Goal: Task Accomplishment & Management: Use online tool/utility

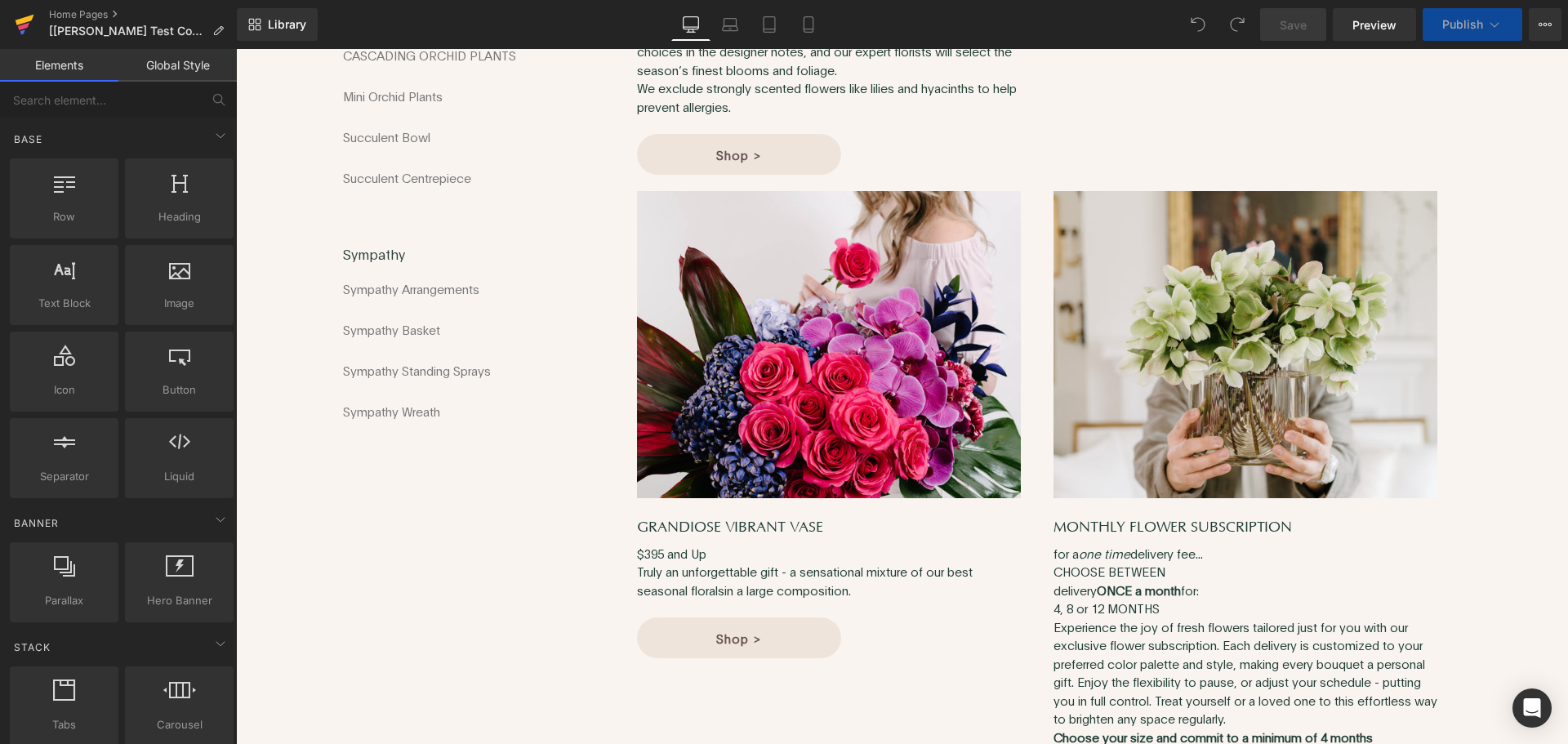
scroll to position [980, 0]
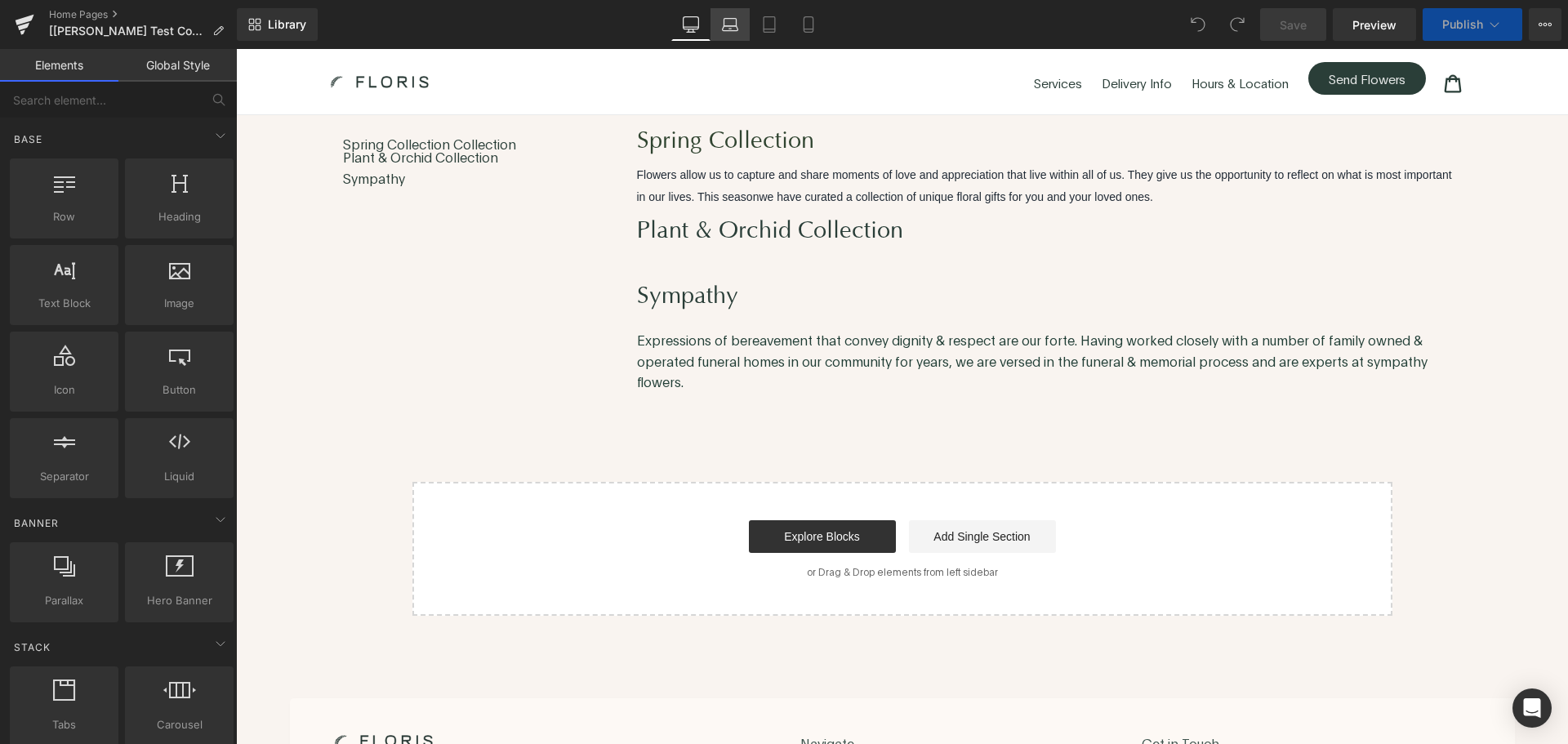
click at [734, 29] on icon at bounding box center [730, 24] width 16 height 16
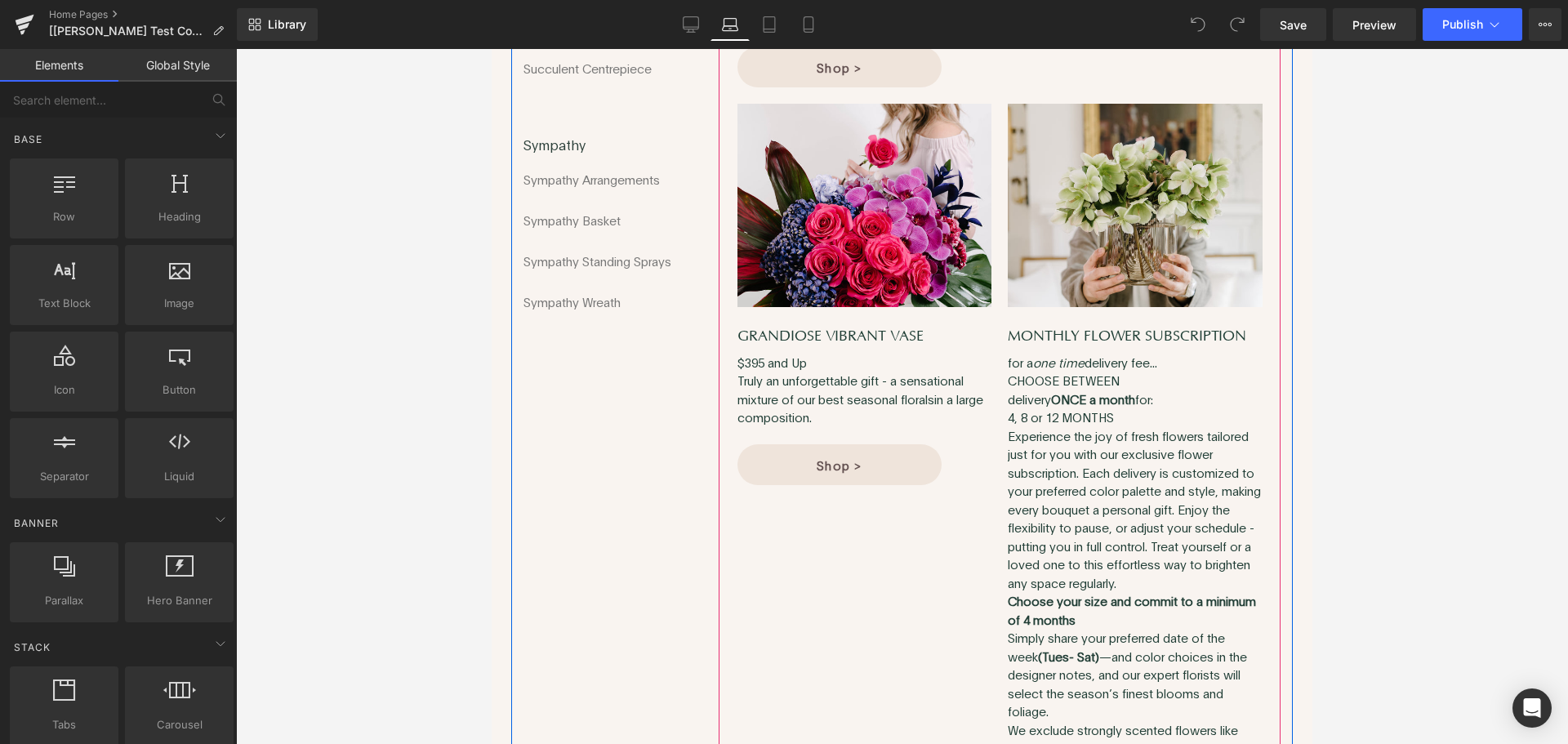
scroll to position [898, 0]
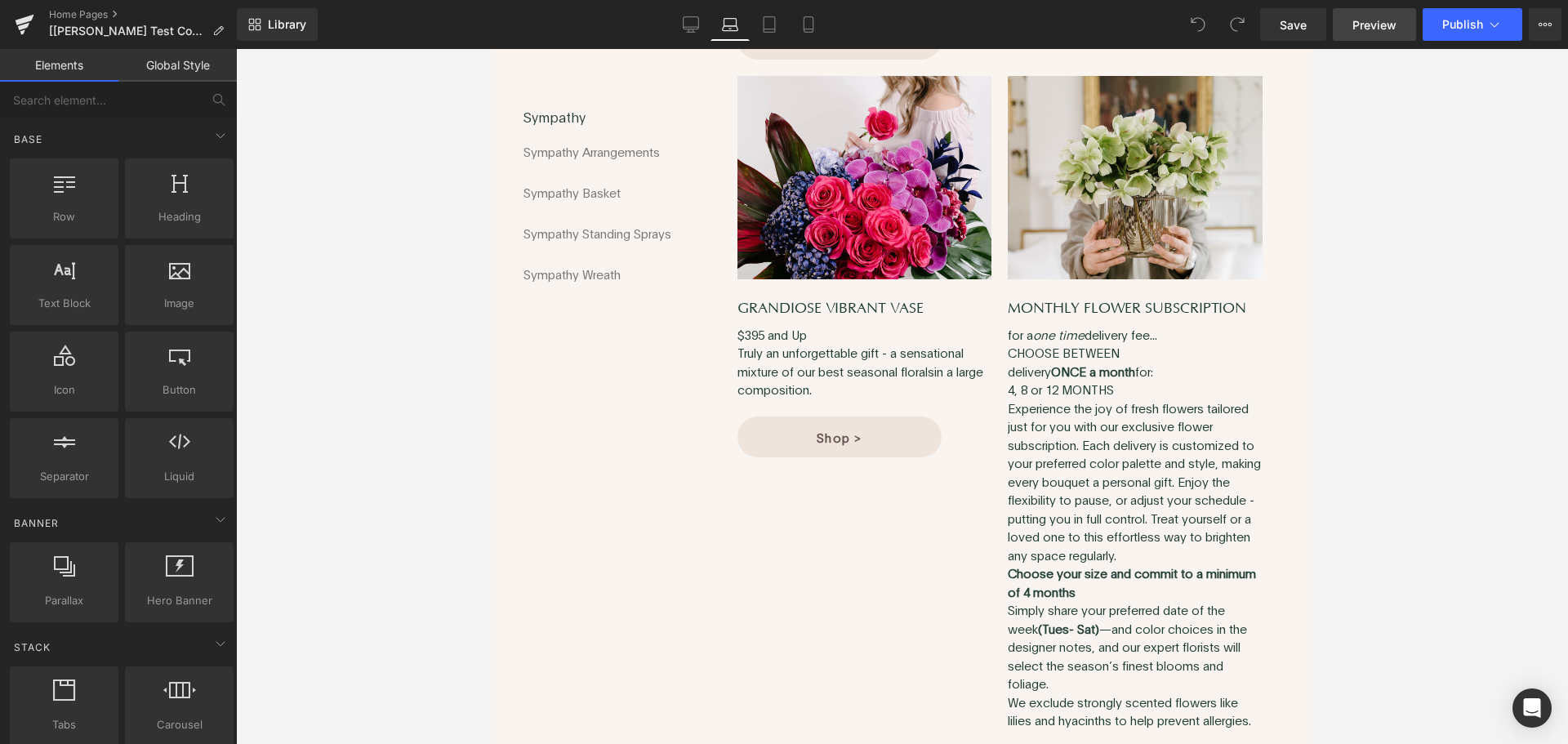
click at [1369, 22] on span "Preview" at bounding box center [1374, 25] width 44 height 17
click at [761, 24] on icon at bounding box center [769, 24] width 16 height 16
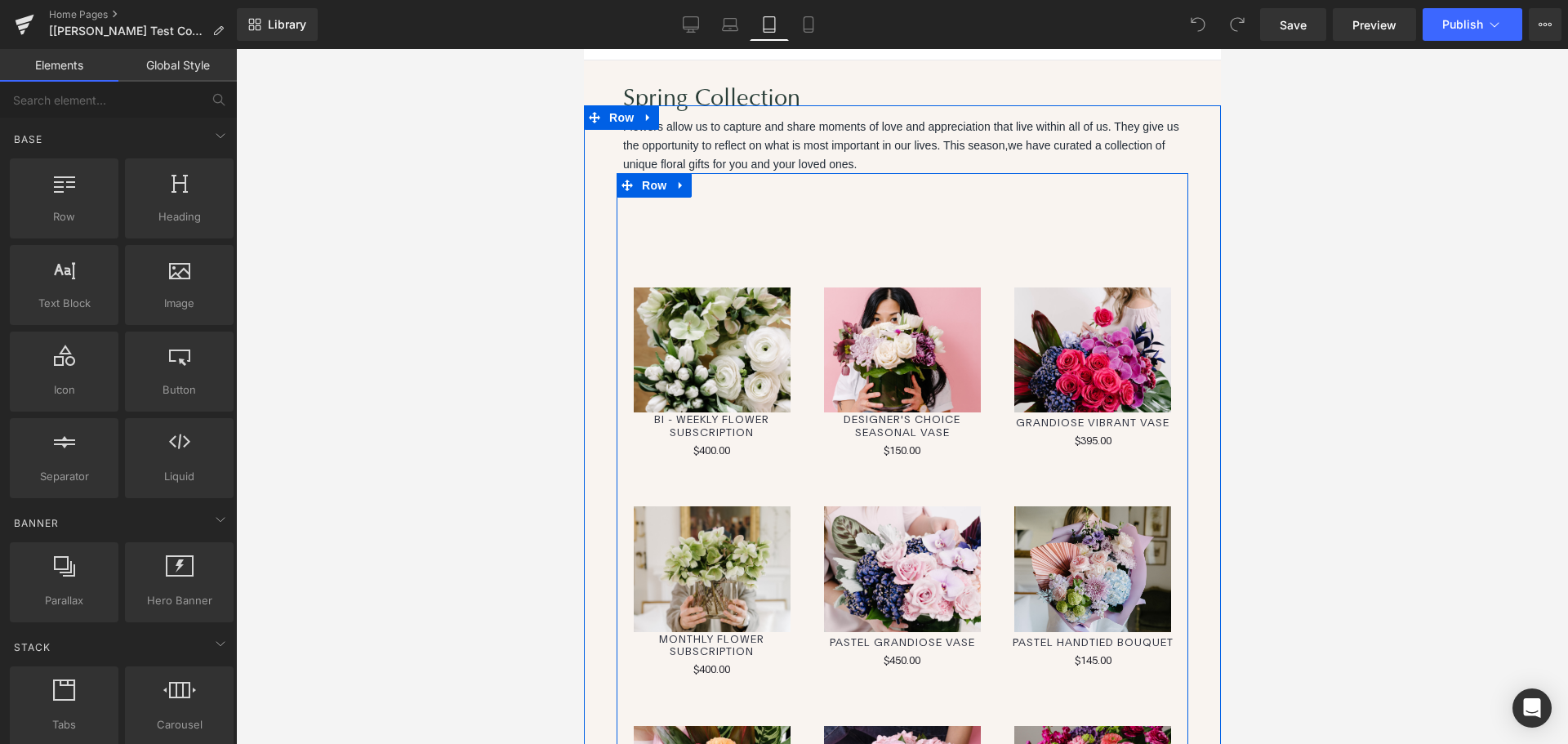
scroll to position [0, 0]
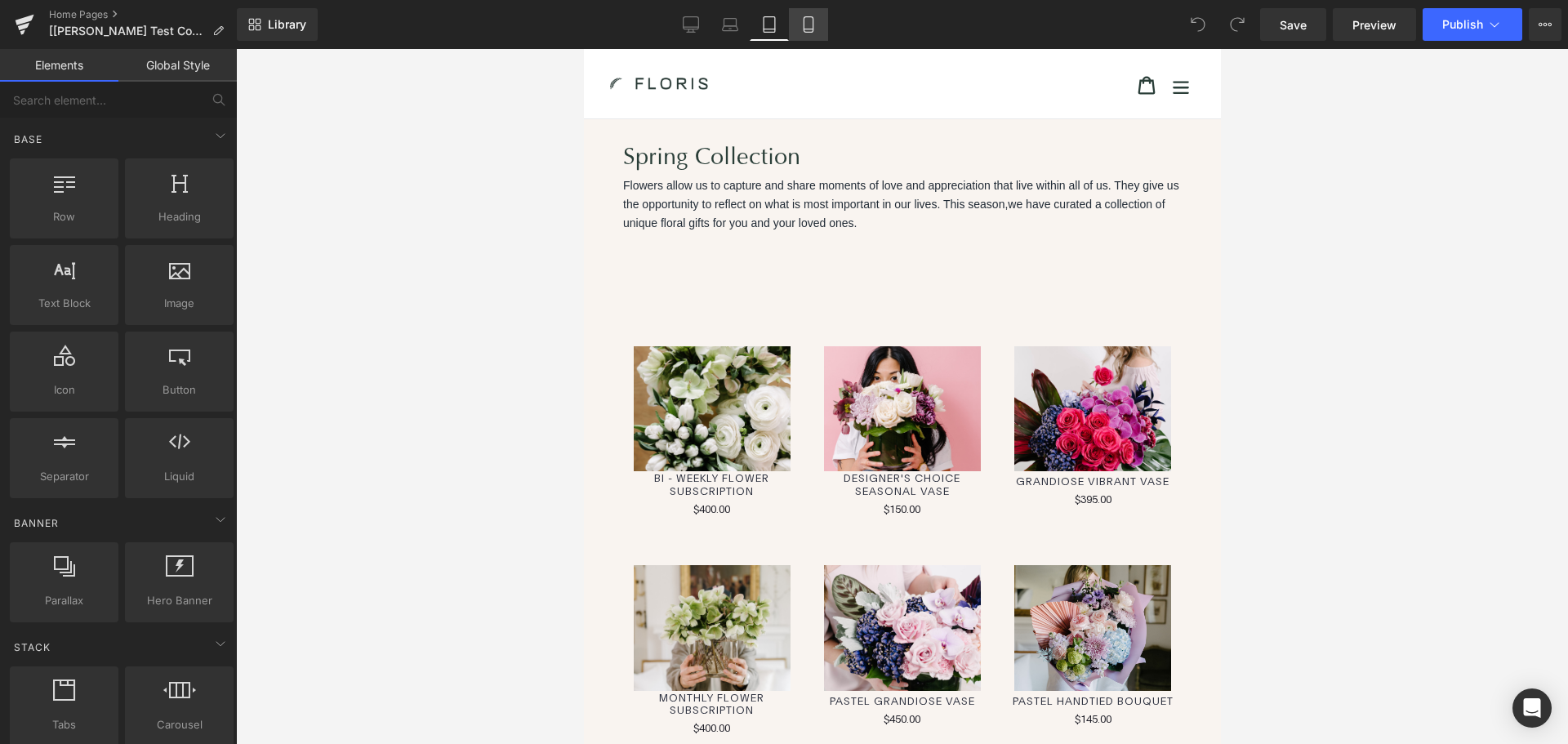
click at [818, 36] on link "Mobile" at bounding box center [808, 24] width 39 height 33
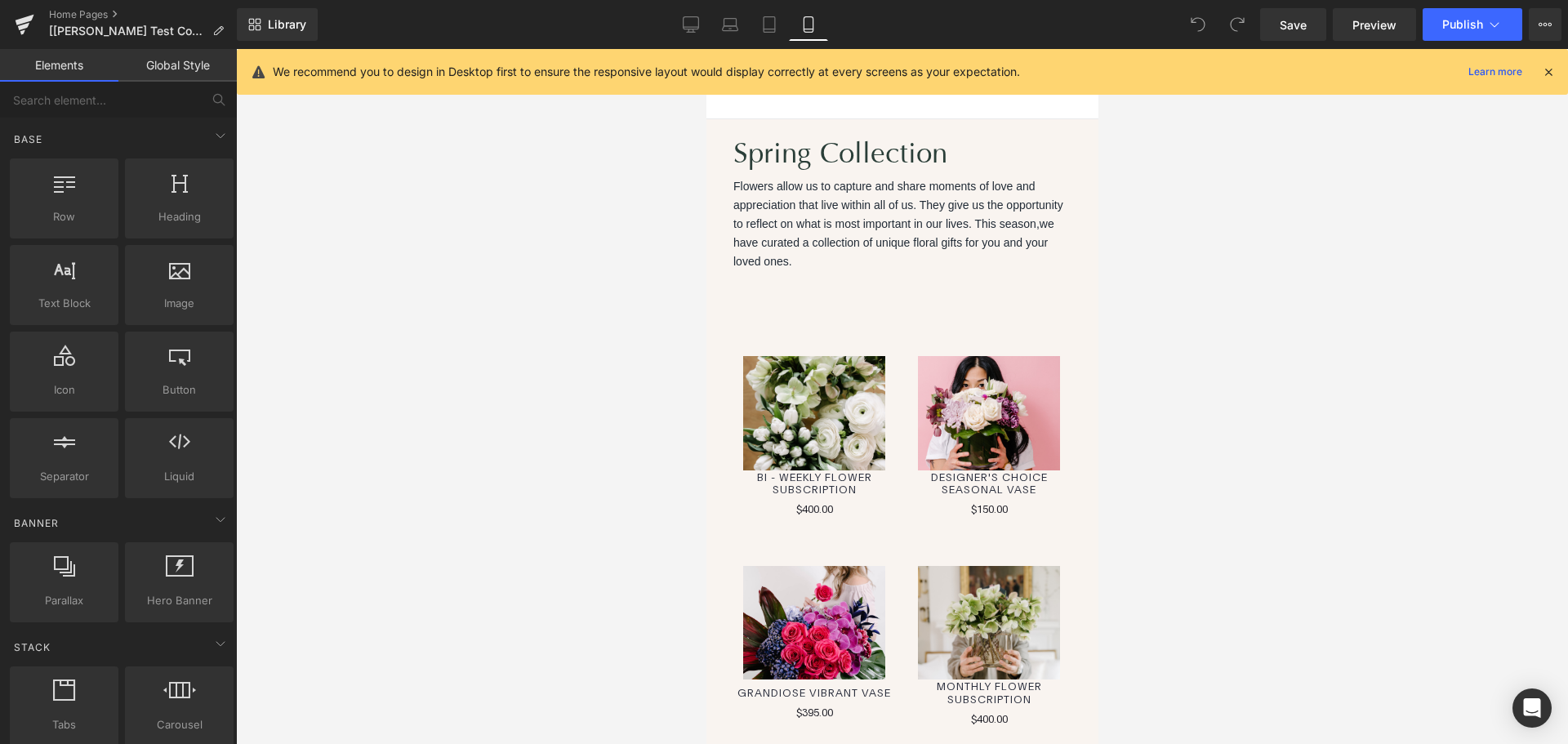
scroll to position [95, 0]
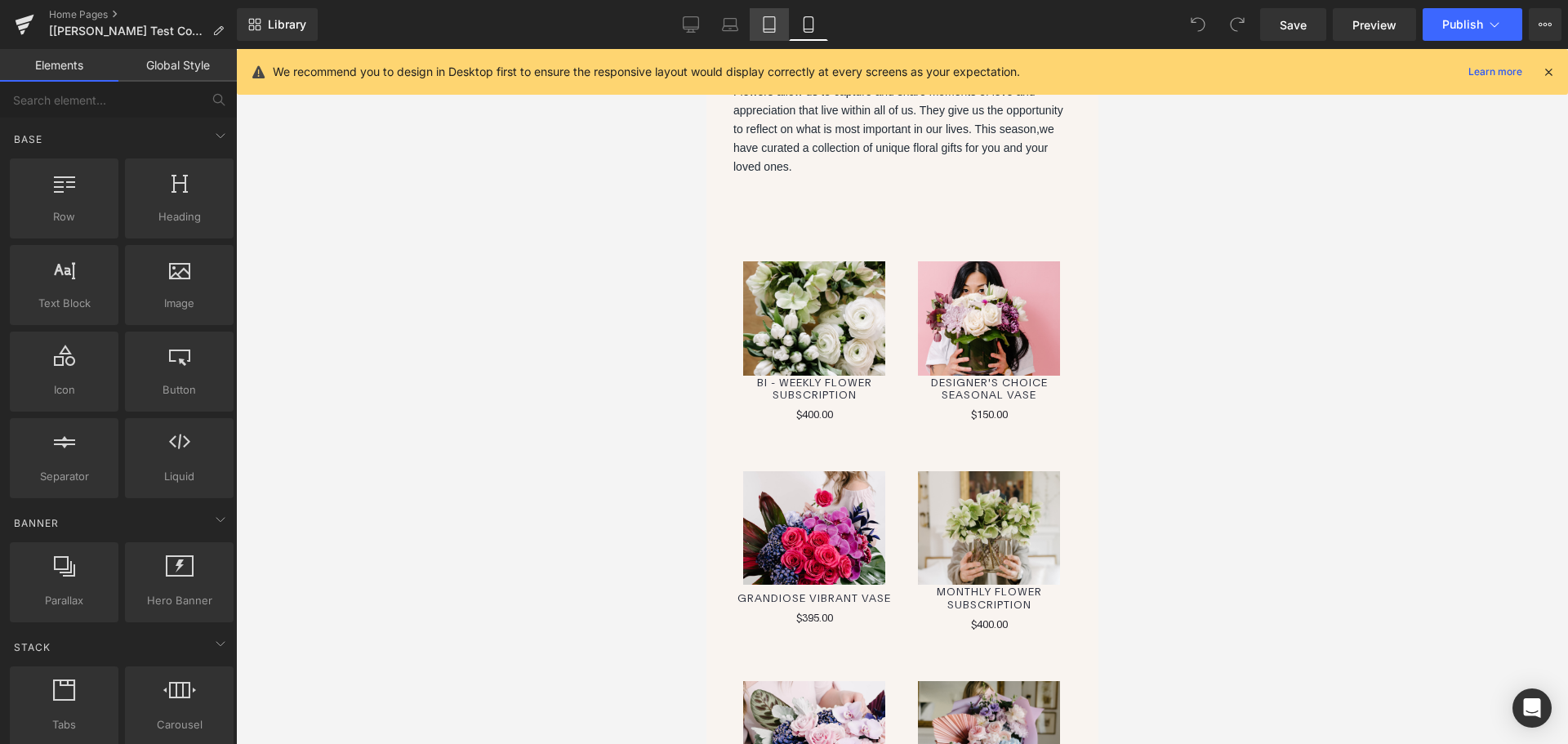
click at [775, 26] on icon at bounding box center [769, 25] width 11 height 16
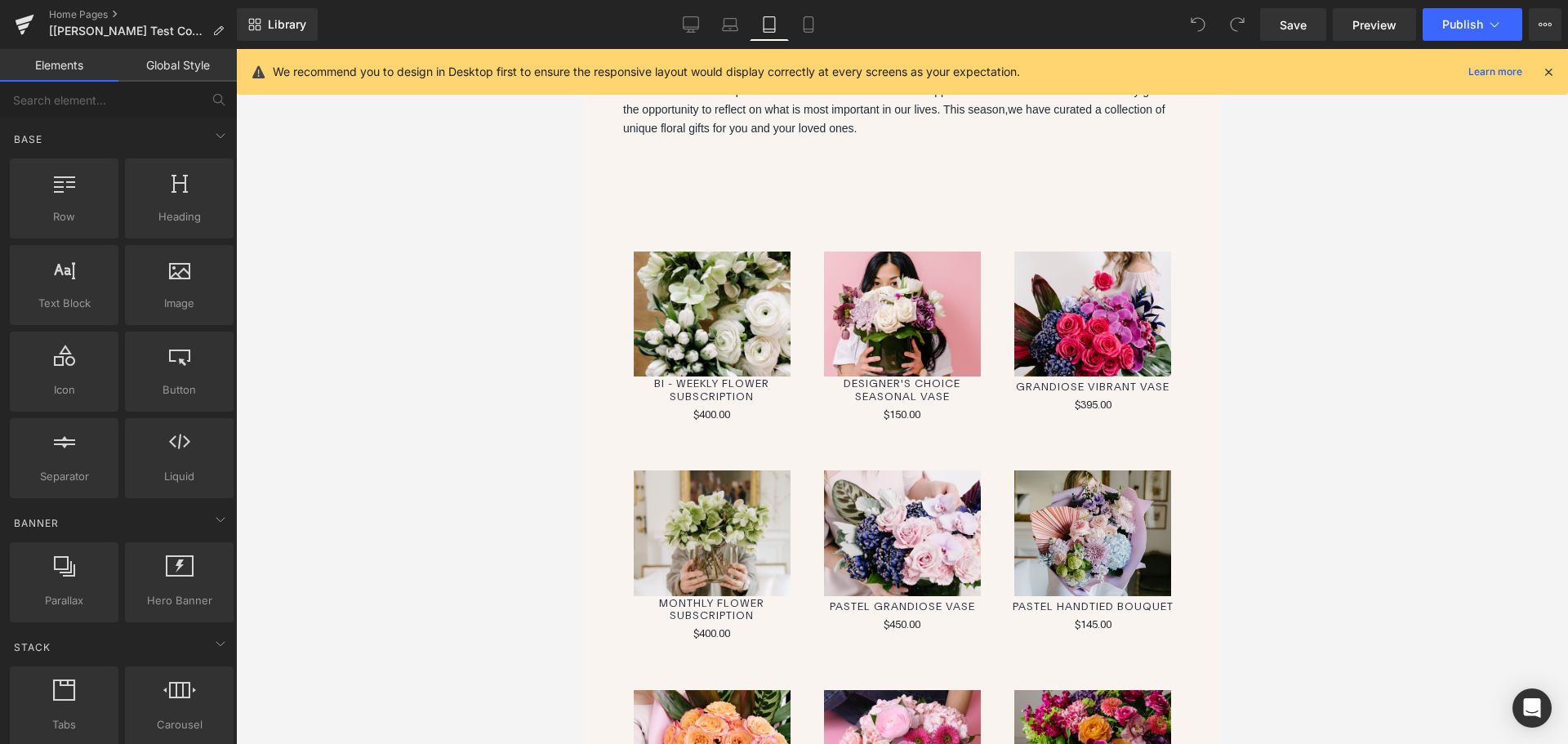
scroll to position [116, 0]
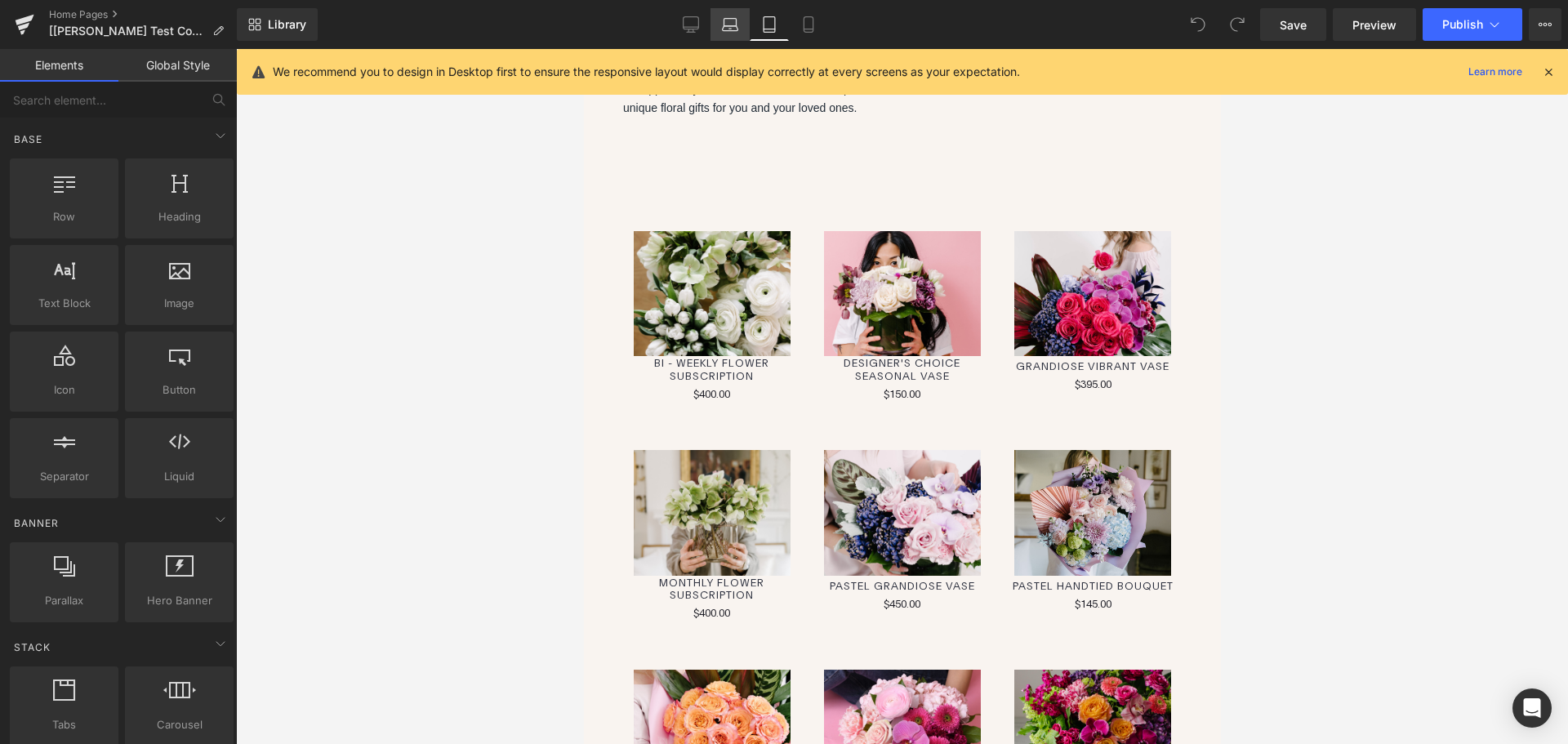
click at [730, 22] on icon at bounding box center [730, 24] width 16 height 16
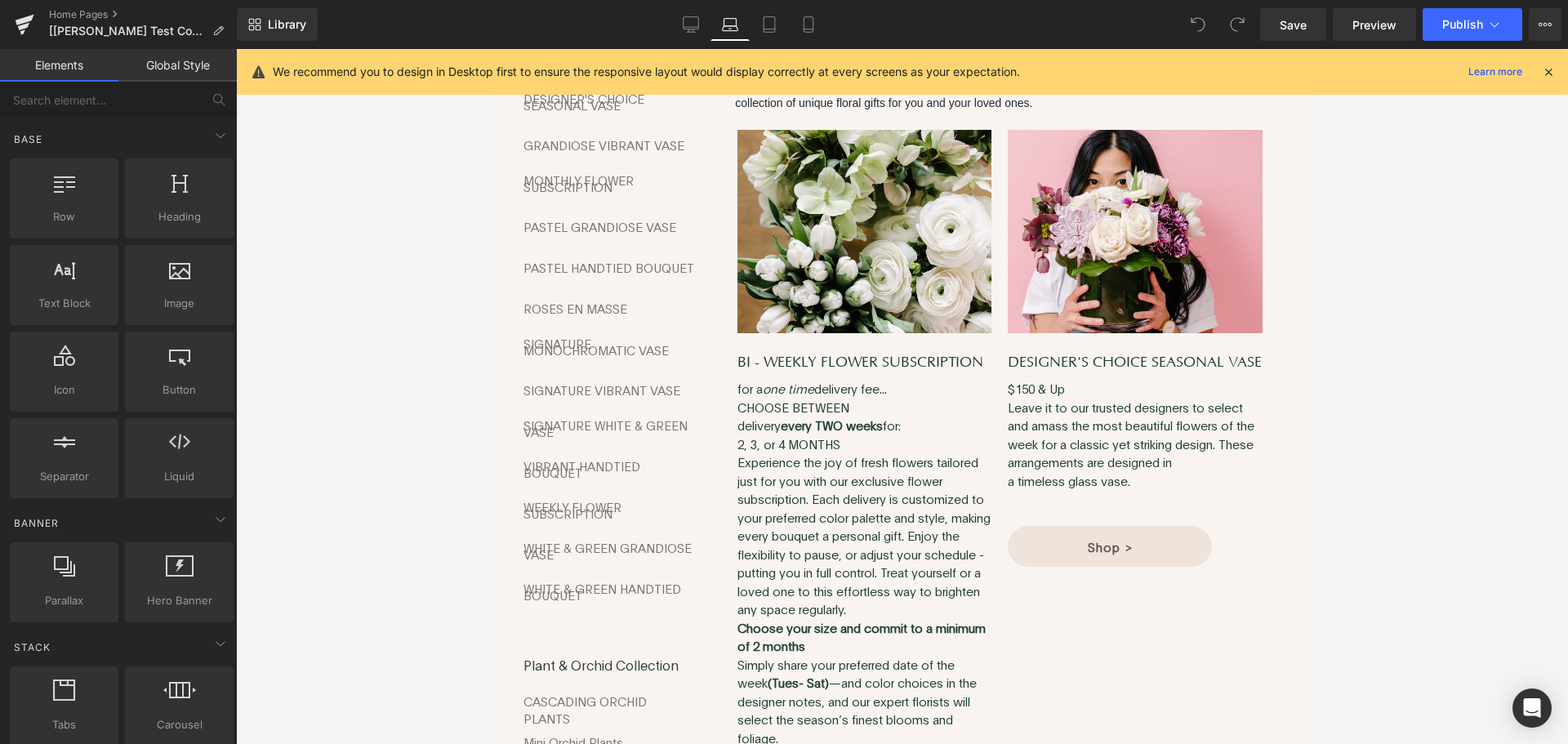
scroll to position [111, 0]
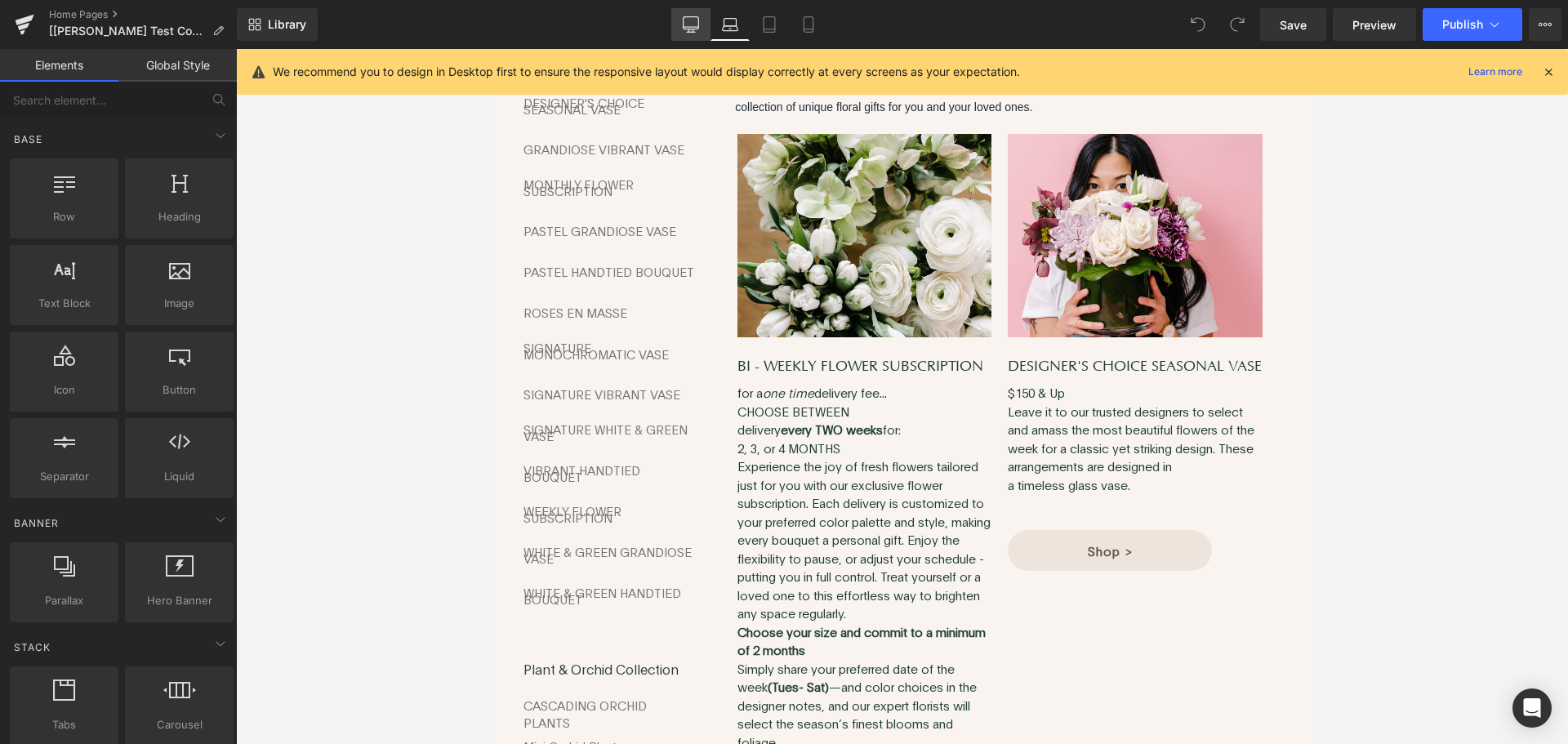
click at [694, 21] on icon at bounding box center [690, 24] width 16 height 16
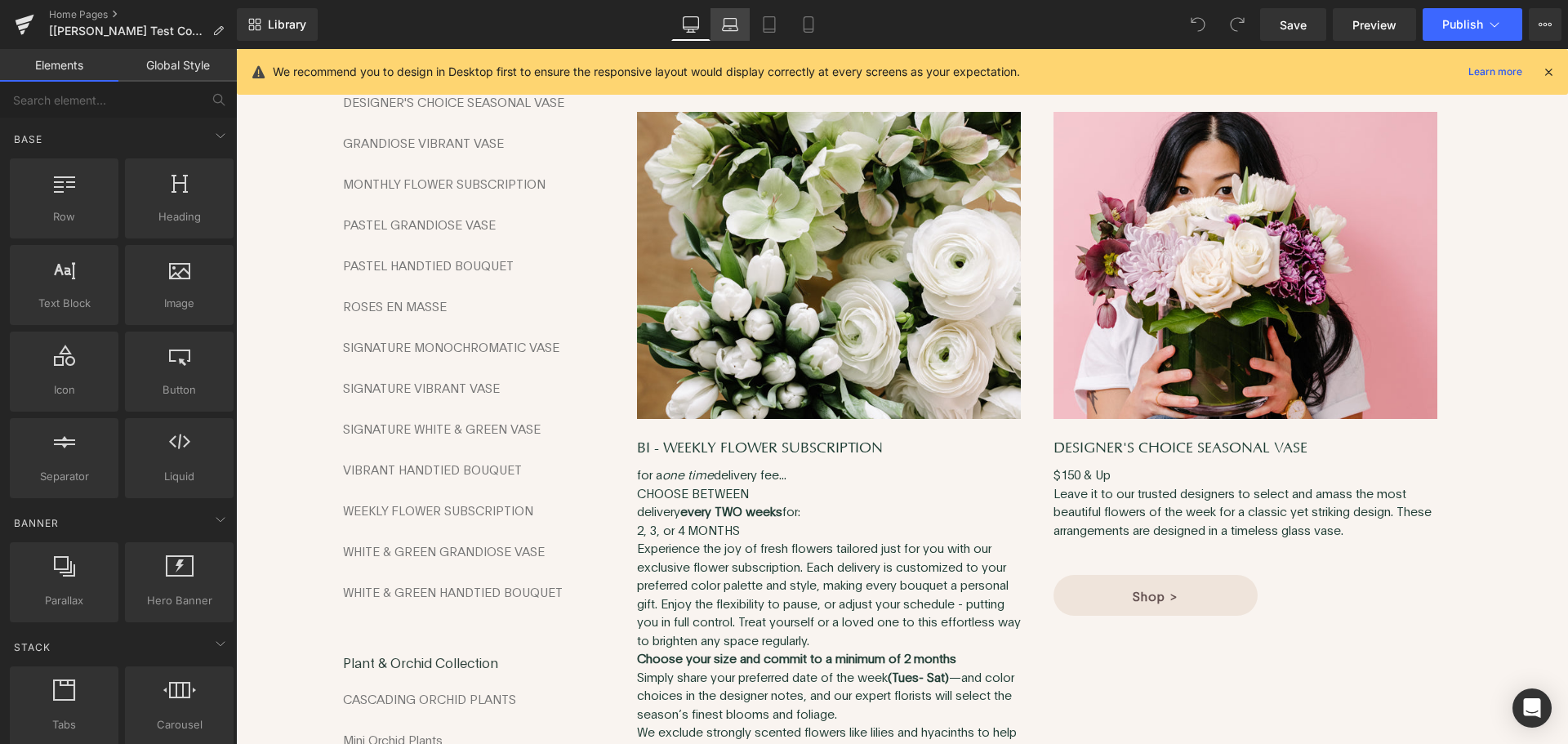
click at [723, 26] on icon at bounding box center [730, 24] width 16 height 16
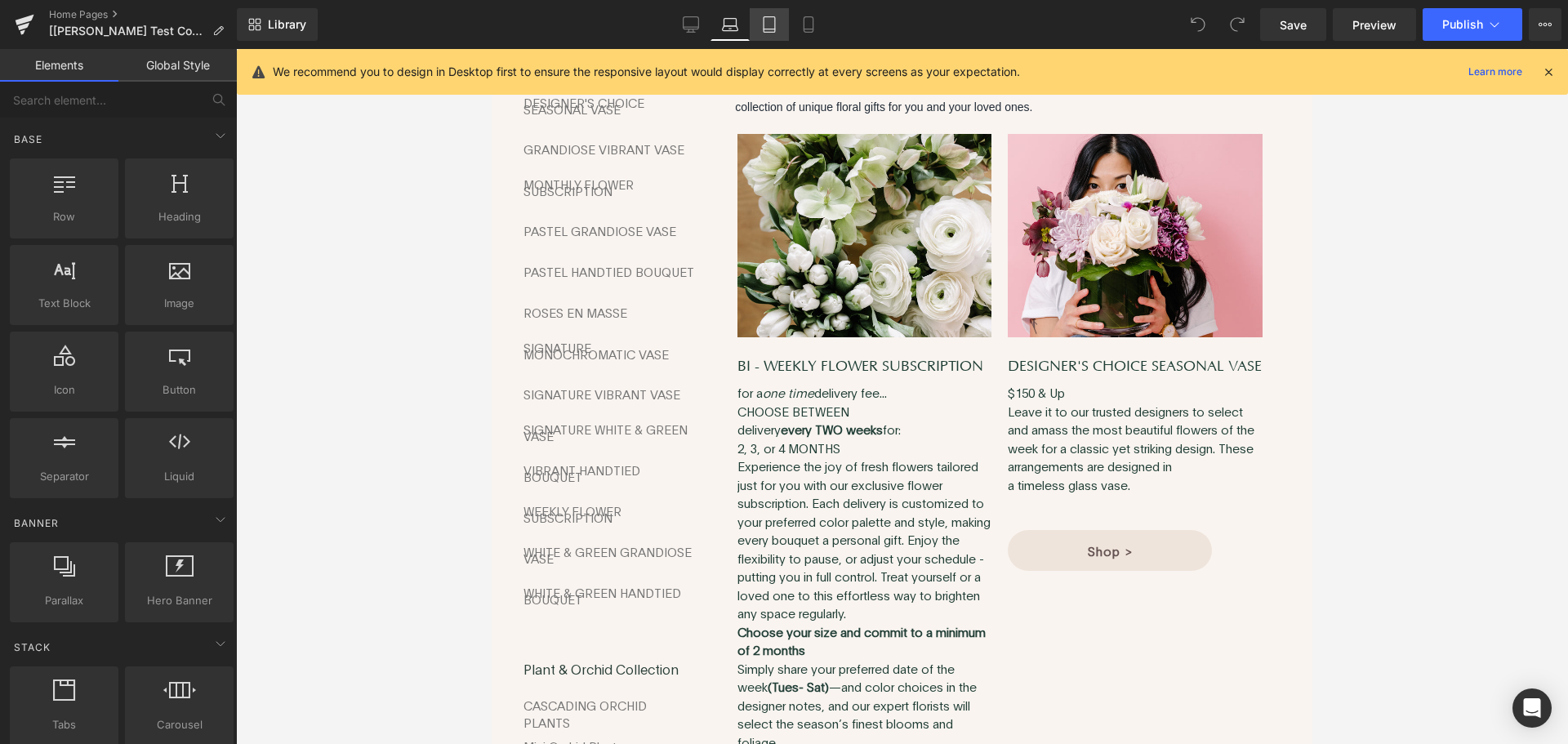
click at [764, 25] on icon at bounding box center [769, 24] width 16 height 16
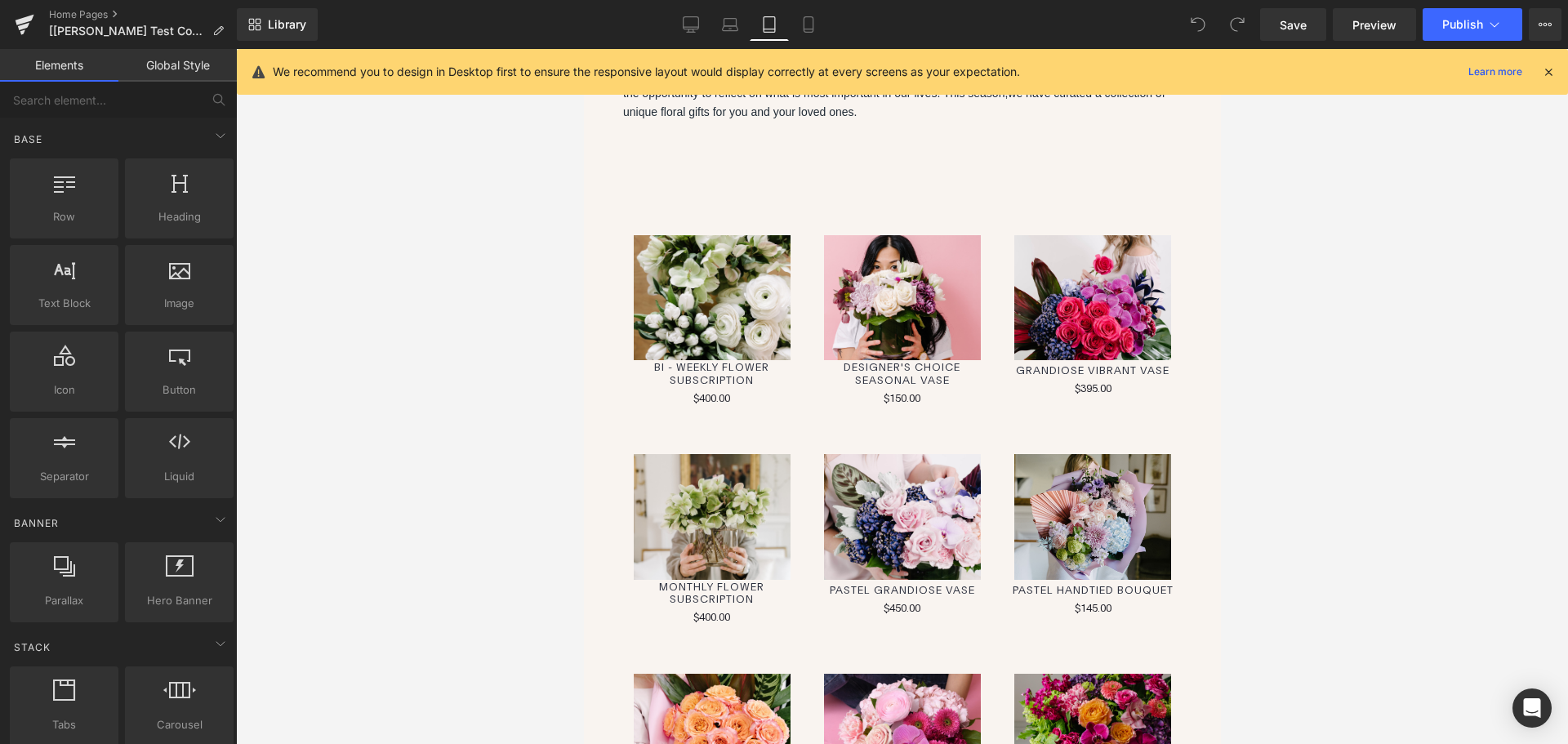
scroll to position [116, 0]
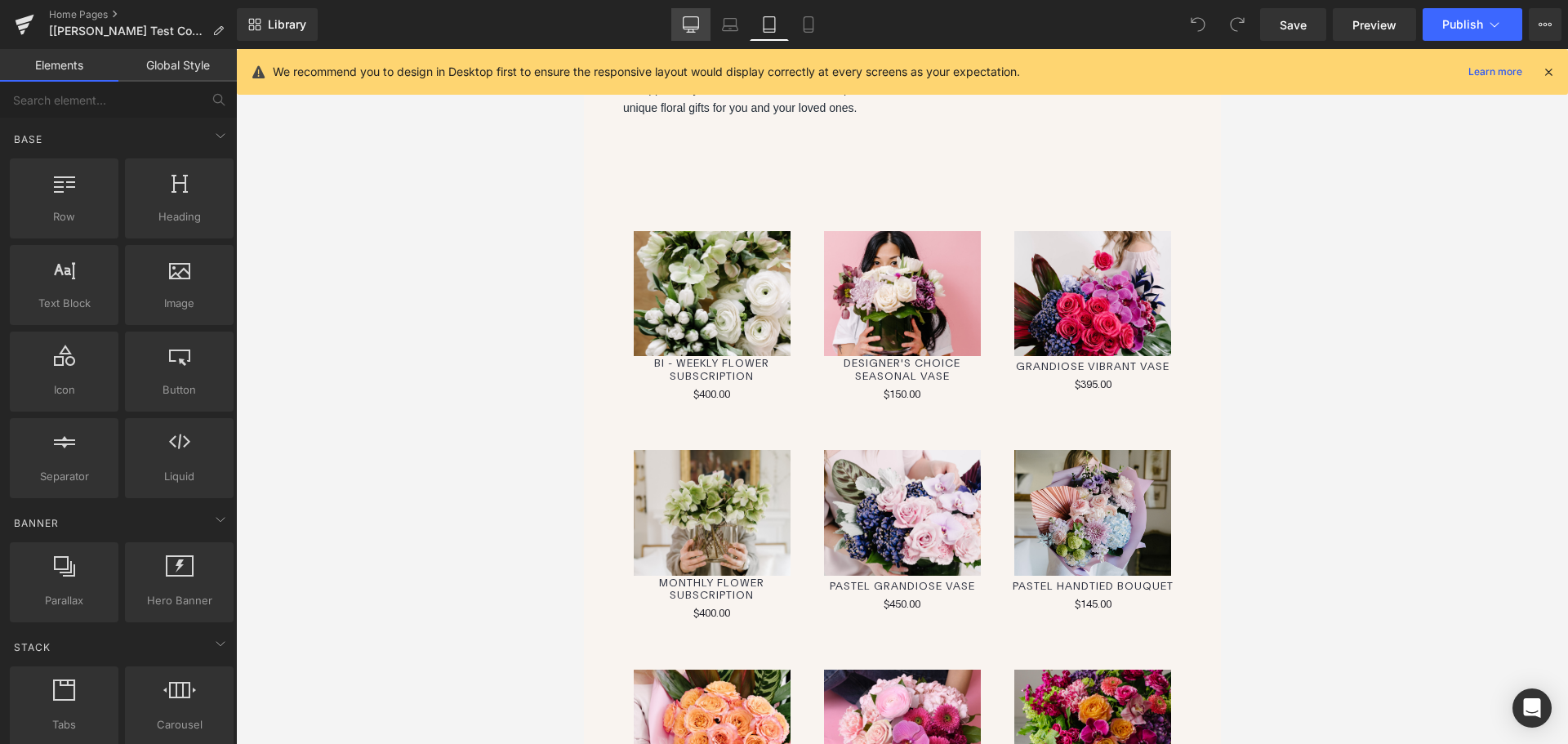
click at [684, 20] on icon at bounding box center [691, 23] width 16 height 12
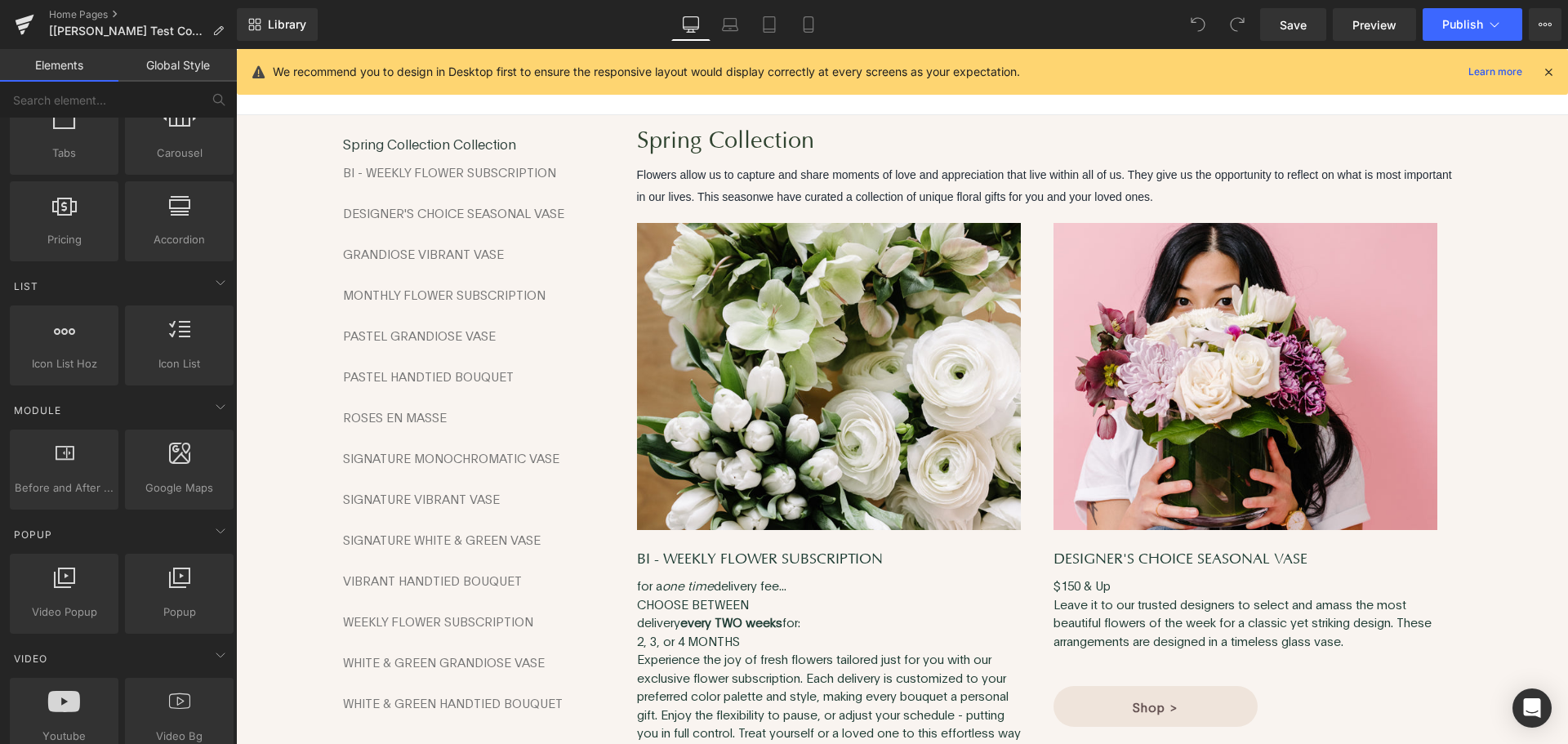
scroll to position [1062, 0]
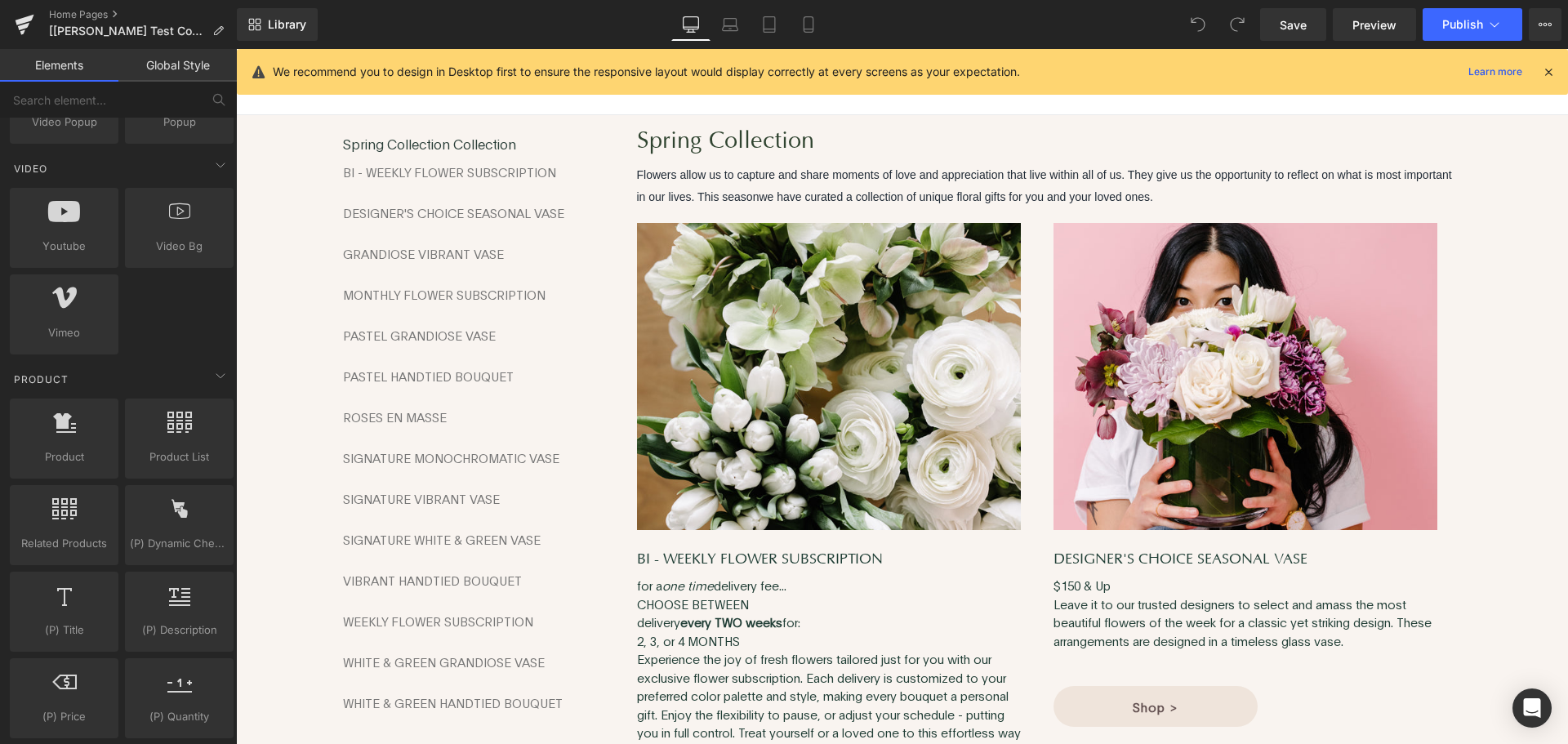
click at [203, 67] on link "Global Style" at bounding box center [177, 66] width 118 height 33
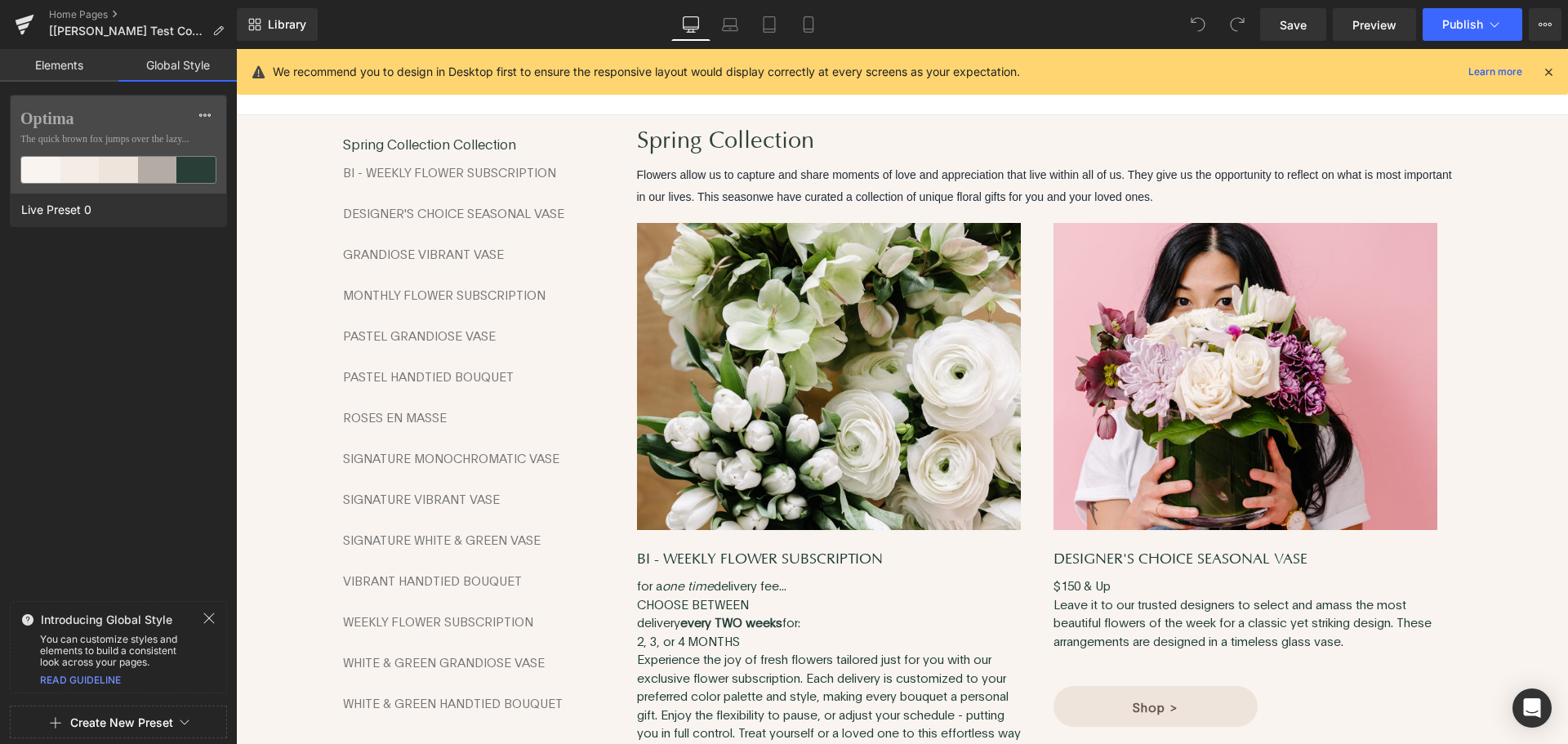
click at [71, 61] on link "Elements" at bounding box center [59, 66] width 118 height 33
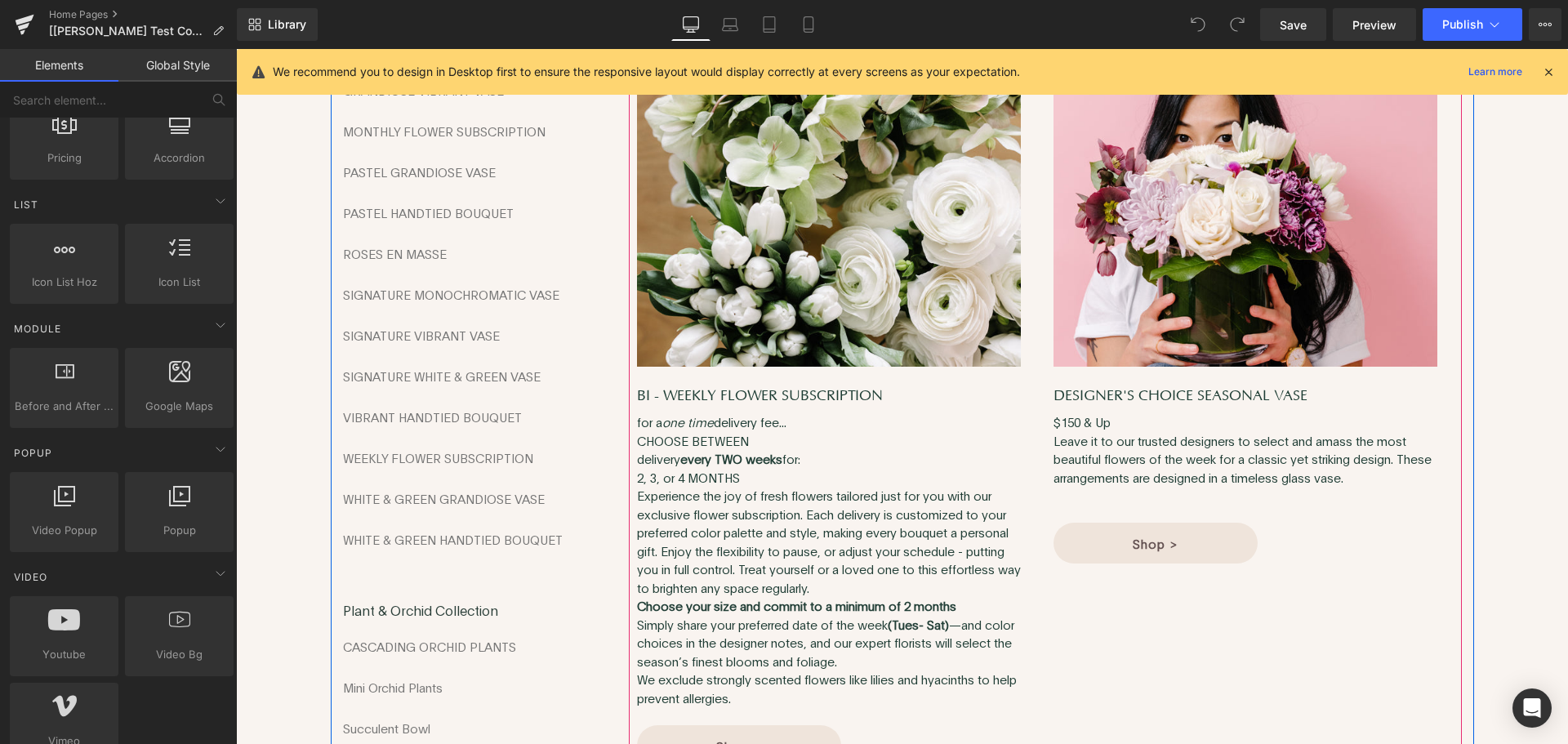
scroll to position [0, 0]
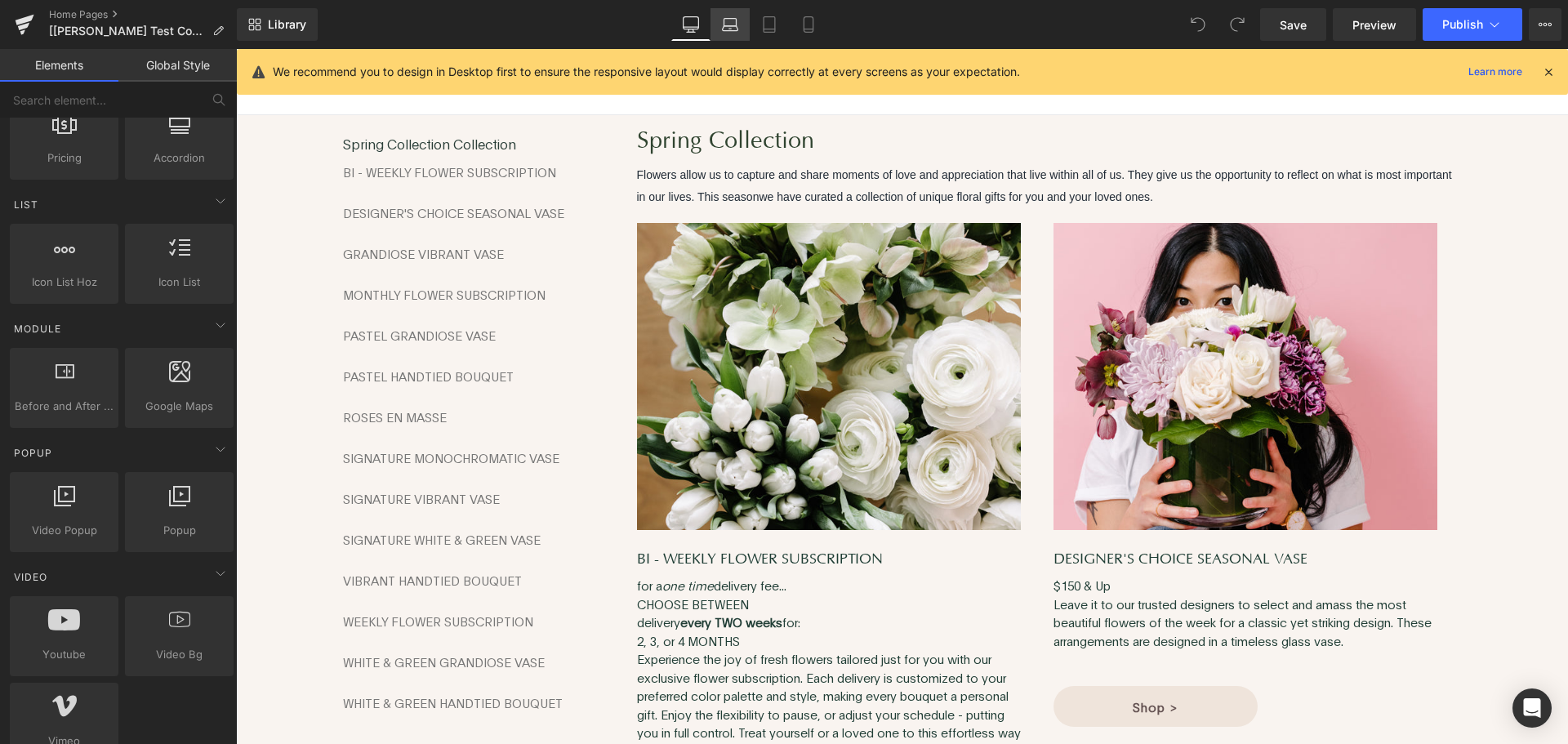
click at [721, 34] on link "Laptop" at bounding box center [729, 24] width 39 height 33
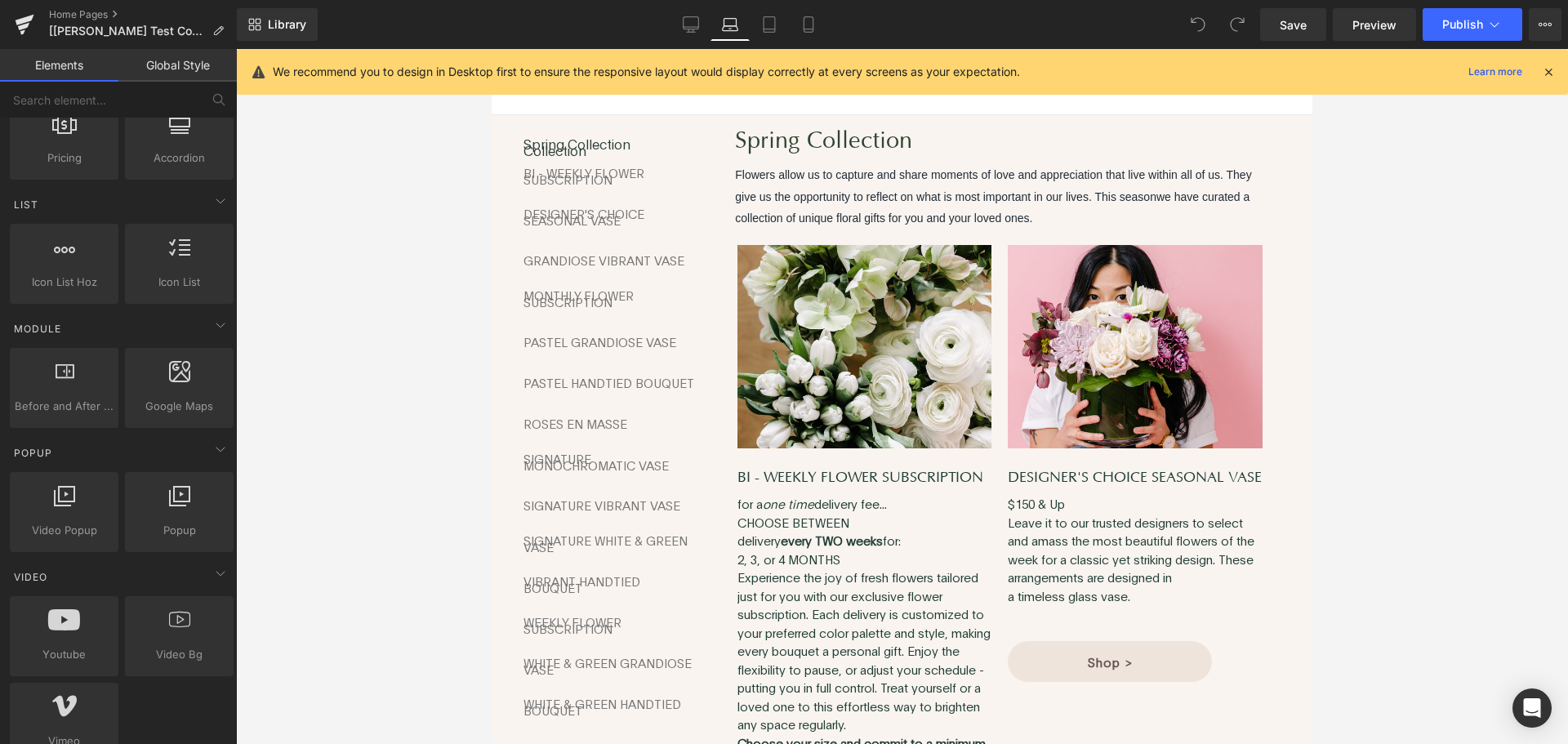
scroll to position [111, 0]
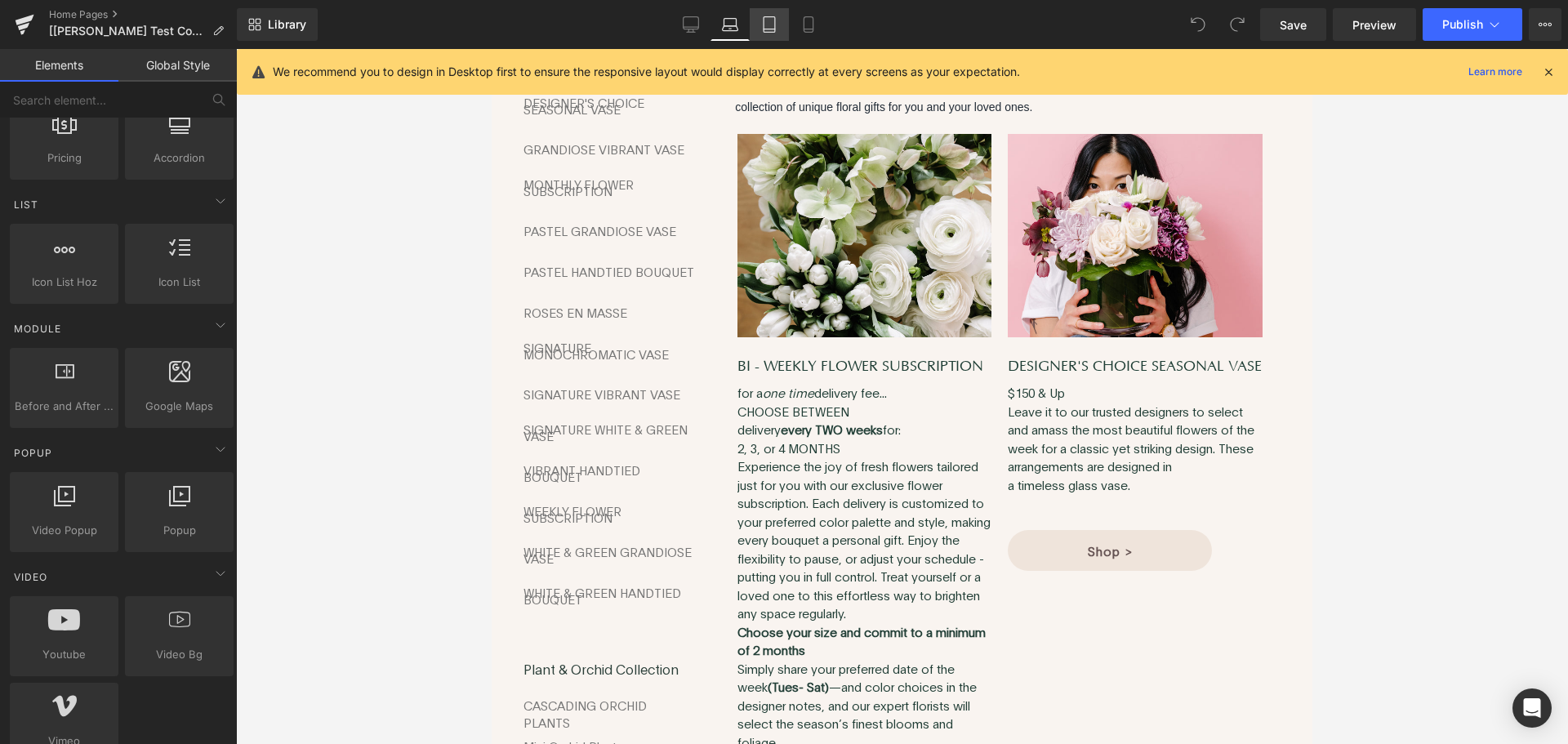
click at [773, 23] on icon at bounding box center [769, 24] width 16 height 16
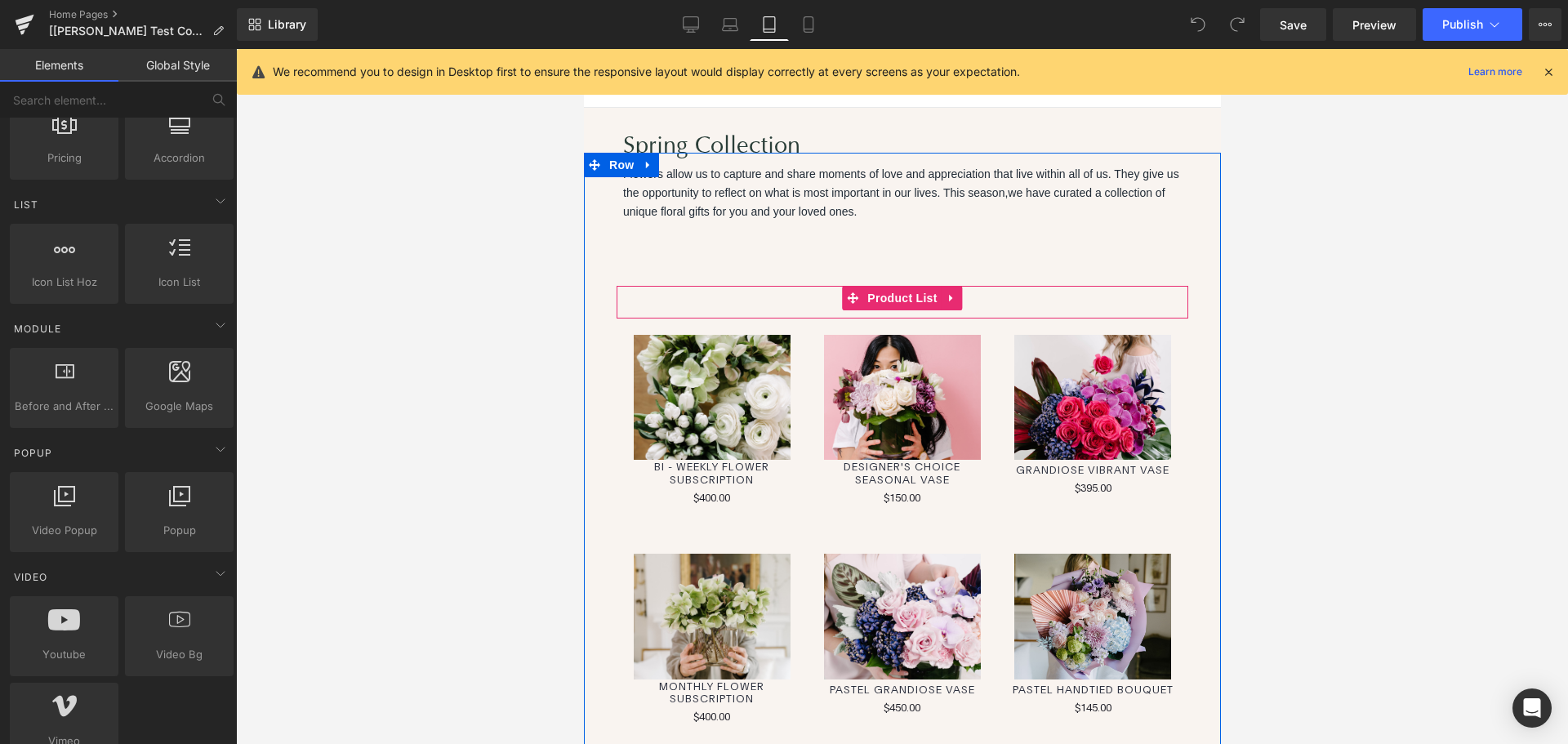
scroll to position [0, 0]
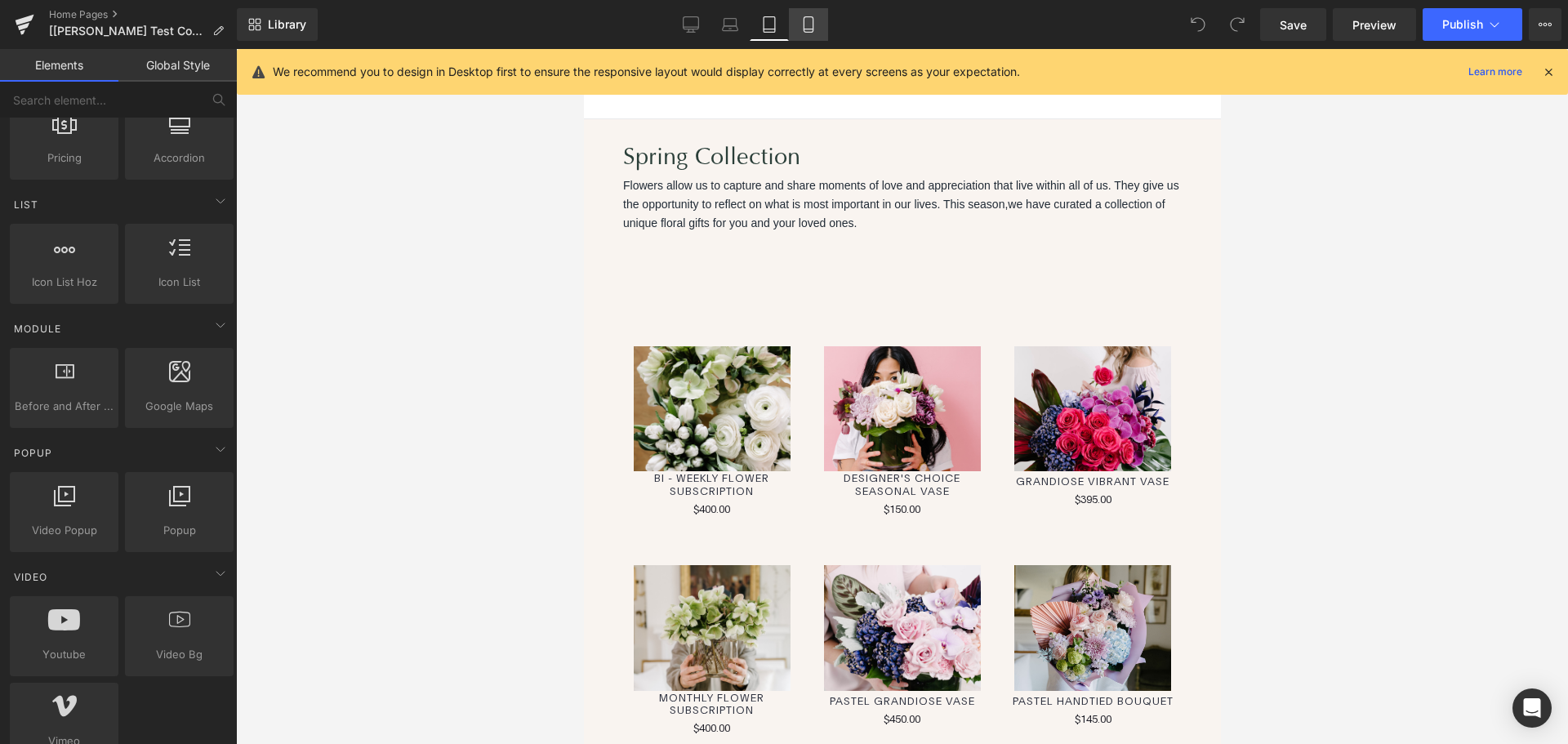
click at [801, 23] on icon at bounding box center [809, 24] width 16 height 16
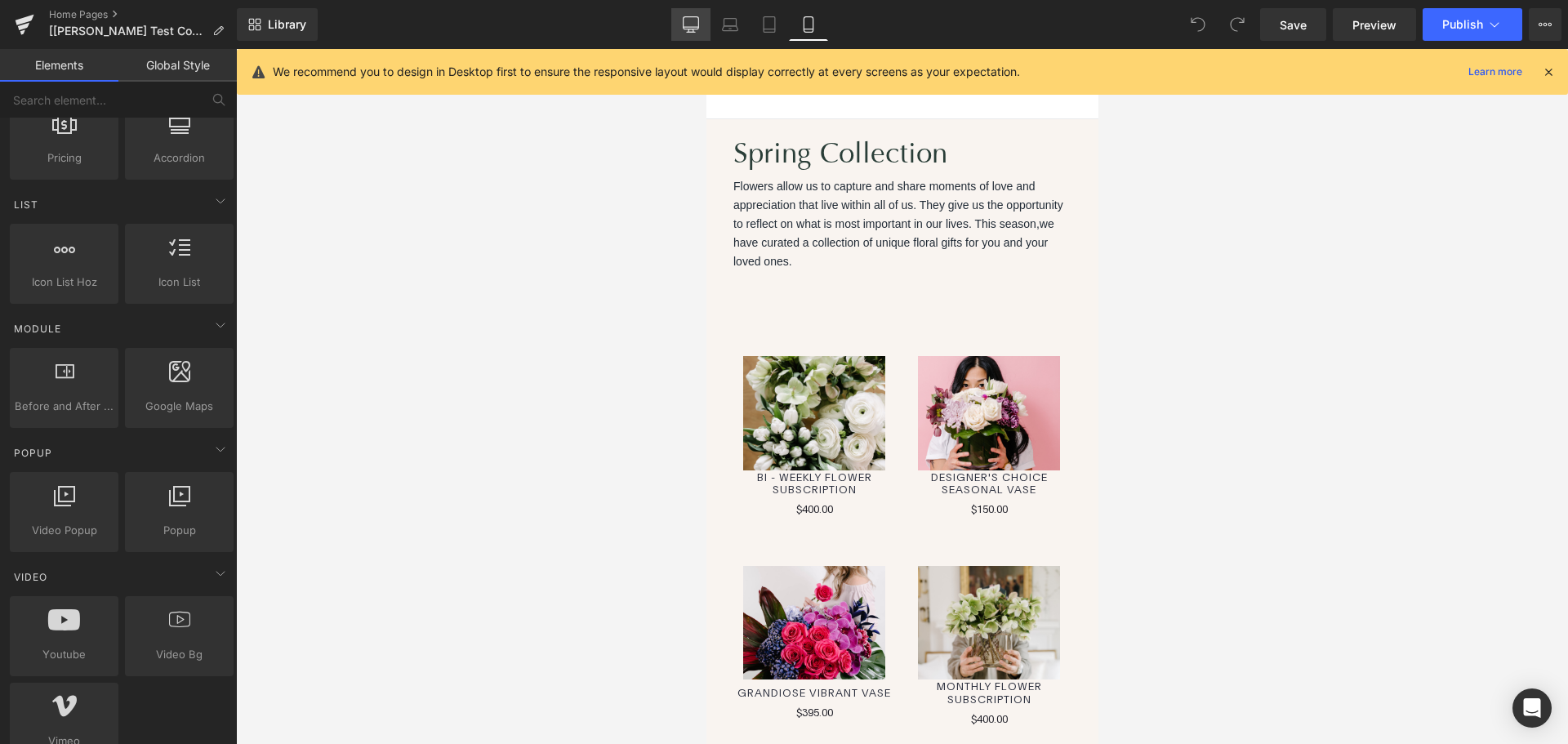
click at [696, 22] on icon at bounding box center [690, 24] width 16 height 16
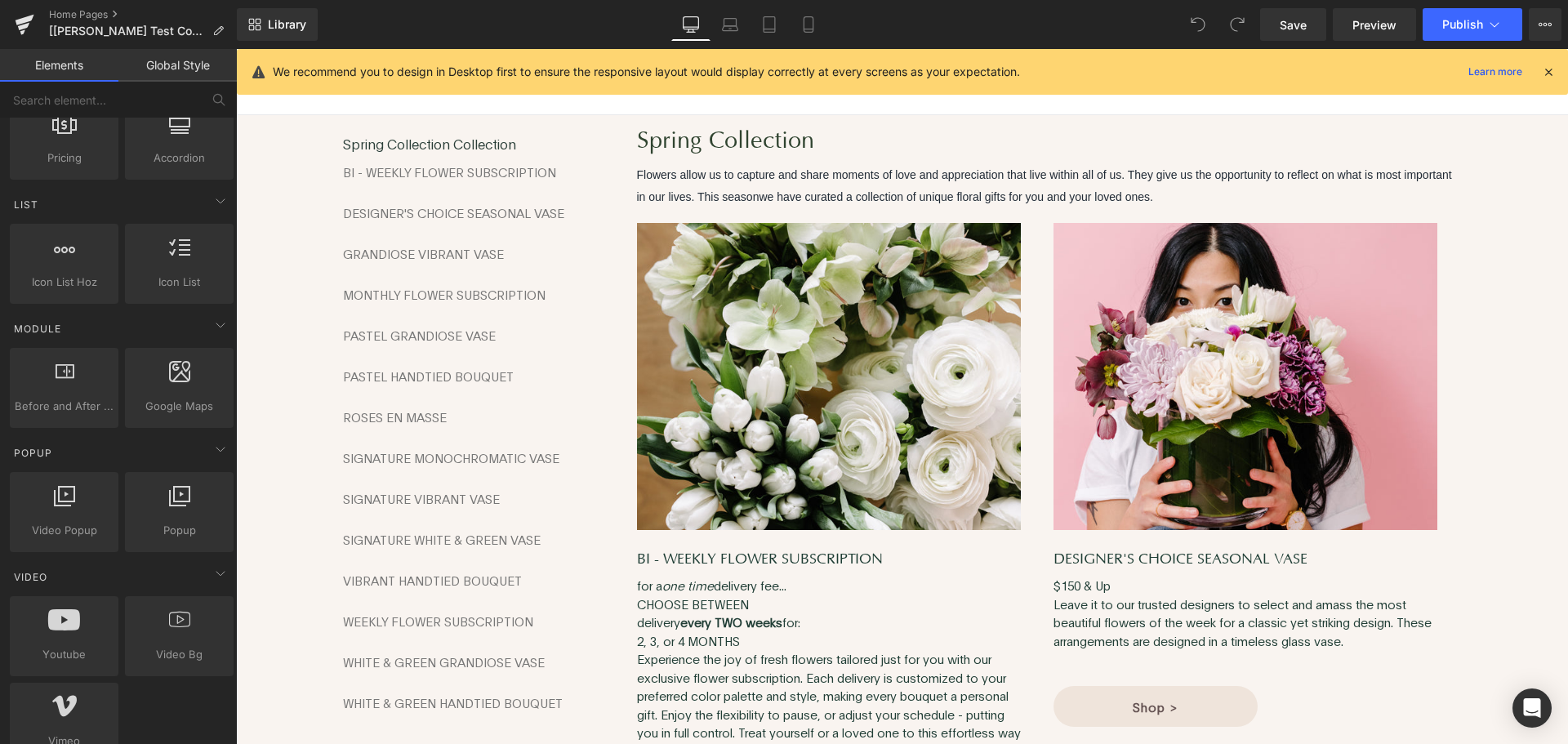
scroll to position [111, 0]
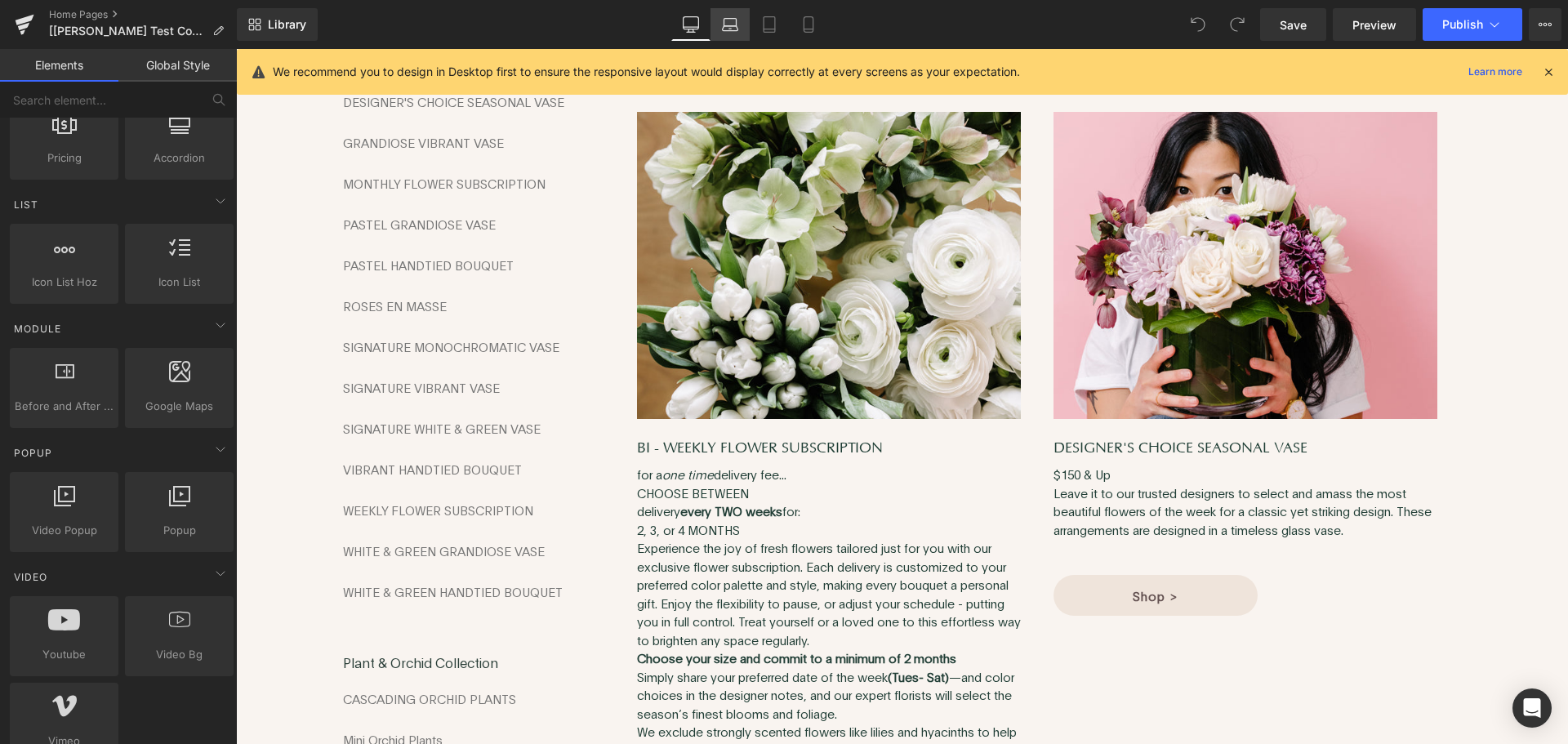
click at [725, 22] on icon at bounding box center [731, 22] width 12 height 8
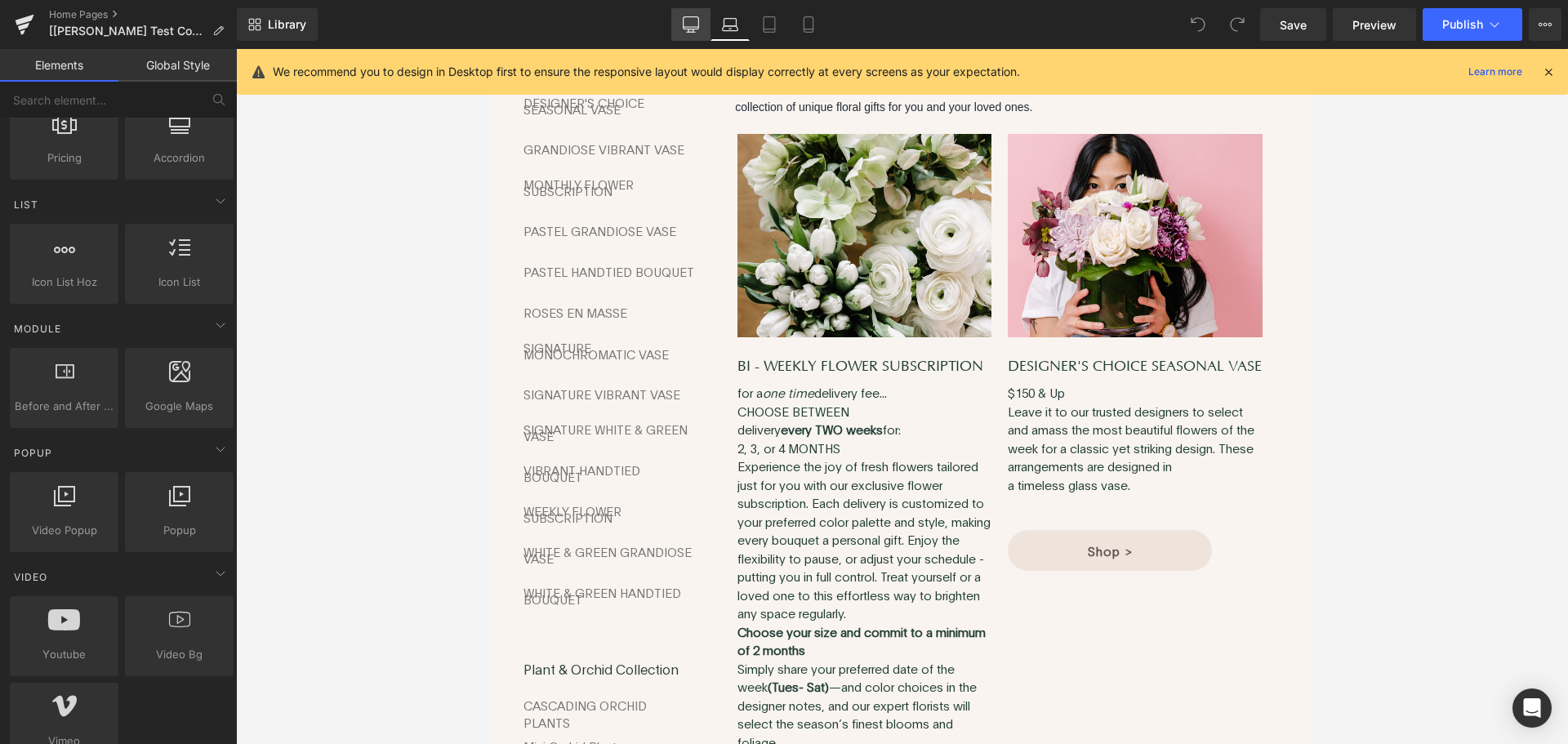
click at [703, 23] on link "Desktop" at bounding box center [690, 24] width 39 height 33
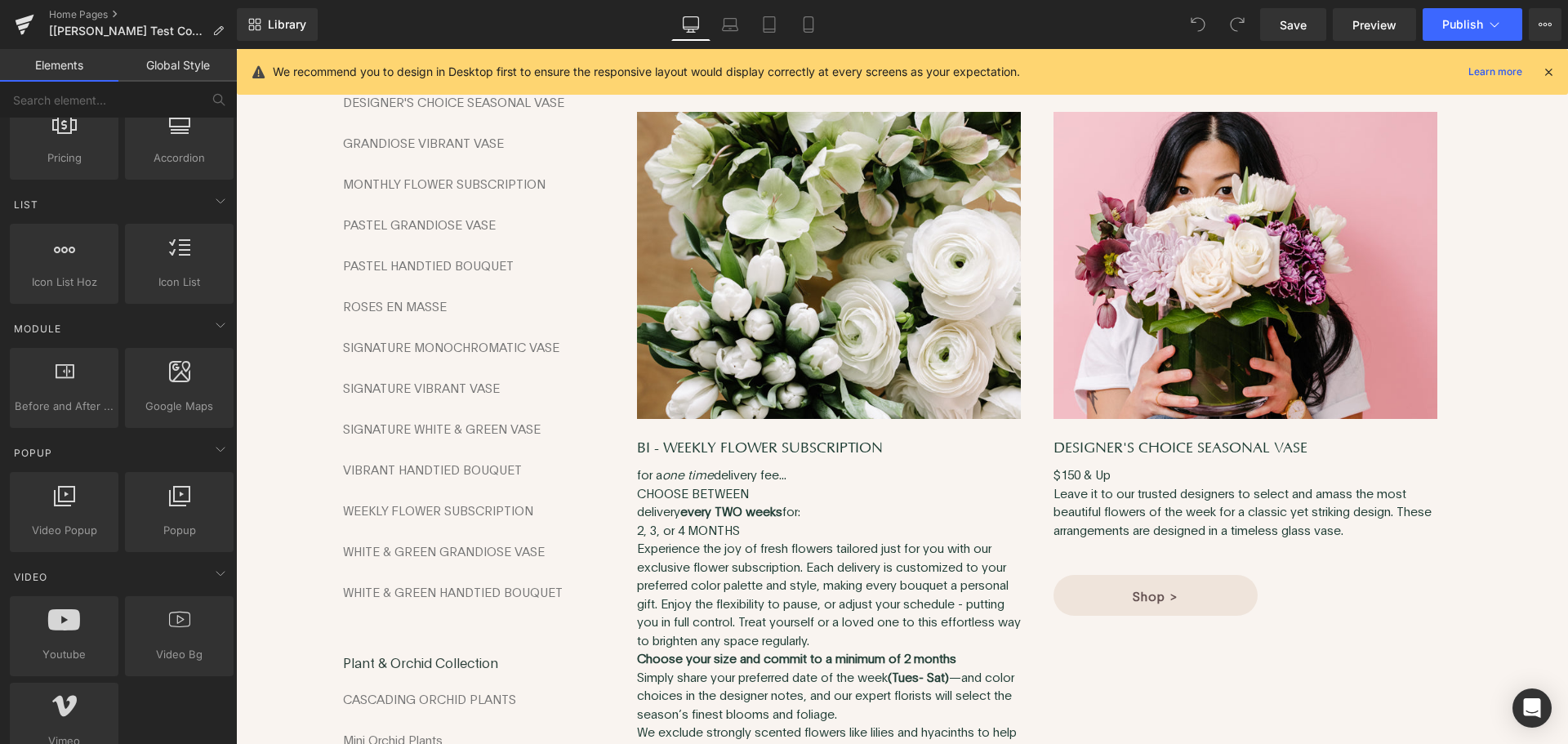
scroll to position [274, 0]
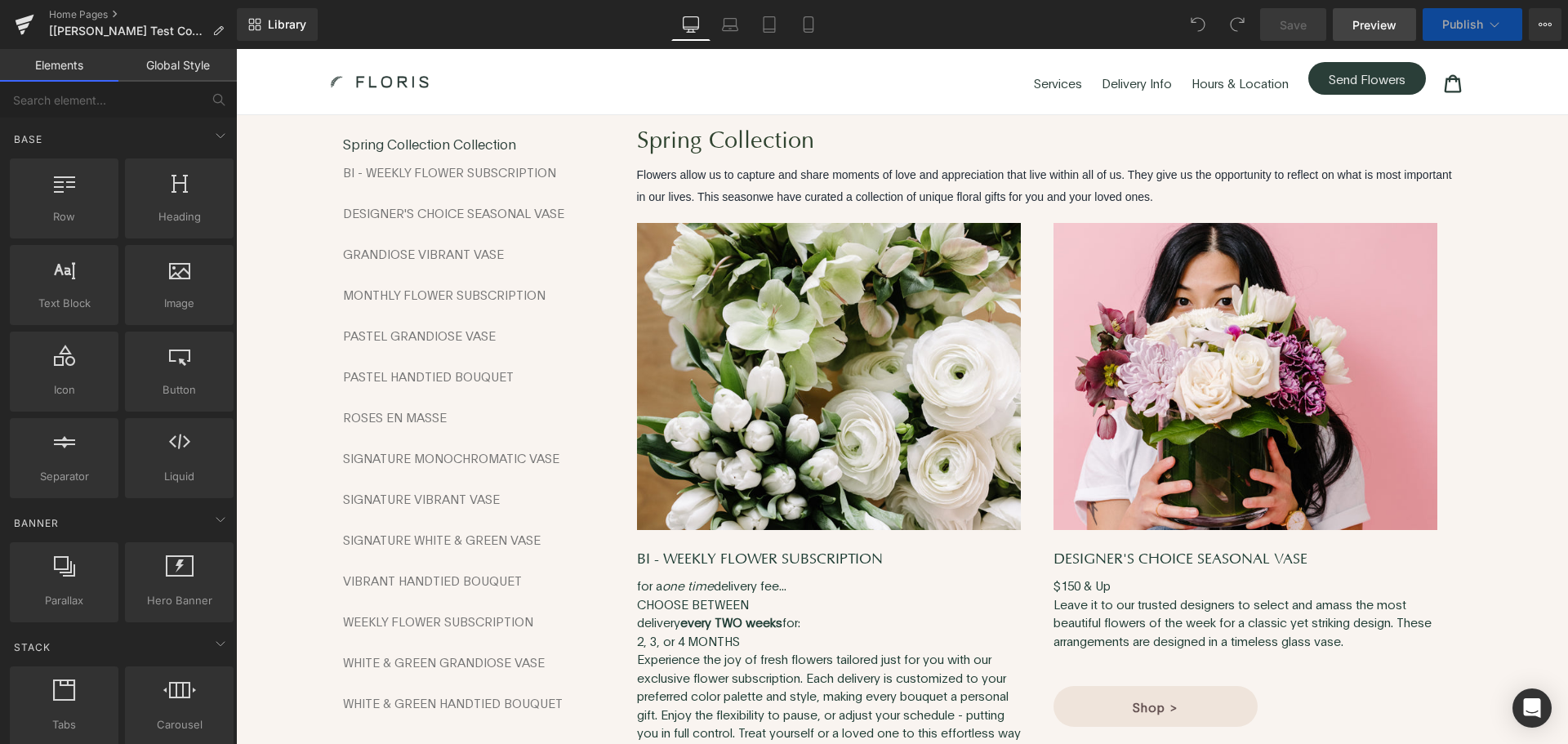
click at [1396, 23] on span "Preview" at bounding box center [1374, 25] width 44 height 17
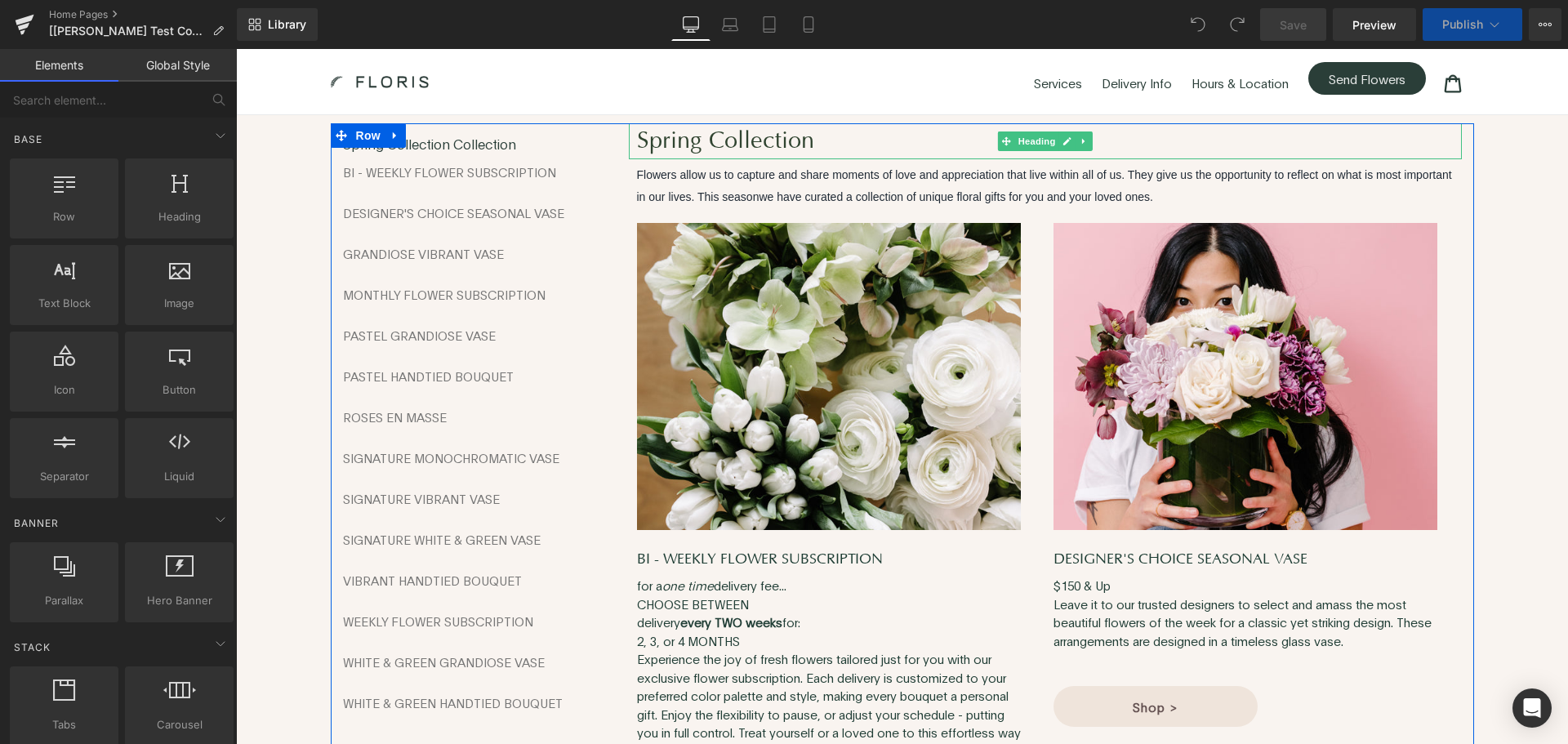
click at [871, 135] on h1 "Spring Collection" at bounding box center [1049, 141] width 825 height 36
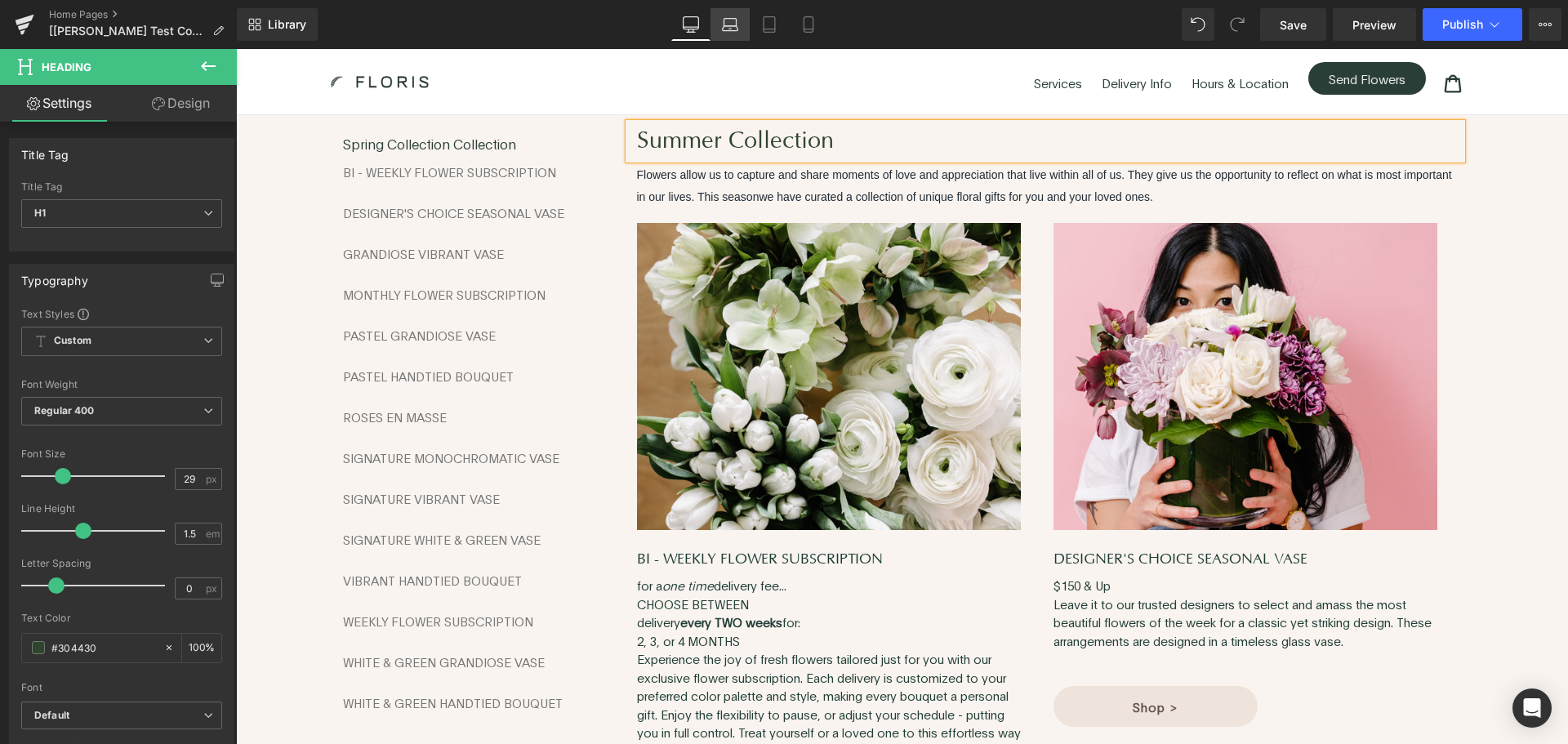
click at [733, 20] on icon at bounding box center [730, 24] width 16 height 16
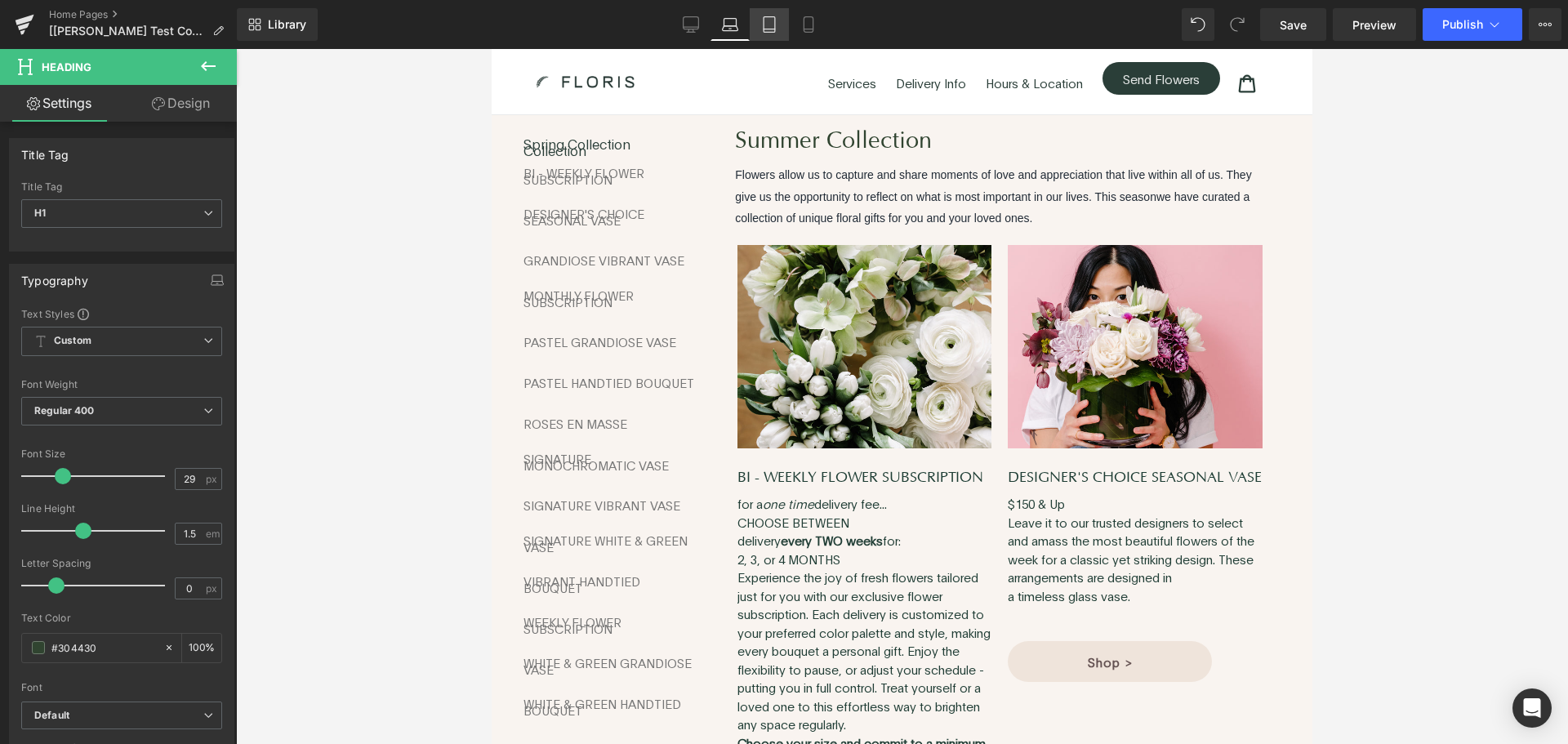
click at [759, 24] on link "Tablet" at bounding box center [769, 24] width 39 height 33
type input "100"
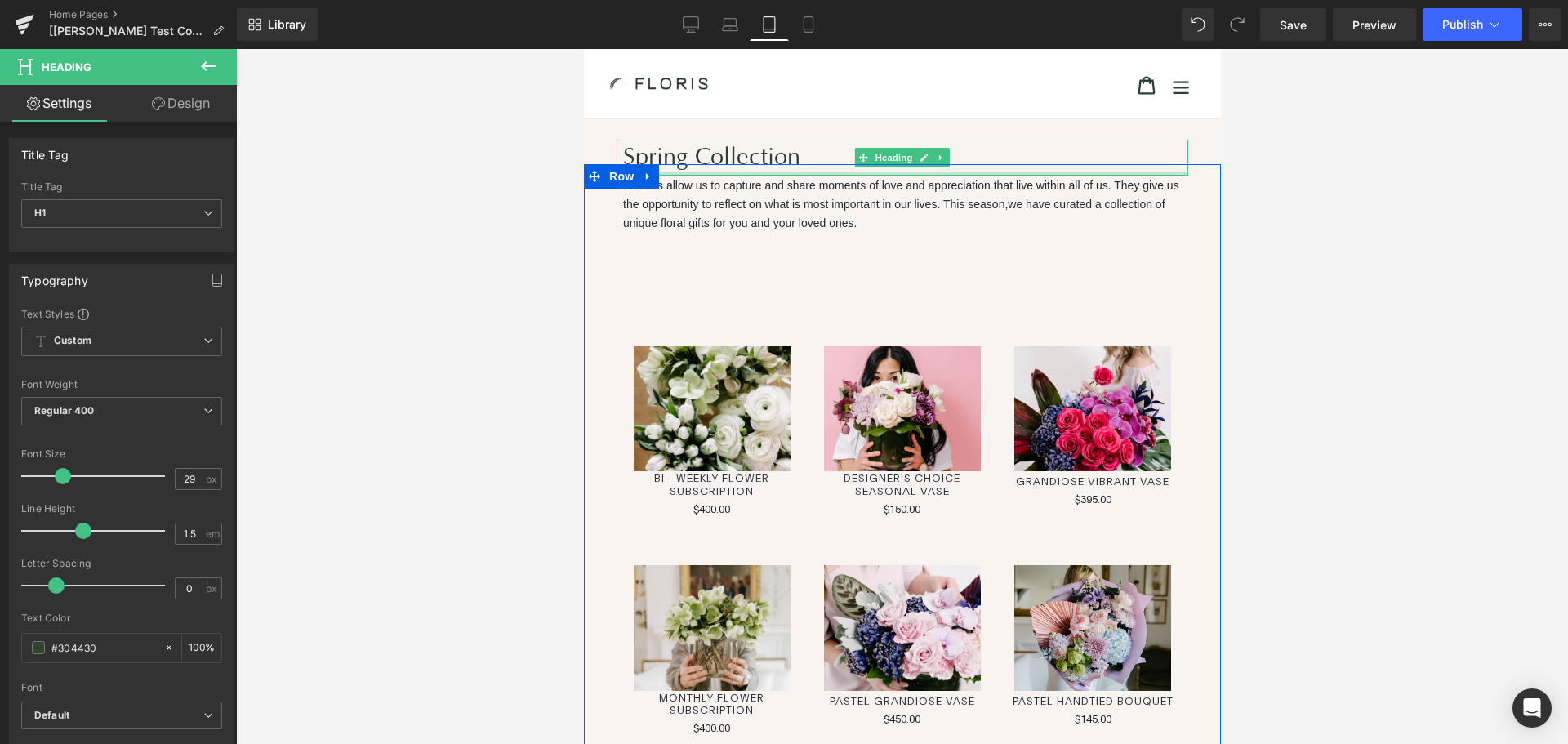
click at [659, 155] on h1 "Spring Collection" at bounding box center [902, 158] width 559 height 36
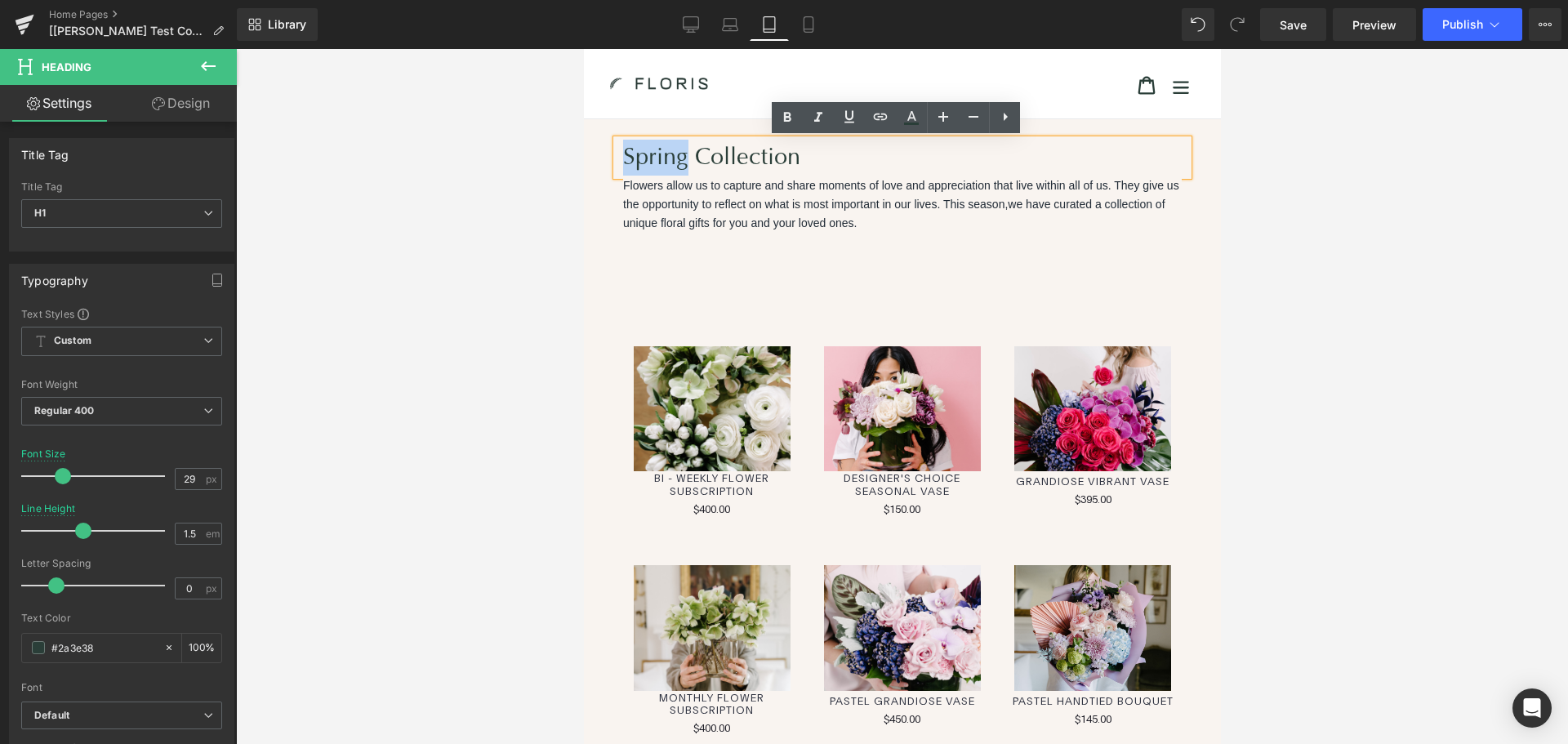
drag, startPoint x: 678, startPoint y: 153, endPoint x: 595, endPoint y: 153, distance: 83.0
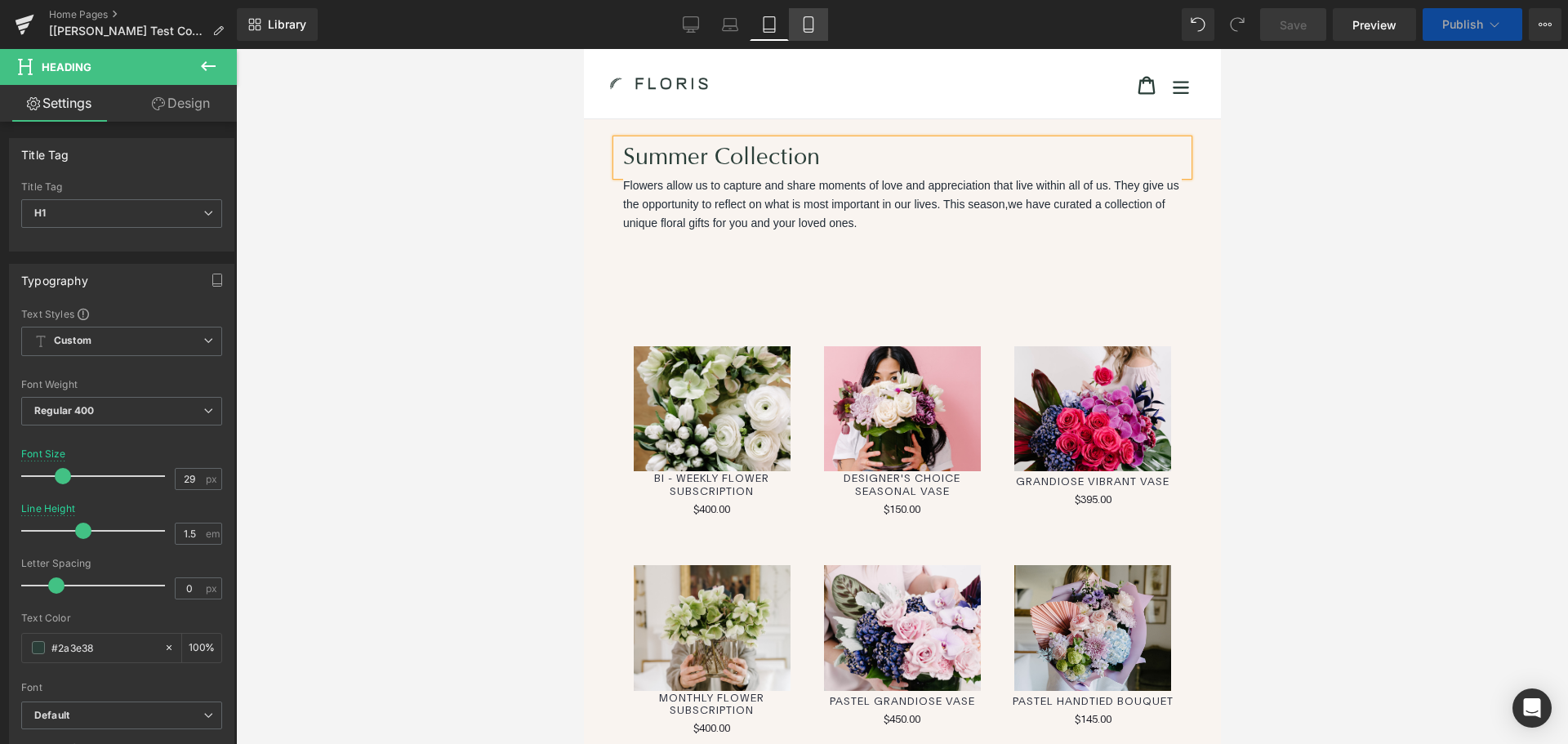
click at [802, 32] on icon at bounding box center [809, 24] width 16 height 16
type input "35"
type input "1.6"
type input "100"
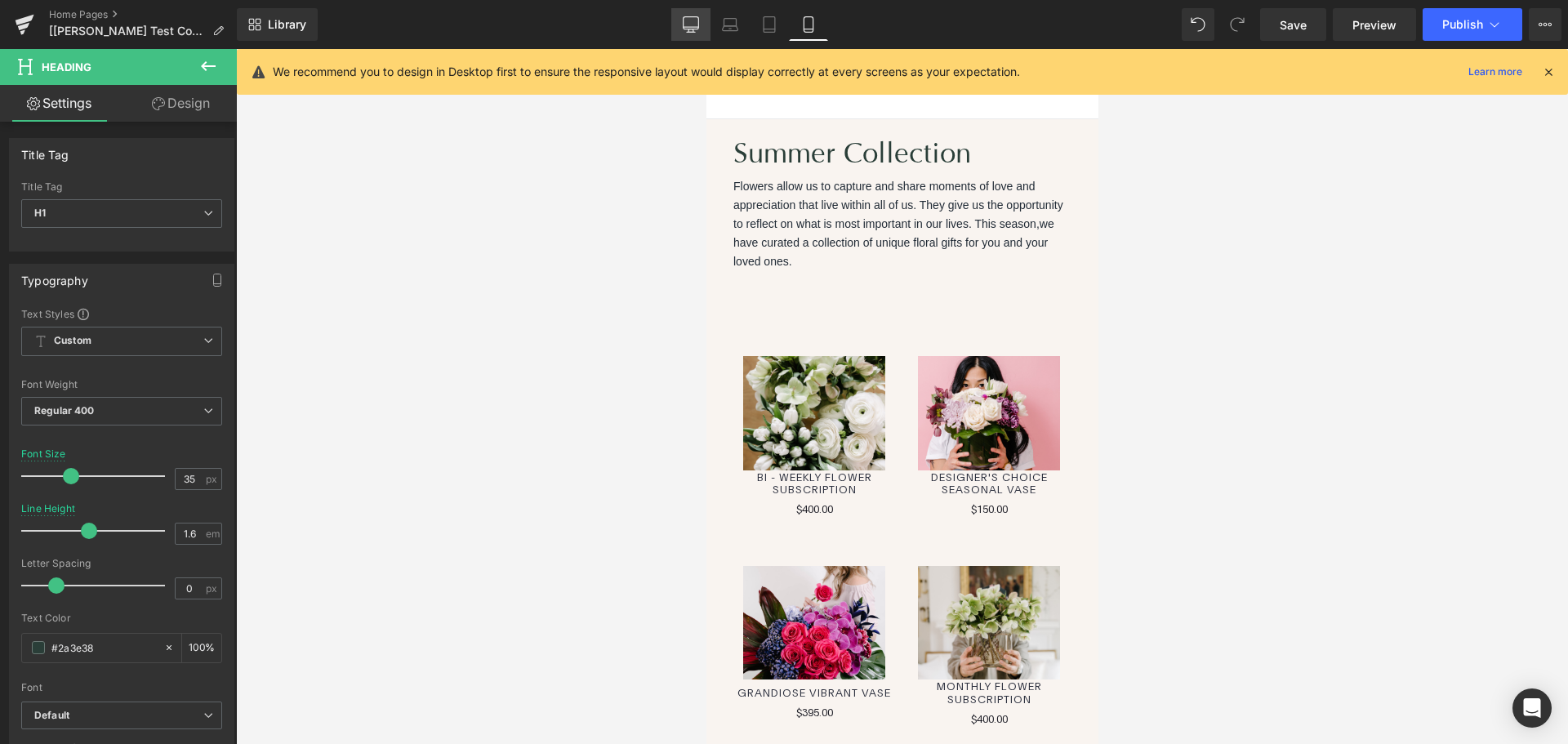
click at [697, 22] on icon at bounding box center [690, 24] width 16 height 16
type input "2.75"
type input "100"
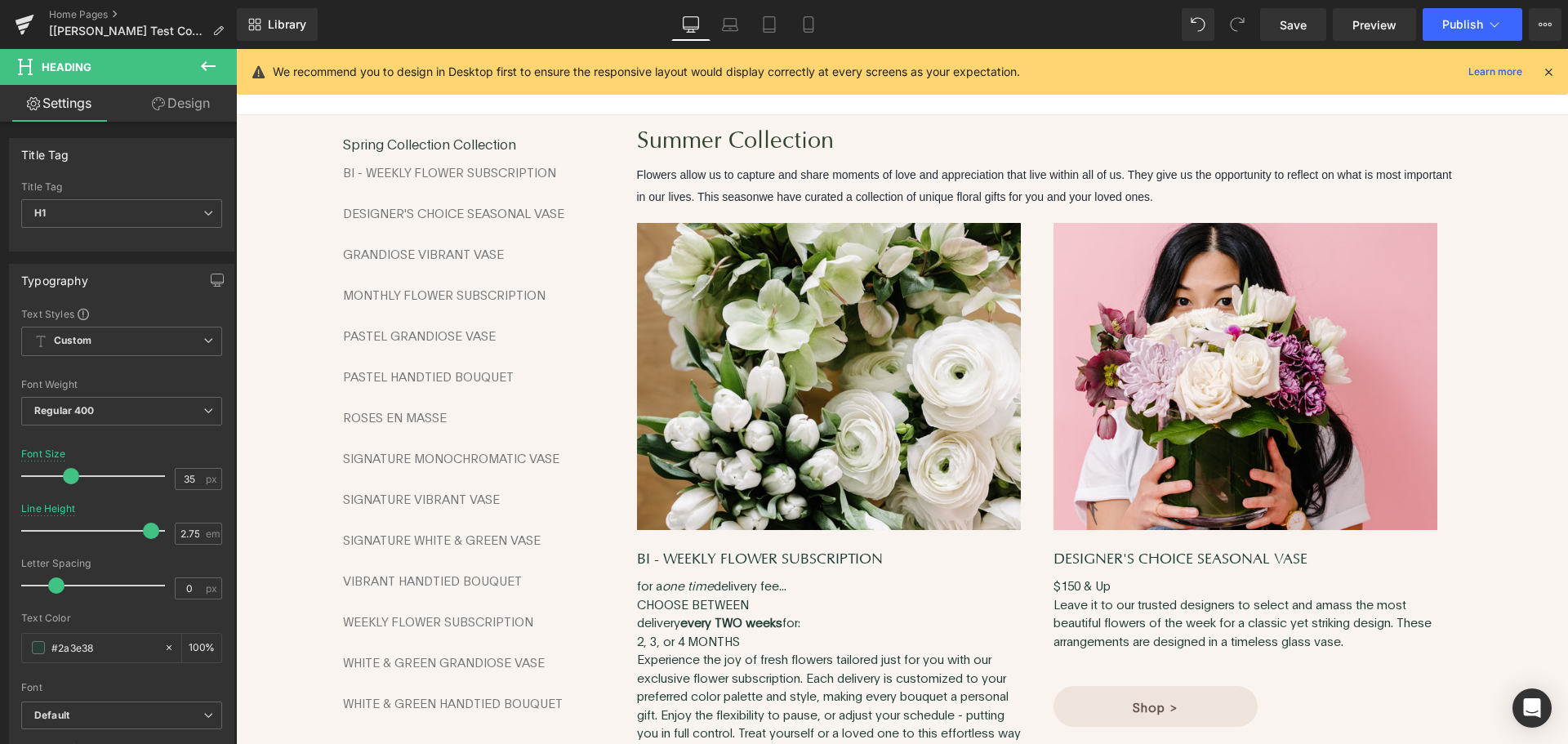
click at [729, 234] on img at bounding box center [828, 380] width 384 height 314
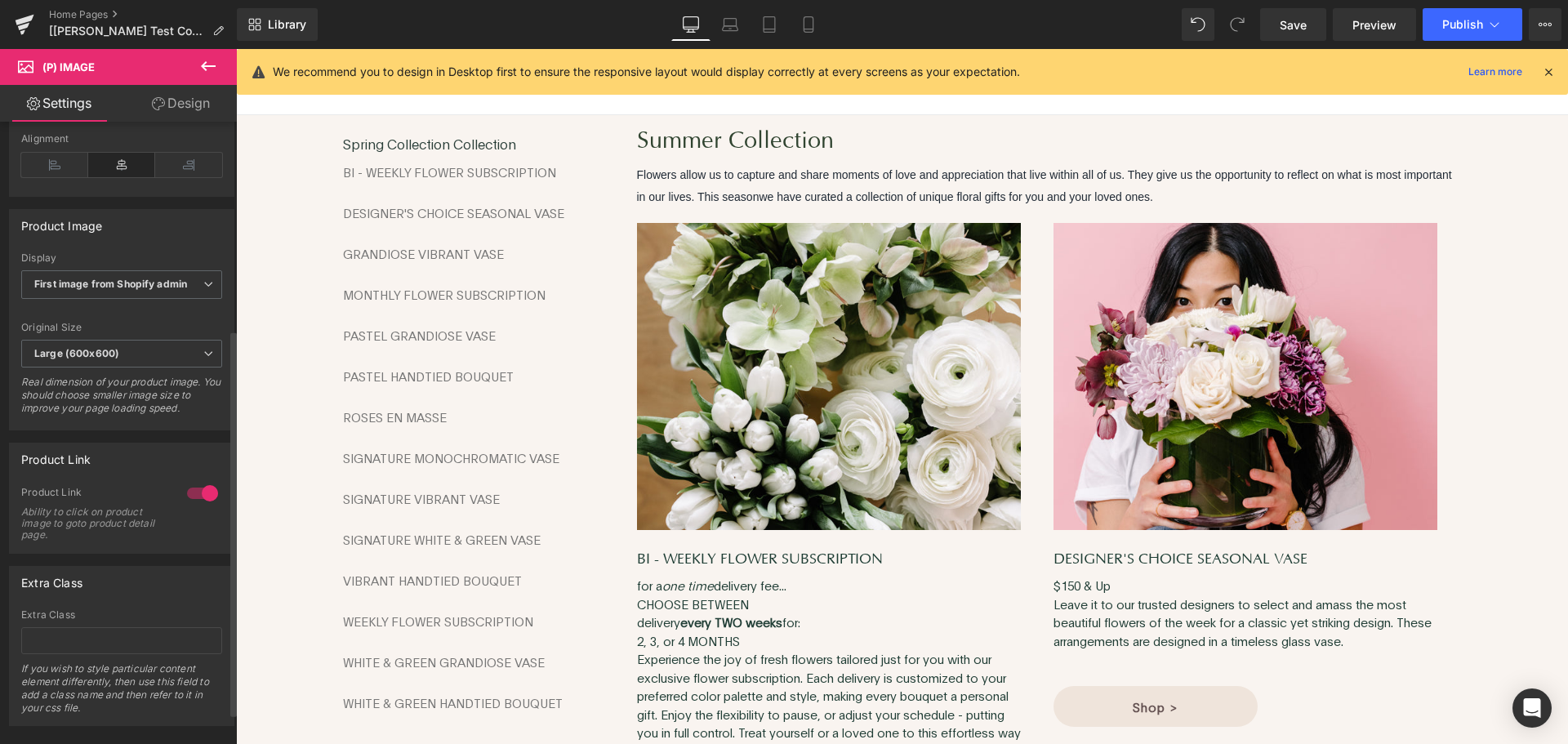
scroll to position [385, 0]
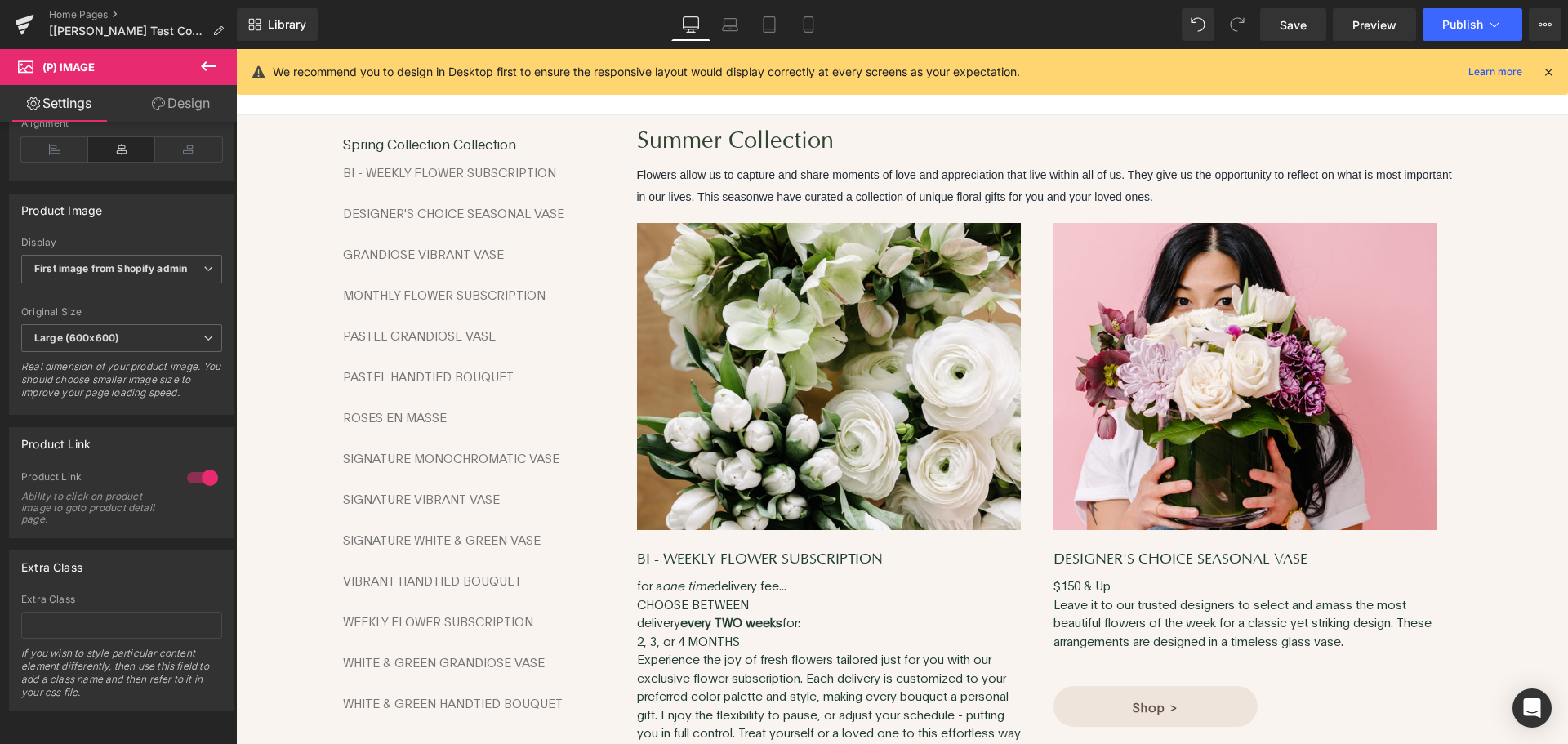
click at [153, 114] on link "Design" at bounding box center [180, 103] width 118 height 37
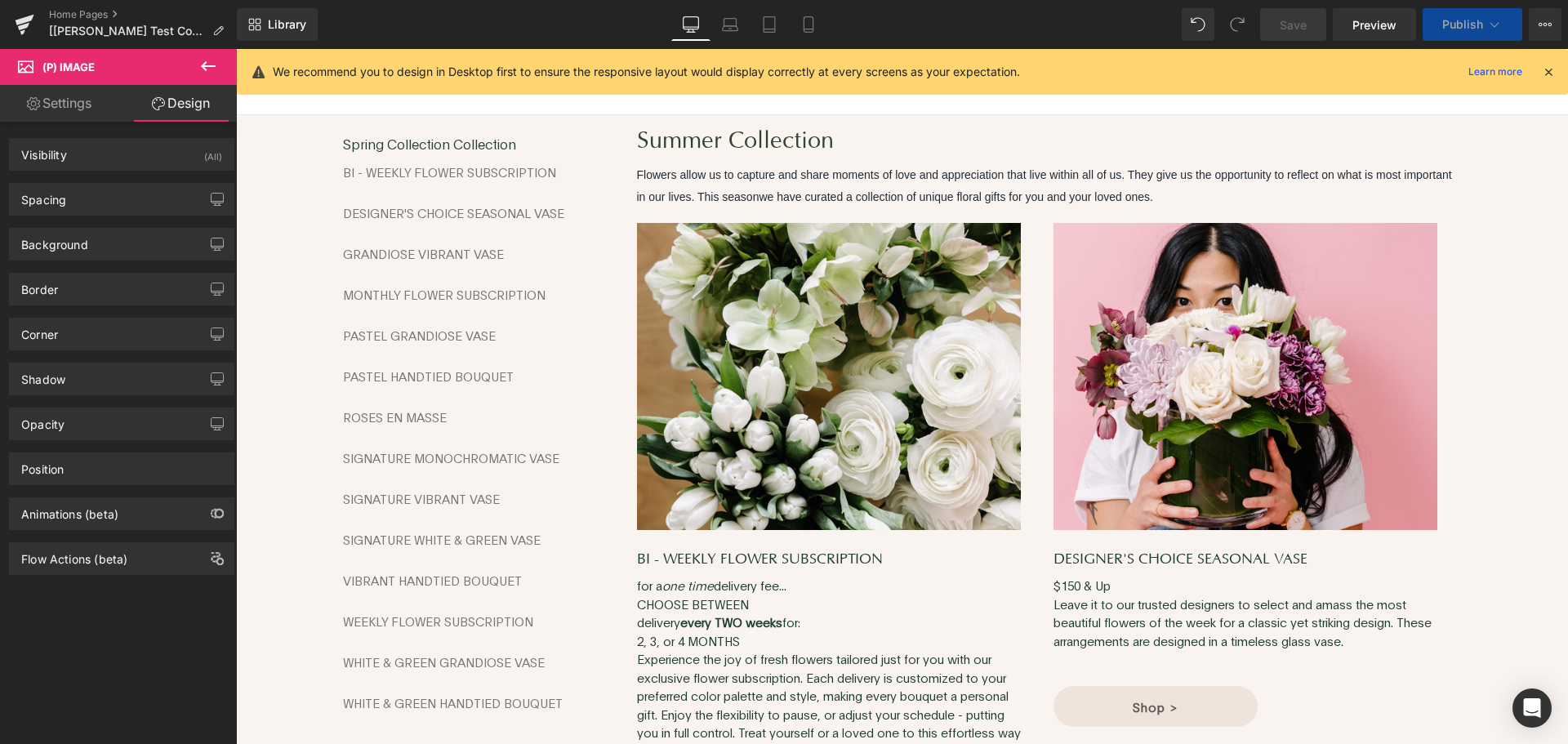
click at [75, 102] on link "Settings" at bounding box center [59, 103] width 118 height 37
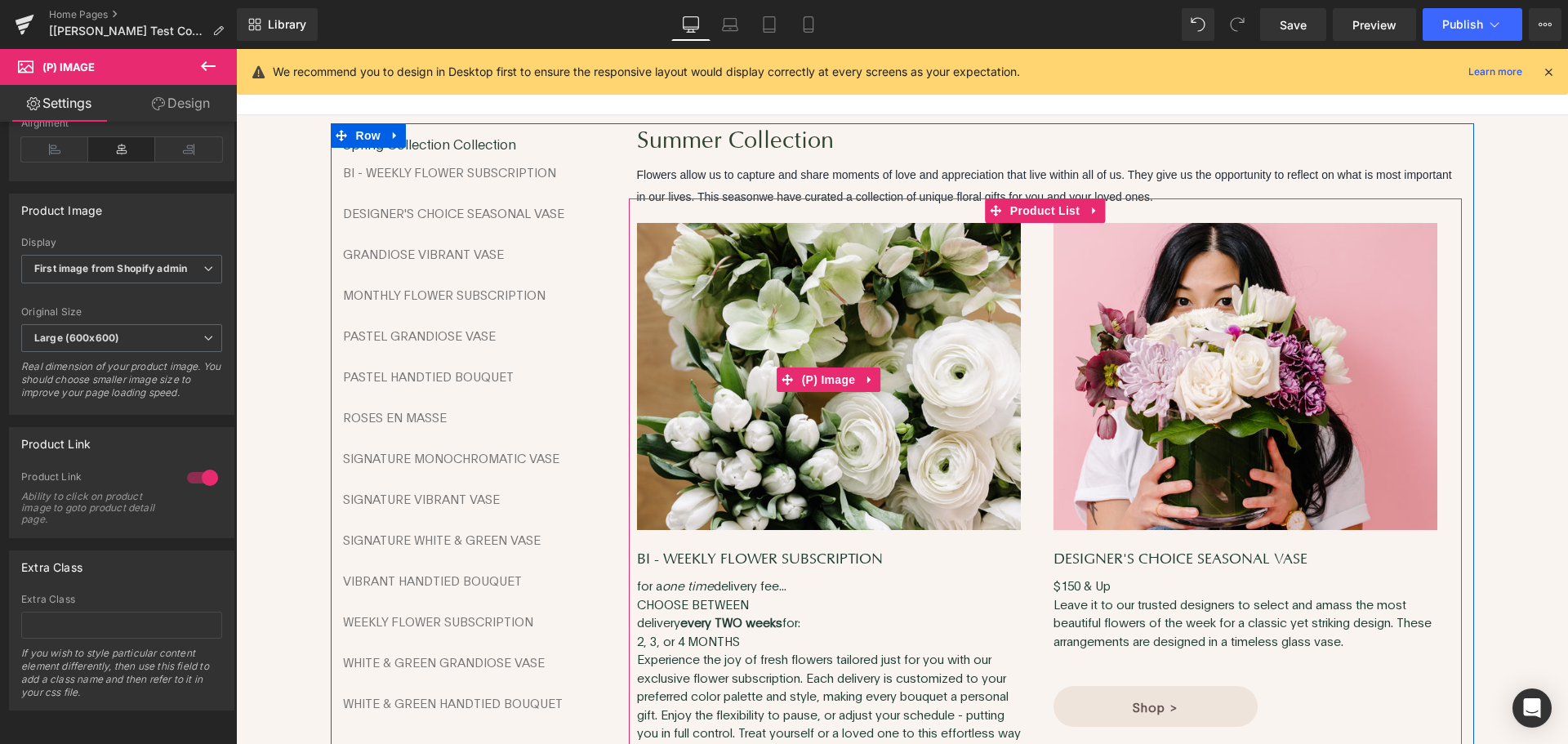
click at [869, 306] on img at bounding box center [828, 380] width 384 height 314
click at [806, 371] on span "(P) Image" at bounding box center [829, 380] width 62 height 24
click at [1046, 327] on div "(P) Image DESIGNER'S CHOICE SEASONAL VASE (P) Title $150 & Up Leave it to our t…" at bounding box center [1253, 475] width 416 height 521
click at [961, 363] on img at bounding box center [828, 380] width 384 height 314
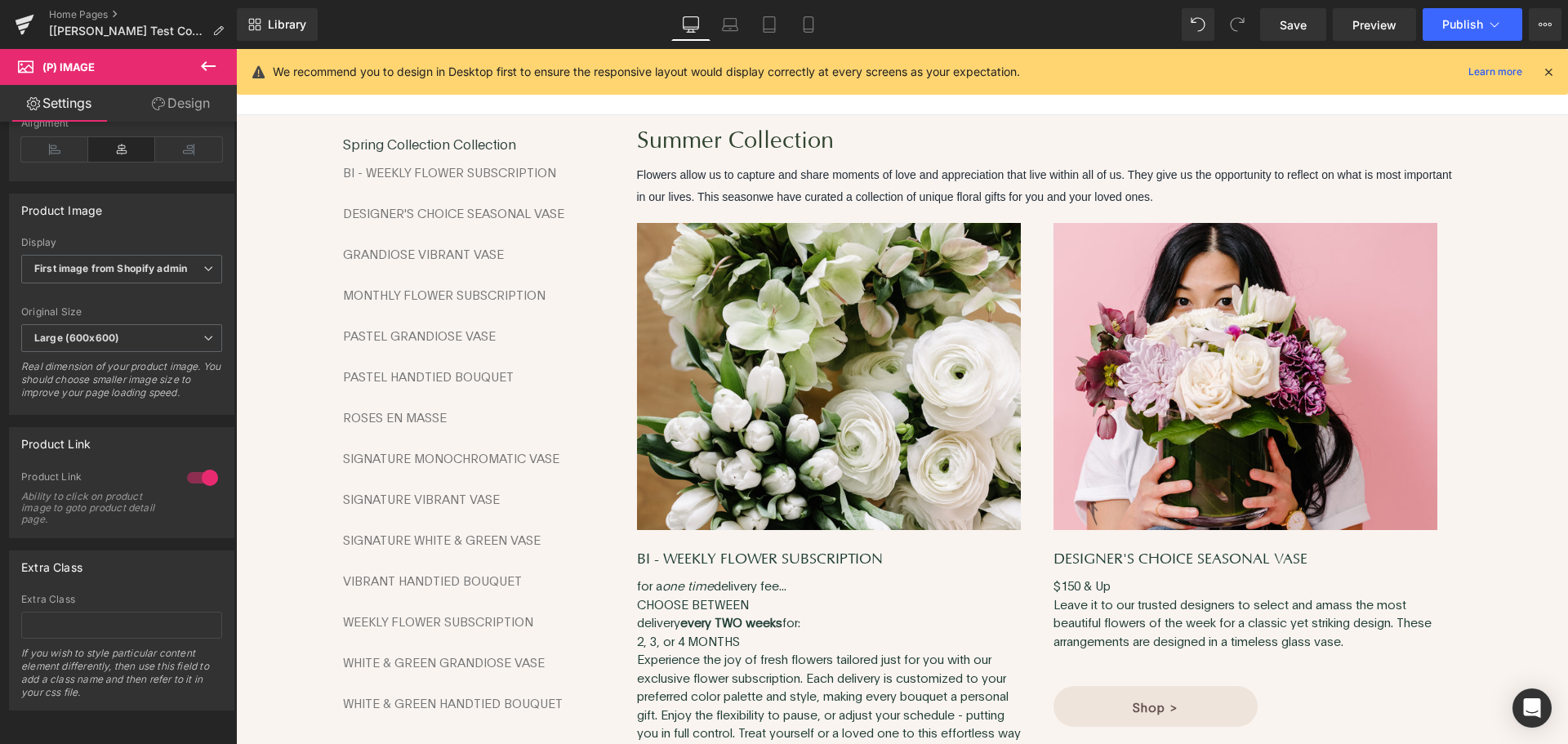
click at [159, 103] on icon at bounding box center [158, 103] width 13 height 13
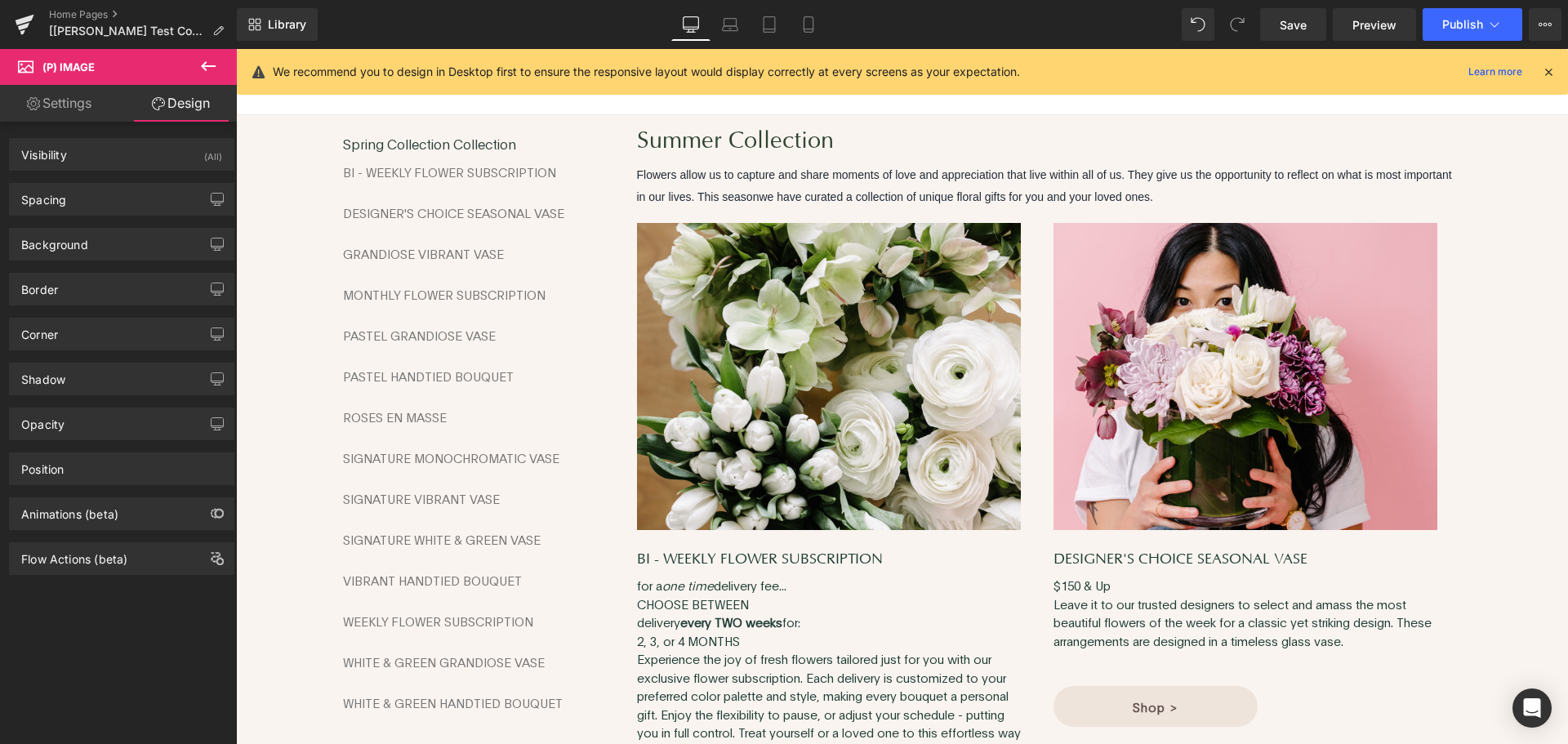
click at [87, 102] on link "Settings" at bounding box center [59, 103] width 118 height 37
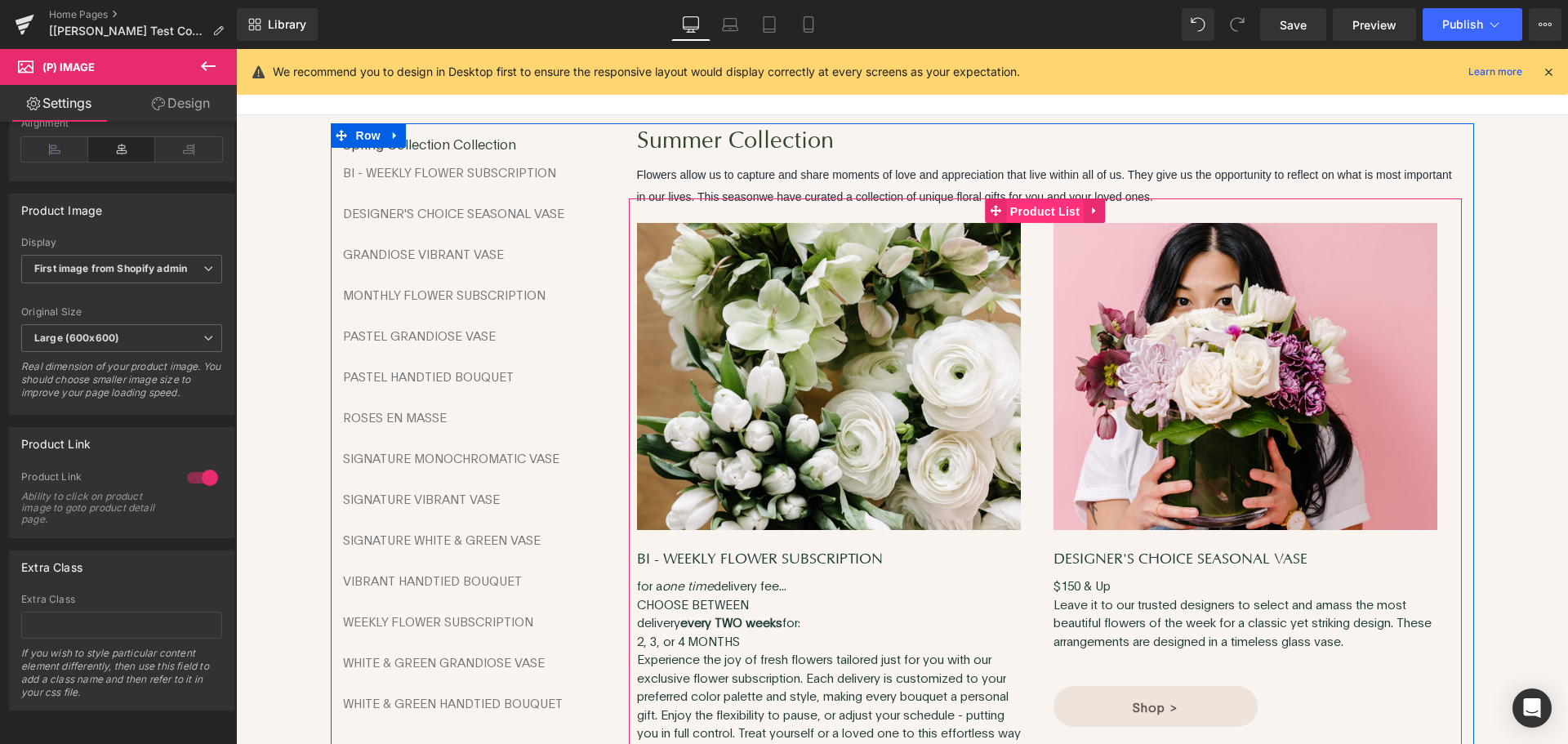
click at [1006, 201] on span "Product List" at bounding box center [1045, 211] width 78 height 24
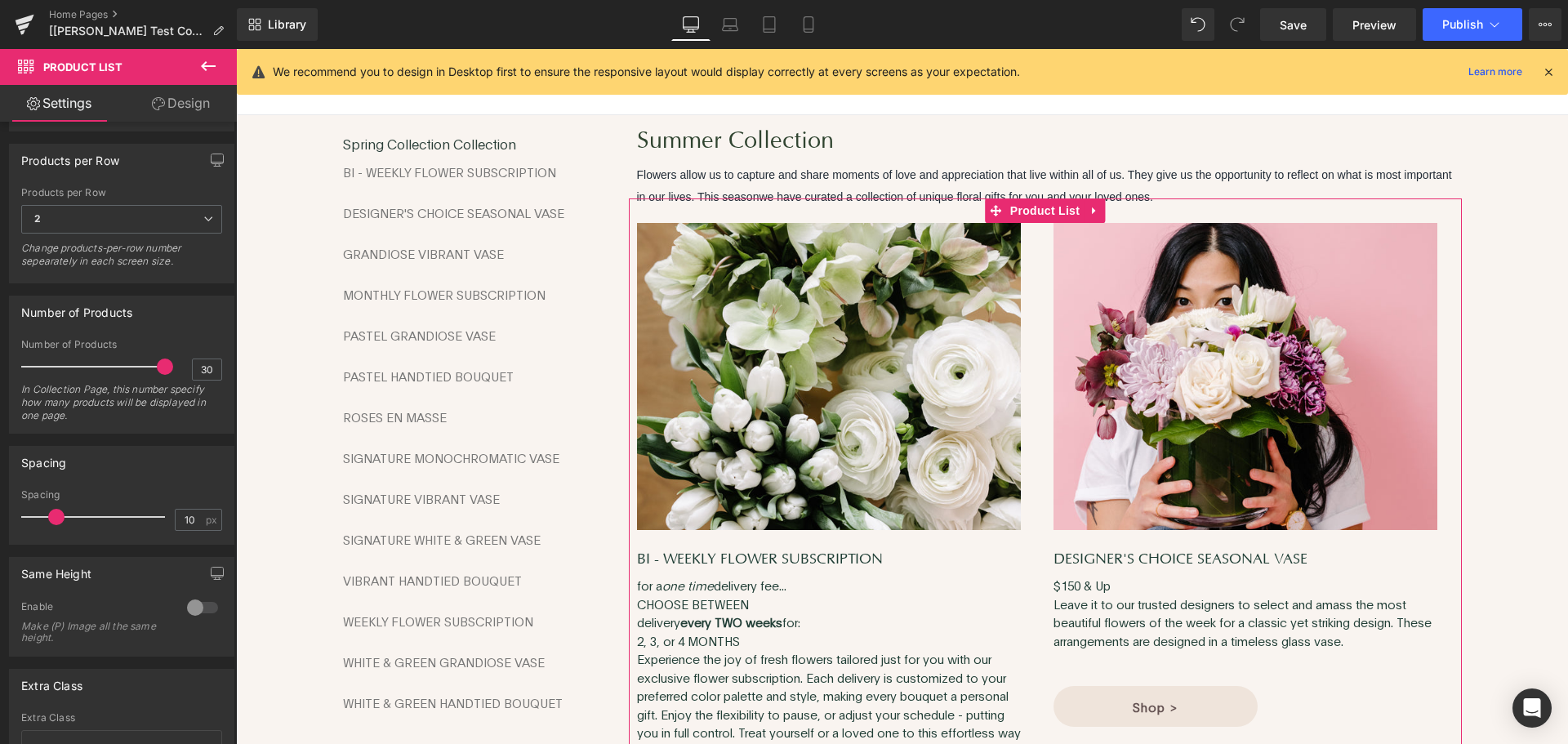
scroll to position [245, 0]
click at [90, 214] on span "2" at bounding box center [122, 215] width 201 height 28
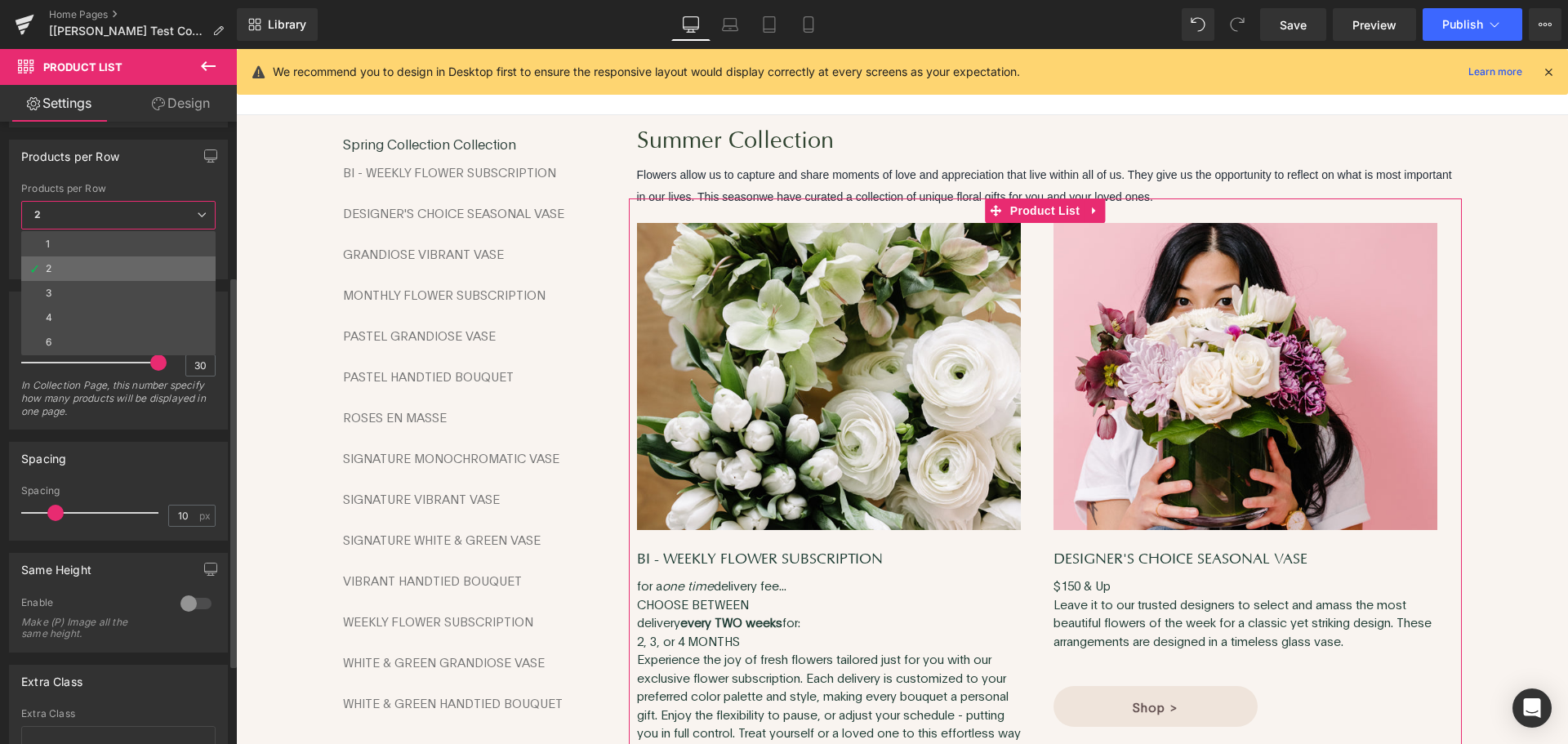
click at [65, 269] on li "2" at bounding box center [119, 269] width 195 height 24
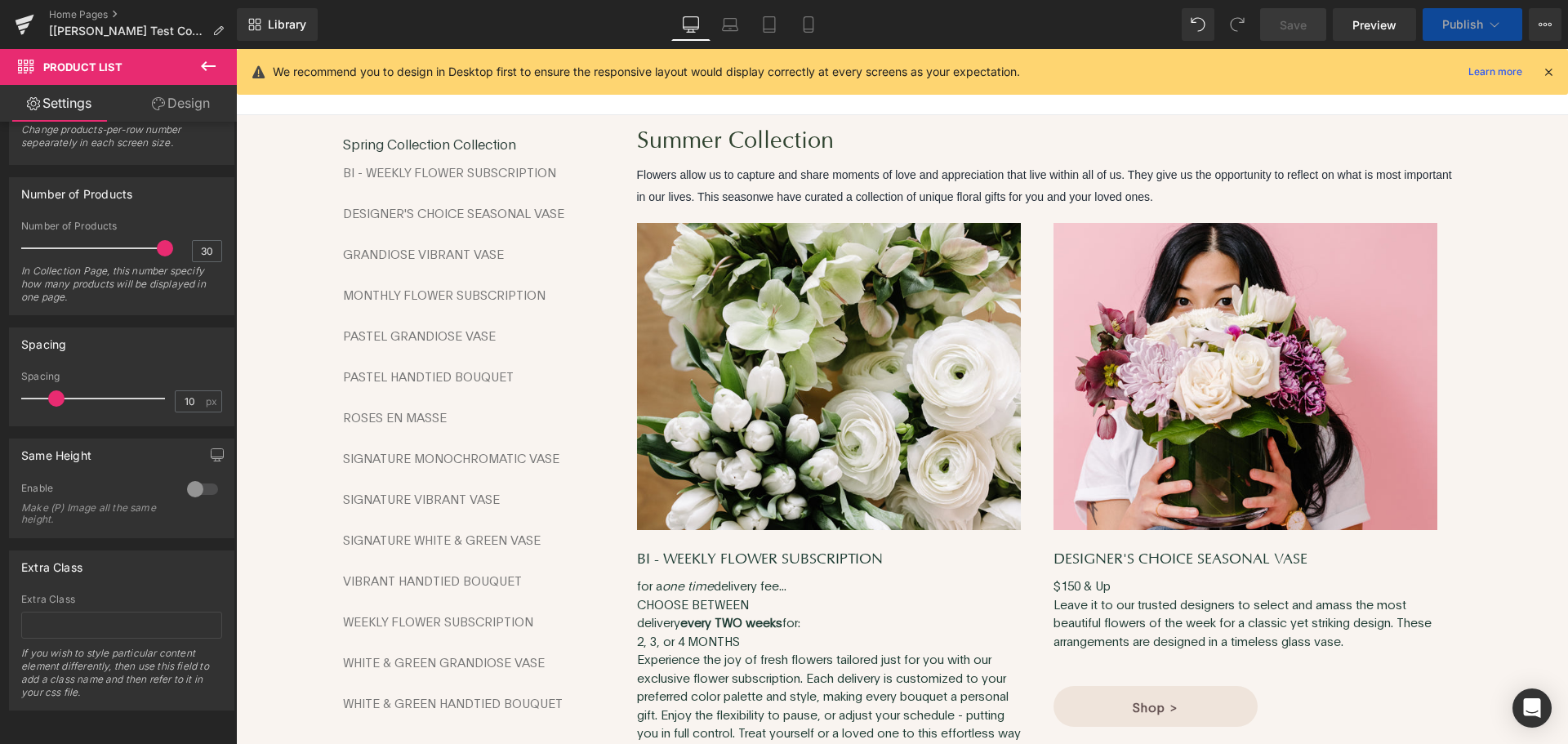
scroll to position [0, 0]
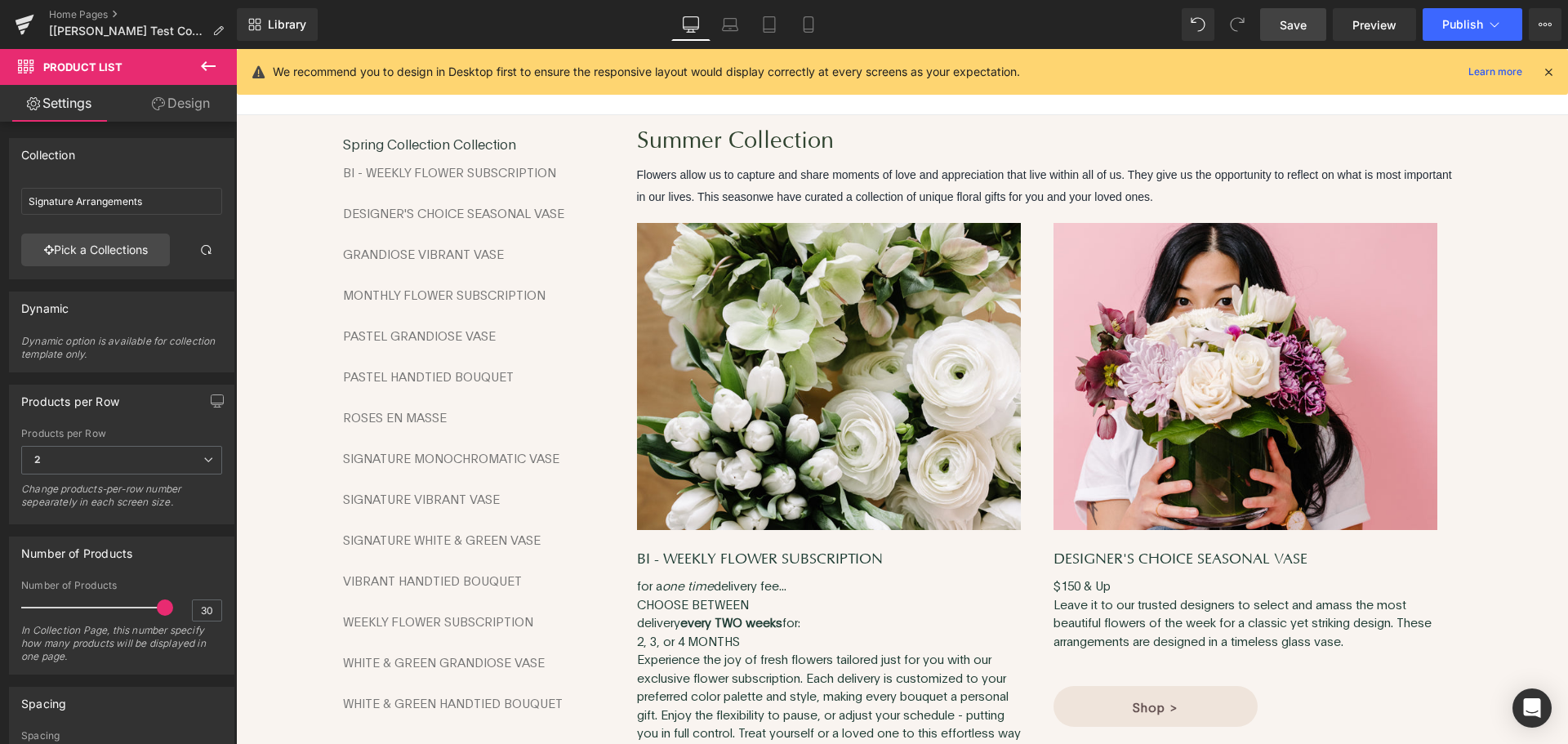
click at [1275, 30] on link "Save" at bounding box center [1293, 24] width 66 height 33
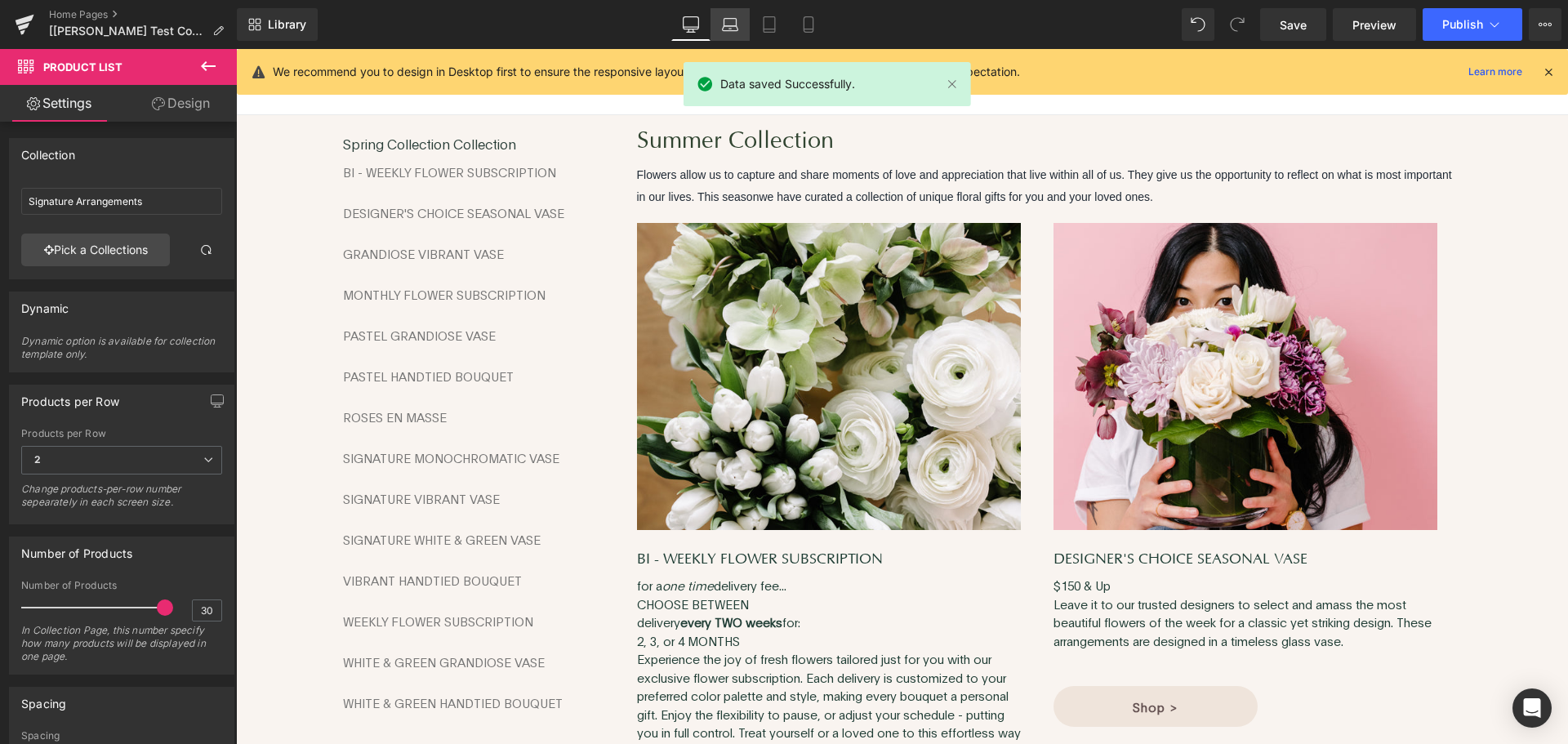
click at [712, 23] on link "Laptop" at bounding box center [729, 24] width 39 height 33
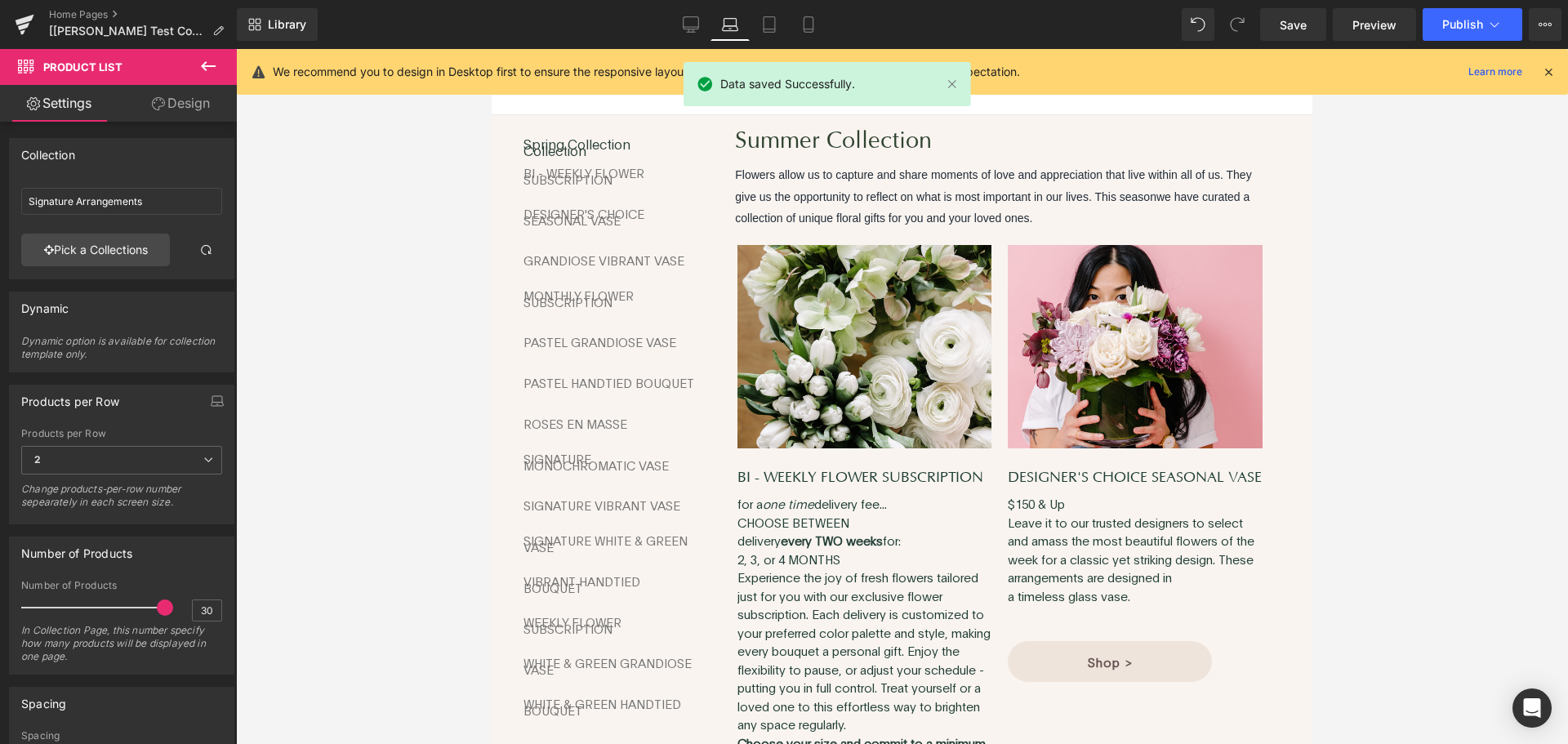
scroll to position [22, 0]
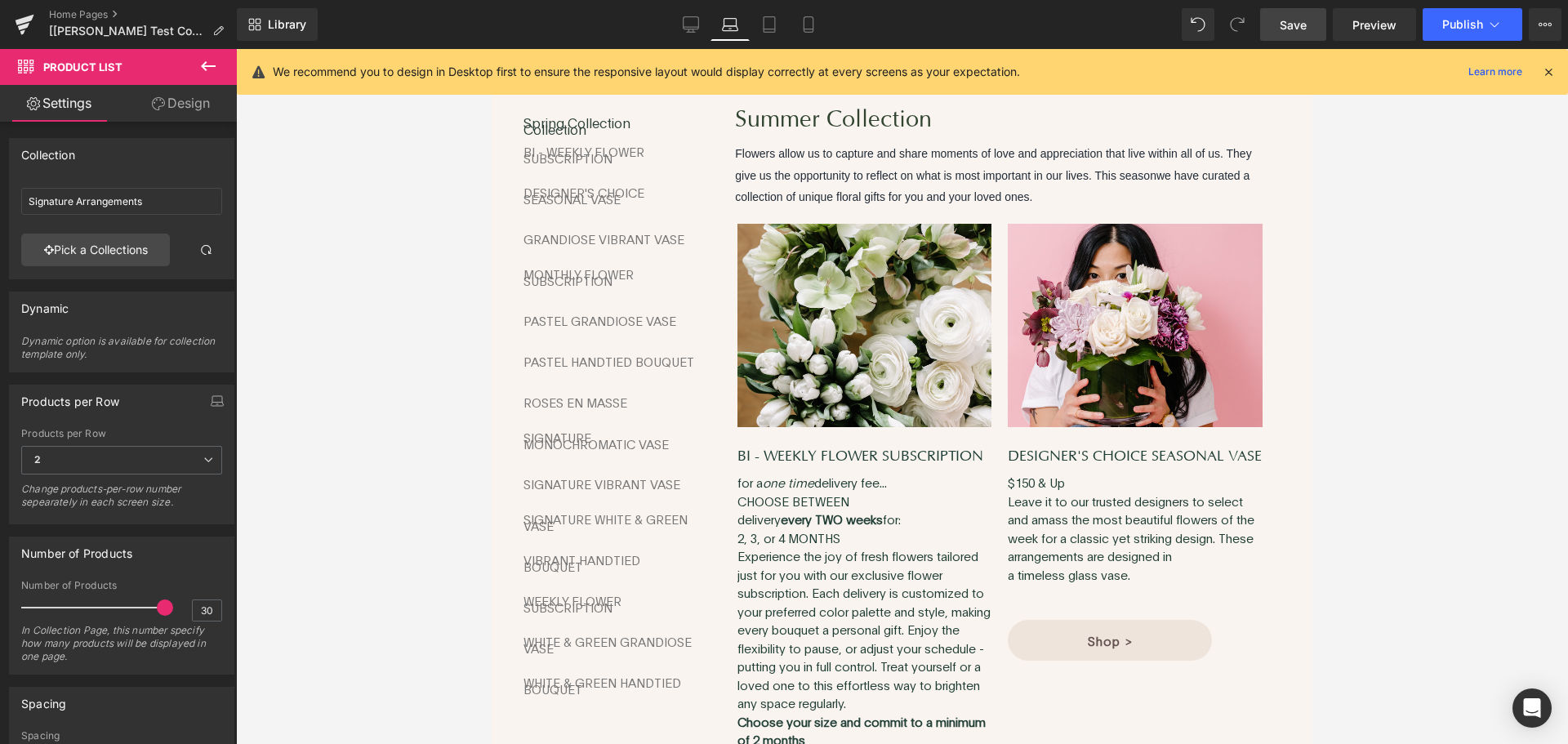
click at [1321, 22] on link "Save" at bounding box center [1293, 24] width 66 height 33
click at [759, 21] on icon at bounding box center [751, 24] width 16 height 16
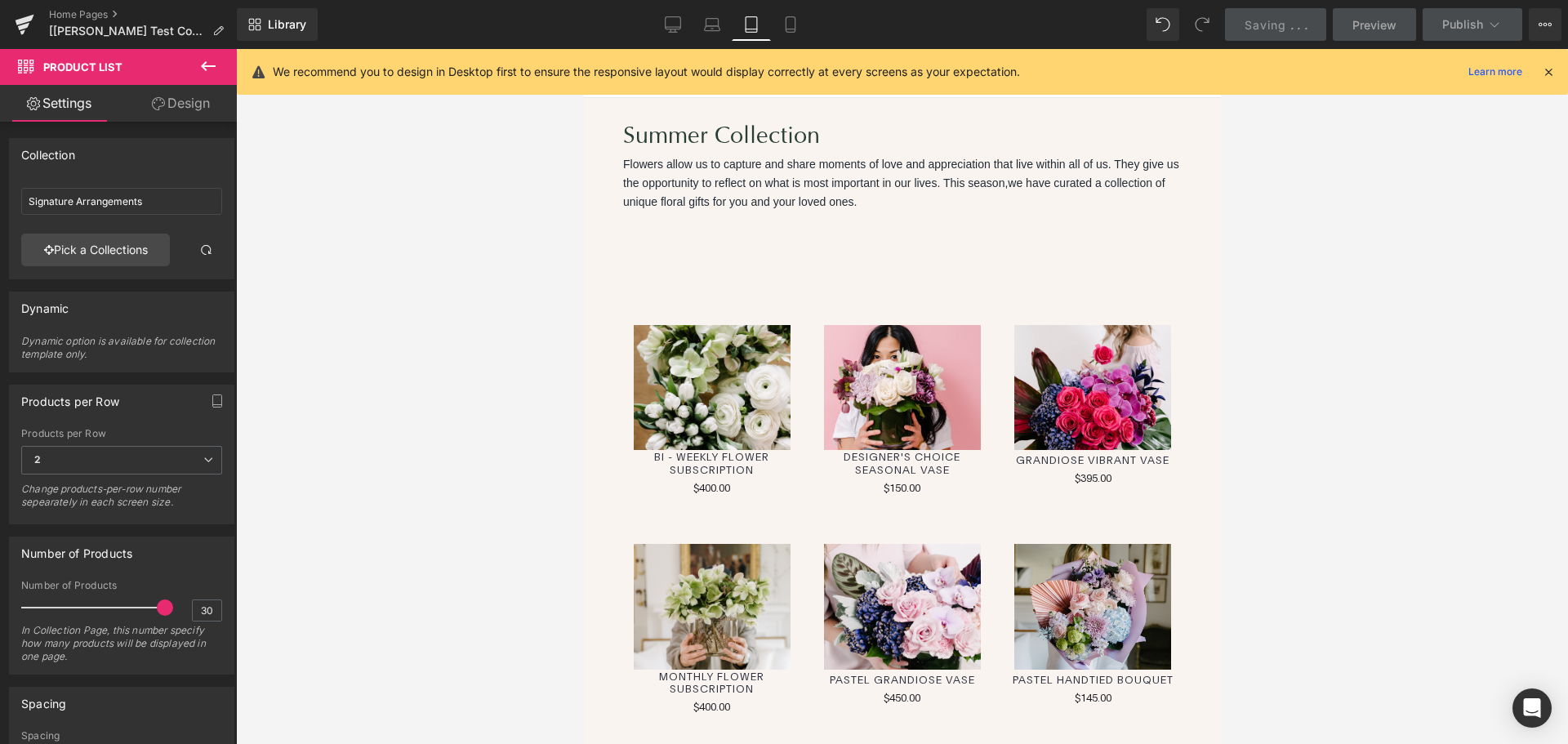
scroll to position [0, 0]
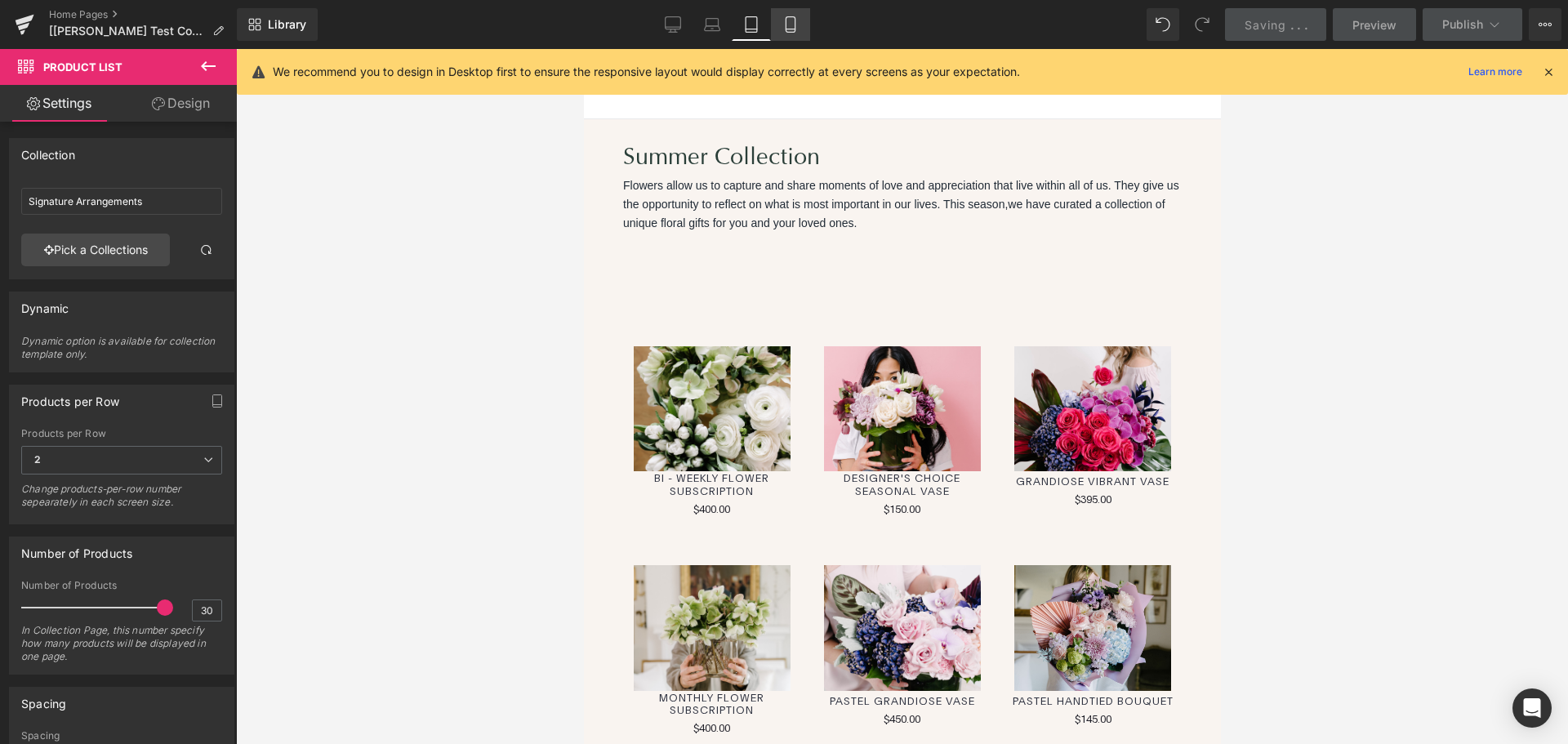
click at [788, 21] on icon at bounding box center [790, 24] width 16 height 16
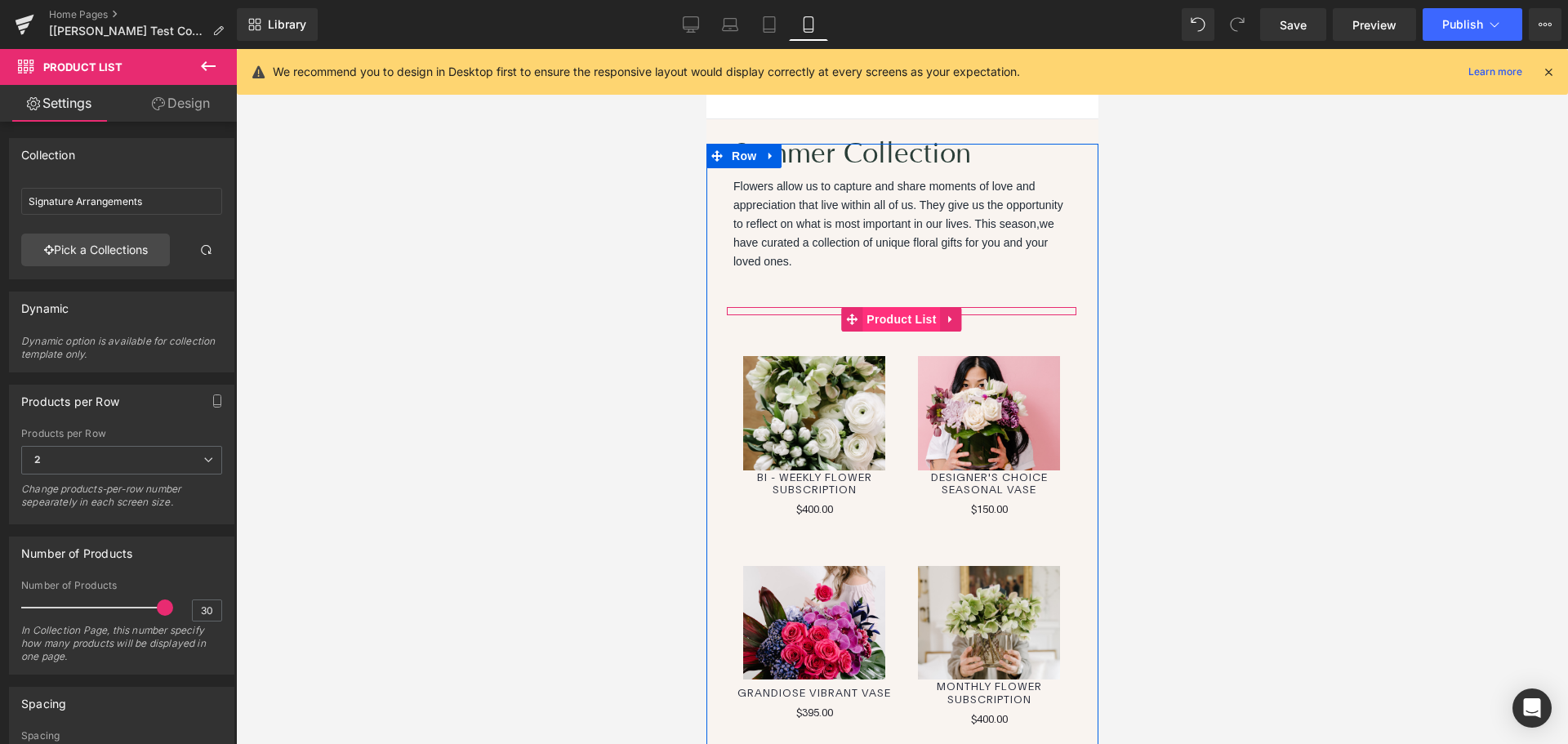
click at [867, 318] on span "Product List" at bounding box center [901, 319] width 78 height 24
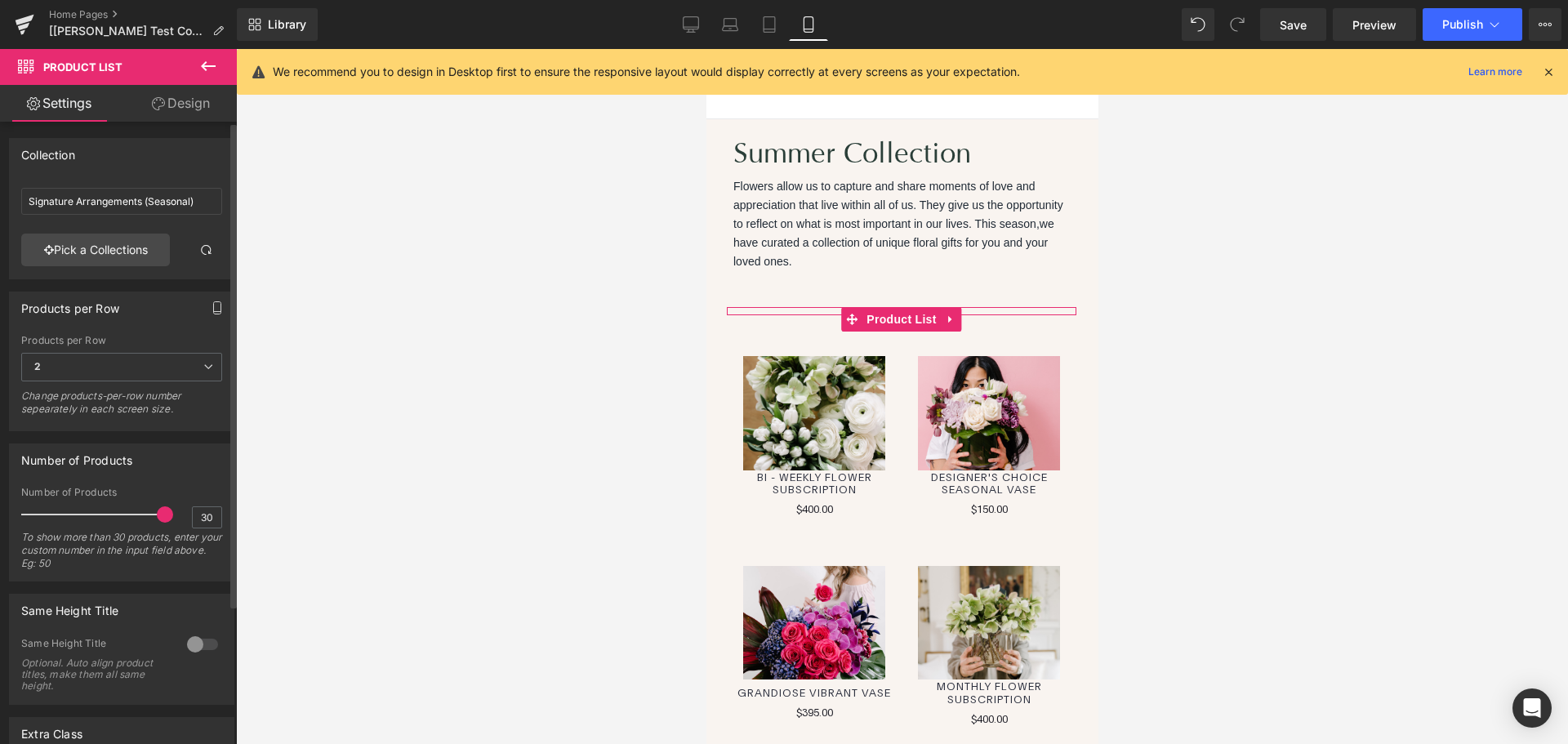
click at [210, 306] on icon "button" at bounding box center [216, 308] width 13 height 13
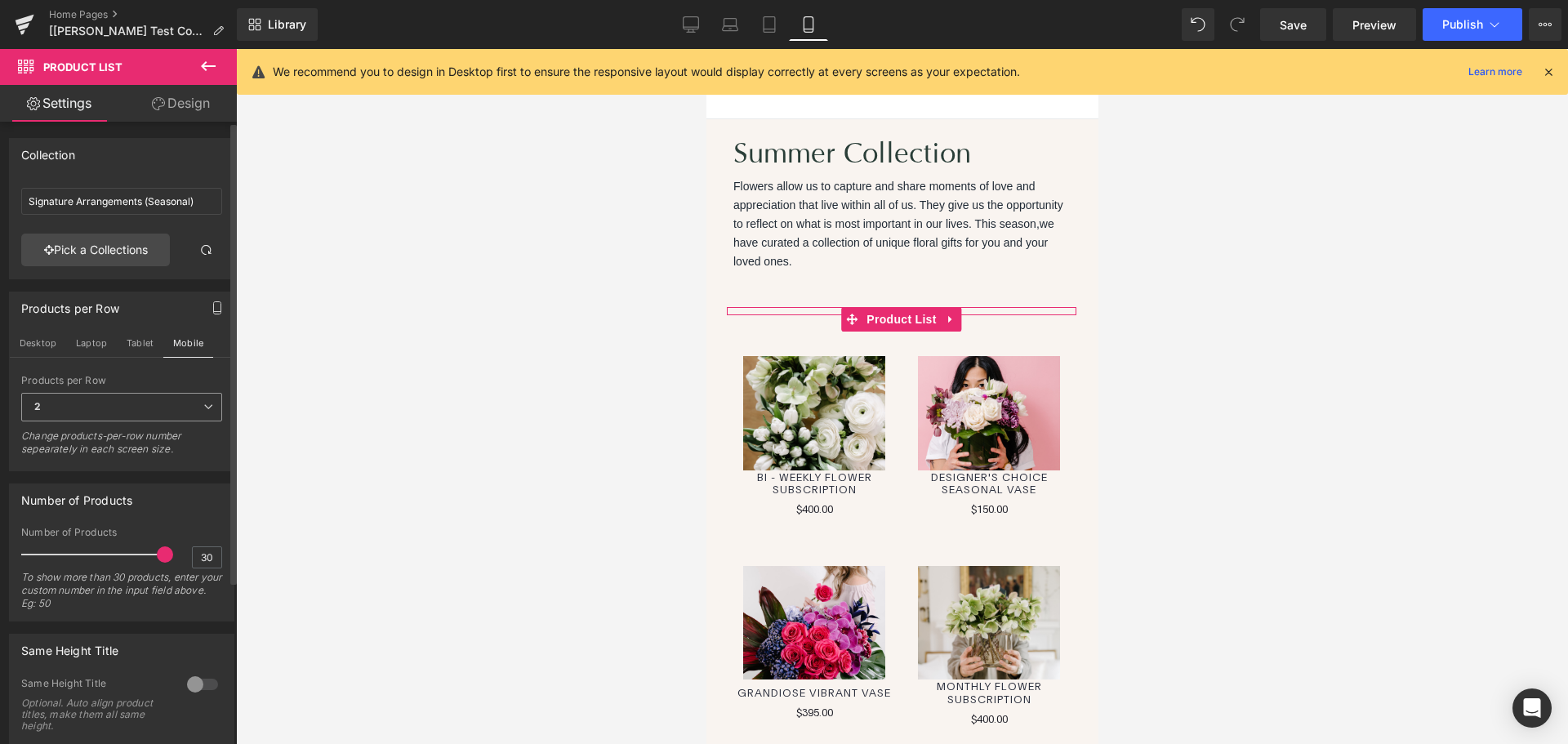
click at [142, 400] on span "2" at bounding box center [122, 407] width 201 height 28
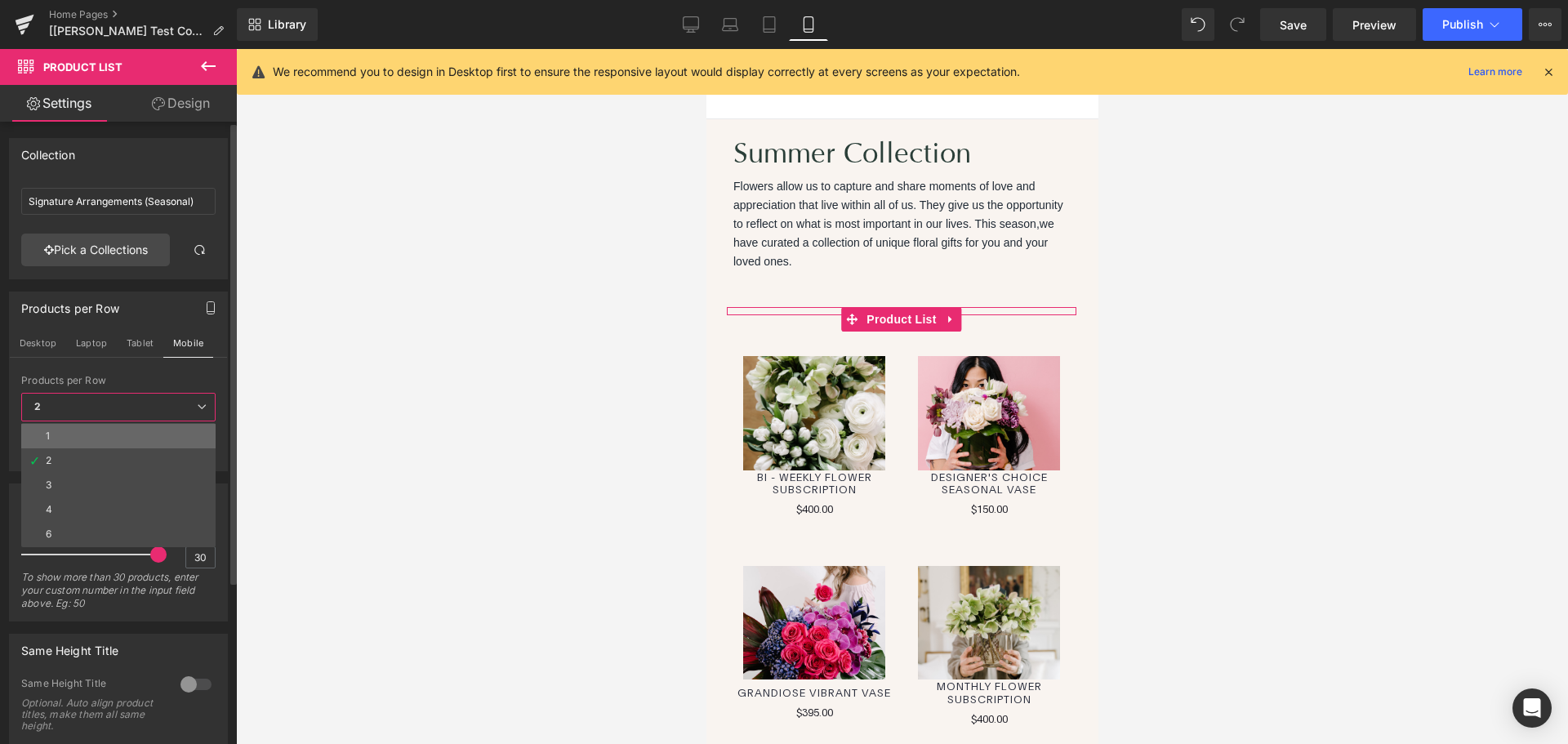
click at [84, 434] on li "1" at bounding box center [119, 436] width 195 height 24
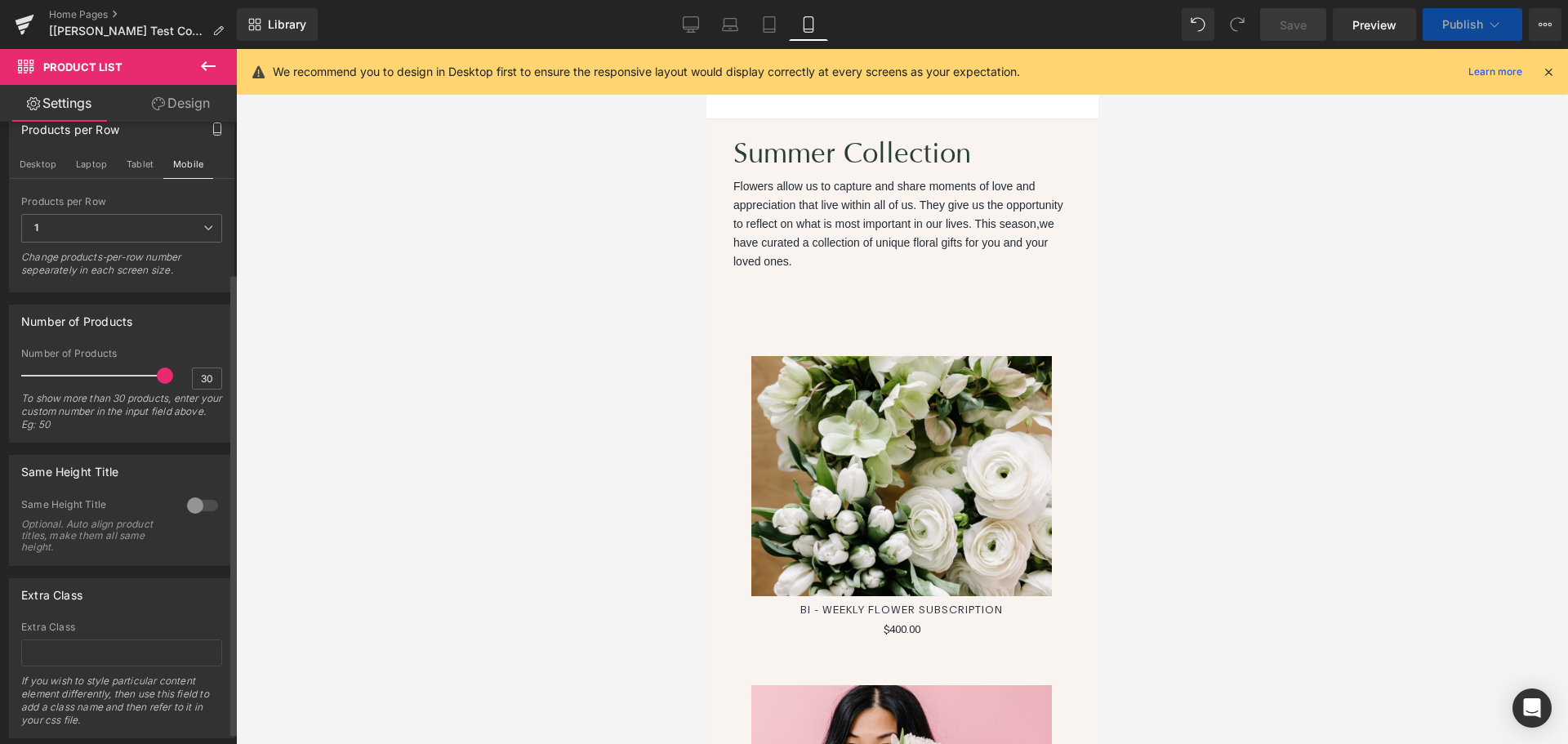
scroll to position [219, 0]
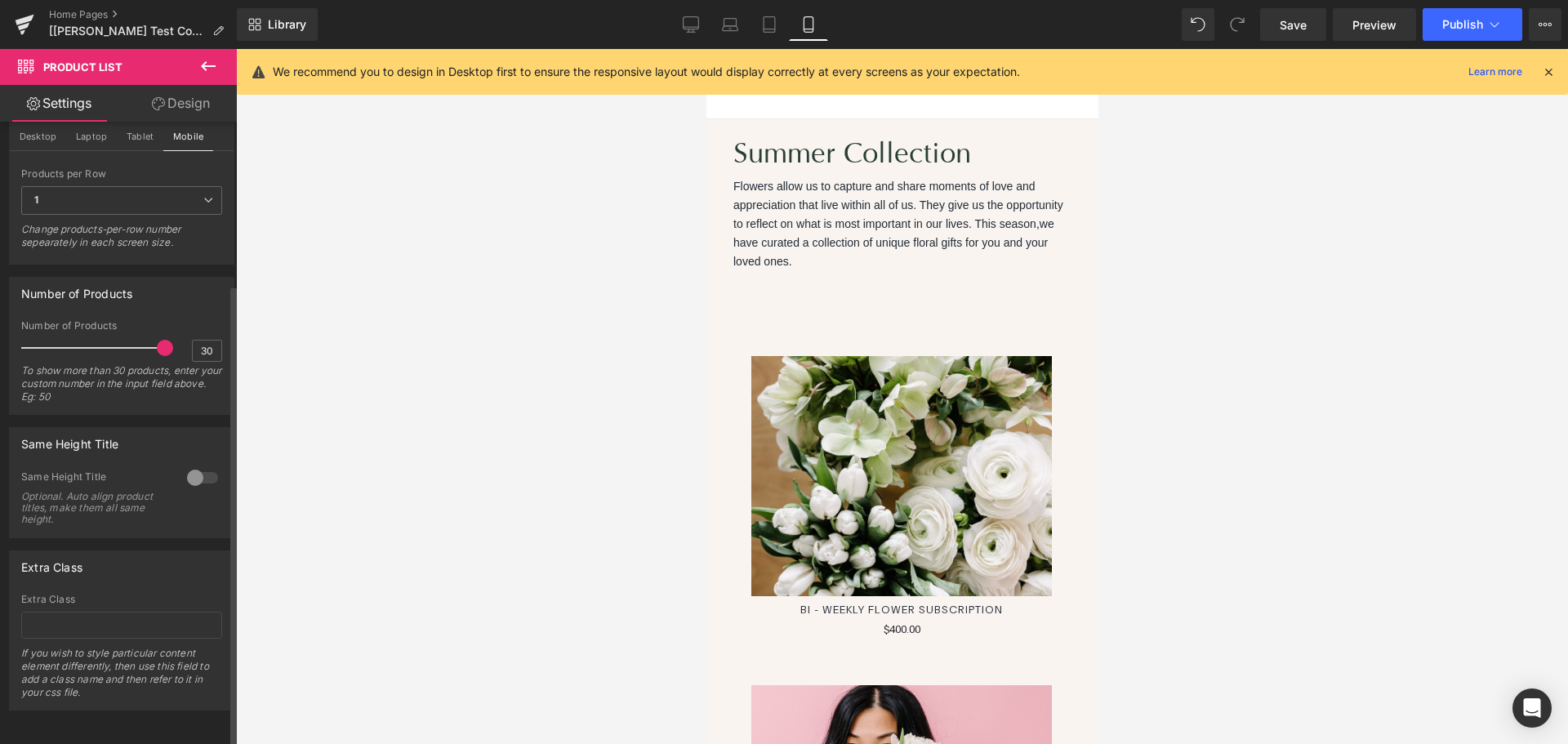
click at [184, 466] on div at bounding box center [202, 478] width 39 height 26
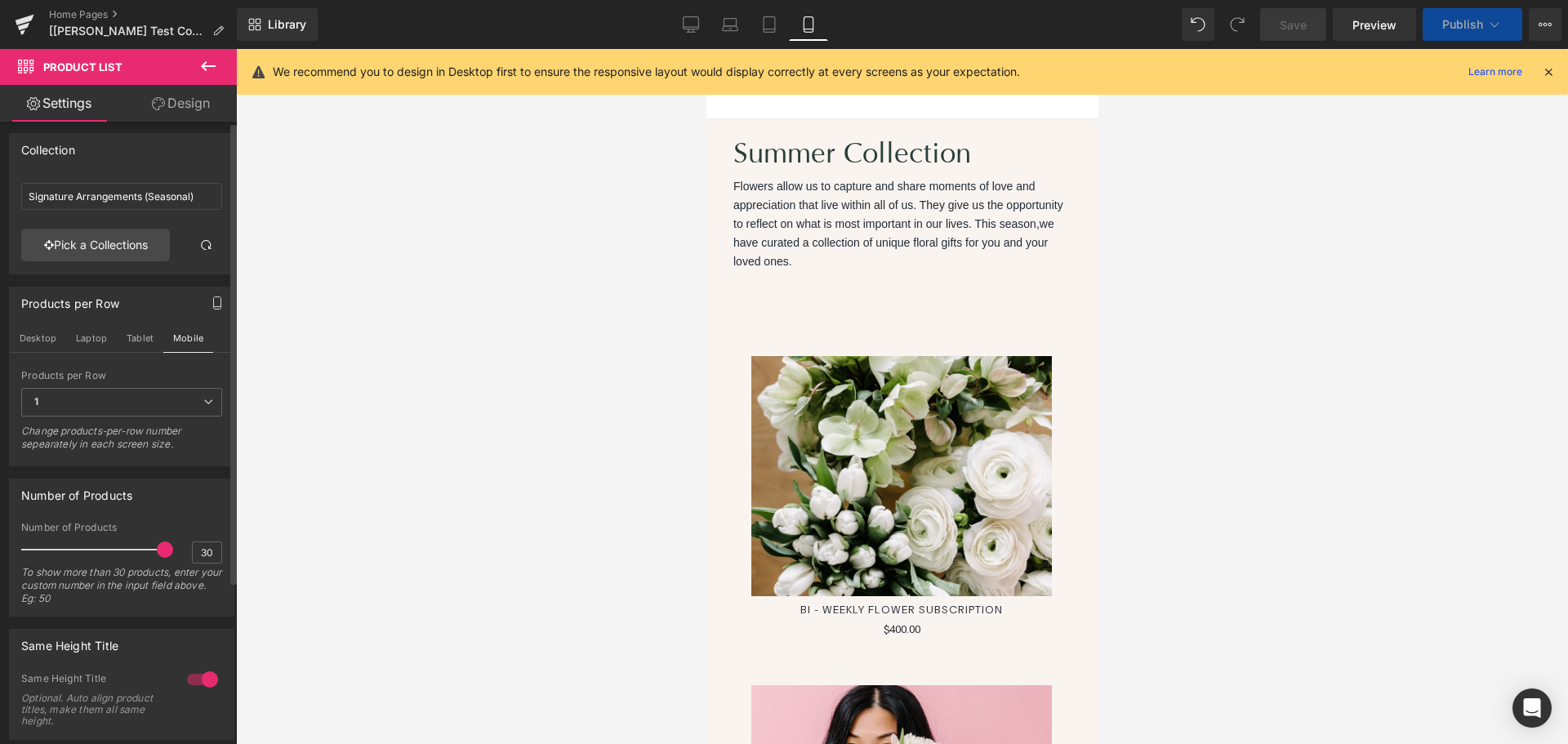
scroll to position [0, 0]
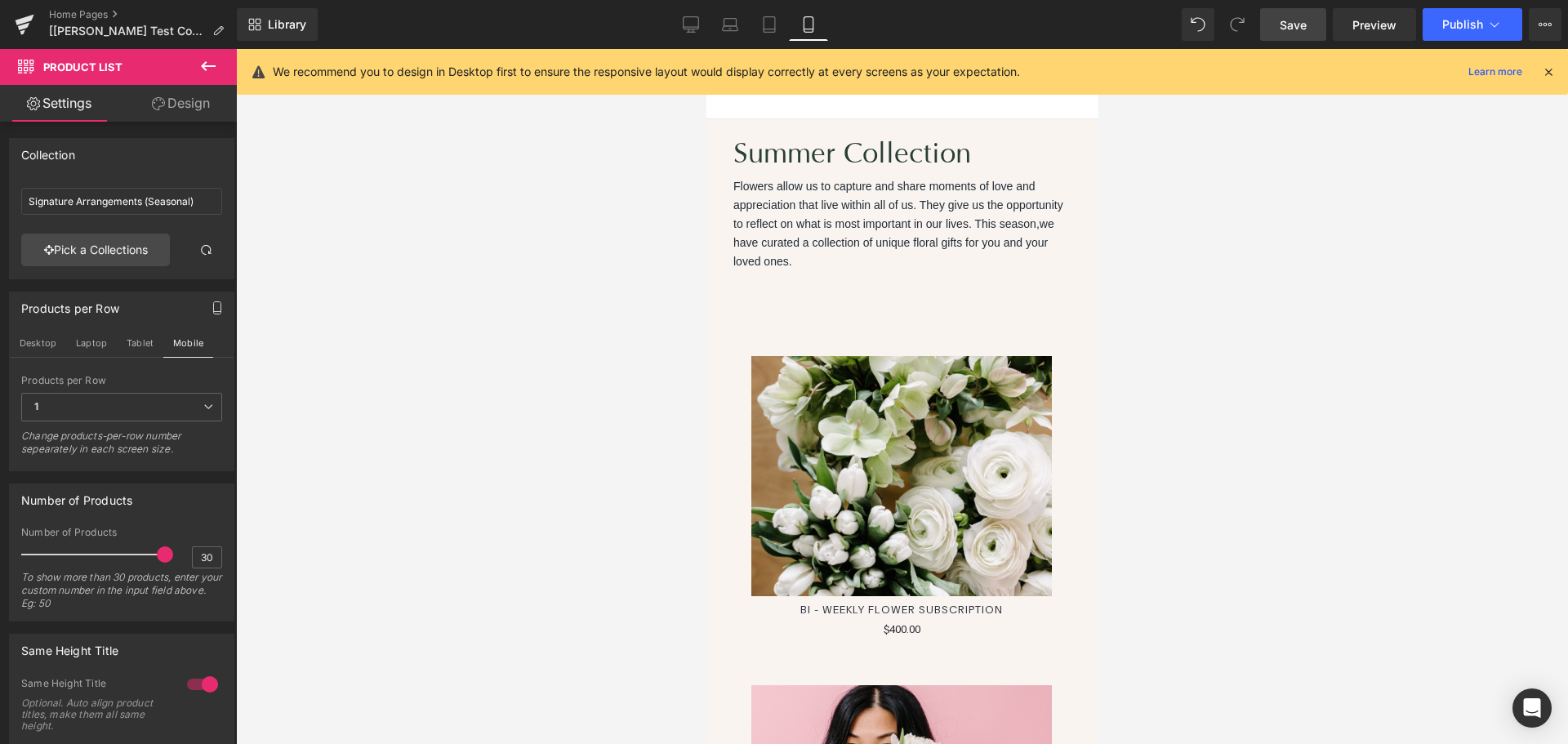
click at [1295, 32] on span "Save" at bounding box center [1293, 25] width 27 height 17
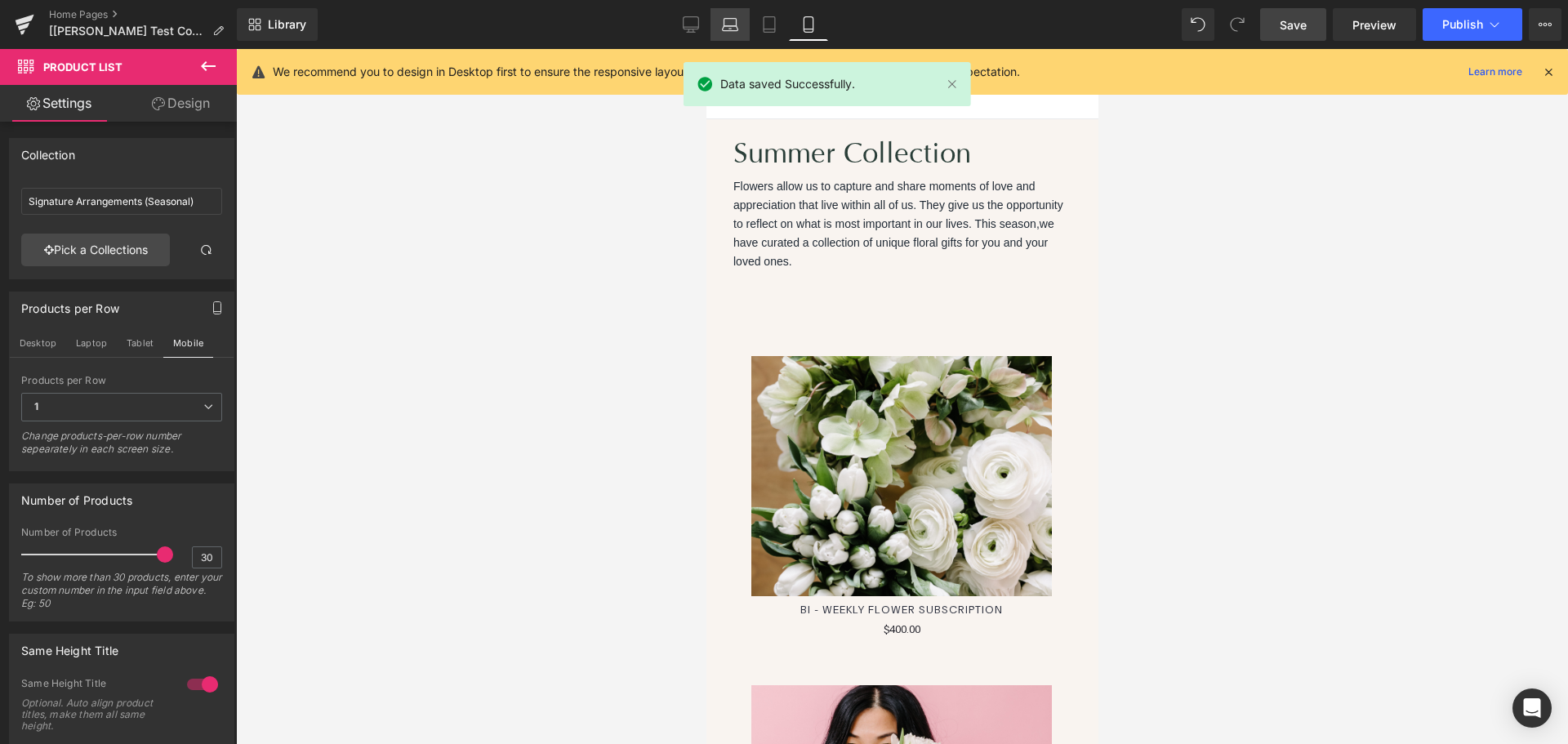
click at [740, 30] on link "Laptop" at bounding box center [729, 24] width 39 height 33
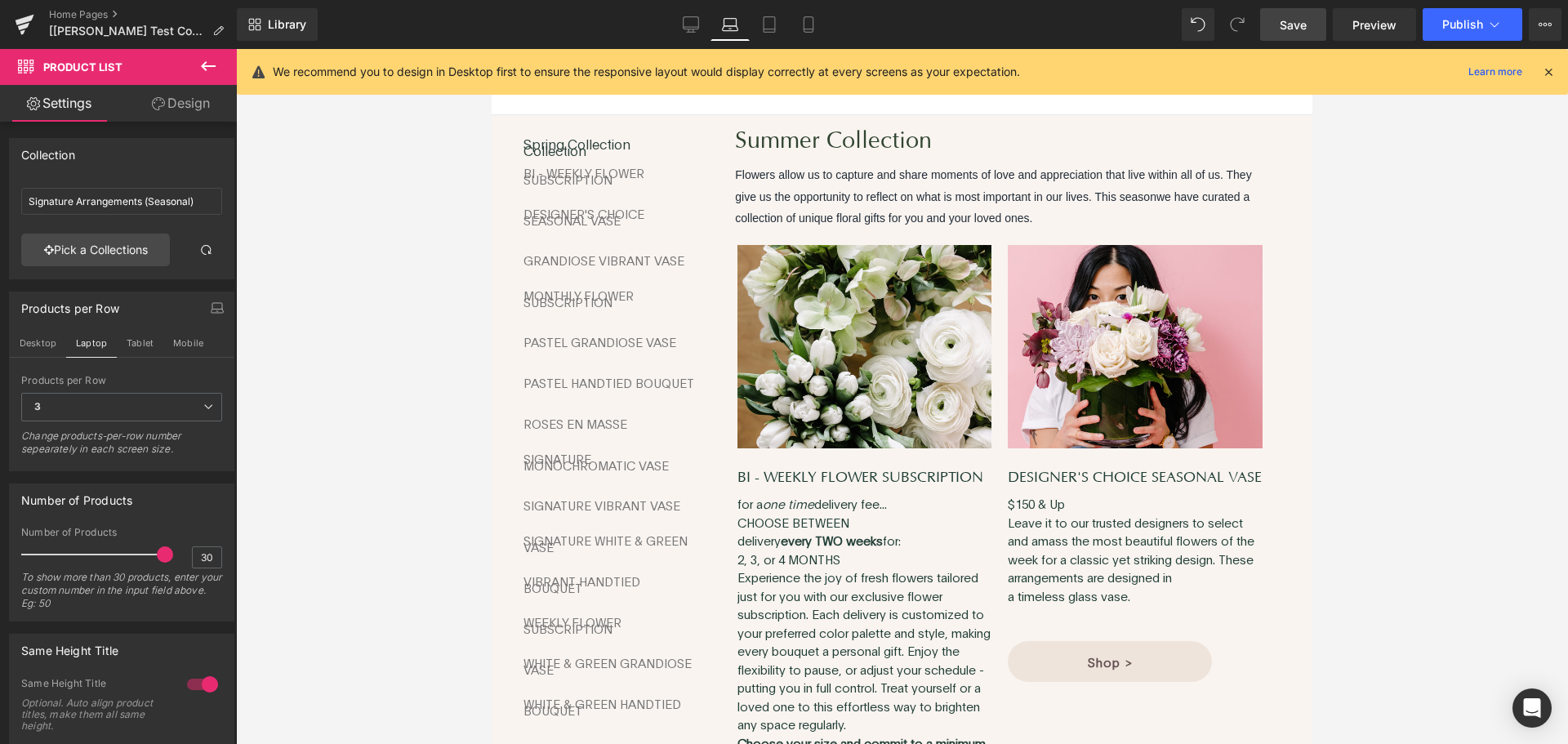
click at [895, 279] on img at bounding box center [865, 350] width 254 height 210
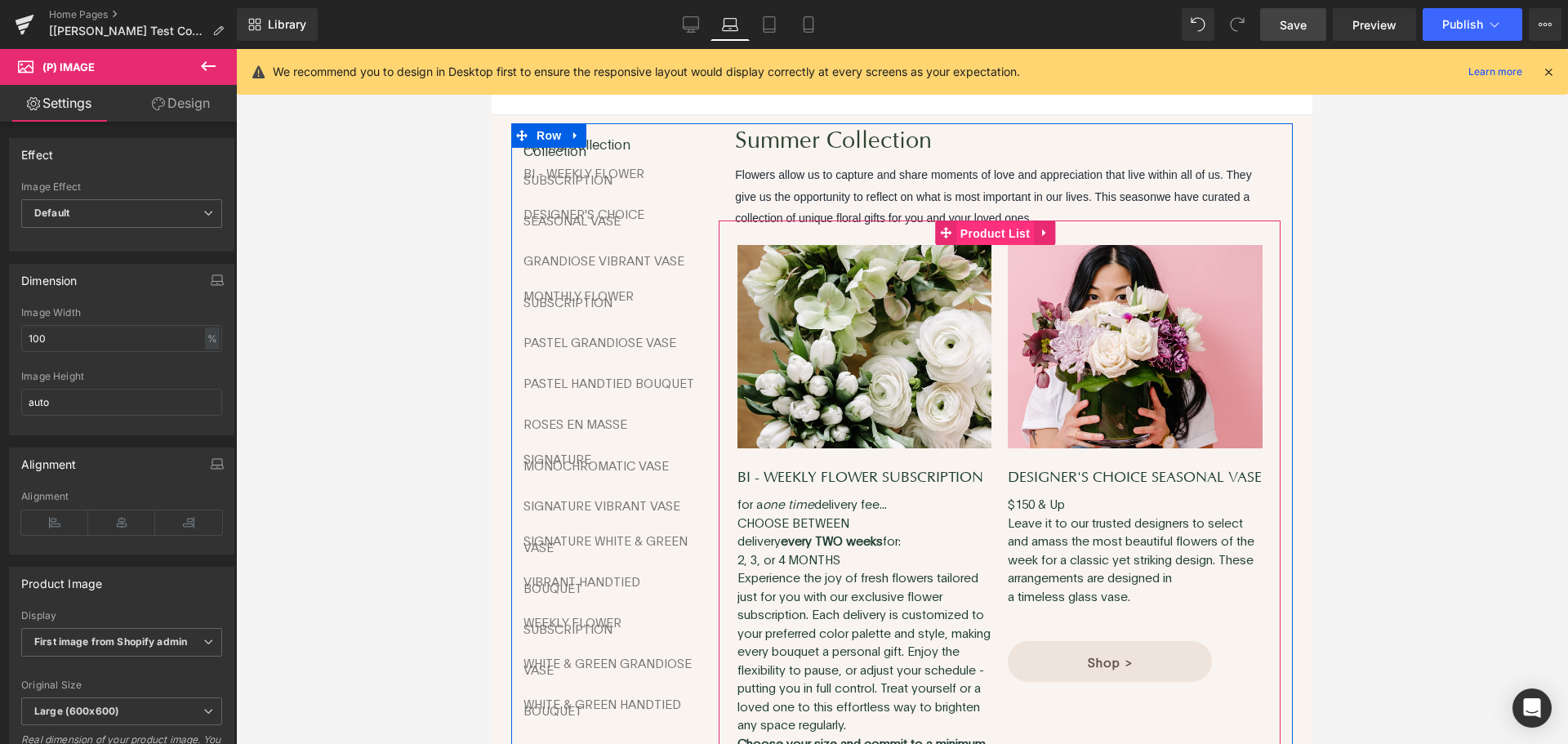
click at [964, 226] on span "Product List" at bounding box center [996, 234] width 78 height 24
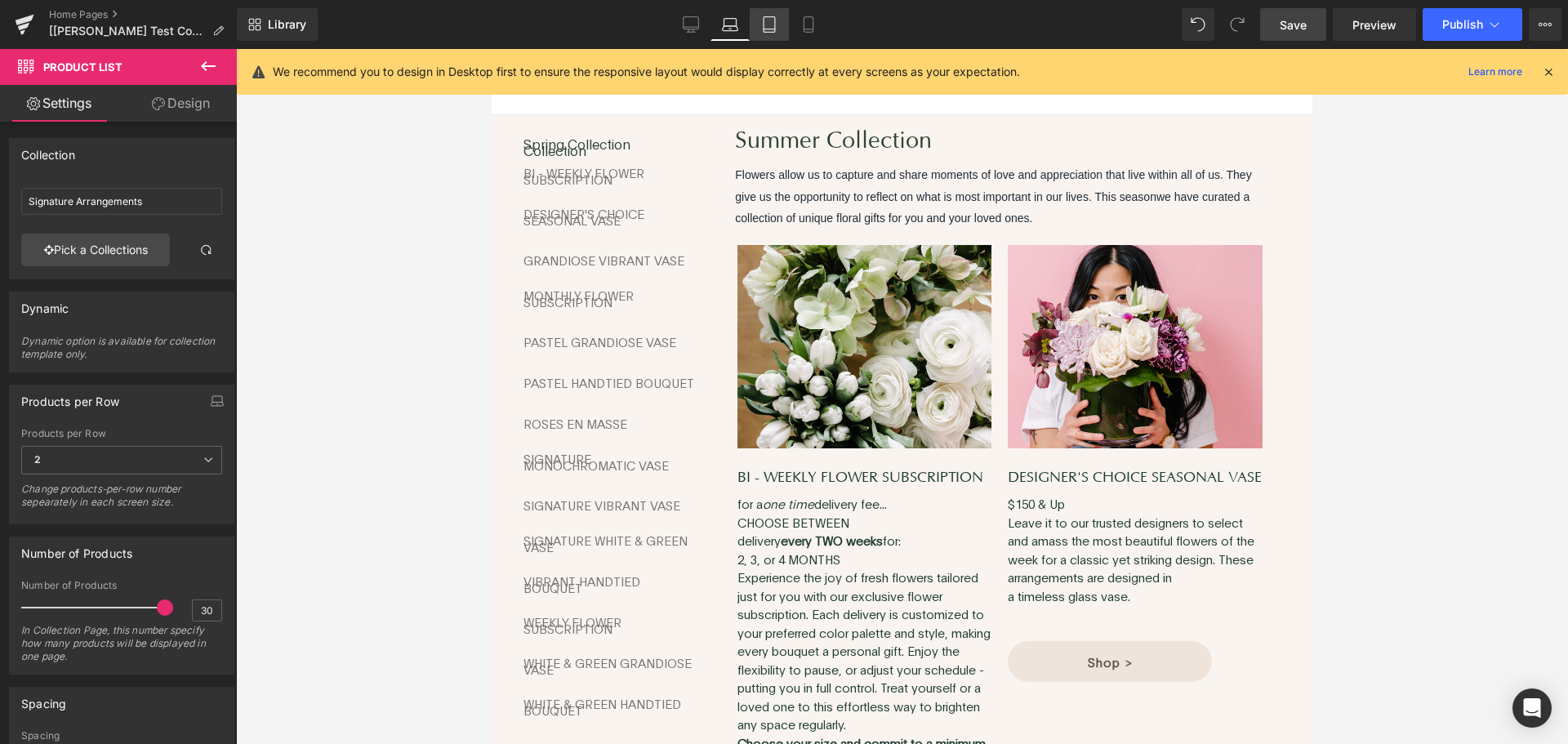
click at [778, 31] on icon at bounding box center [769, 24] width 16 height 16
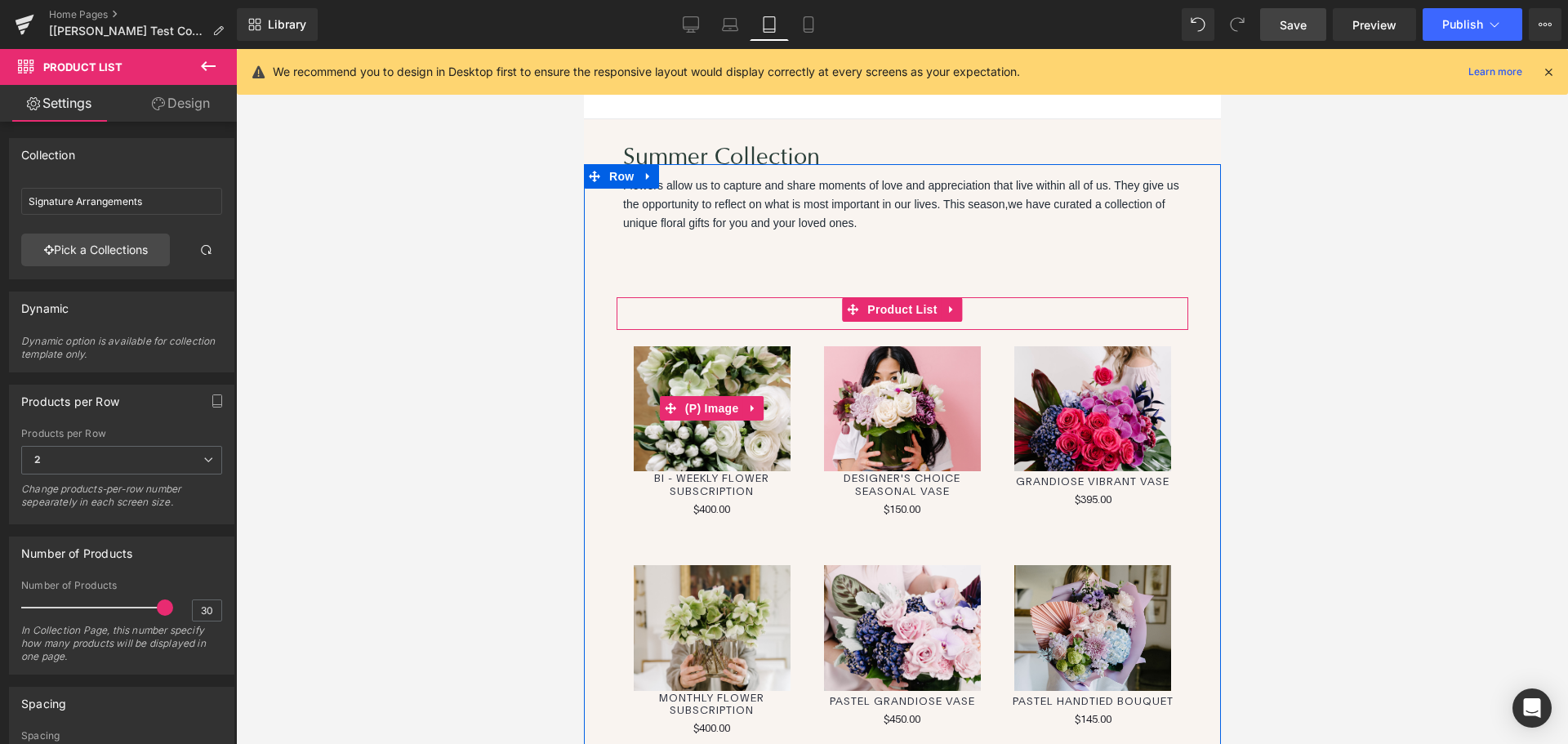
click at [722, 444] on img at bounding box center [711, 410] width 157 height 126
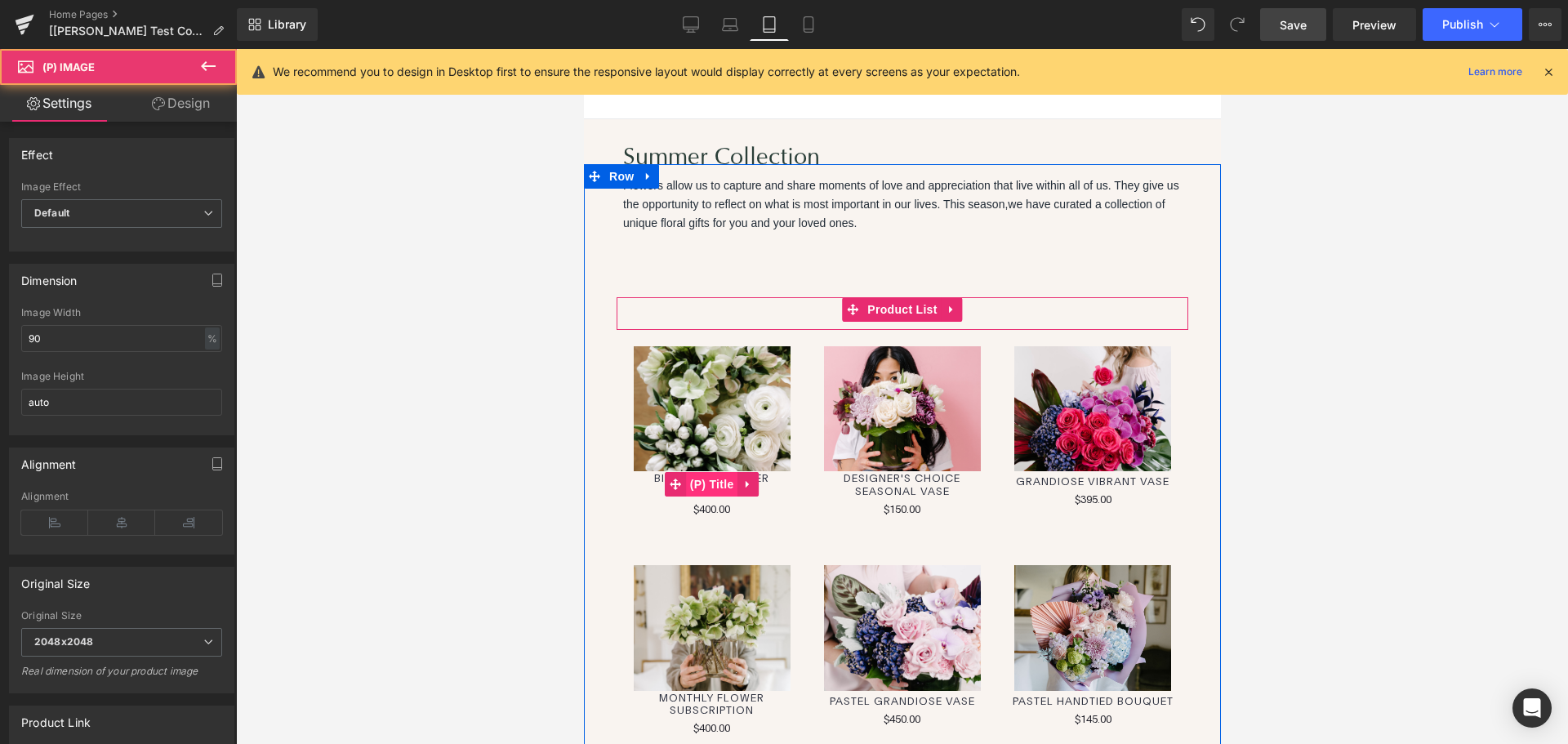
click at [716, 482] on span "(P) Title" at bounding box center [711, 485] width 53 height 24
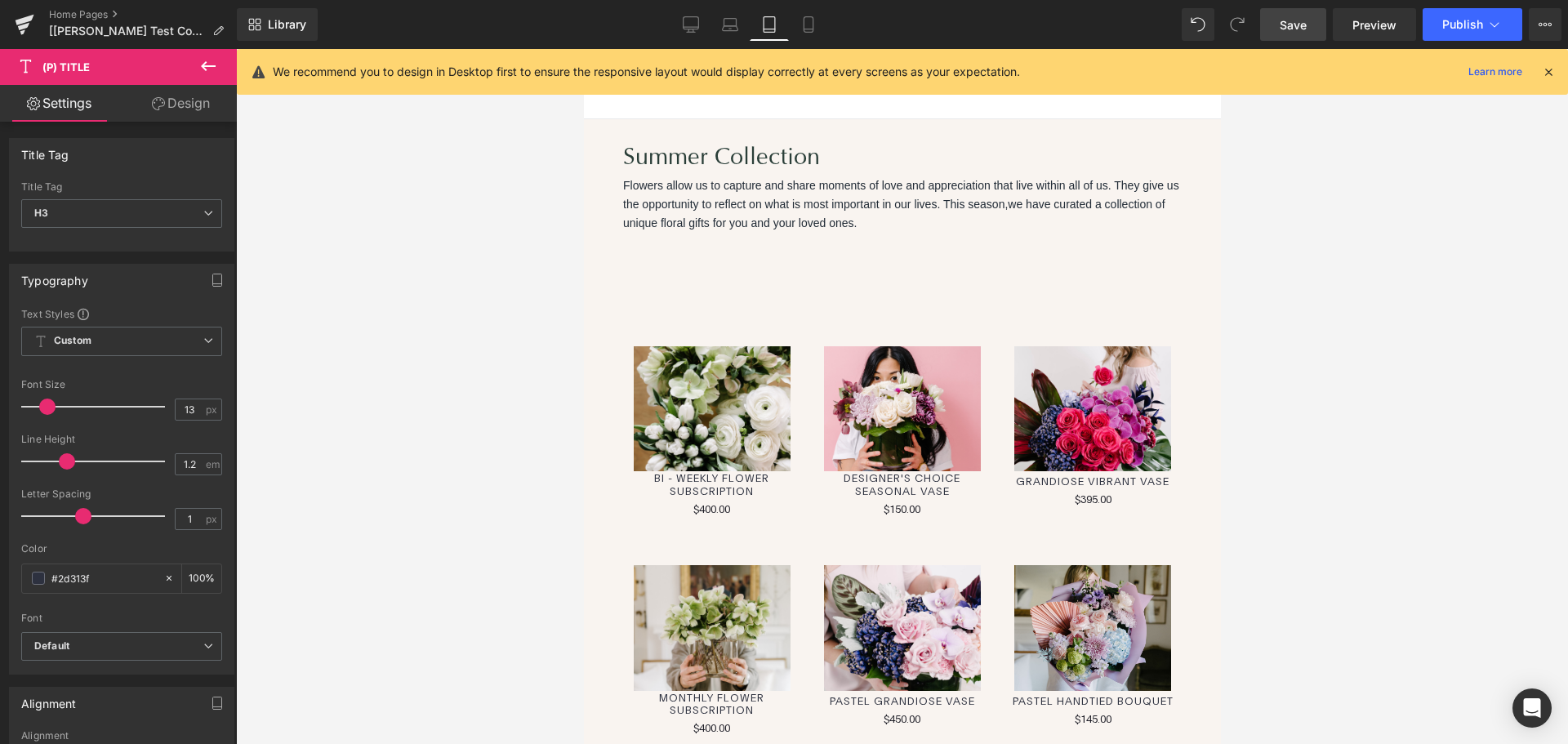
click at [198, 91] on link "Design" at bounding box center [180, 103] width 118 height 37
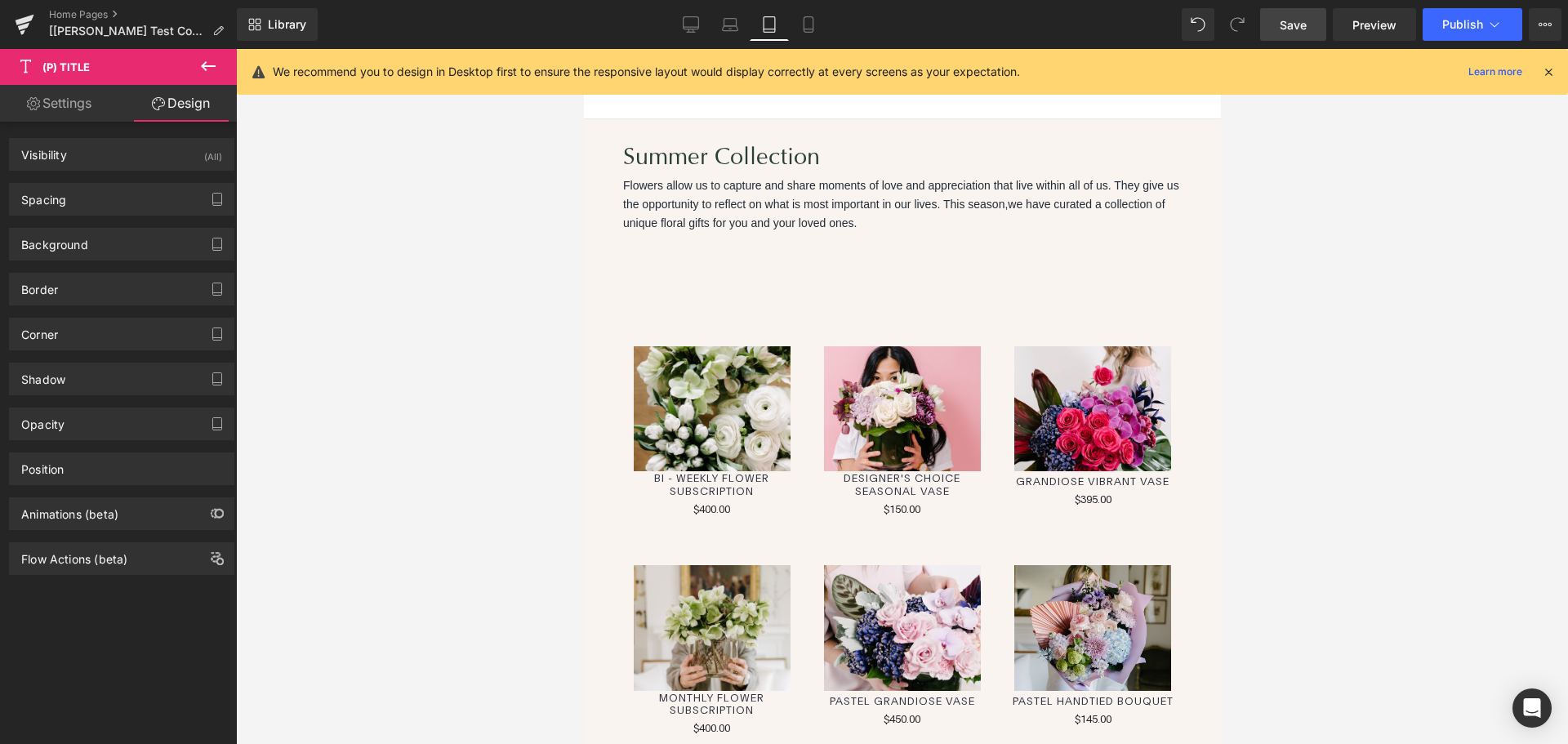
click at [57, 96] on link "Settings" at bounding box center [59, 103] width 118 height 37
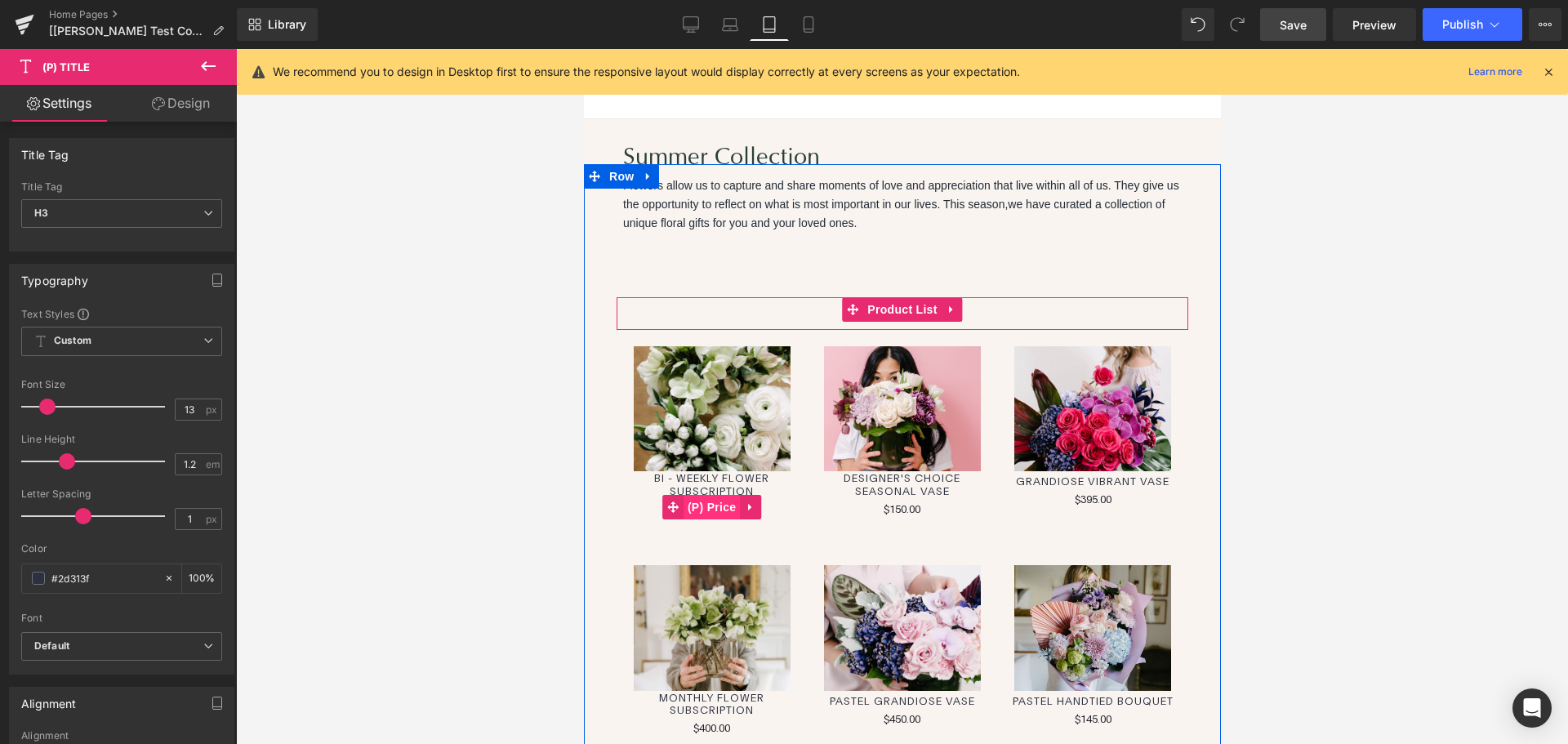
click at [706, 508] on span "(P) Price" at bounding box center [711, 507] width 57 height 24
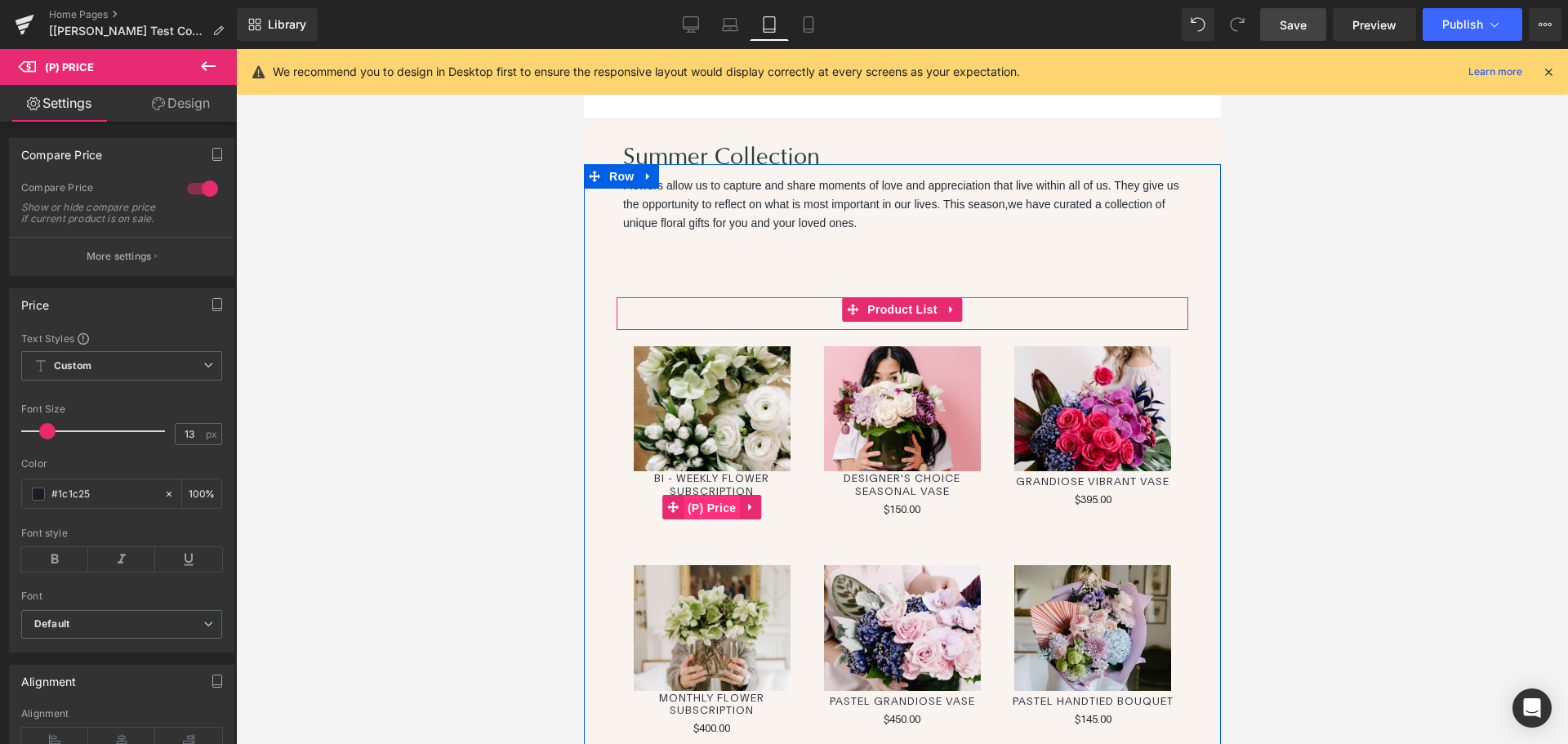
click at [716, 508] on span "(P) Price" at bounding box center [711, 508] width 57 height 24
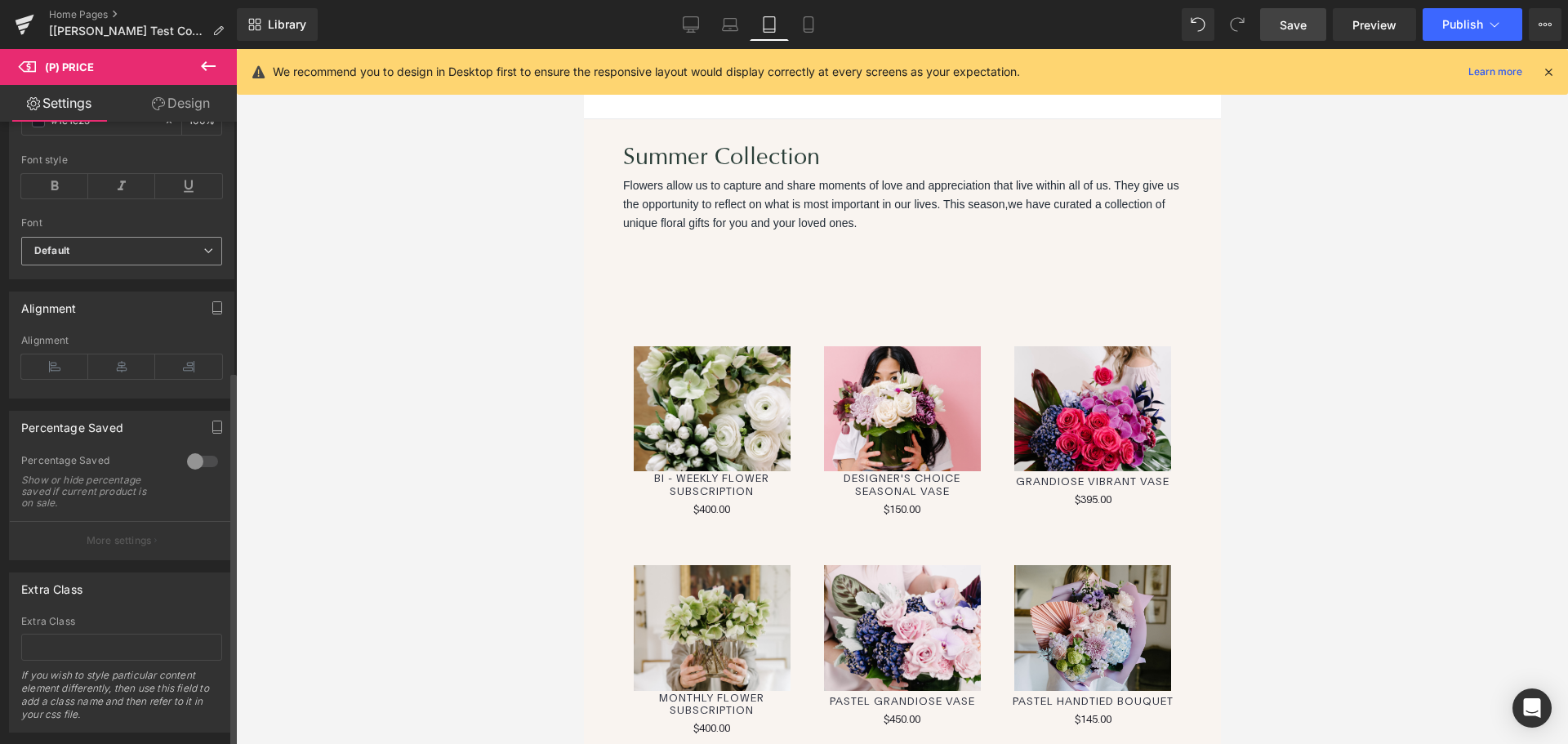
scroll to position [419, 0]
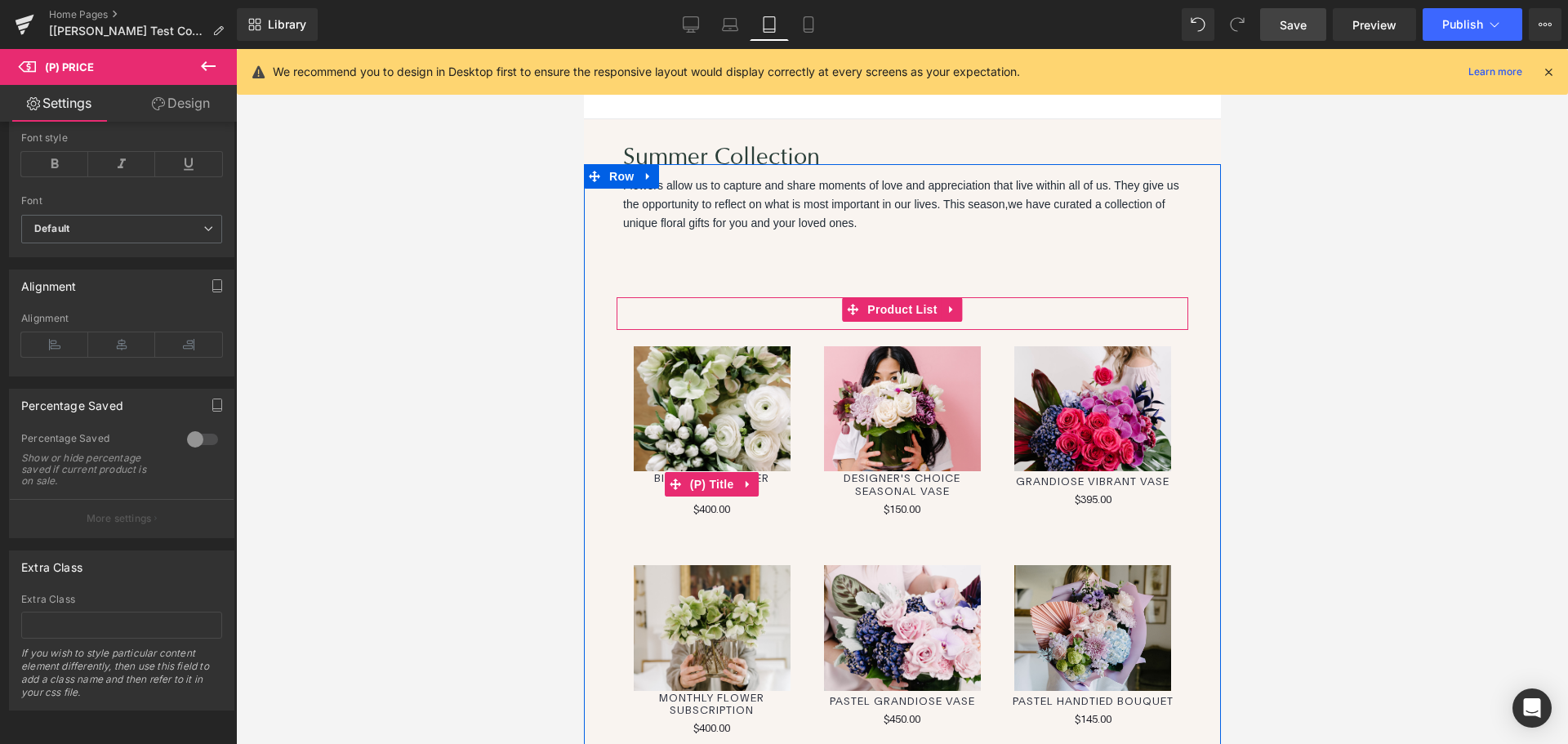
click at [772, 443] on img at bounding box center [711, 410] width 157 height 126
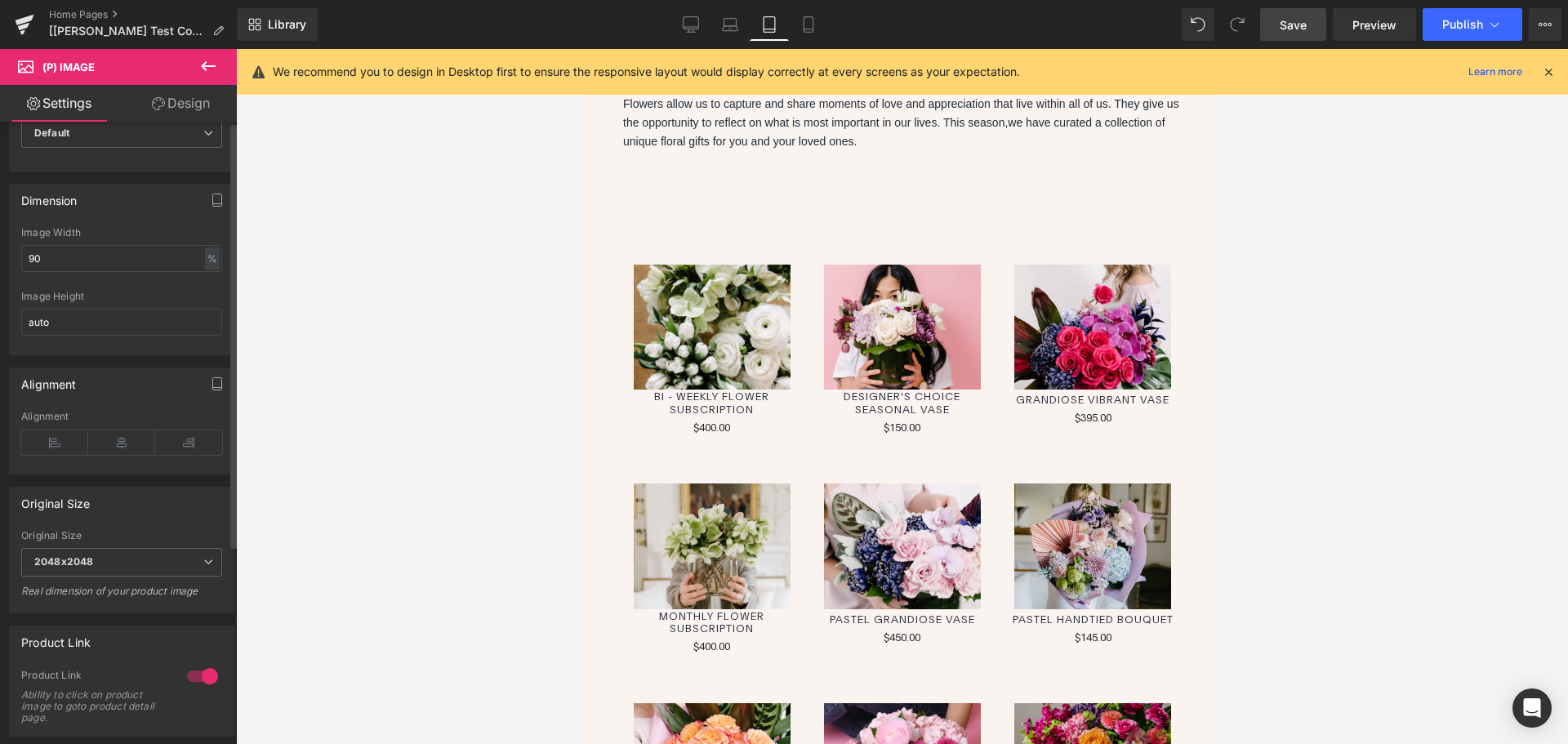
scroll to position [0, 0]
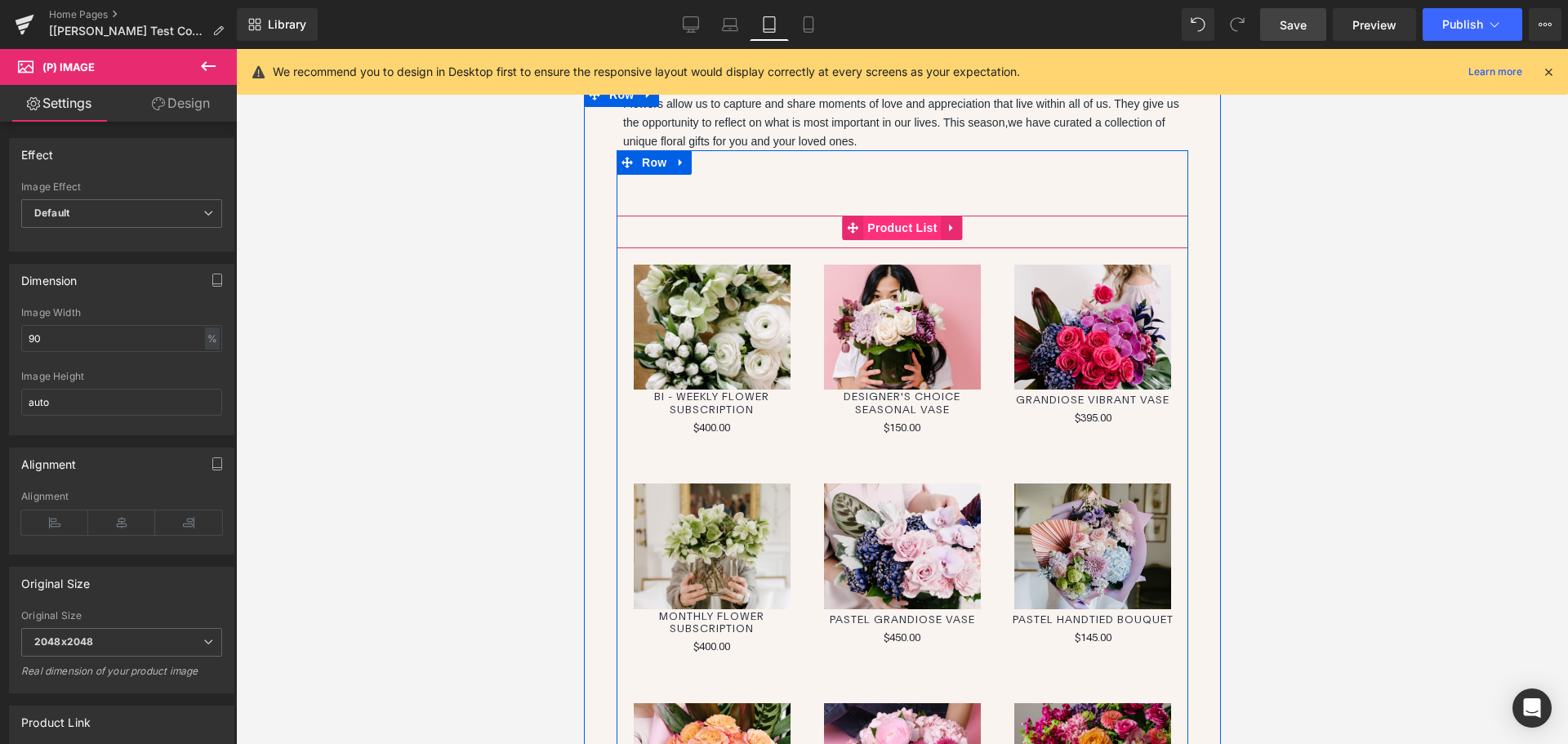
click at [884, 233] on span "Product List" at bounding box center [902, 228] width 78 height 24
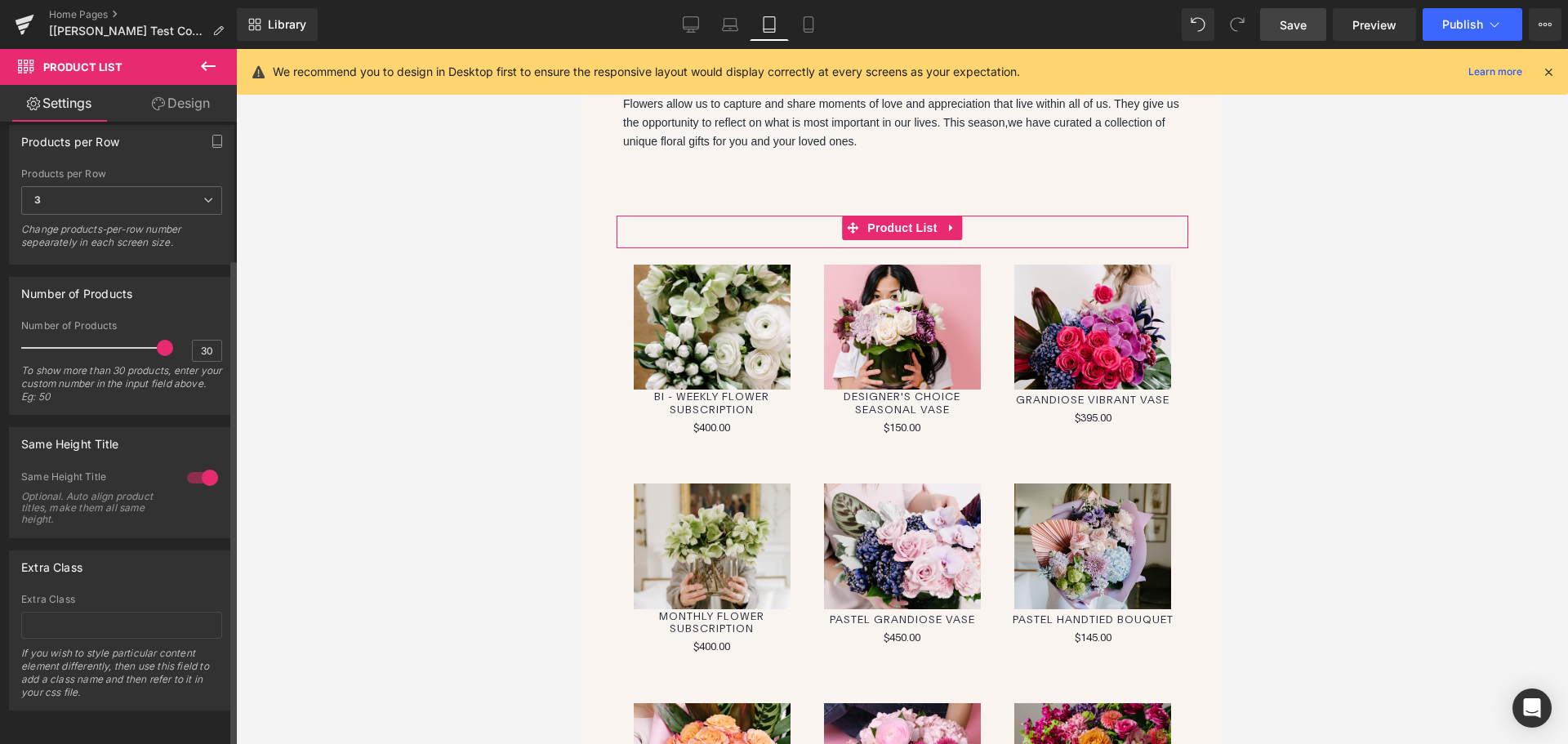
scroll to position [179, 0]
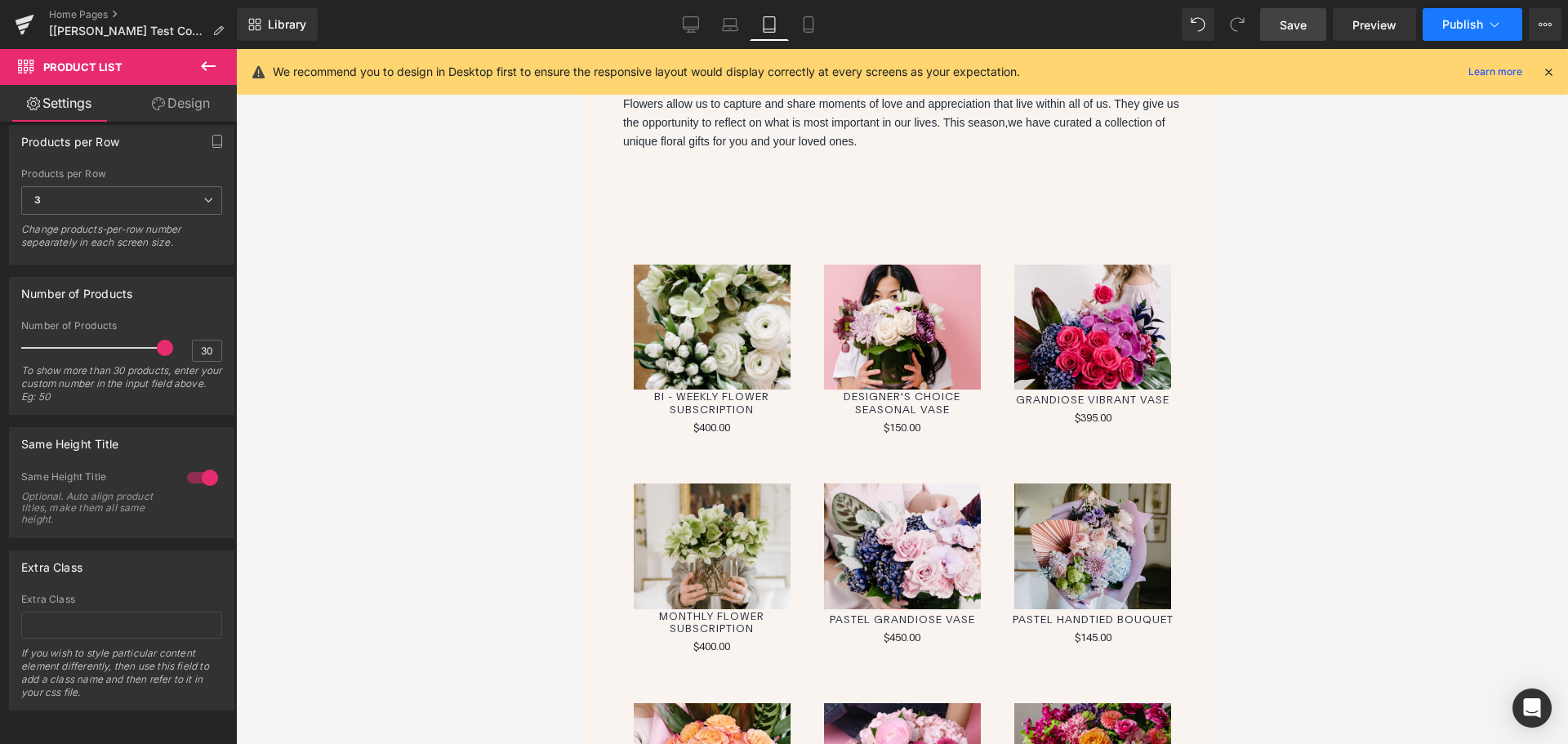
click at [1446, 11] on button "Publish" at bounding box center [1473, 24] width 100 height 33
drag, startPoint x: 1369, startPoint y: 311, endPoint x: 1247, endPoint y: 214, distance: 155.9
click at [709, 28] on link "Desktop" at bounding box center [690, 24] width 39 height 33
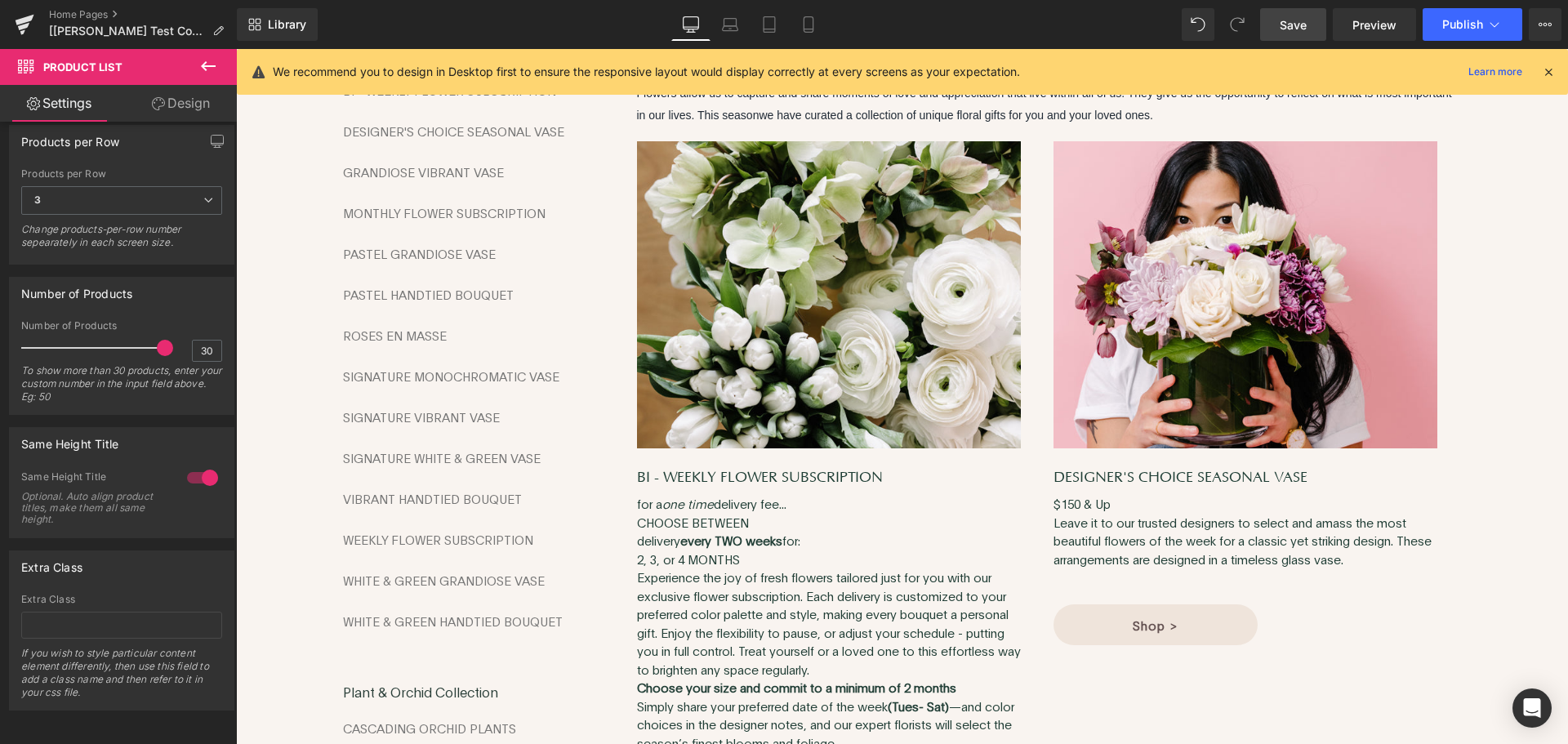
scroll to position [0, 0]
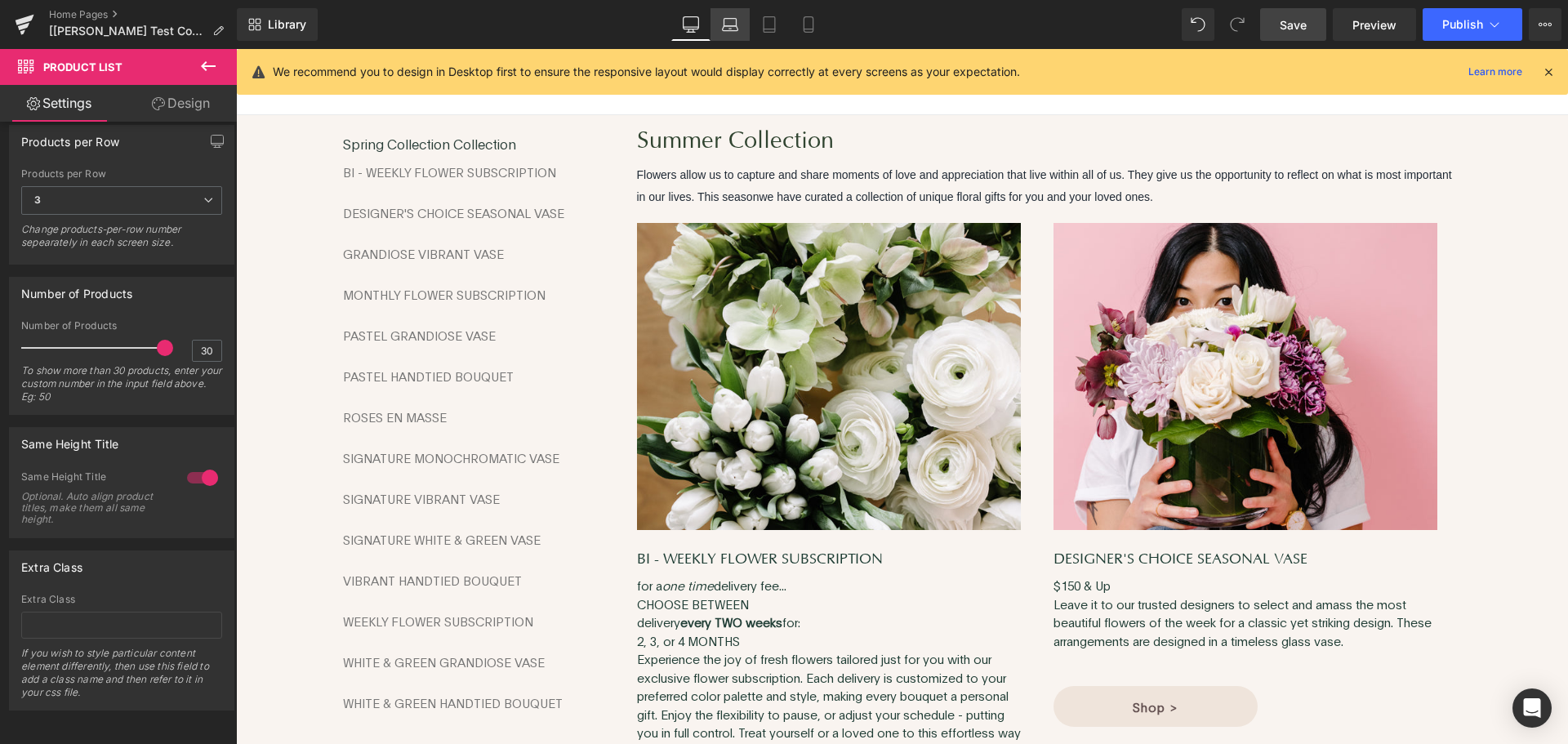
click at [729, 22] on icon at bounding box center [730, 24] width 16 height 16
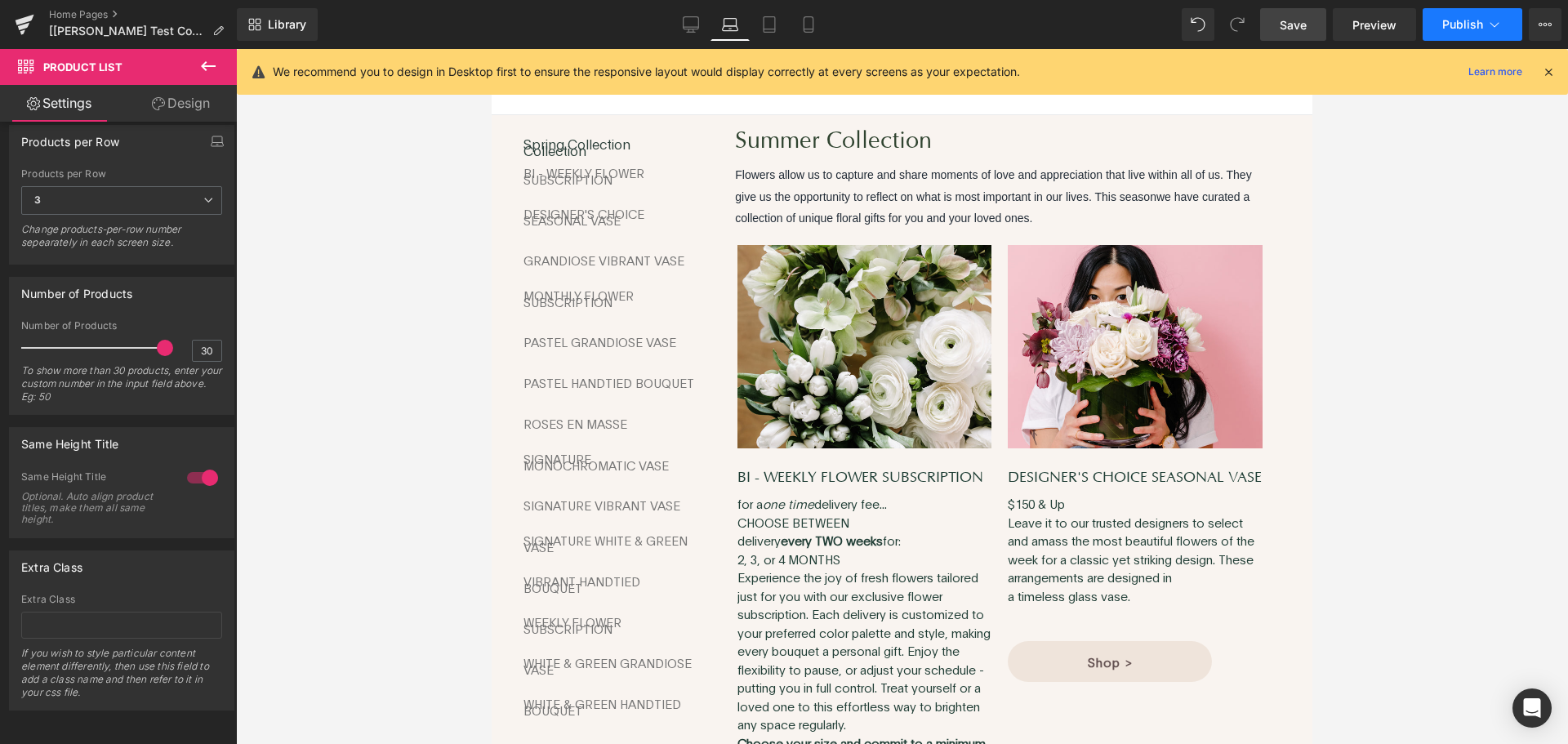
click at [1442, 23] on span "Publish" at bounding box center [1462, 24] width 41 height 13
click at [1306, 24] on span "Save" at bounding box center [1293, 25] width 27 height 17
click at [1443, 34] on button "Publish" at bounding box center [1473, 24] width 100 height 33
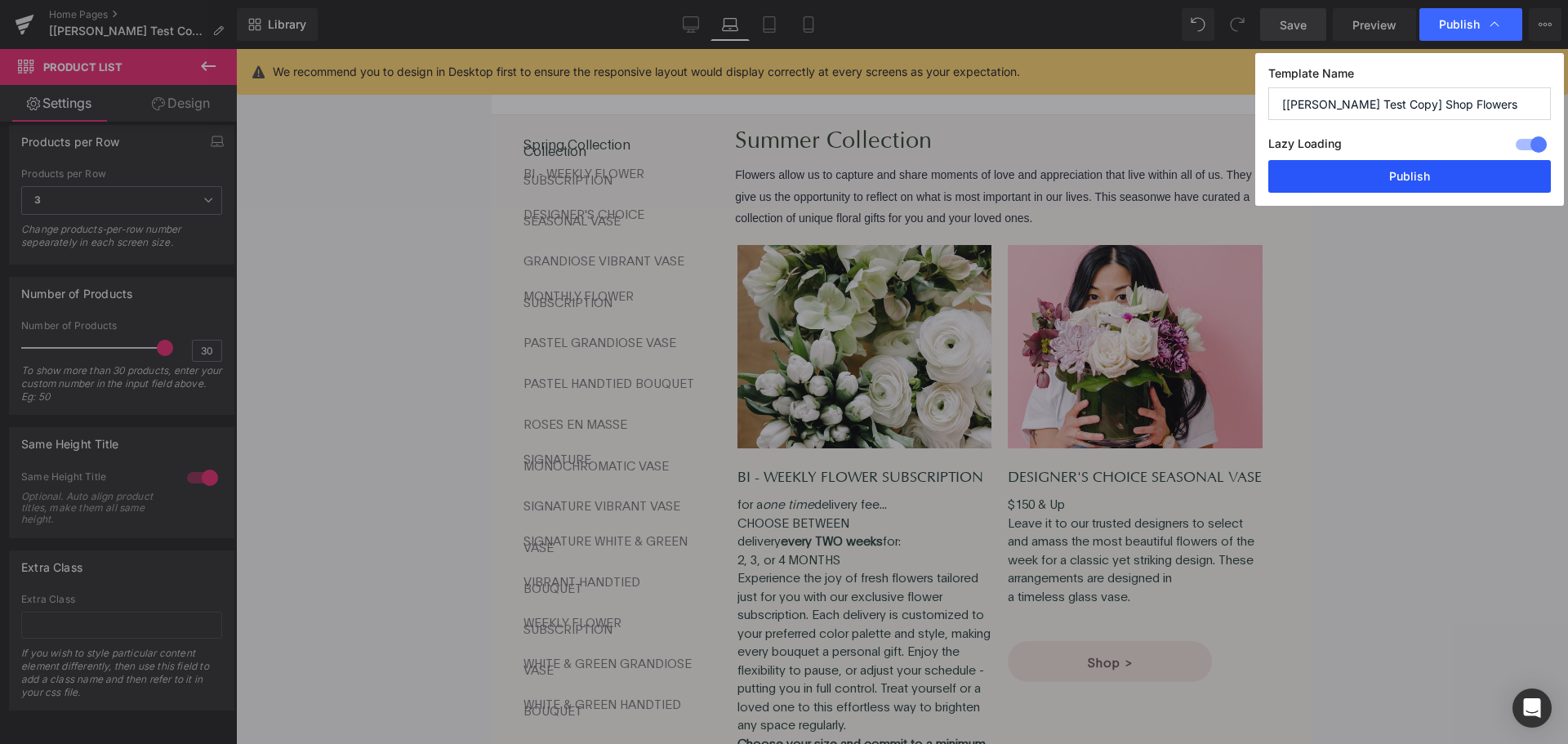
click at [1423, 160] on button "Publish" at bounding box center [1410, 177] width 283 height 33
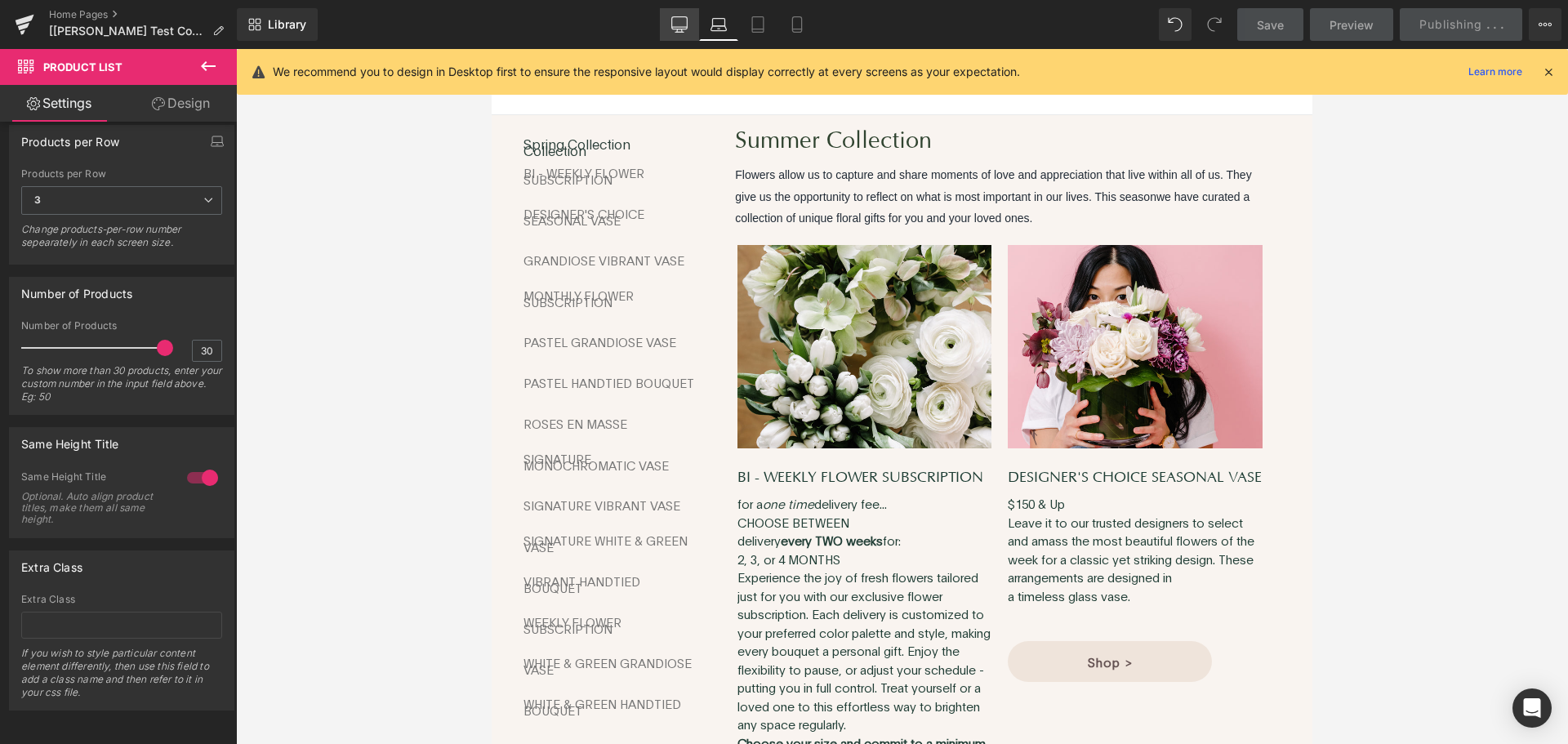
click at [684, 23] on icon at bounding box center [679, 24] width 16 height 16
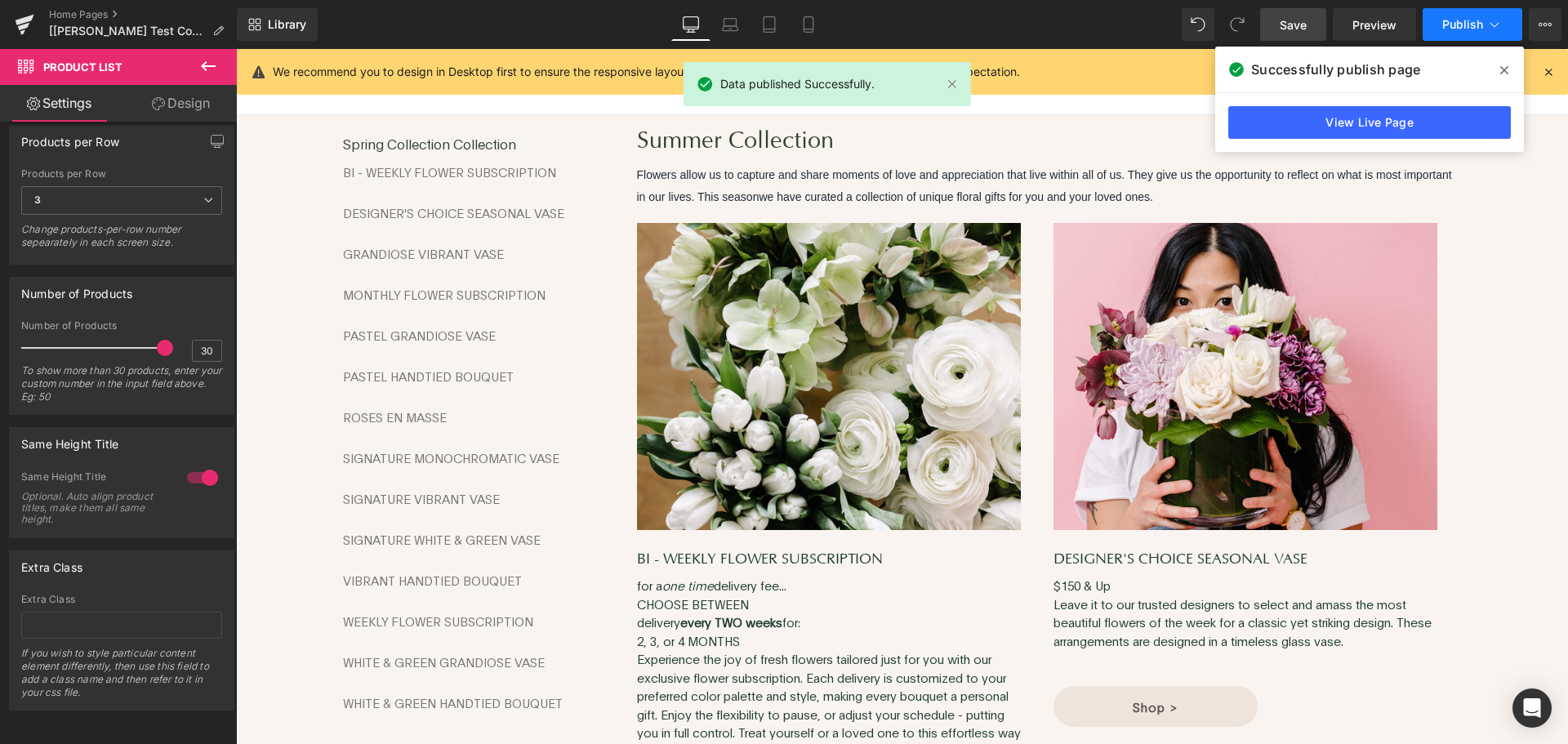
click at [1450, 23] on span "Publish" at bounding box center [1462, 24] width 41 height 13
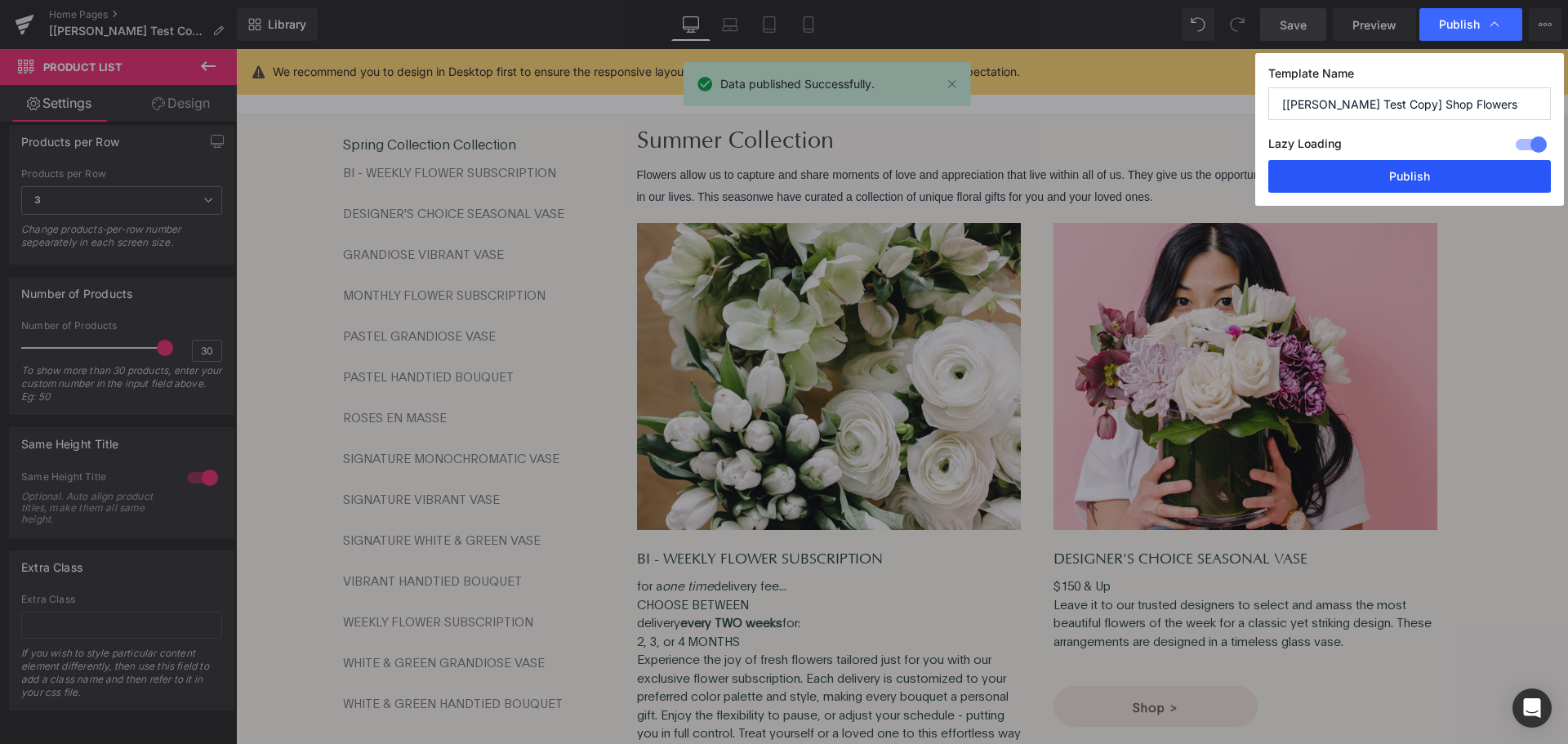
click at [1331, 174] on button "Publish" at bounding box center [1410, 177] width 283 height 33
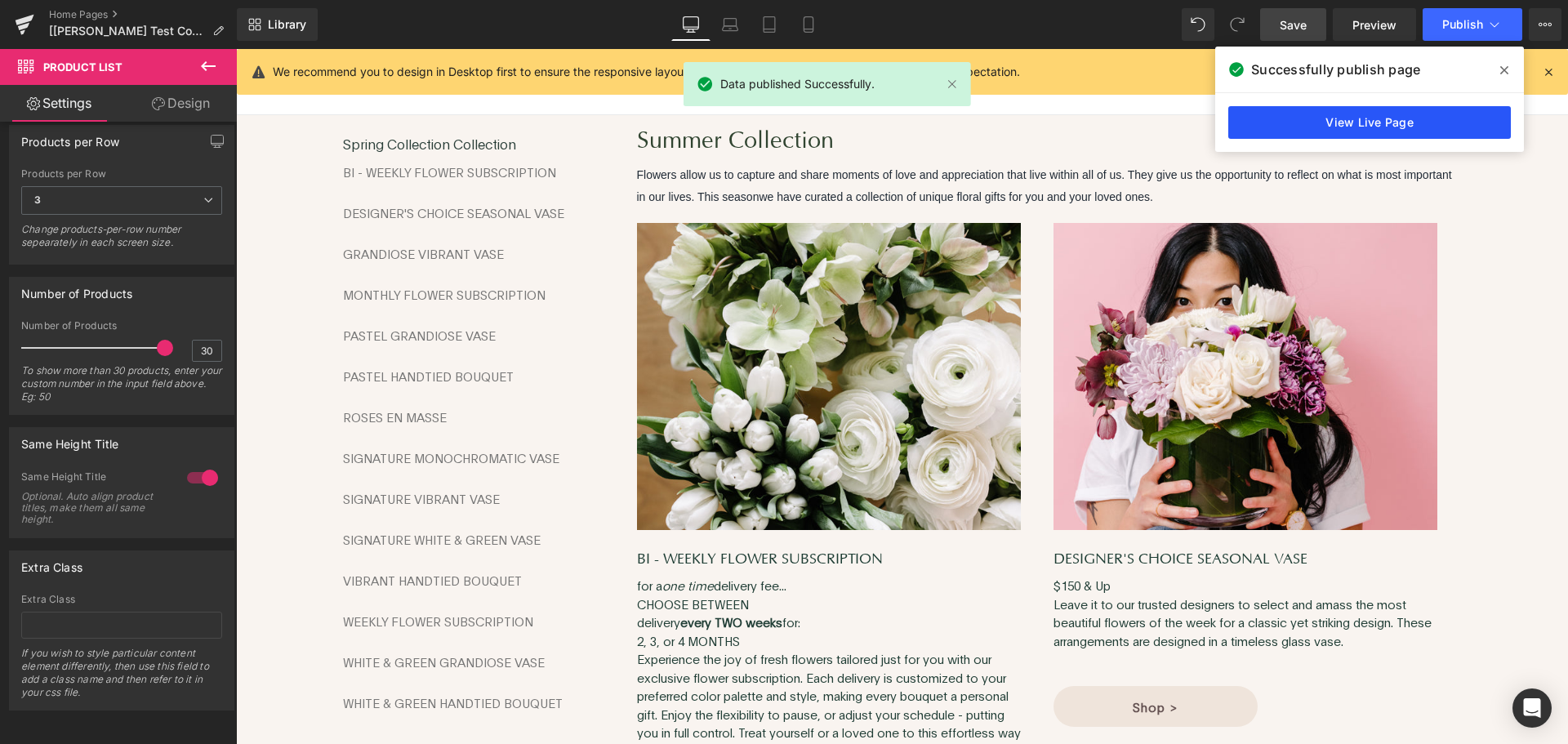
click at [1373, 127] on link "View Live Page" at bounding box center [1370, 122] width 283 height 33
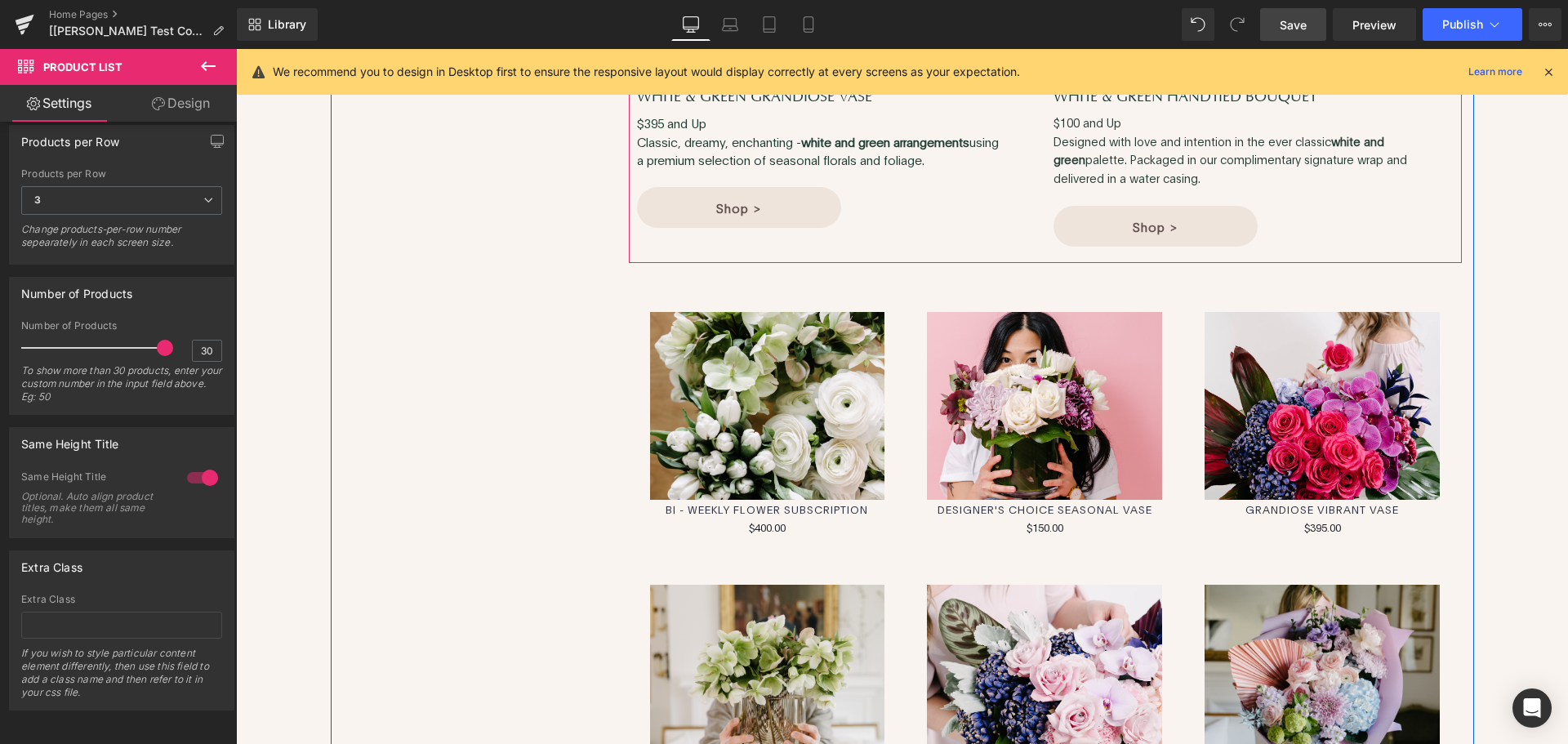
scroll to position [4085, 0]
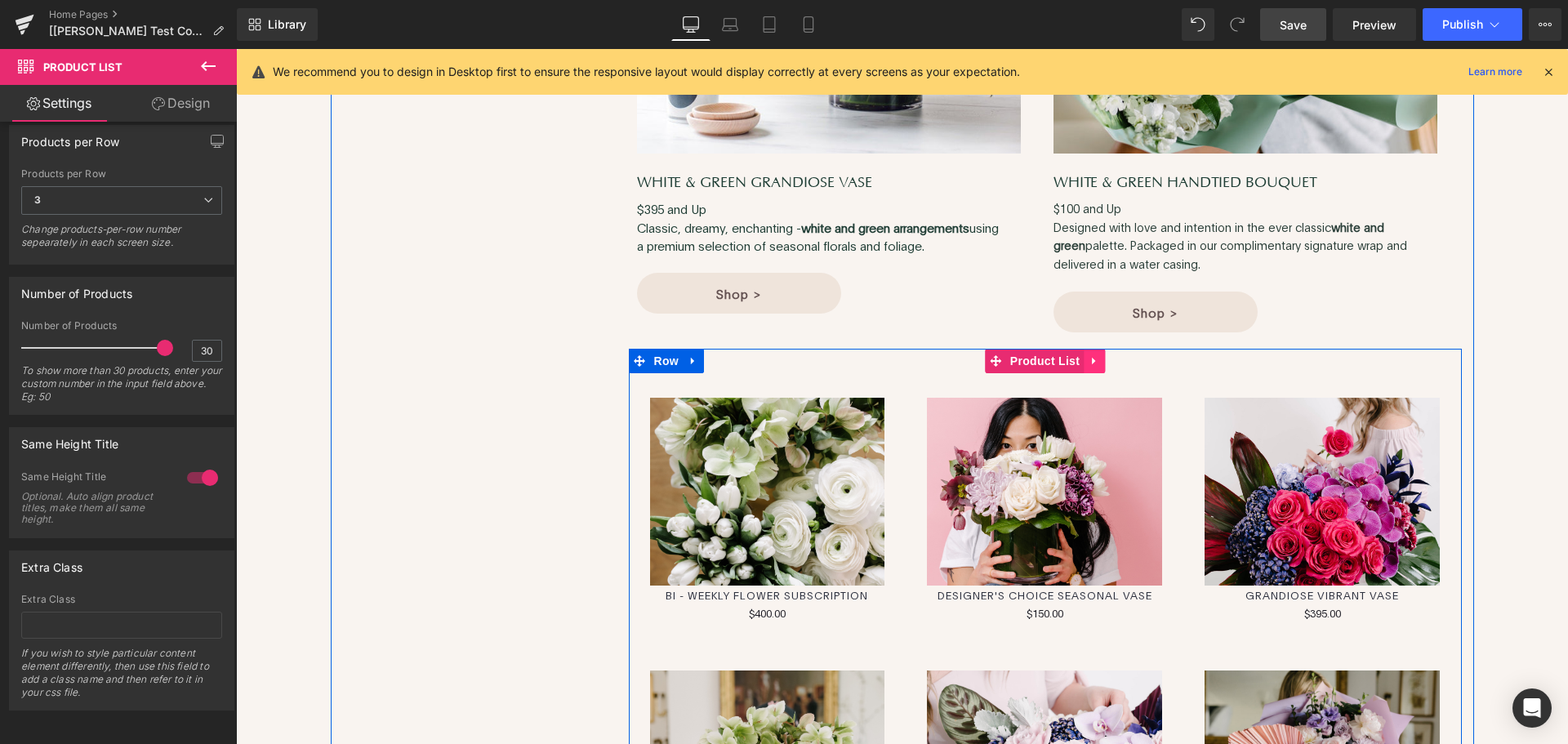
click at [1089, 356] on icon at bounding box center [1094, 360] width 11 height 12
click at [1099, 356] on icon at bounding box center [1104, 360] width 11 height 11
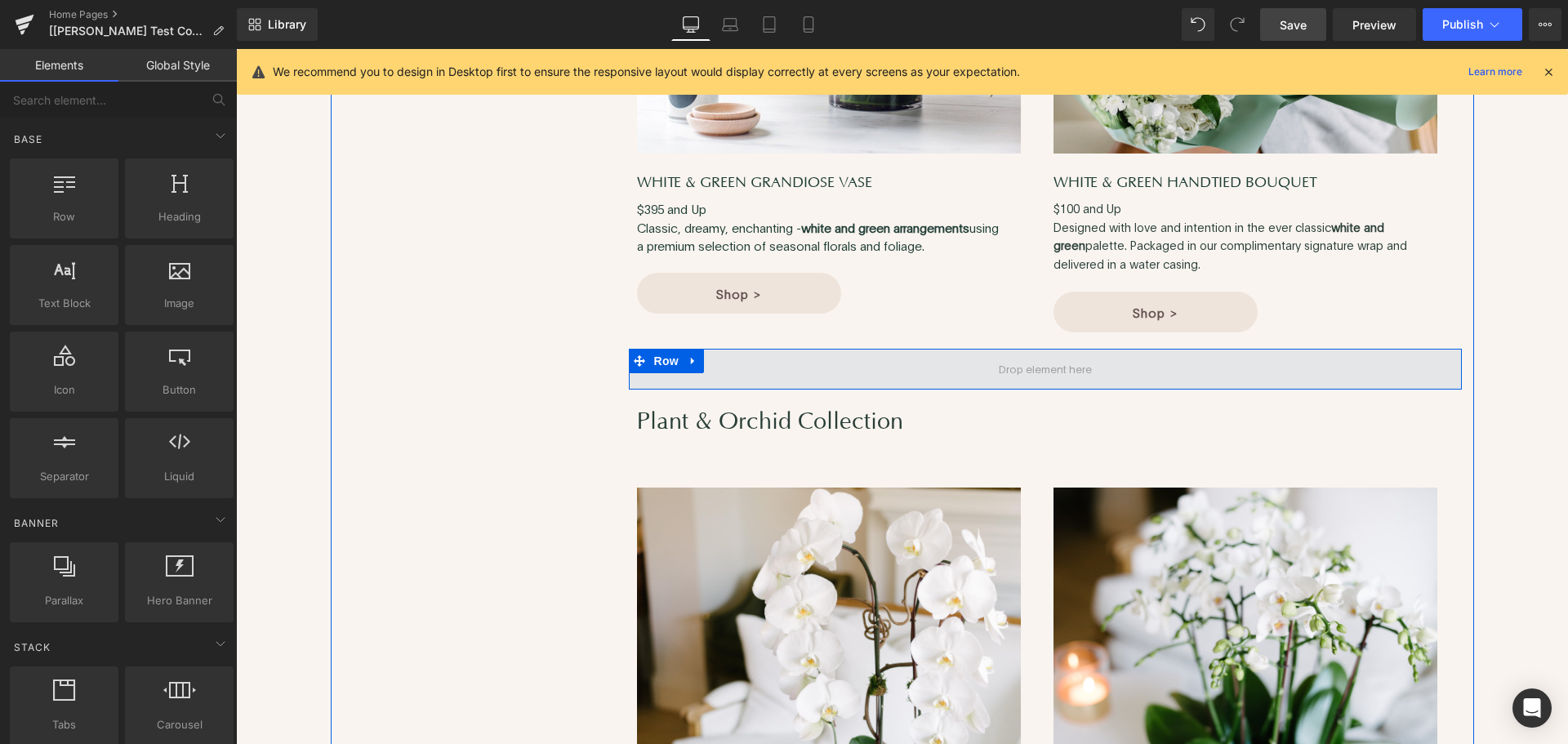
click at [838, 354] on span at bounding box center [1046, 369] width 834 height 41
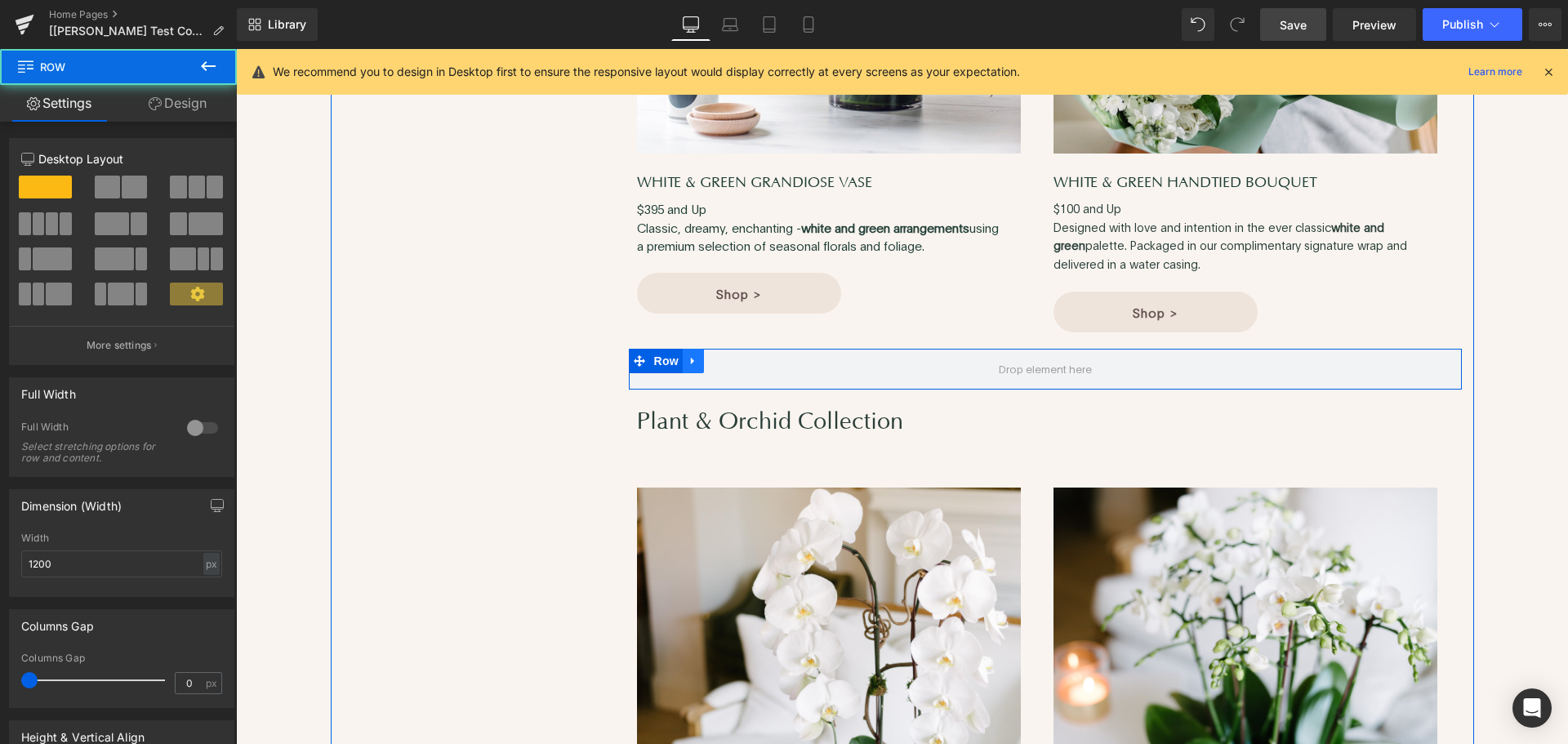
click at [688, 360] on icon at bounding box center [693, 360] width 11 height 12
click at [730, 361] on icon at bounding box center [735, 360] width 11 height 11
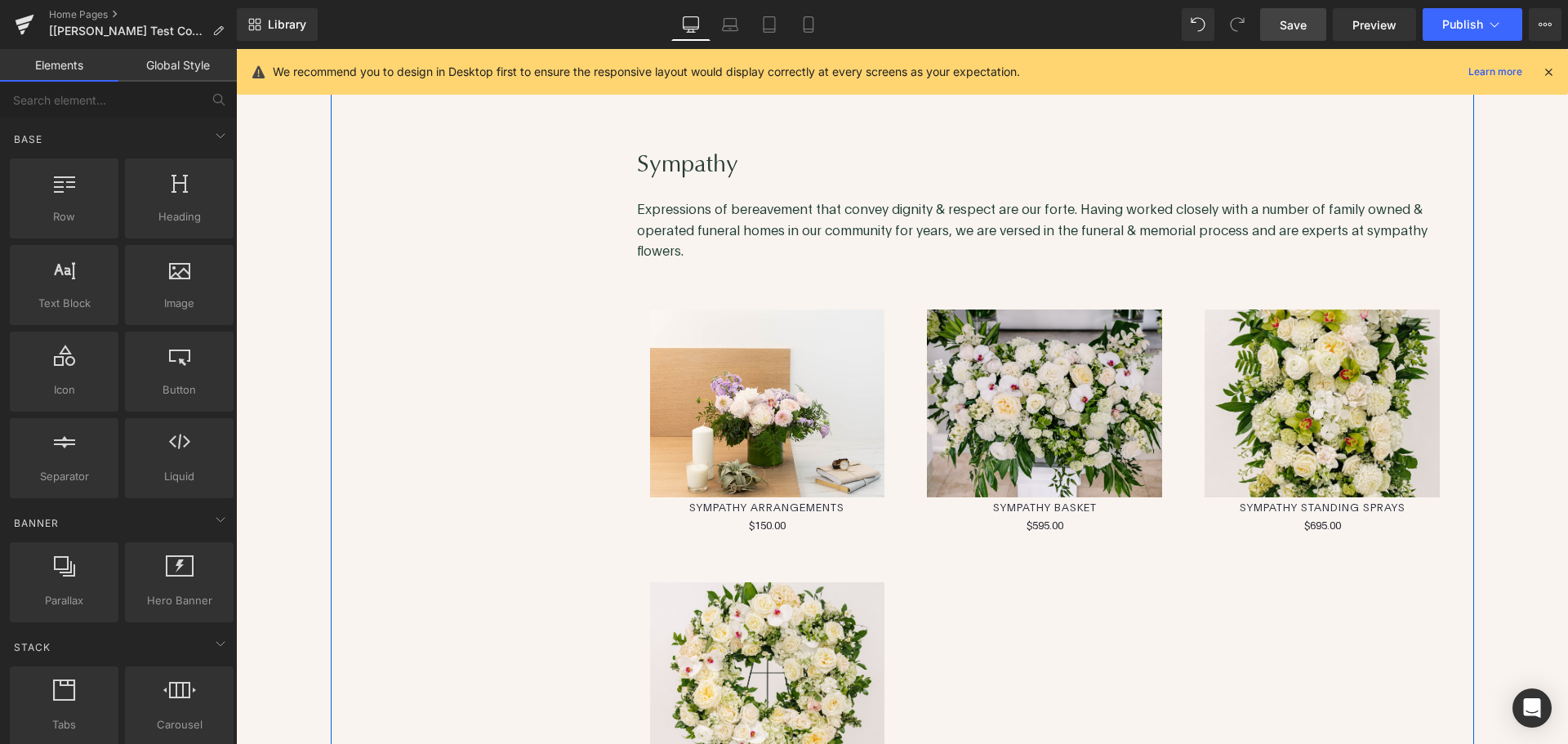
scroll to position [5800, 0]
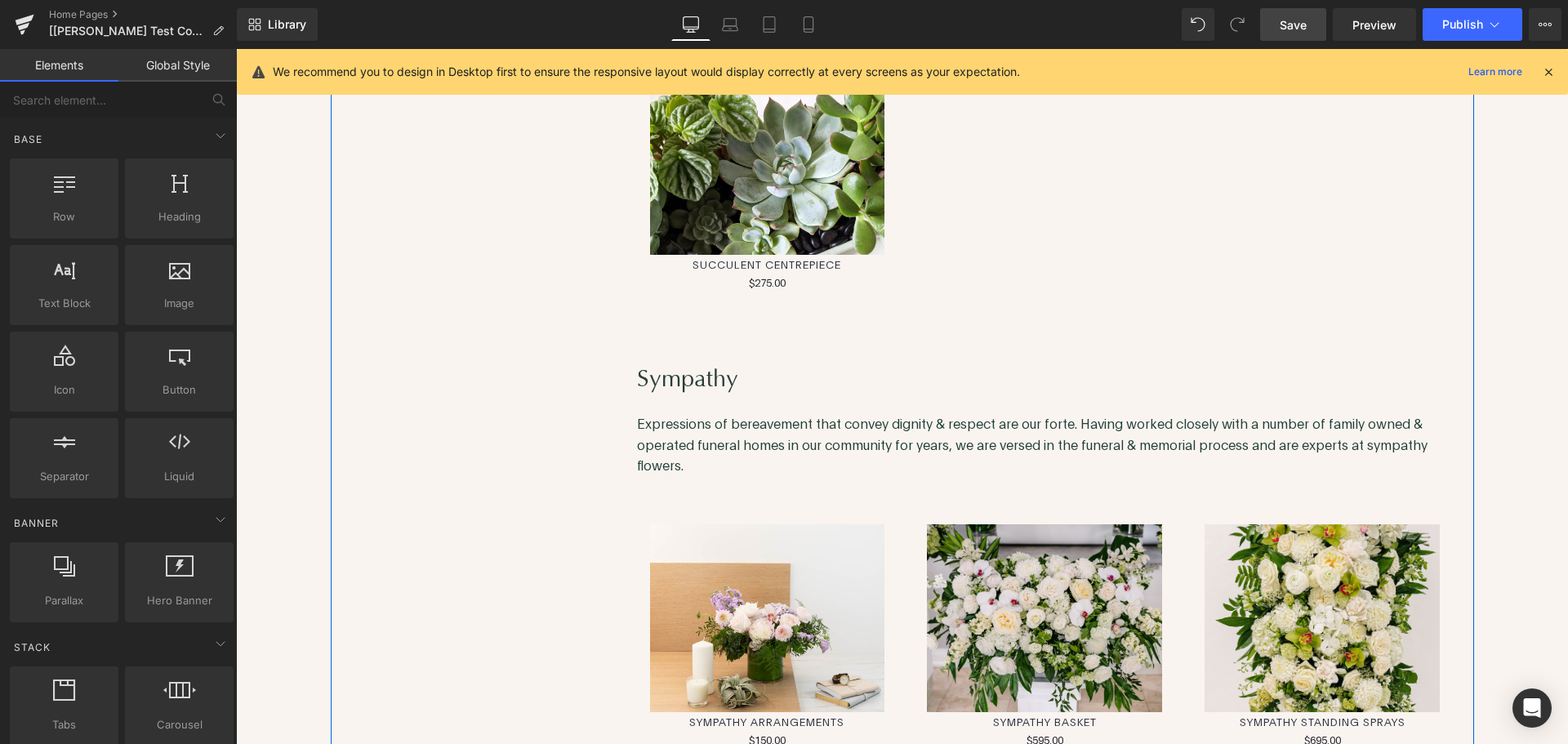
click at [1136, 421] on p "Expressions of bereavement that convey dignity & respect are our forte. Having …" at bounding box center [1049, 444] width 825 height 63
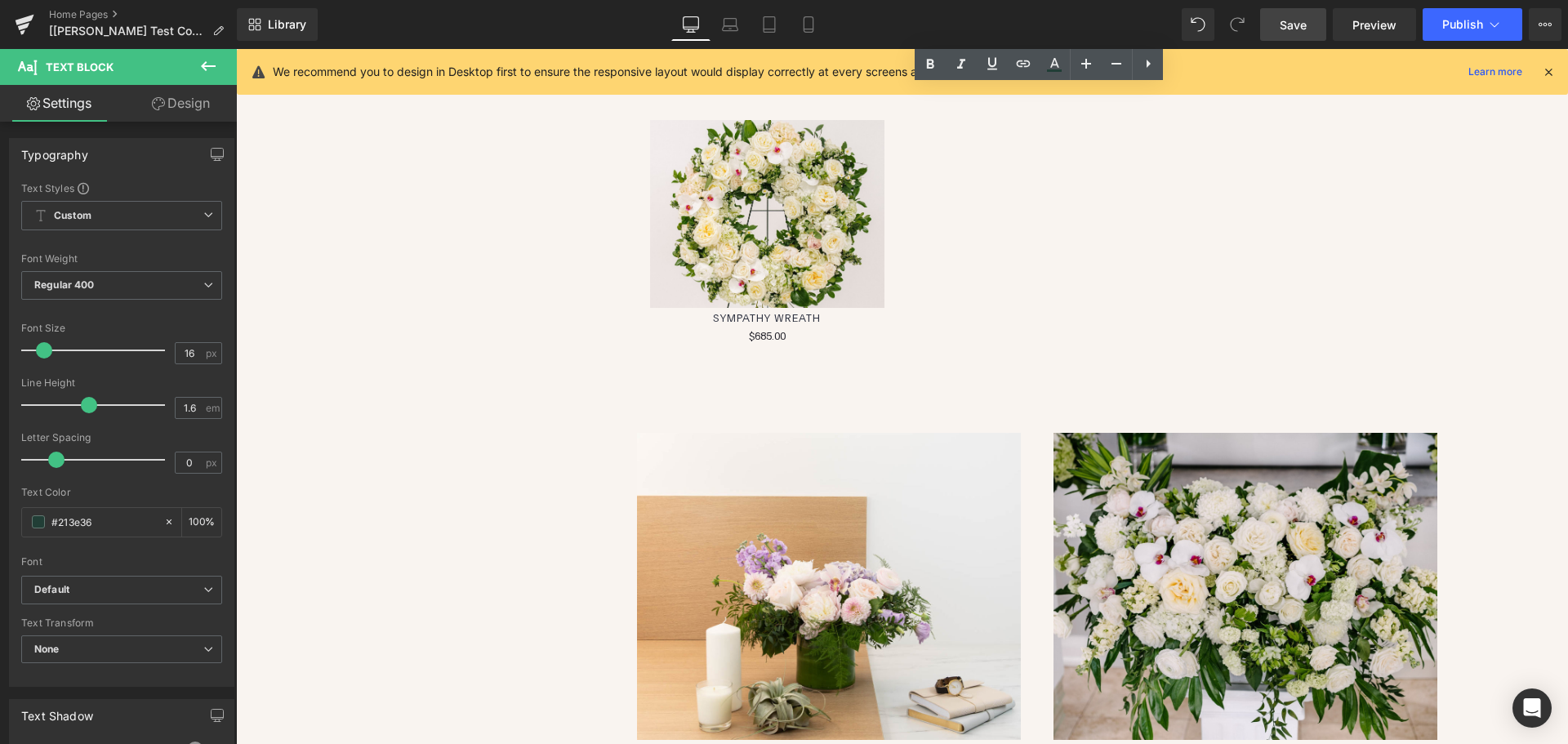
scroll to position [6291, 0]
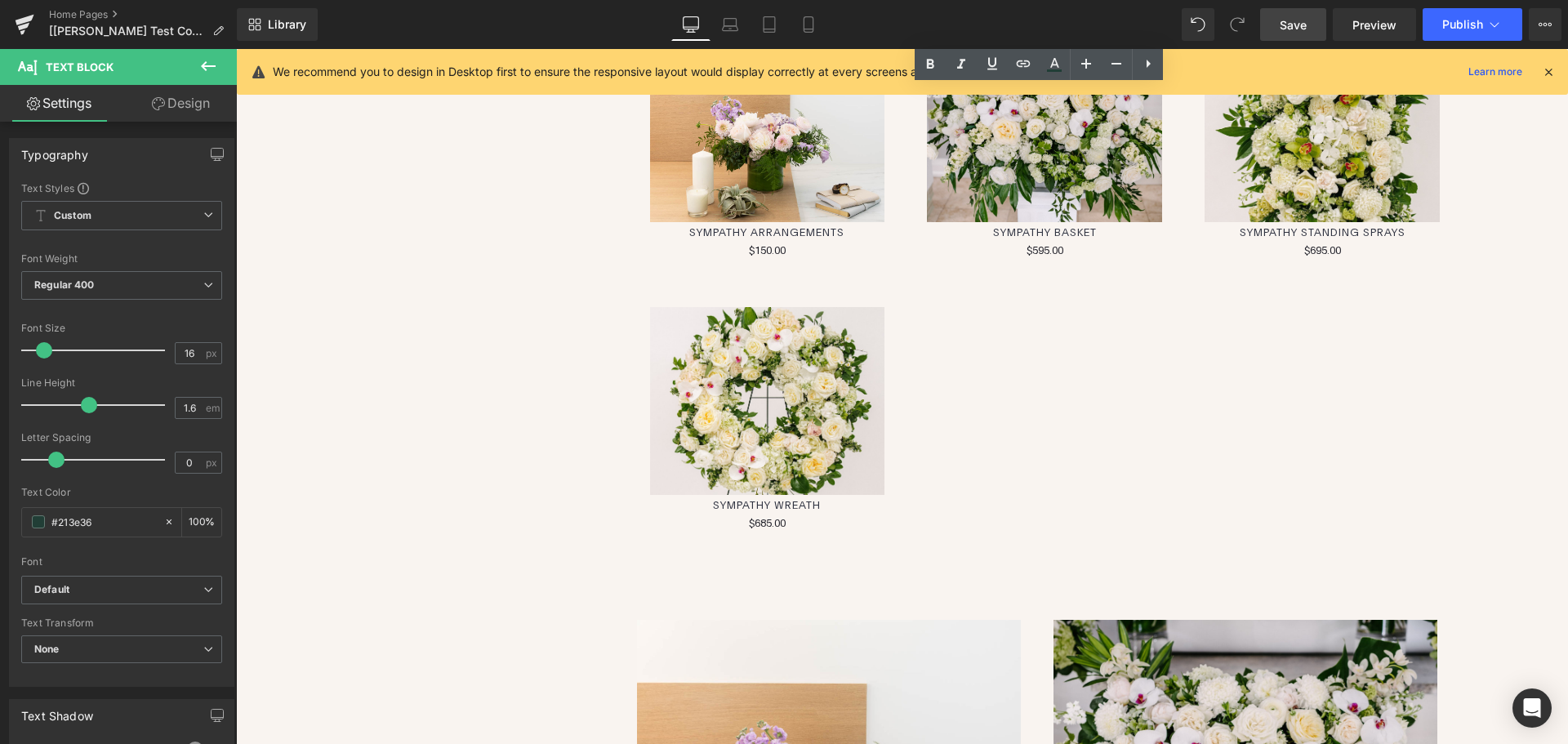
click at [1032, 397] on div "(P) Image Sympathy Arrangements (P) Title $150.00" at bounding box center [1046, 278] width 834 height 570
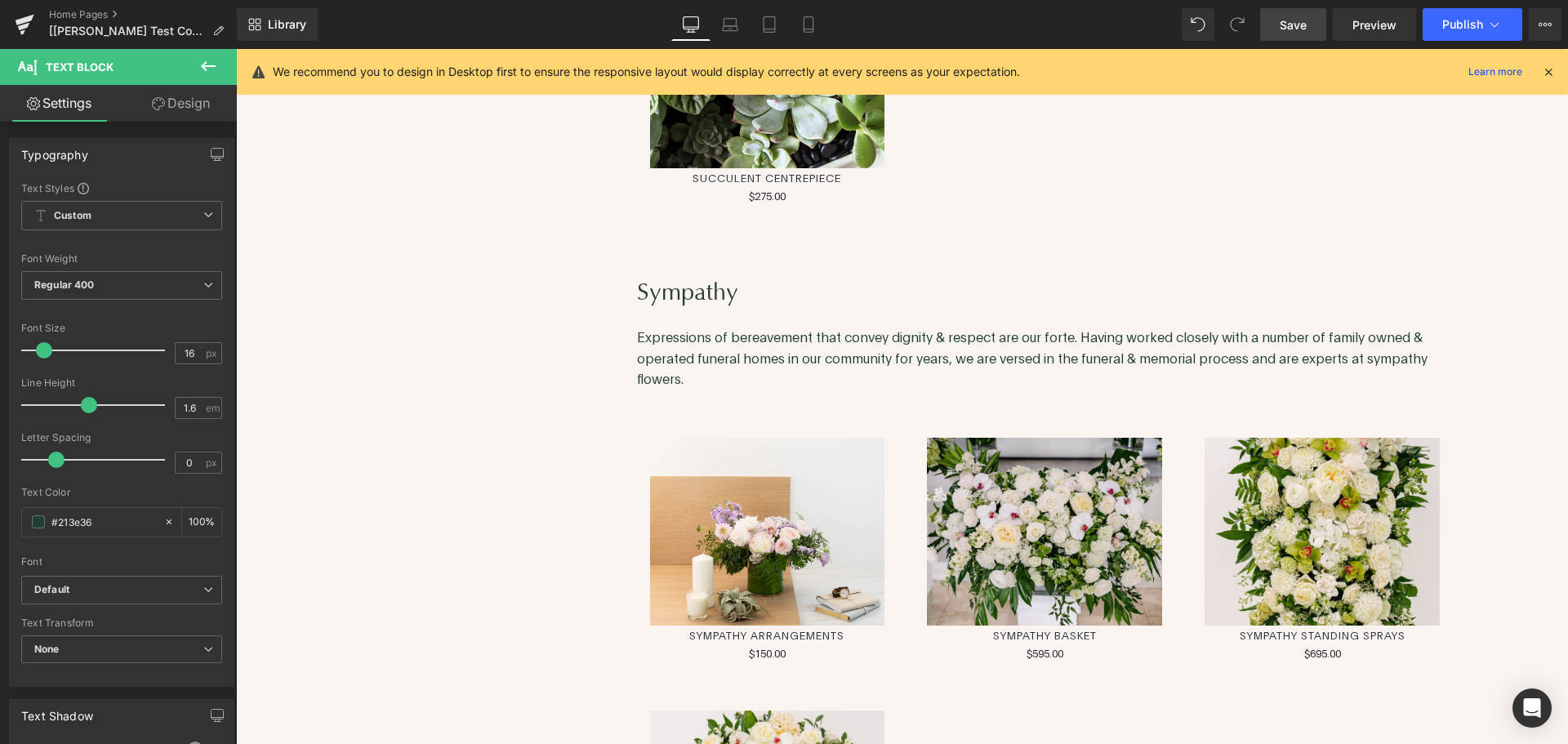
scroll to position [5882, 0]
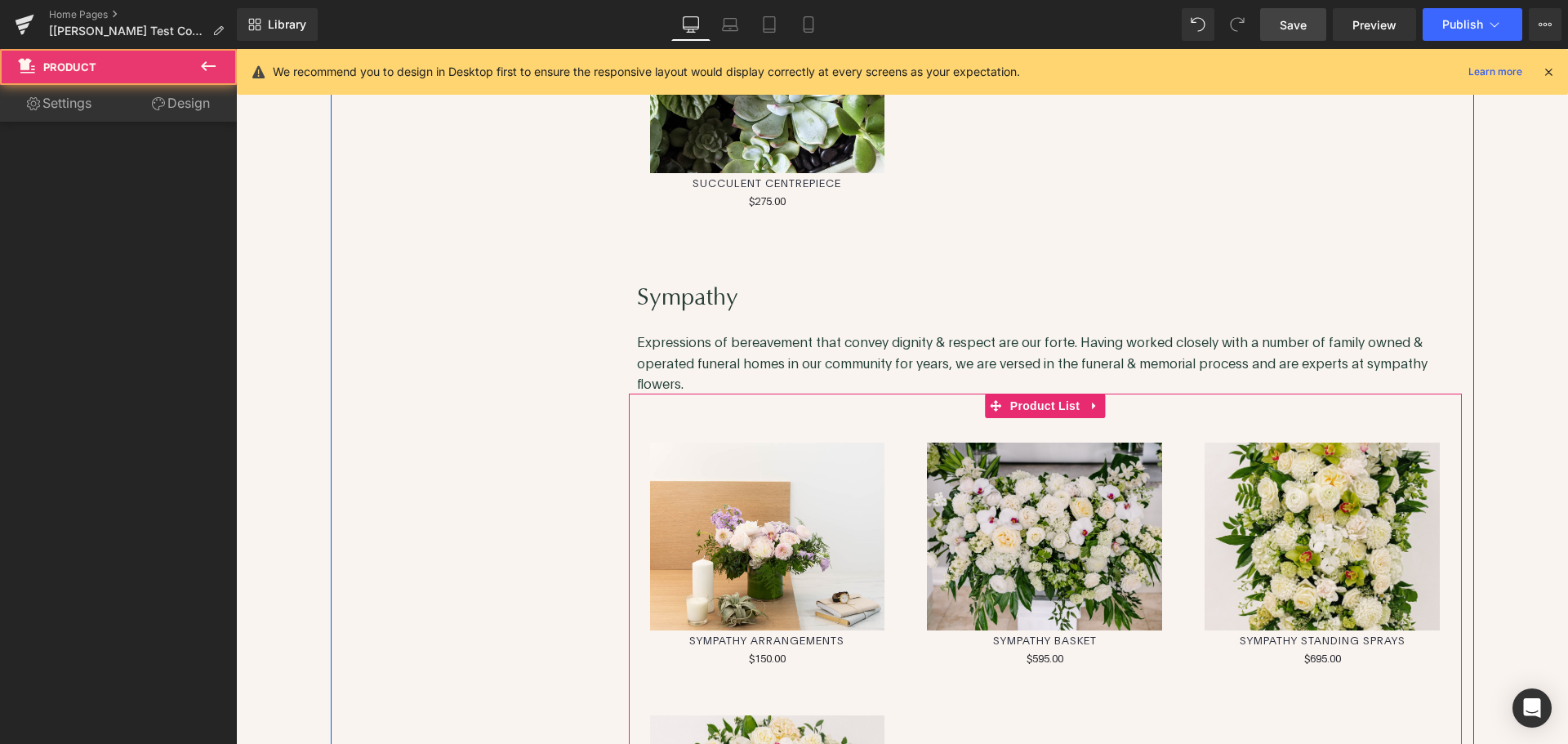
click at [1035, 434] on div "(P) Image Sympathy Basket (P) Title $0 $595.00 (P) Price" at bounding box center [1045, 554] width 278 height 272
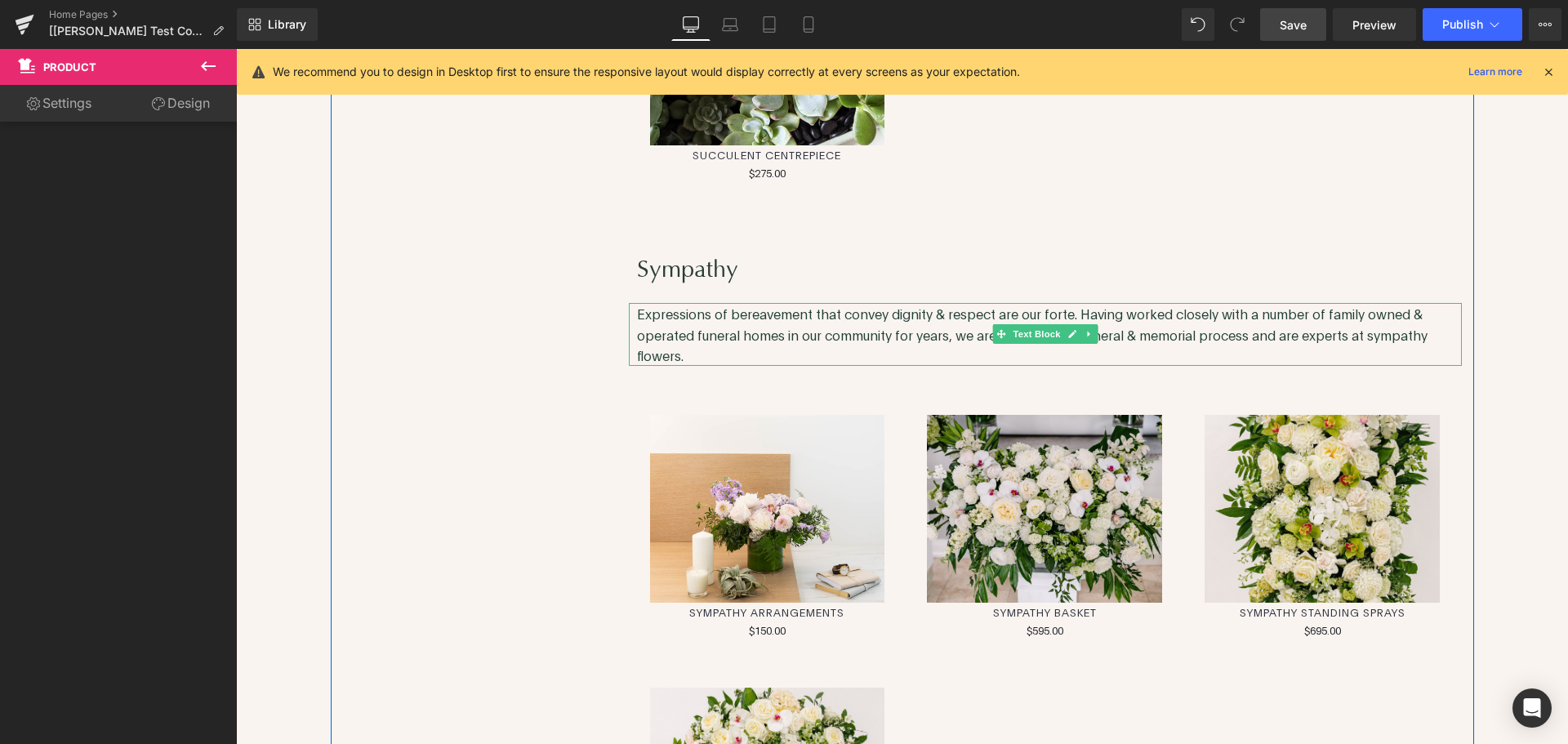
scroll to position [6045, 0]
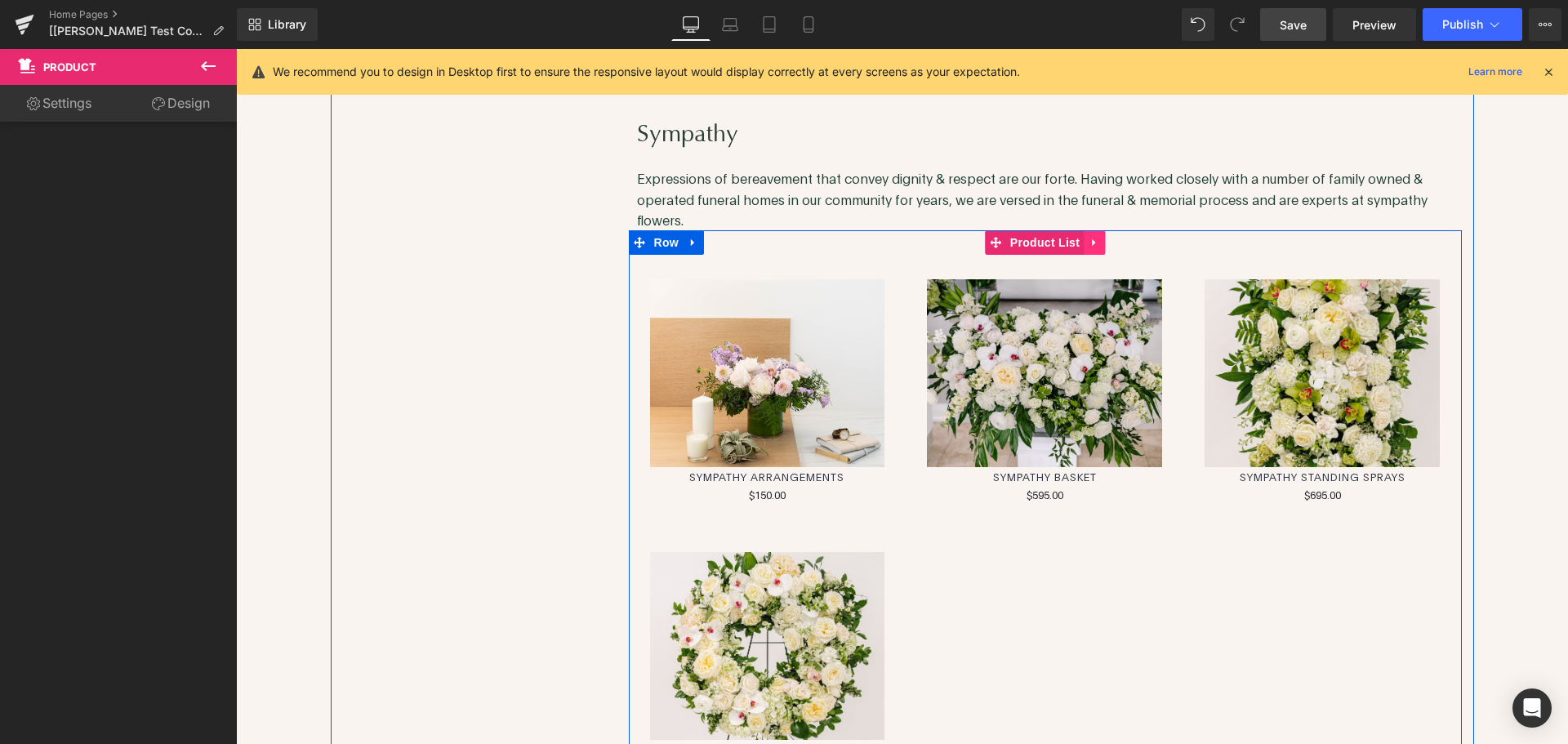
click at [1092, 241] on icon at bounding box center [1094, 242] width 3 height 8
click at [1100, 240] on icon at bounding box center [1104, 242] width 11 height 12
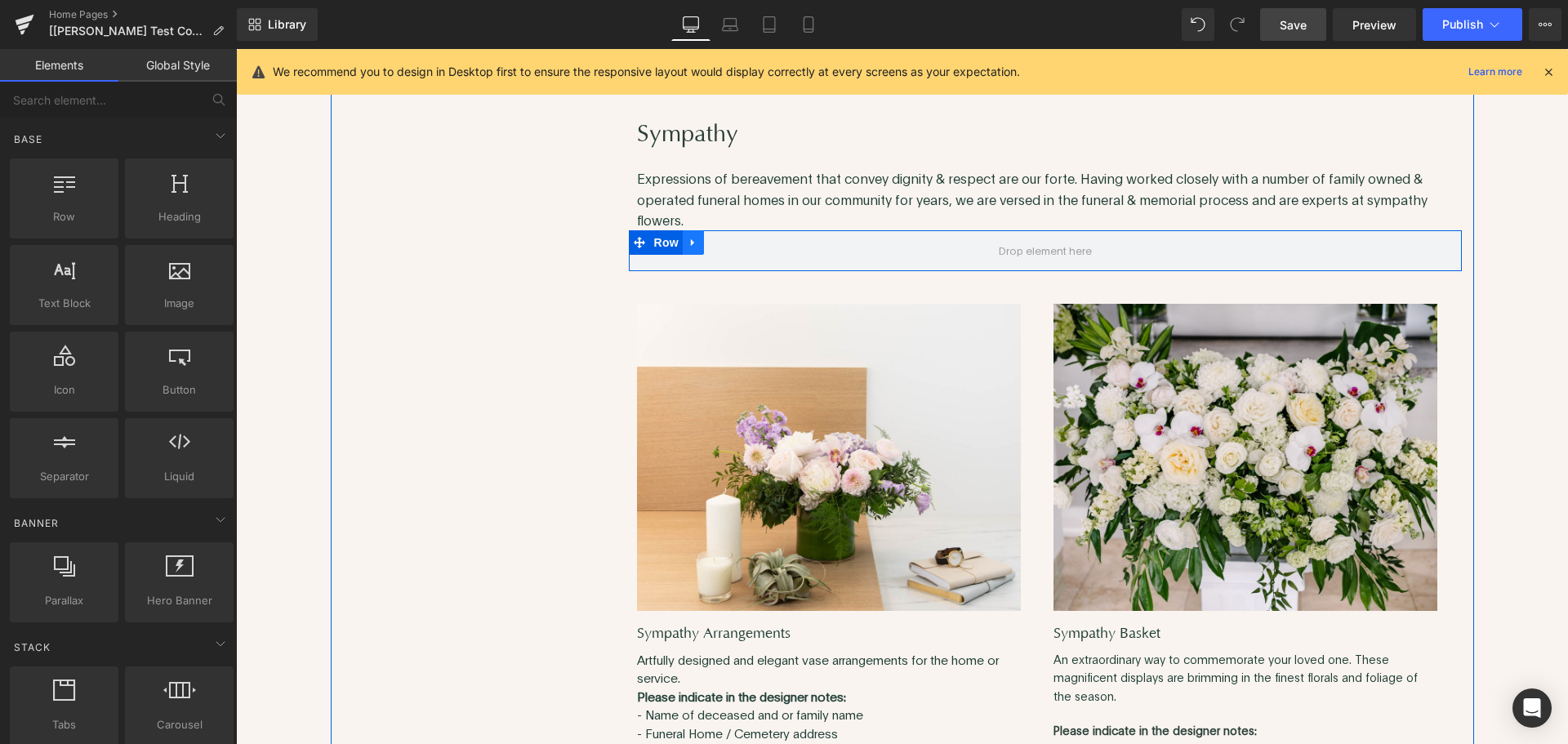
click at [688, 242] on icon at bounding box center [693, 242] width 11 height 12
click at [725, 241] on link at bounding box center [735, 242] width 22 height 24
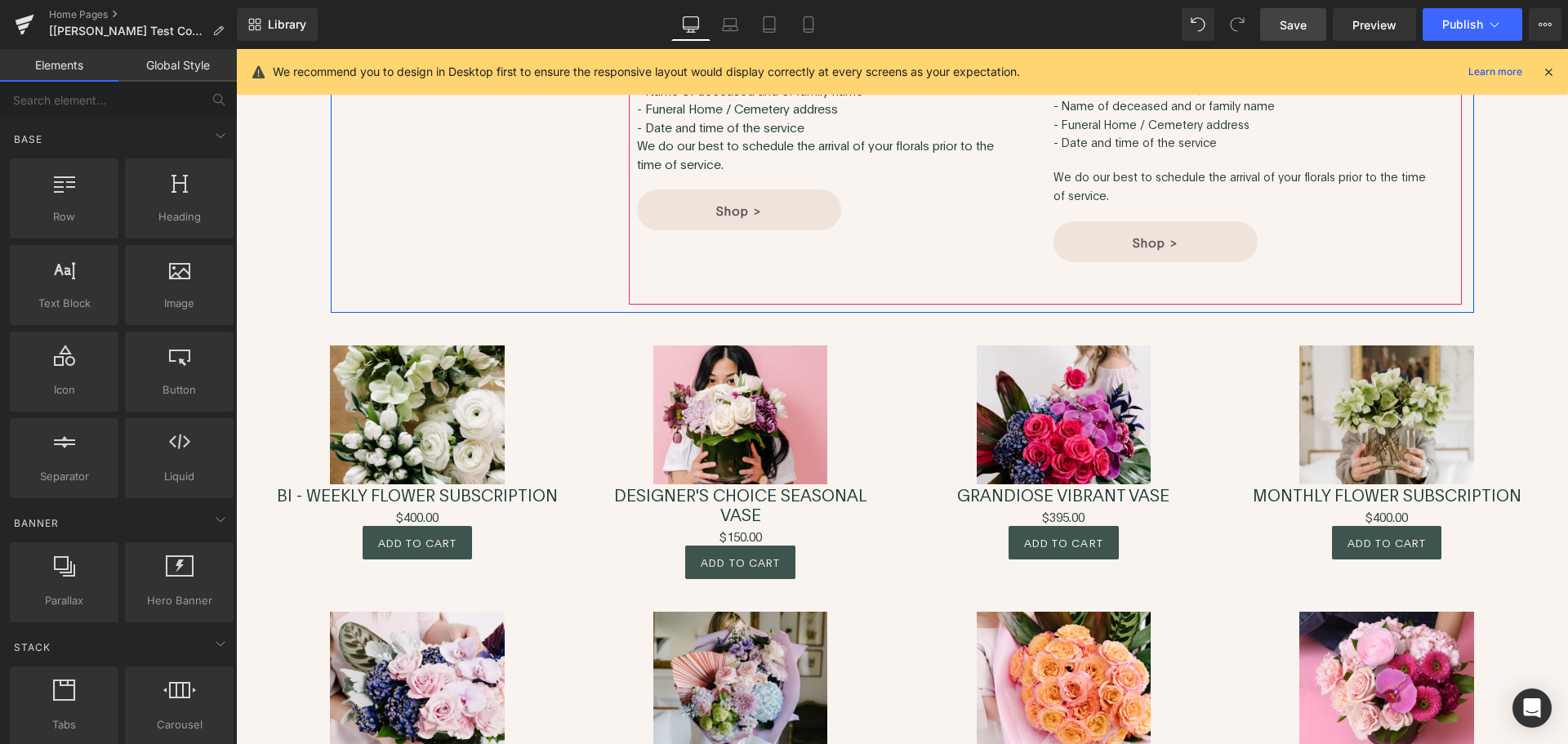
scroll to position [7271, 0]
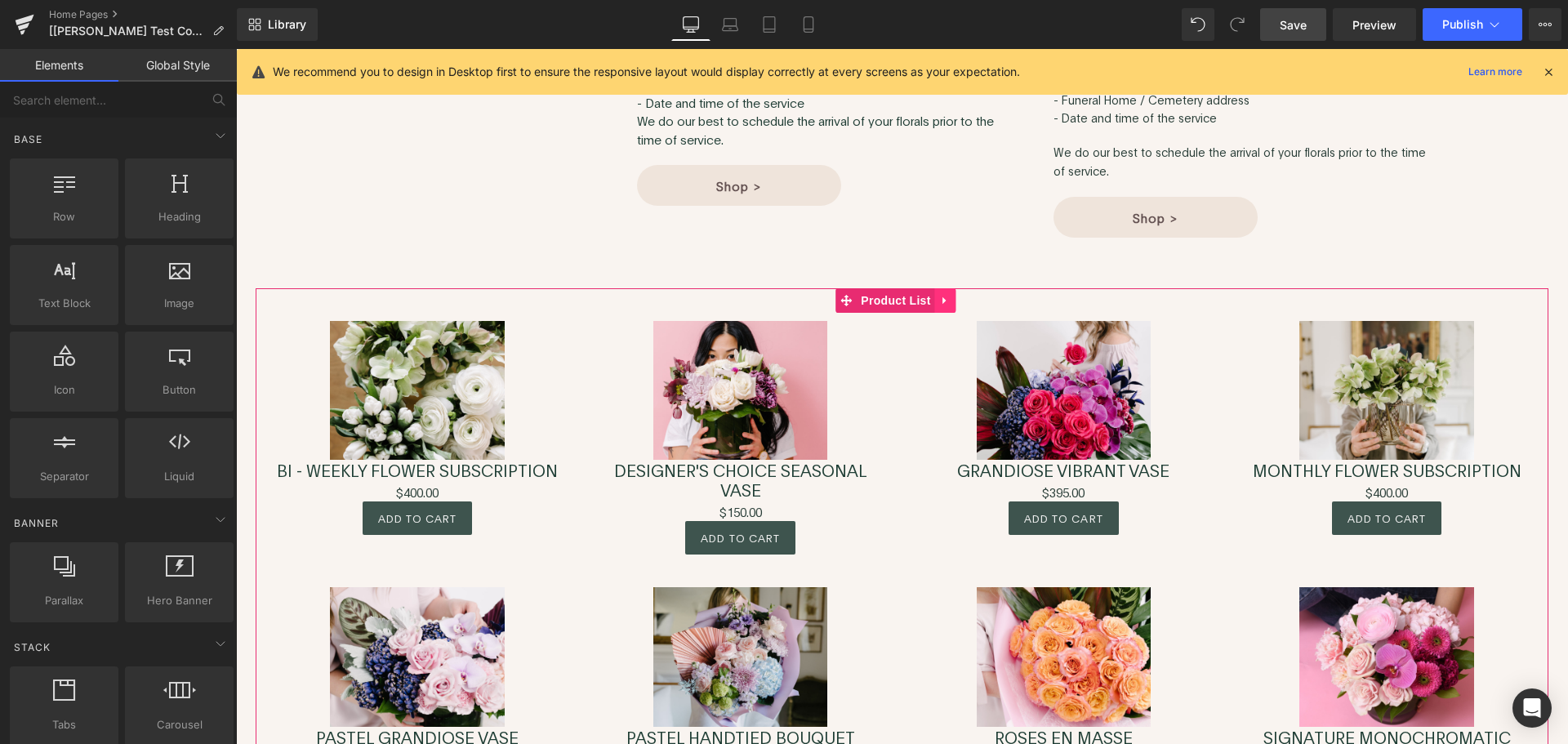
click at [943, 300] on icon at bounding box center [945, 300] width 3 height 8
click at [954, 299] on icon at bounding box center [956, 300] width 11 height 11
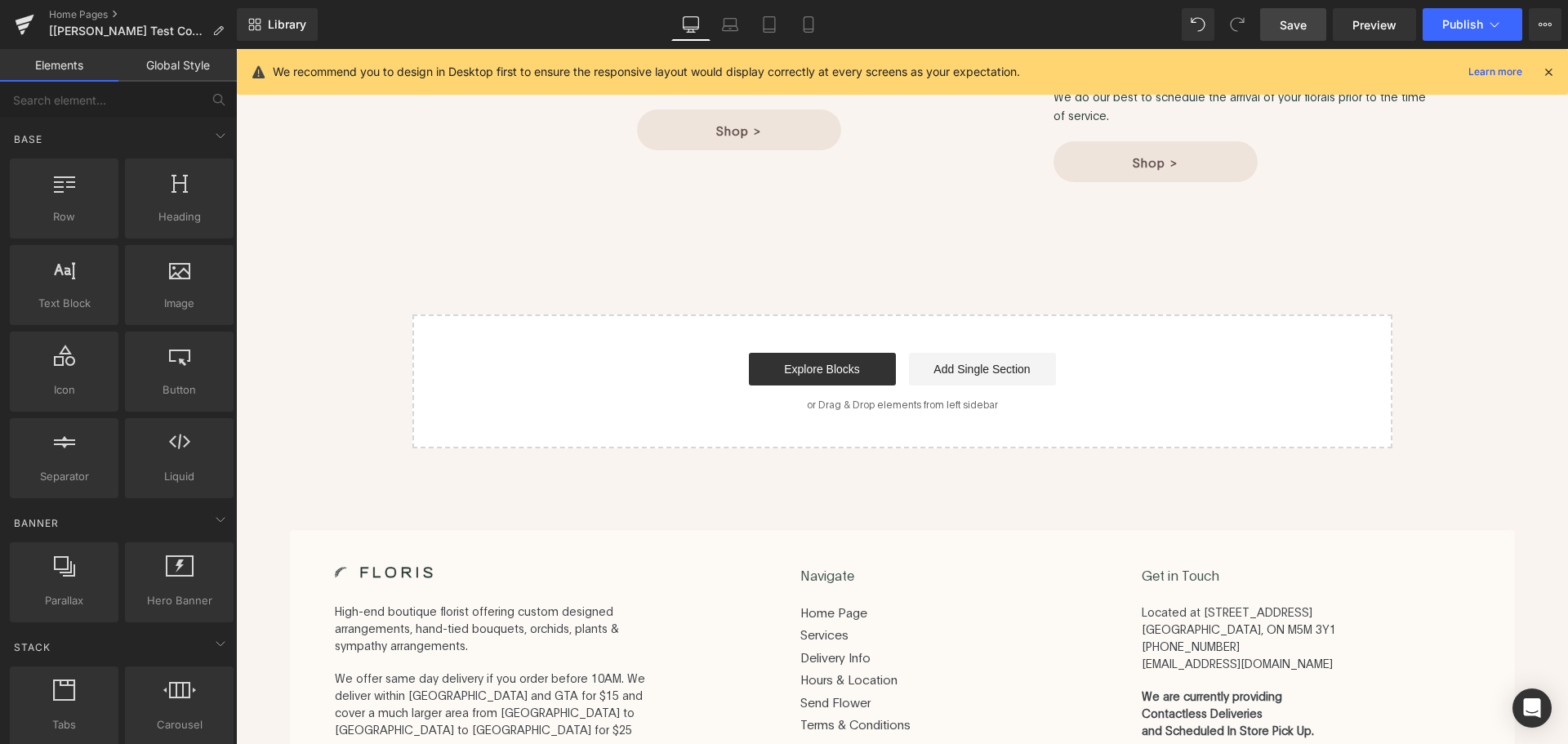
scroll to position [7352, 0]
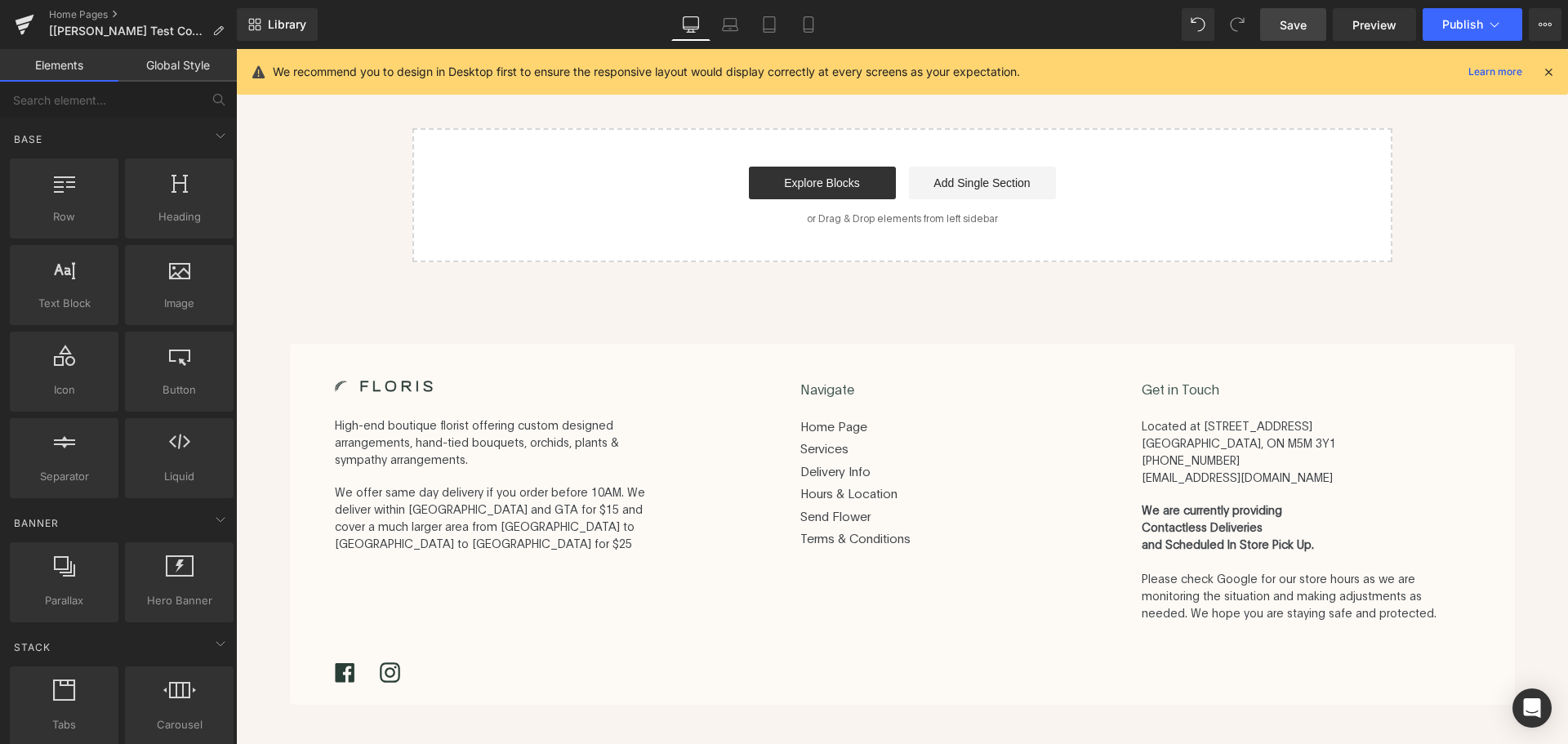
click at [1115, 199] on div "Start building your page Explore Blocks Add Single Section or Drag & Drop eleme…" at bounding box center [902, 196] width 977 height 131
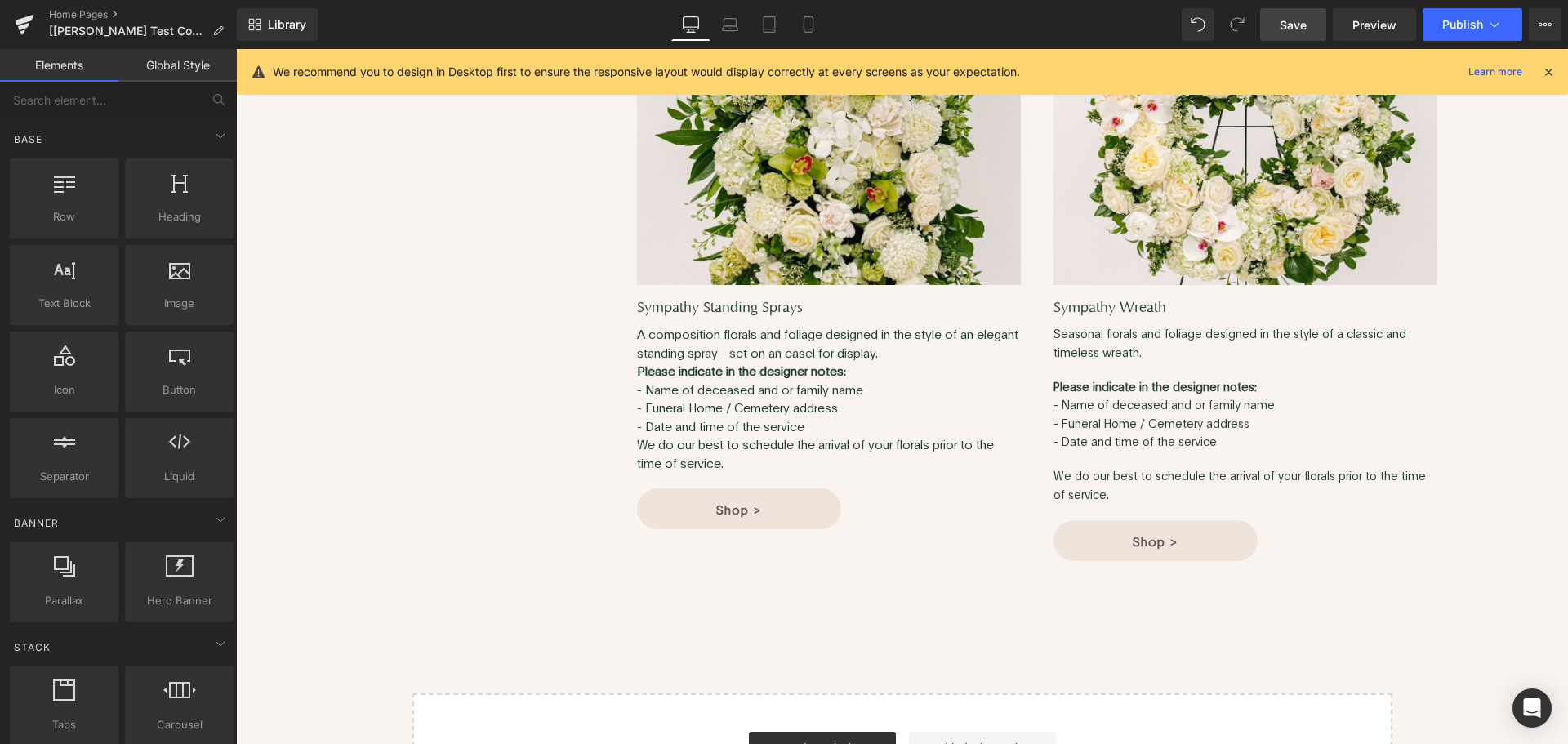
scroll to position [6941, 0]
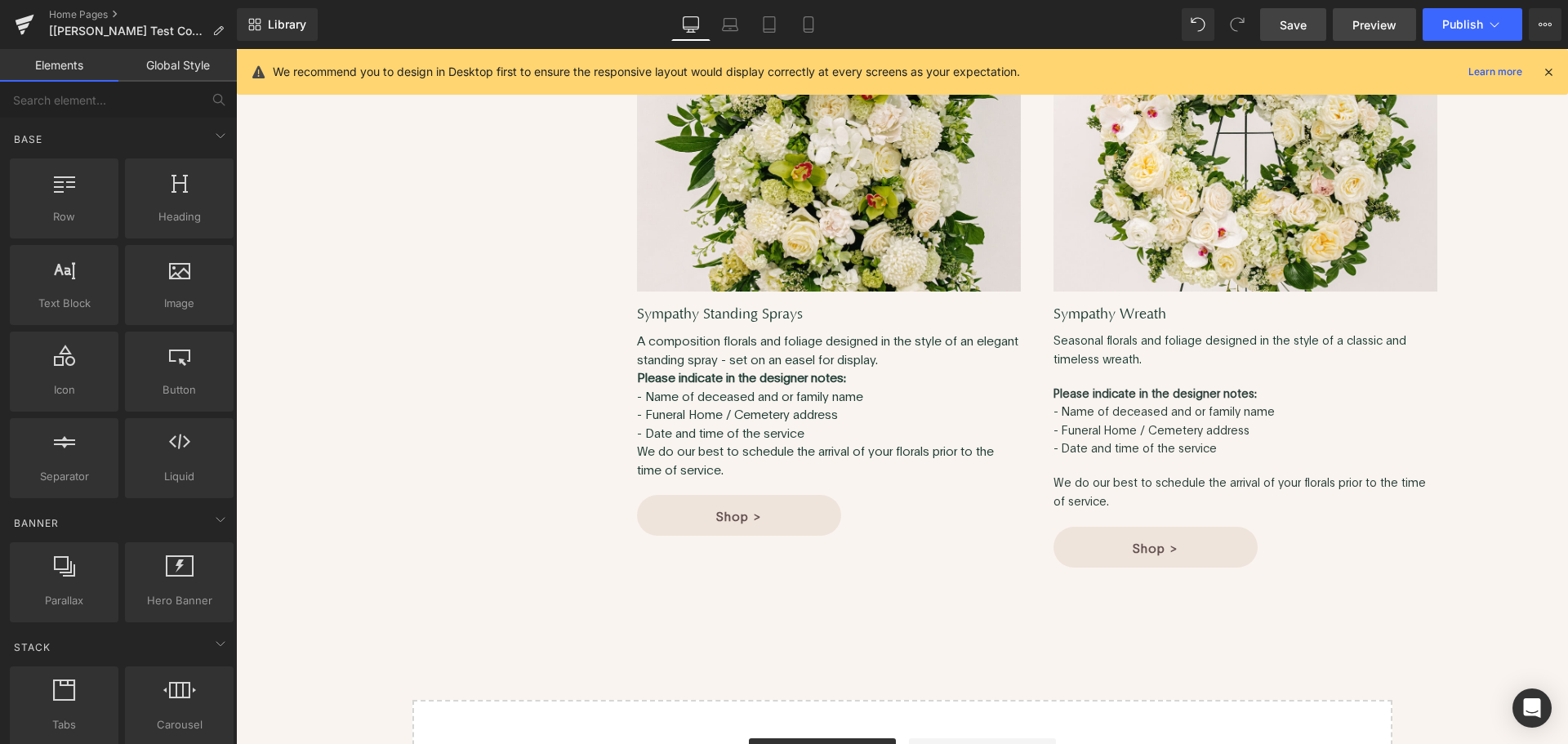
click at [1357, 28] on span "Preview" at bounding box center [1374, 25] width 44 height 17
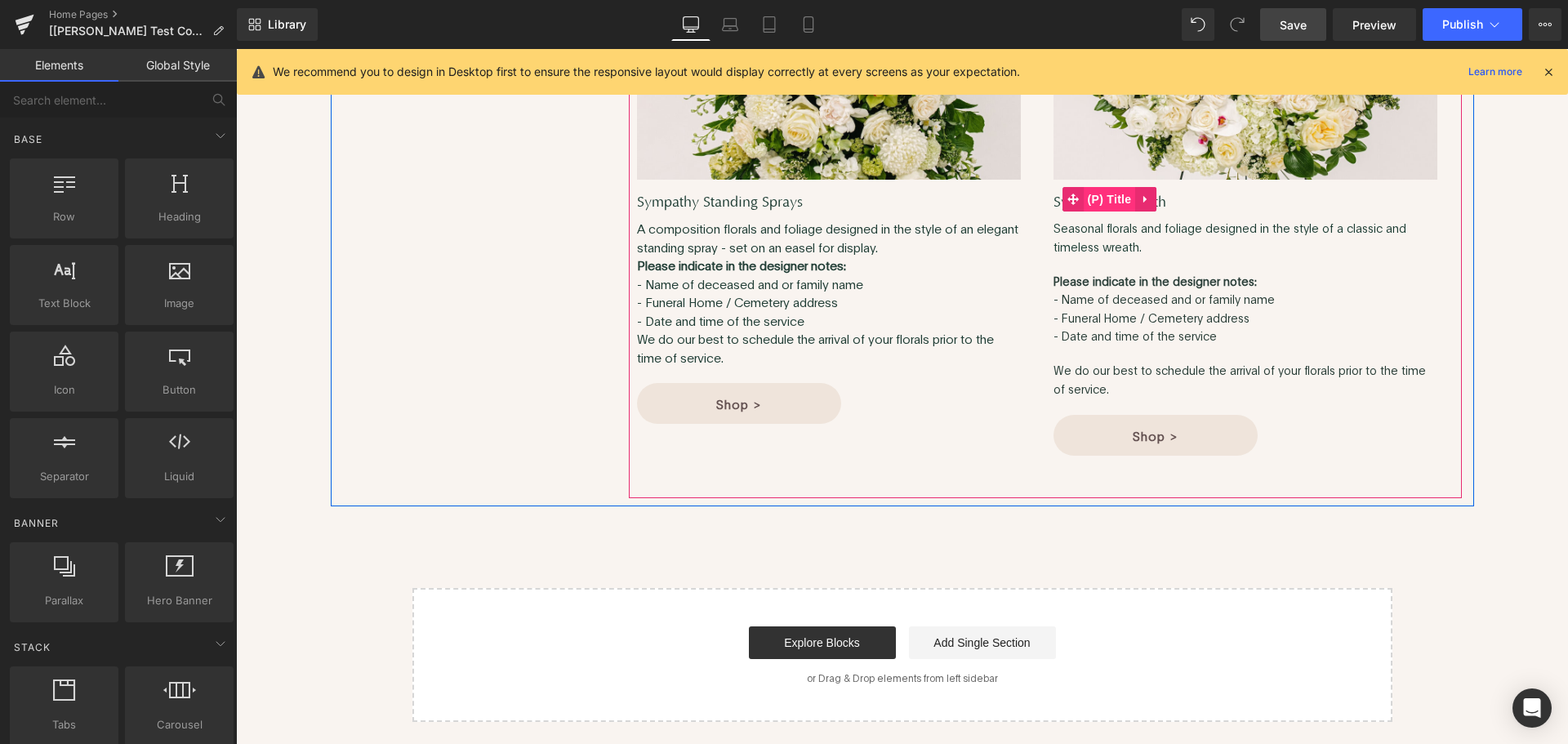
scroll to position [7349, 0]
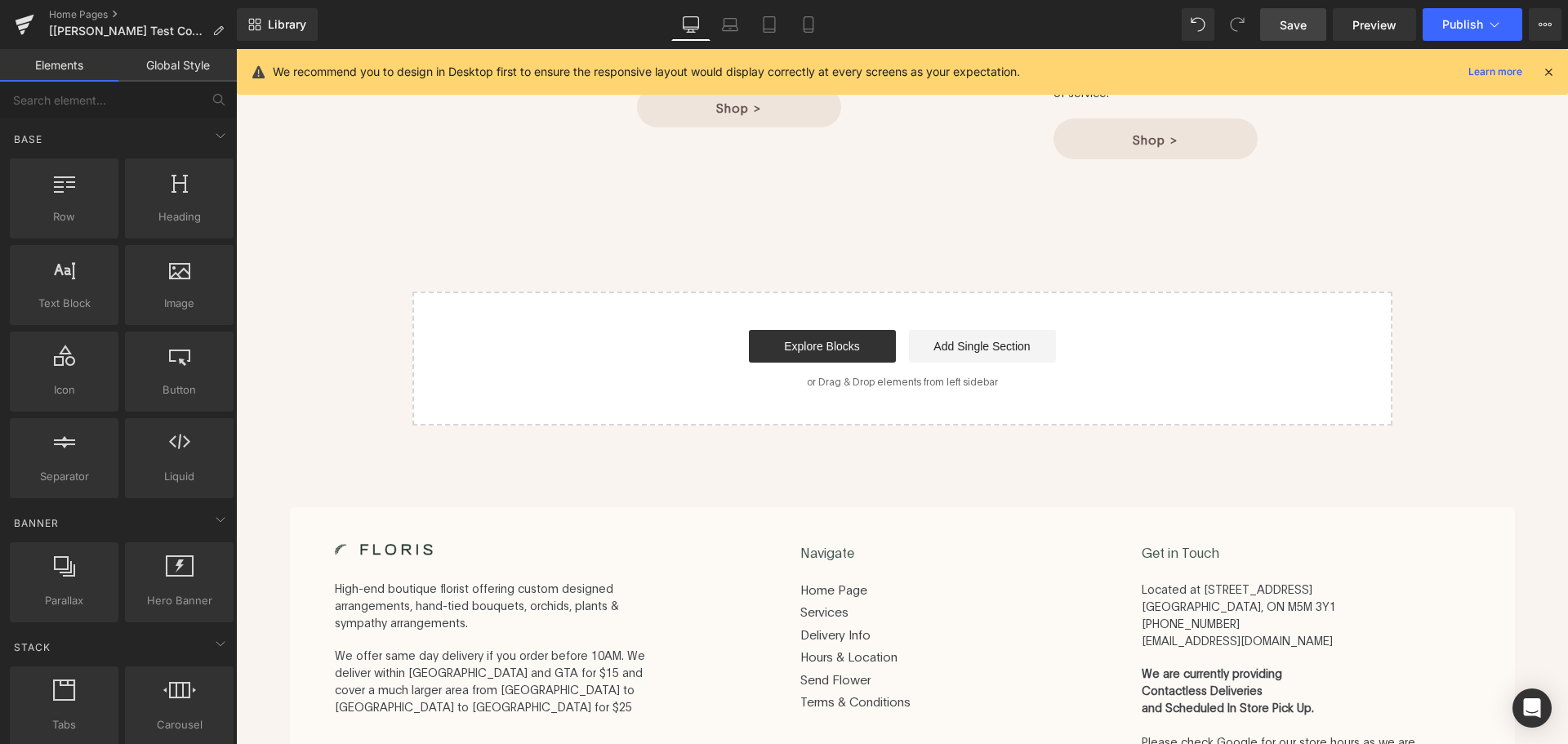
click at [1292, 27] on span "Save" at bounding box center [1293, 25] width 27 height 17
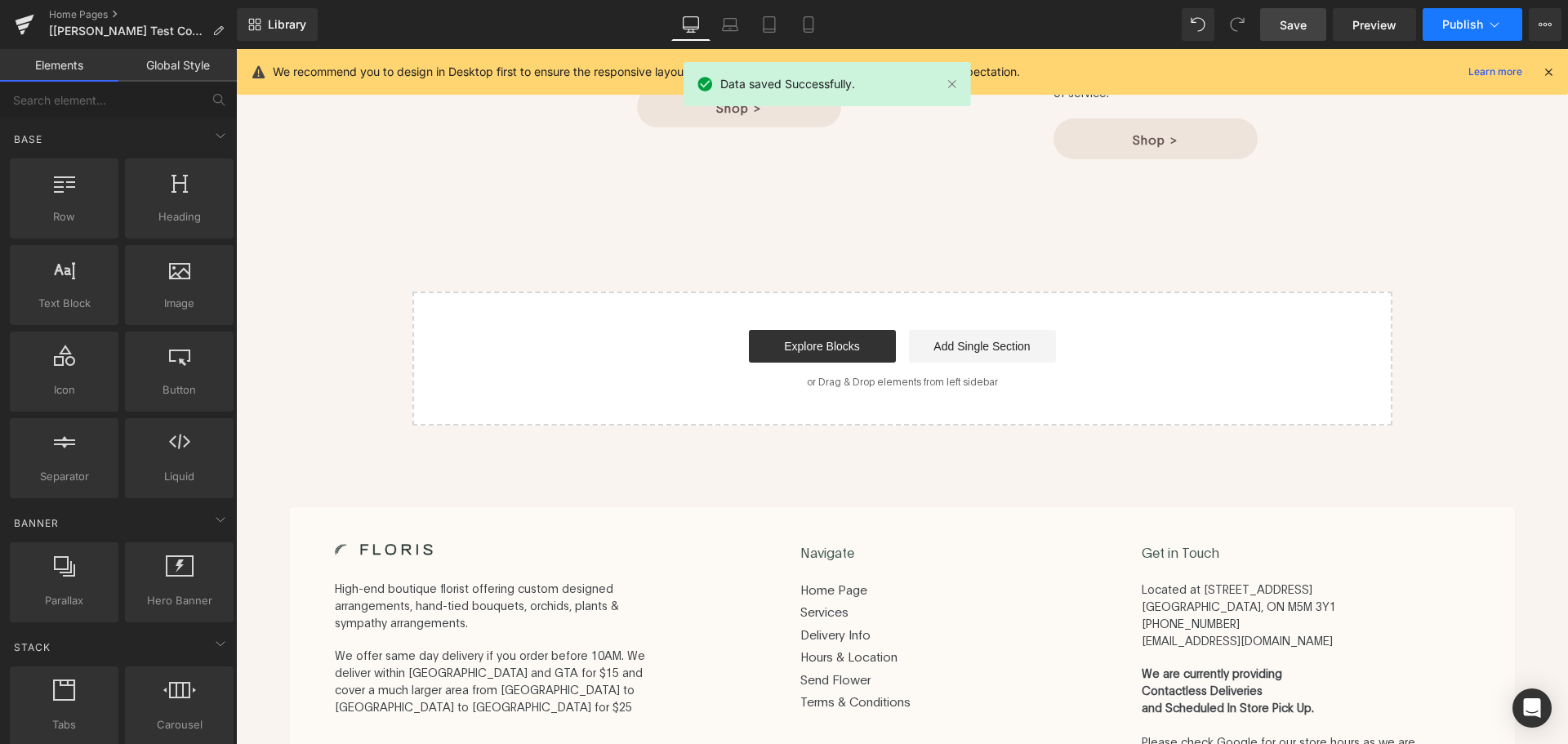
click at [1448, 30] on span "Publish" at bounding box center [1462, 24] width 41 height 13
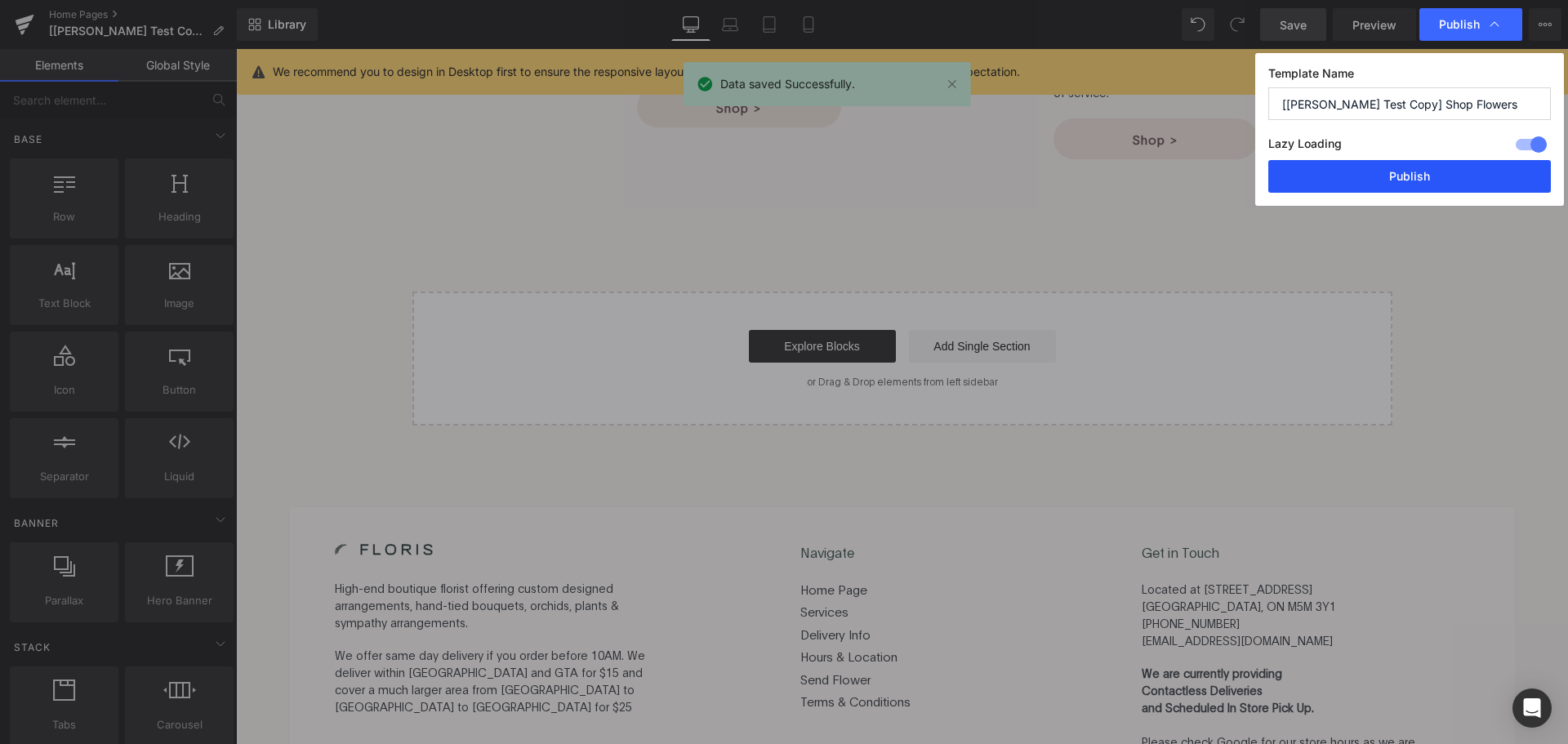
click at [1452, 176] on button "Publish" at bounding box center [1410, 177] width 283 height 33
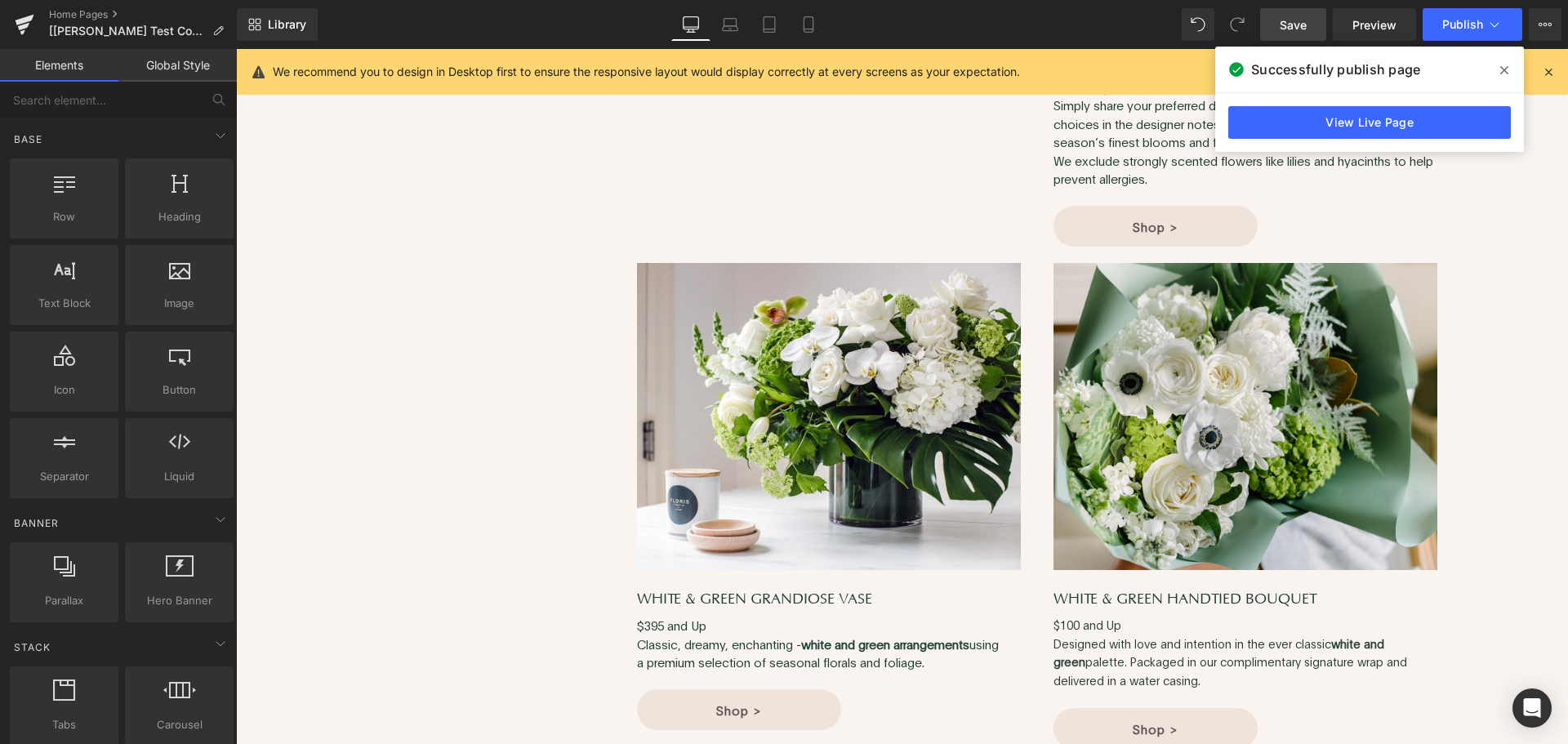
scroll to position [3510, 0]
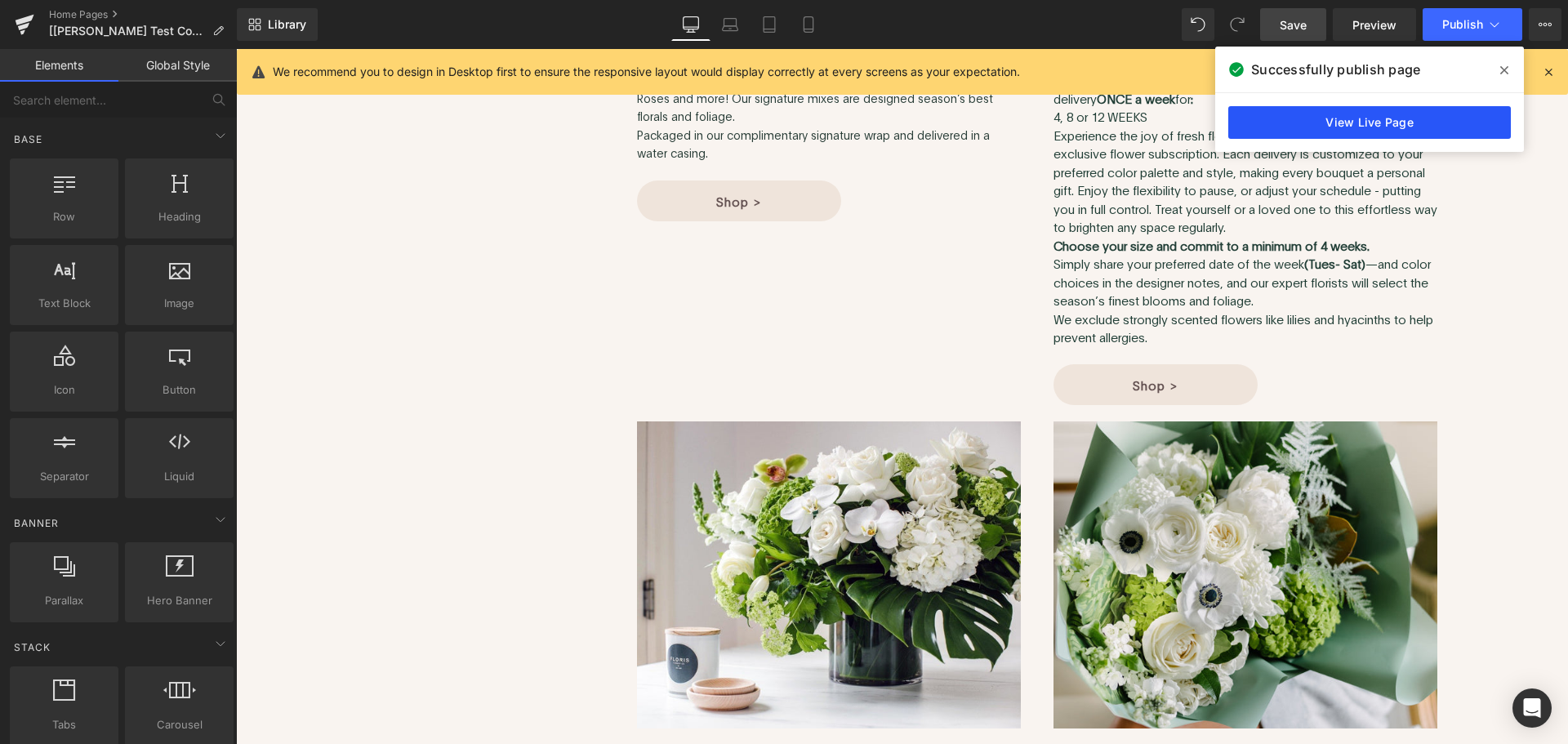
click at [1416, 118] on link "View Live Page" at bounding box center [1370, 122] width 283 height 33
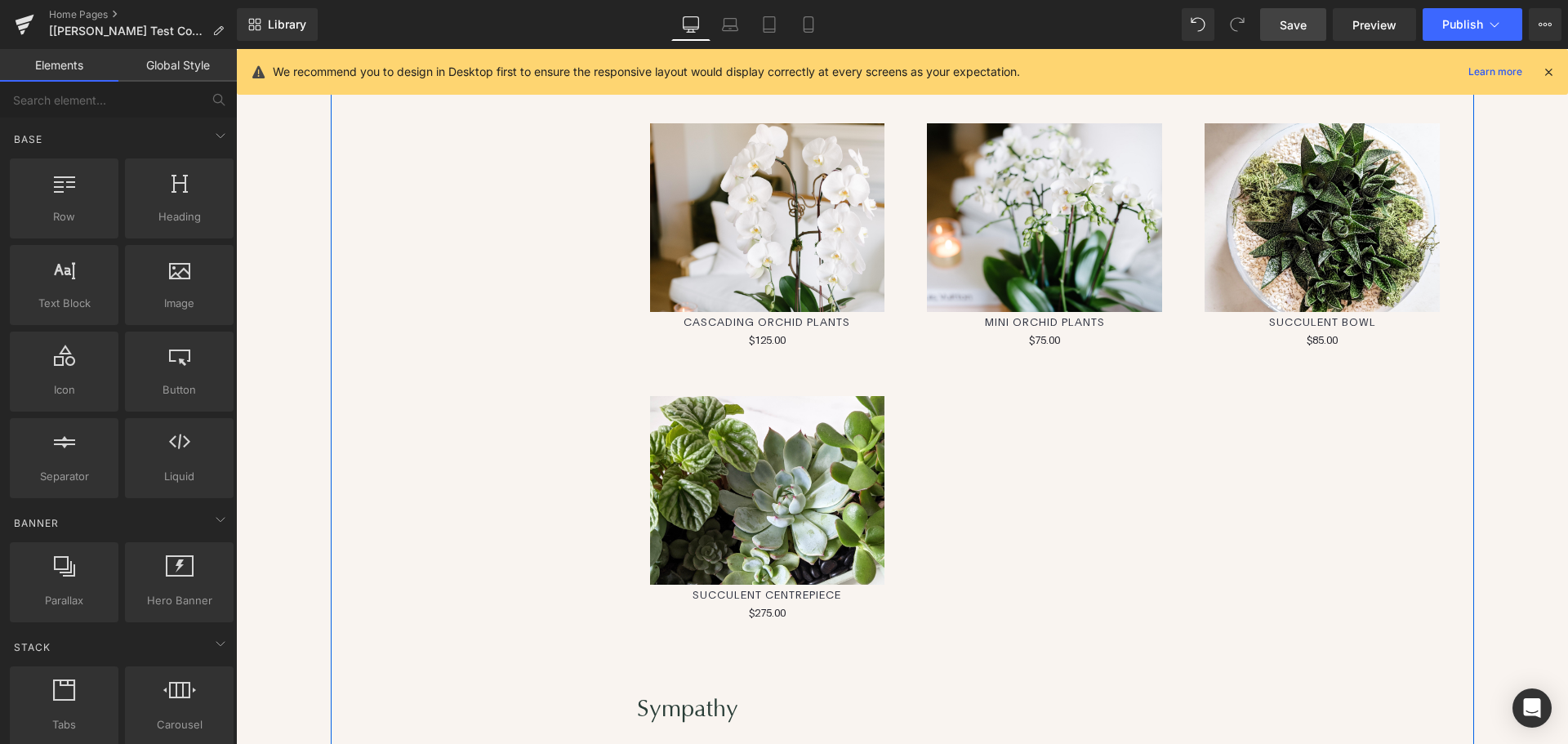
click at [913, 364] on div "(P) Image Mini Orchid Plants (P) Title $0 $75.00 (P) Price" at bounding box center [1045, 235] width 278 height 272
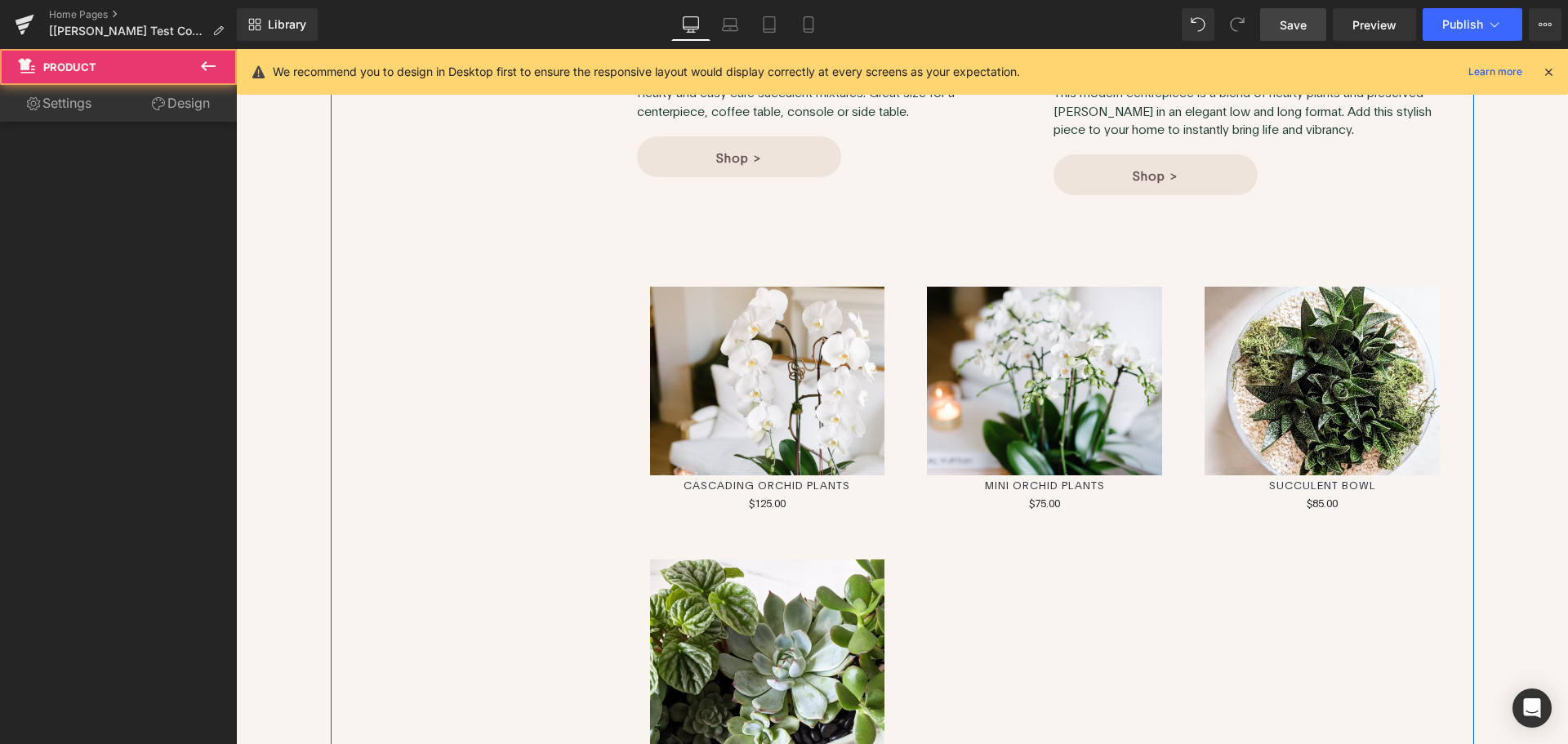
scroll to position [5143, 0]
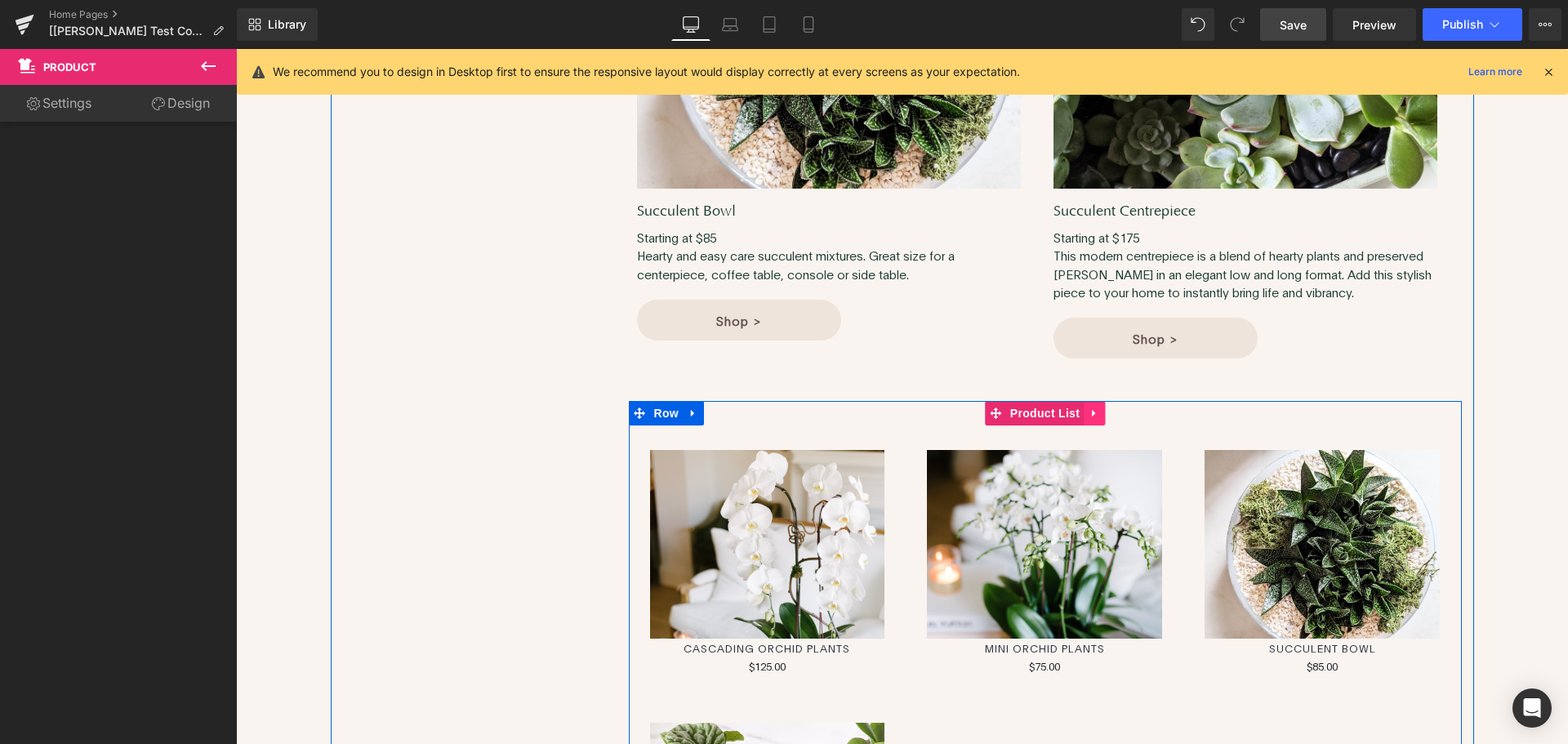
click at [1092, 413] on icon at bounding box center [1094, 414] width 3 height 8
click at [1099, 413] on icon at bounding box center [1104, 414] width 11 height 12
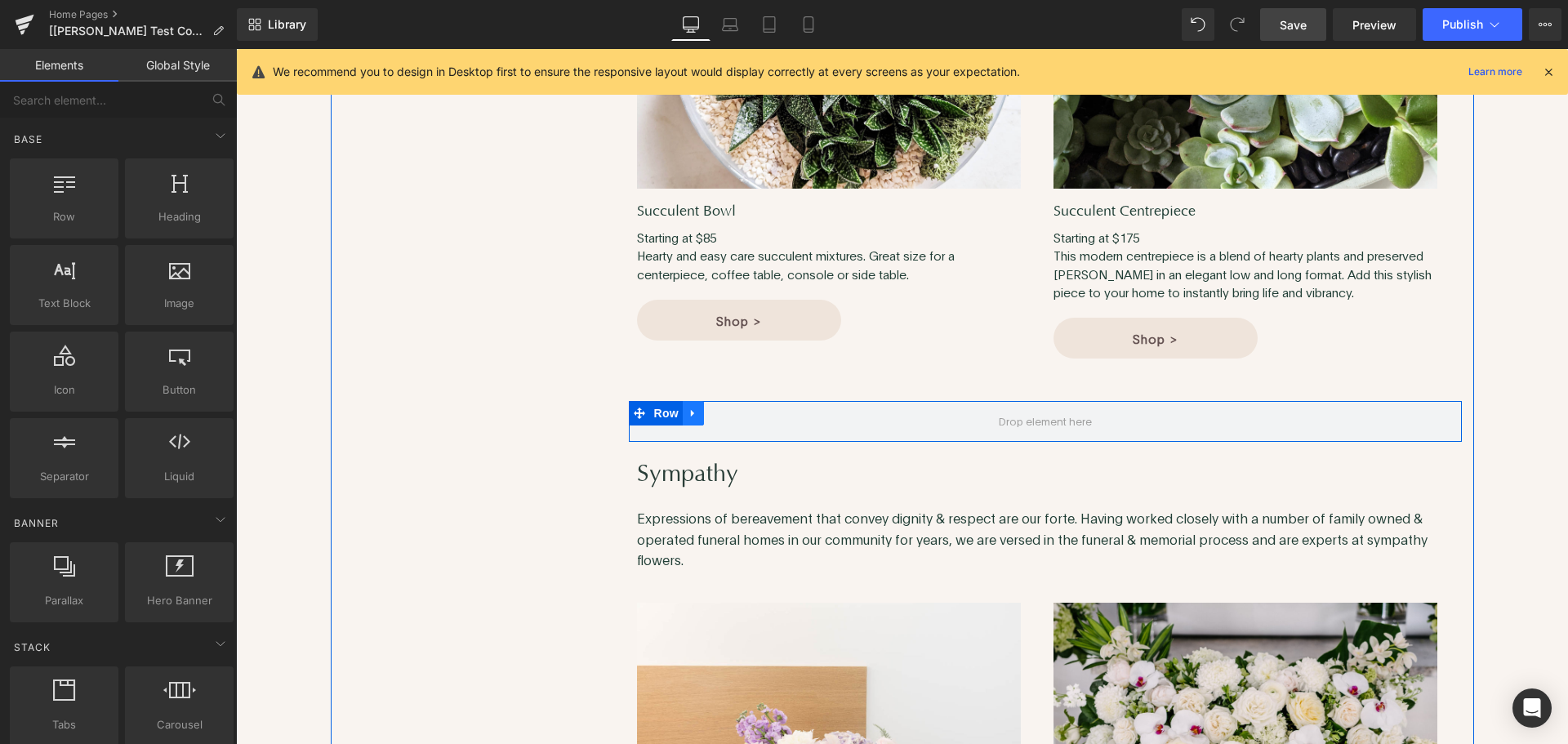
click at [688, 414] on icon at bounding box center [693, 414] width 11 height 12
click at [730, 413] on icon at bounding box center [735, 413] width 11 height 11
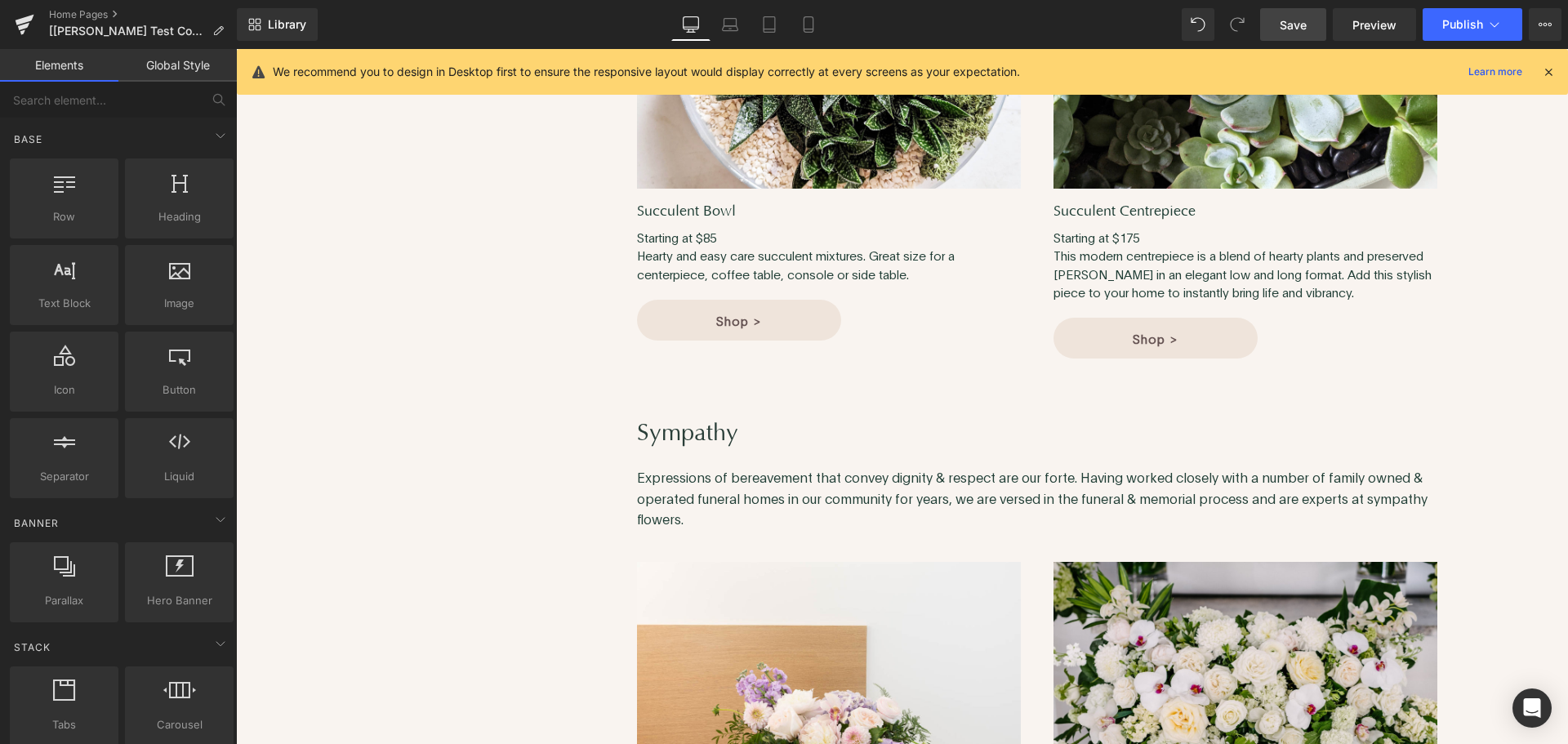
click at [1290, 27] on span "Save" at bounding box center [1293, 25] width 27 height 17
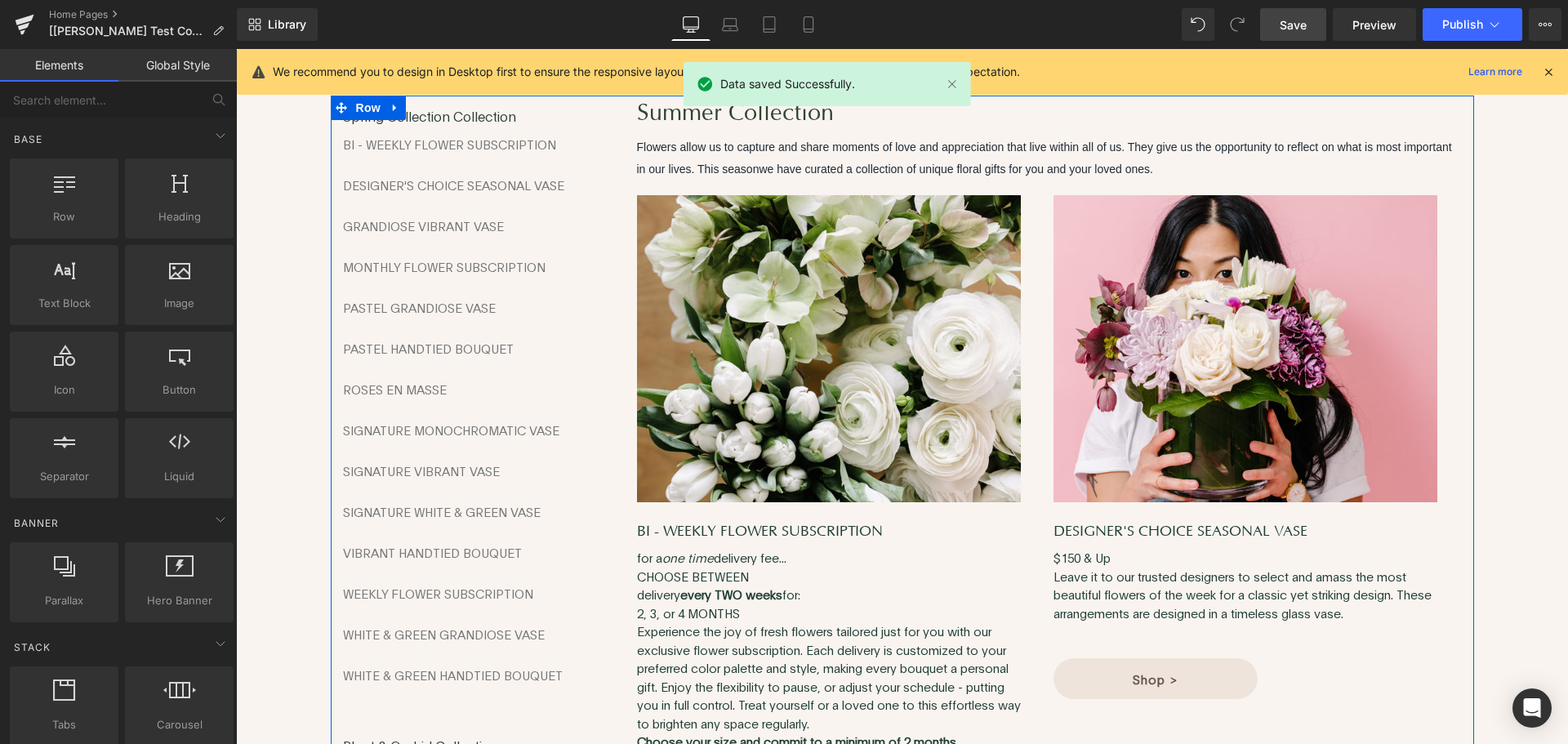
scroll to position [0, 0]
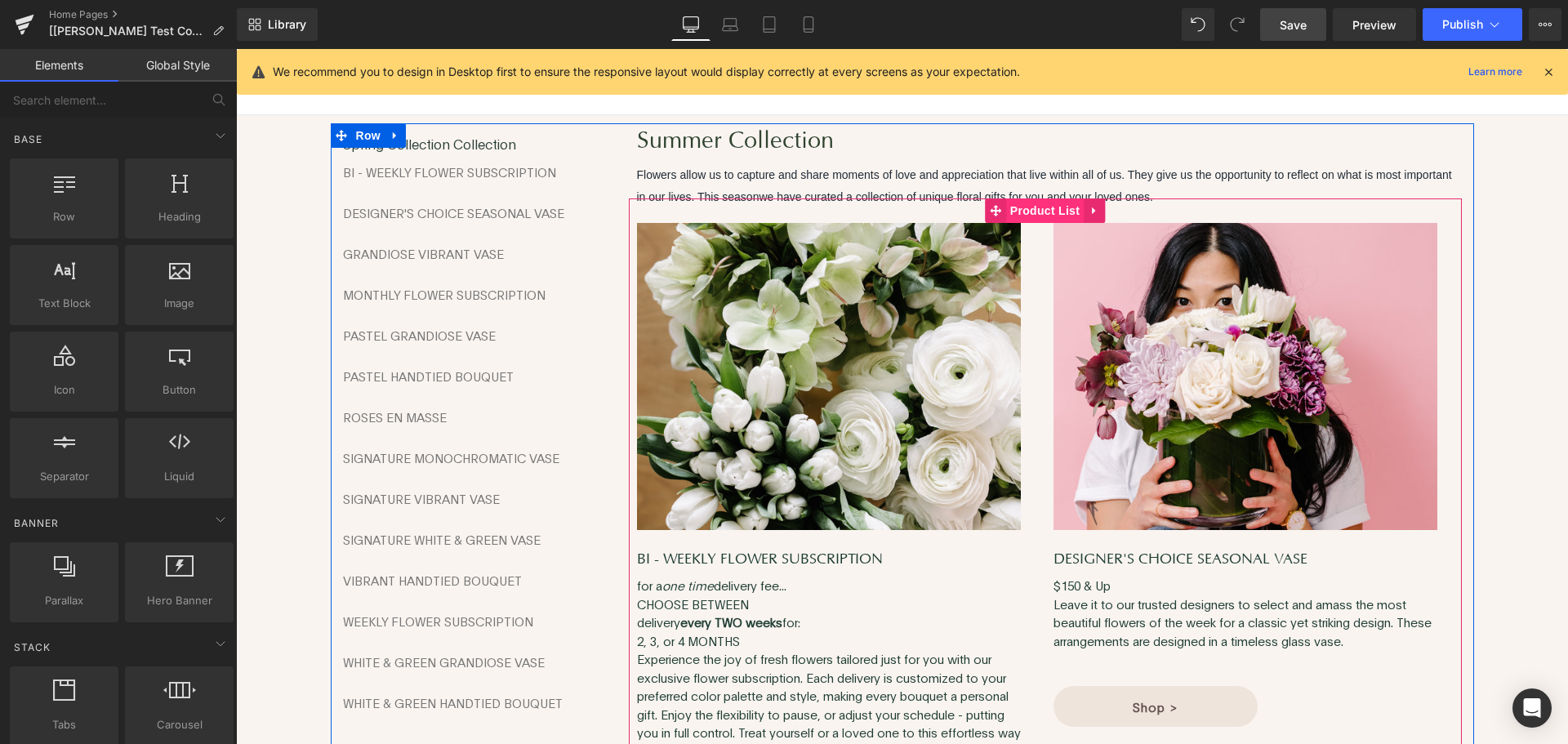
click at [1033, 214] on span "Product List" at bounding box center [1045, 210] width 78 height 24
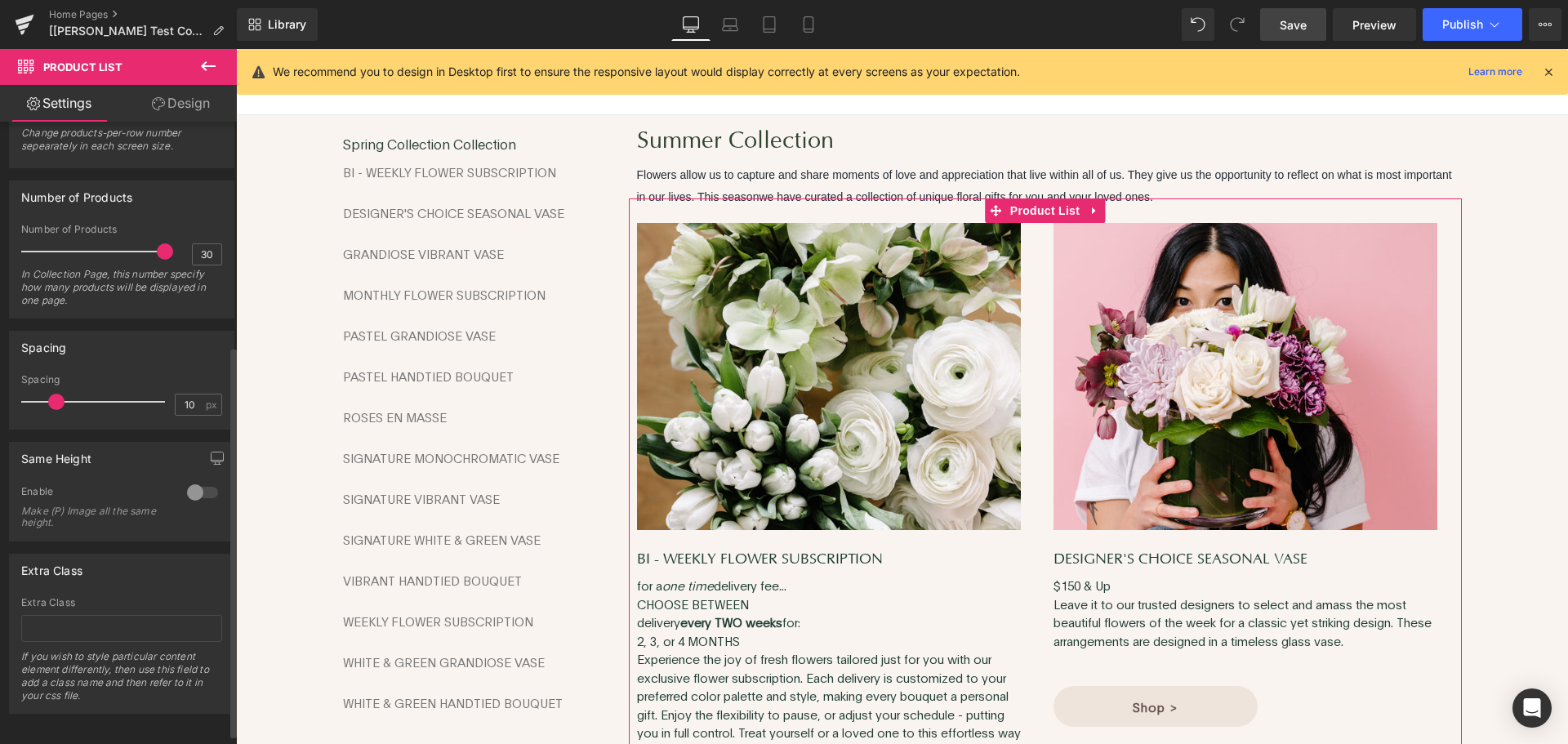
scroll to position [372, 0]
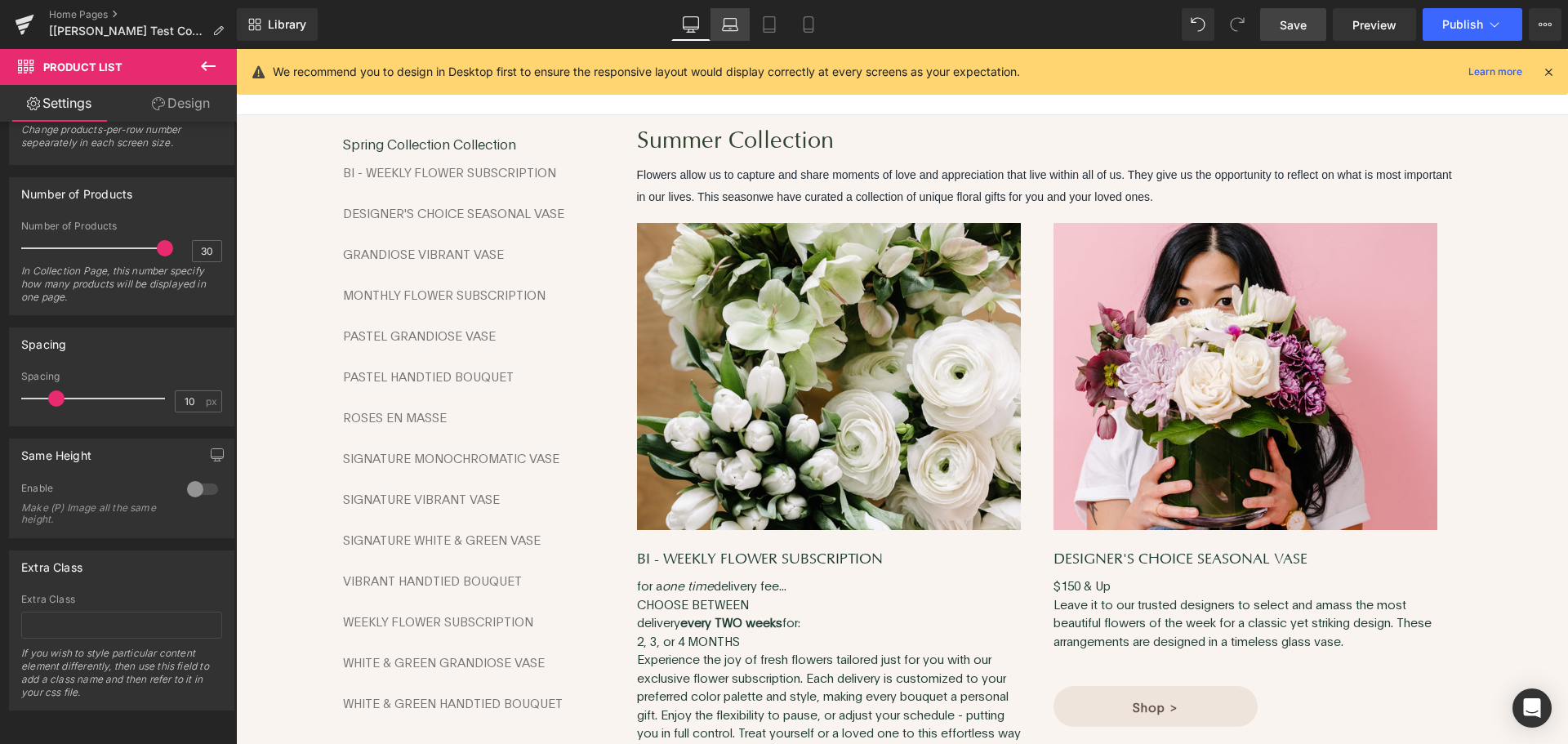
click at [740, 24] on link "Laptop" at bounding box center [729, 24] width 39 height 33
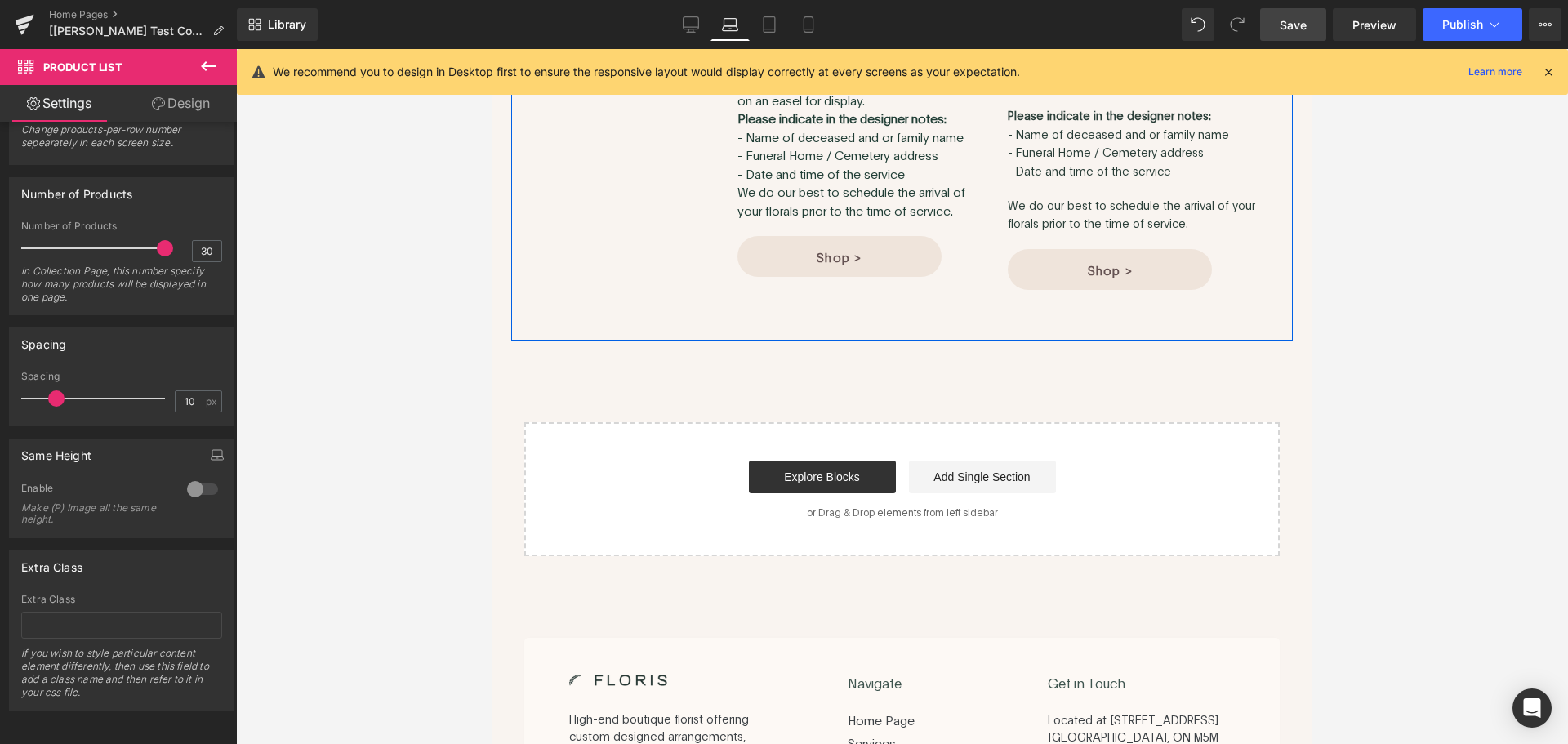
scroll to position [6280, 0]
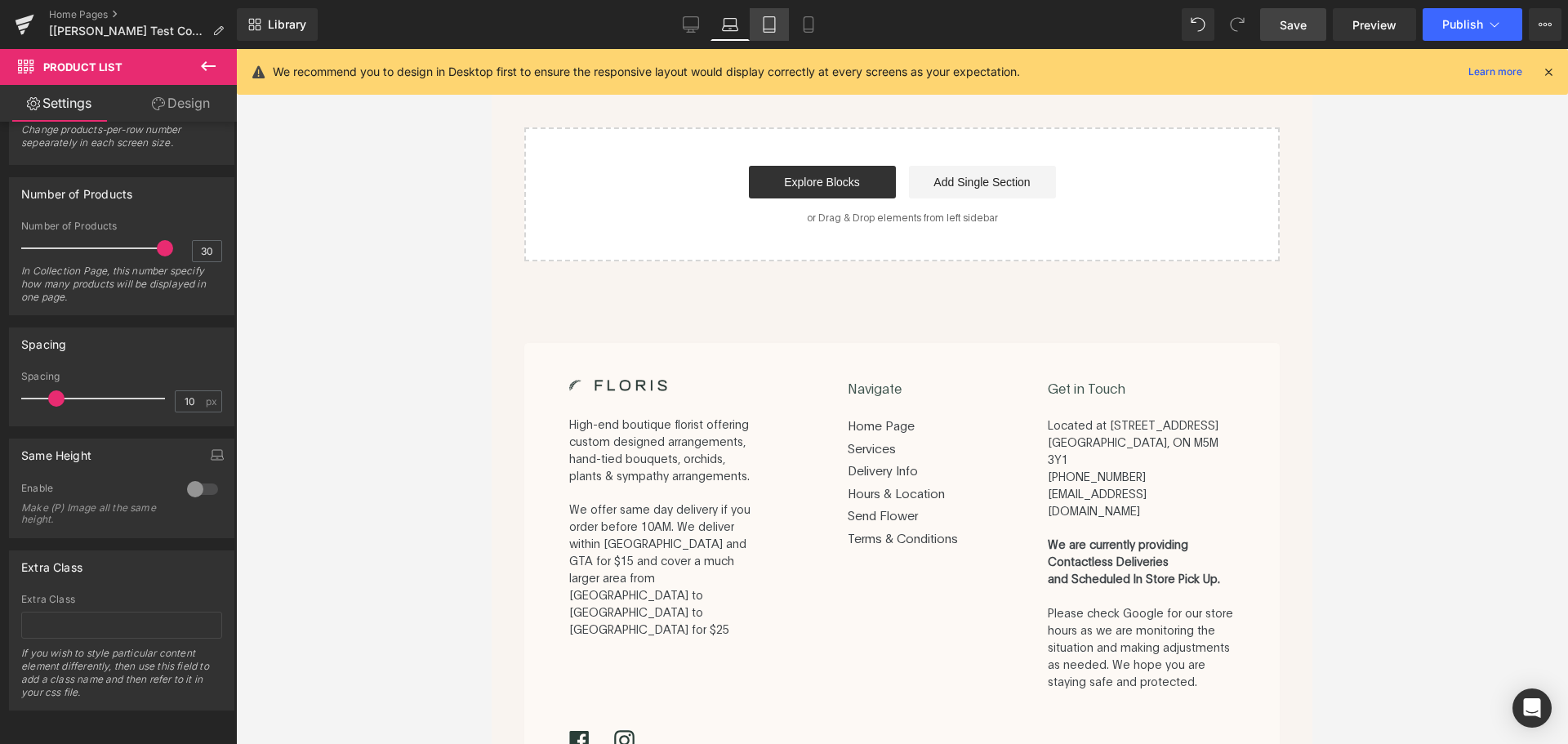
click at [762, 32] on icon at bounding box center [769, 24] width 16 height 16
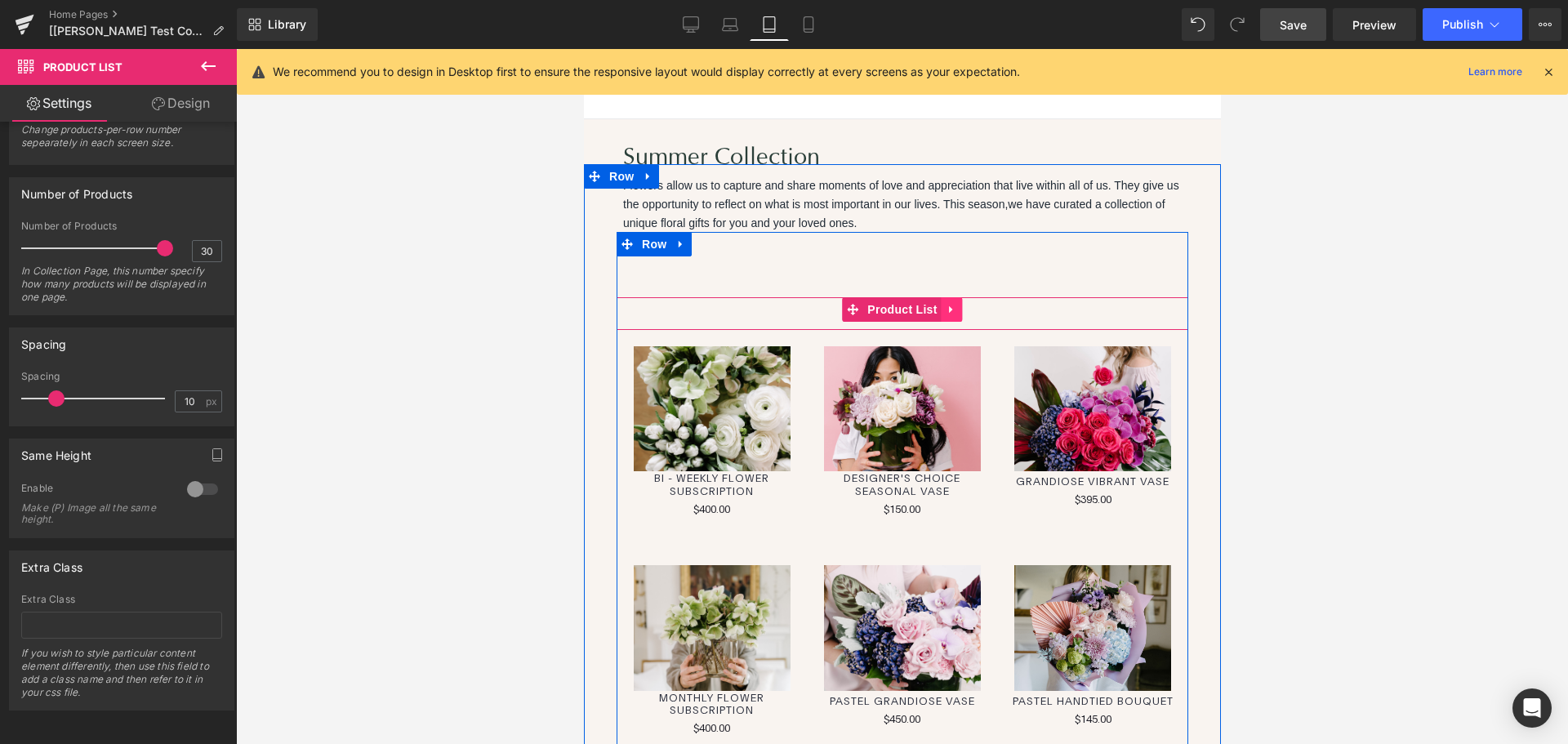
click at [948, 305] on icon at bounding box center [950, 309] width 3 height 8
click at [887, 307] on span "Product List" at bounding box center [870, 309] width 78 height 24
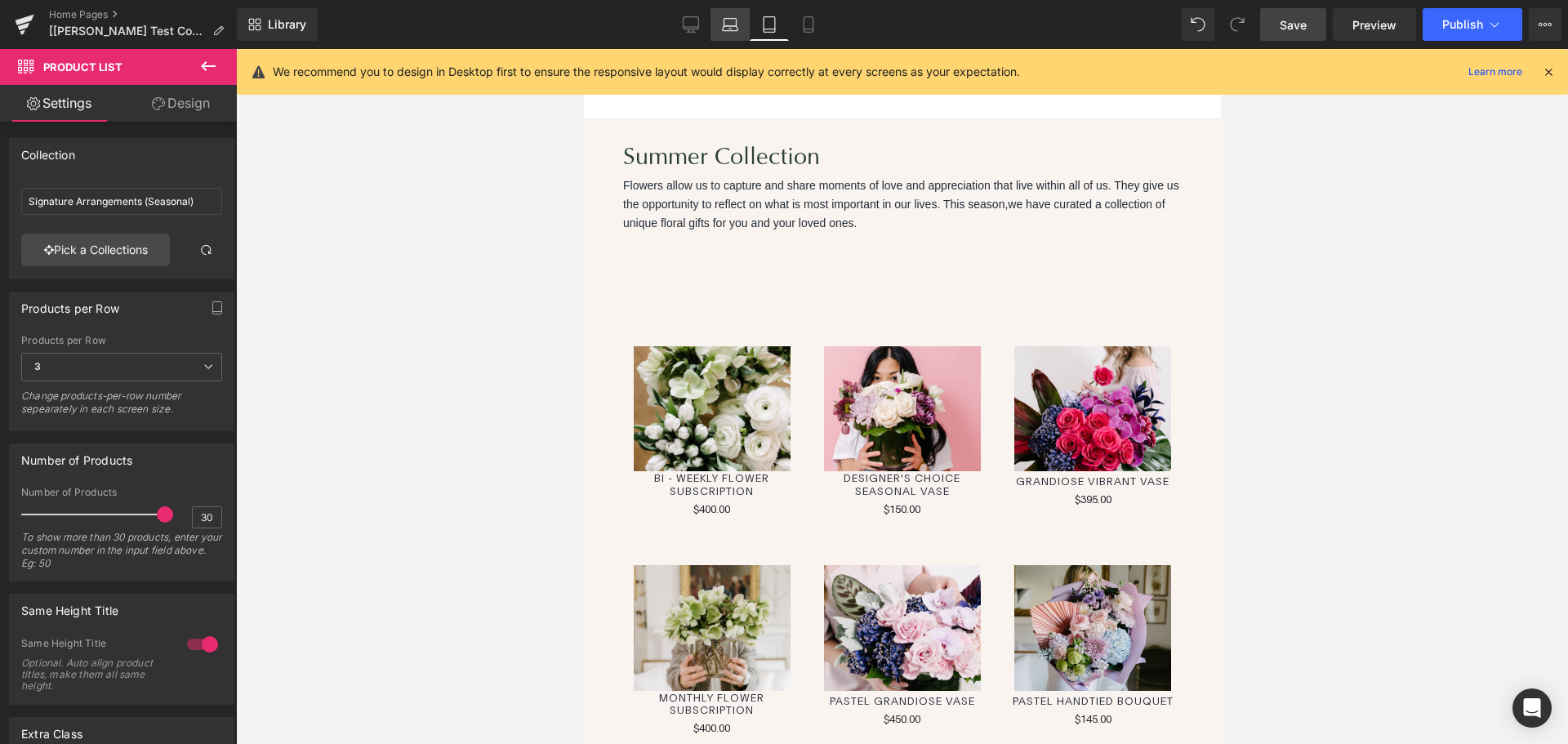
click at [731, 23] on icon at bounding box center [730, 24] width 16 height 16
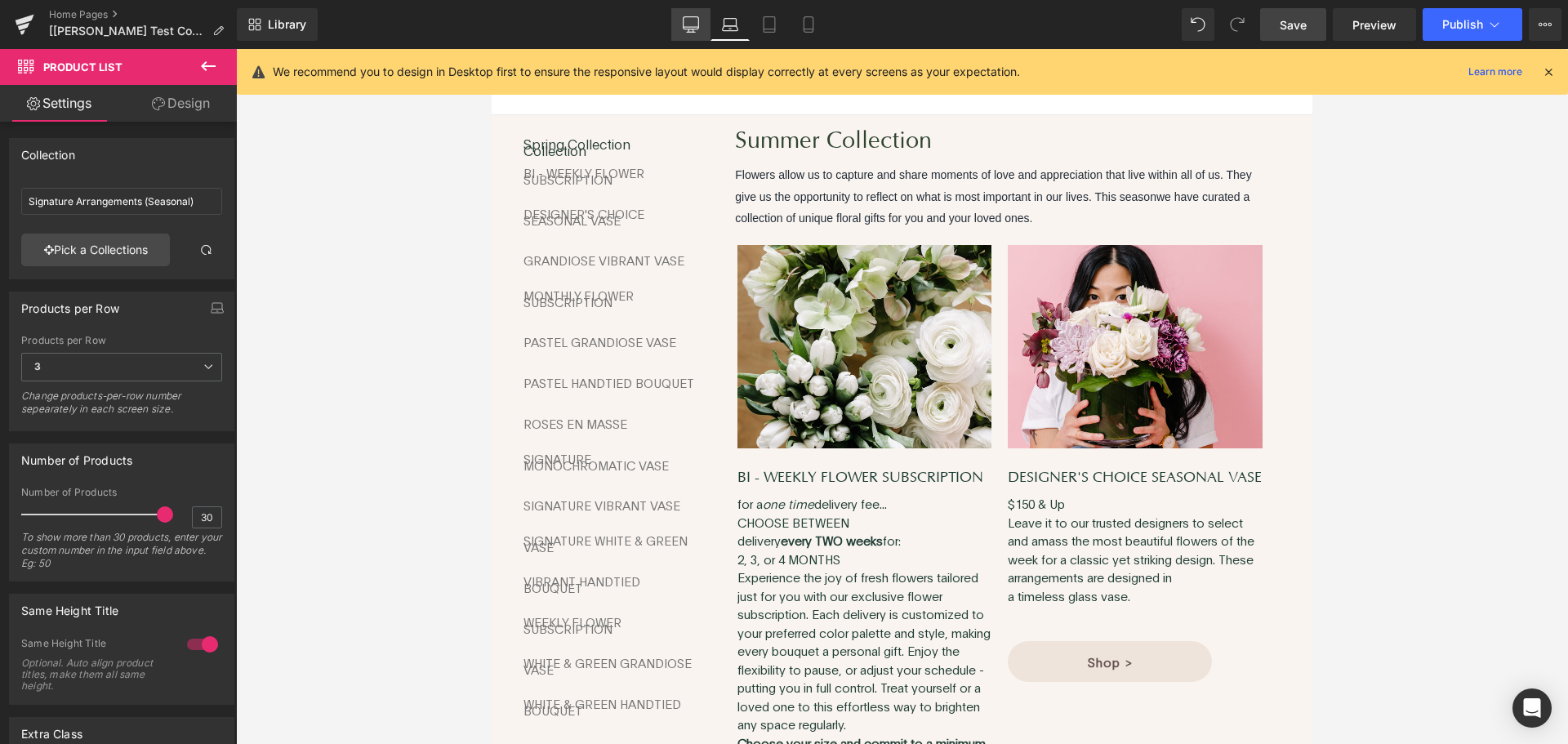
click at [687, 23] on icon at bounding box center [690, 24] width 16 height 16
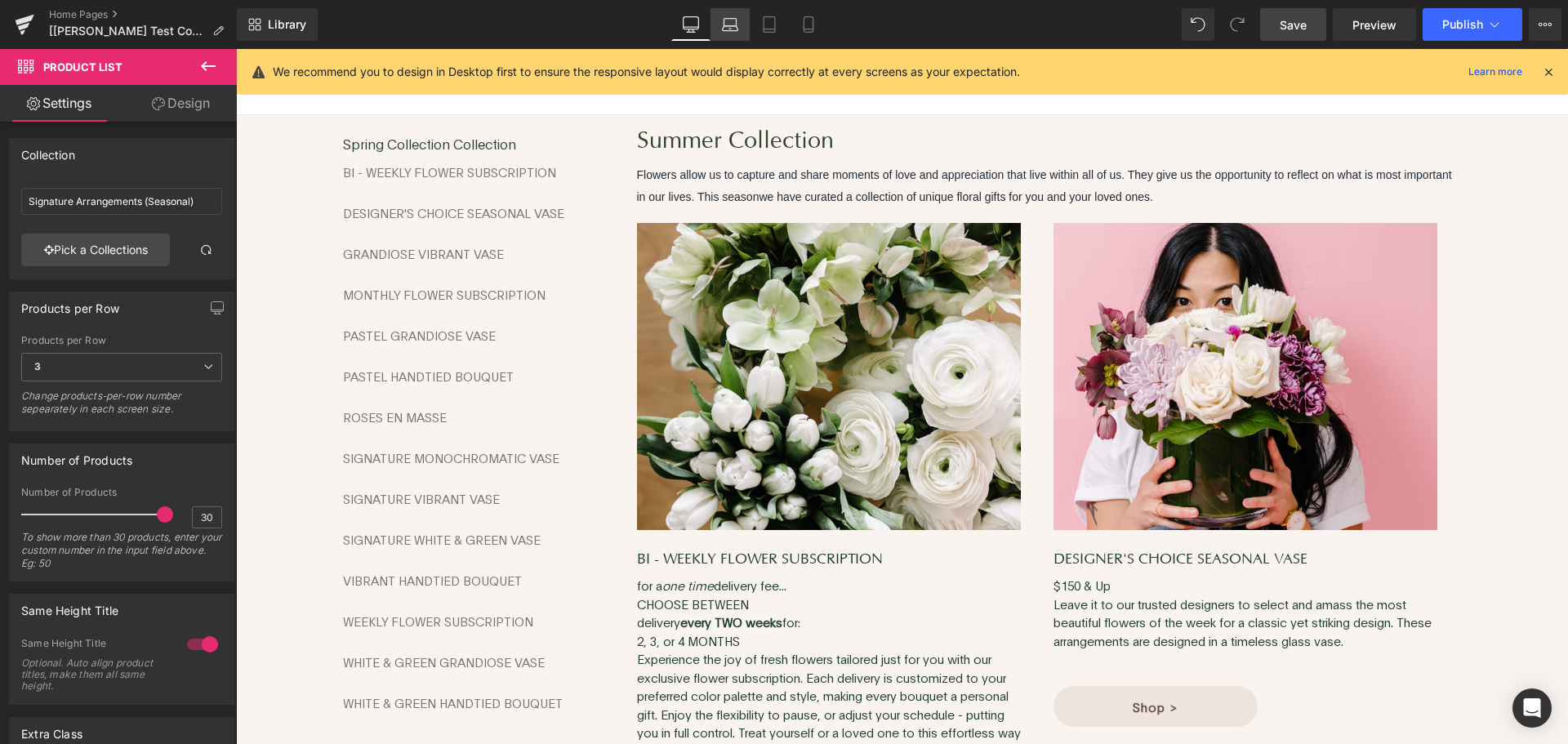
click at [733, 27] on icon at bounding box center [730, 24] width 16 height 16
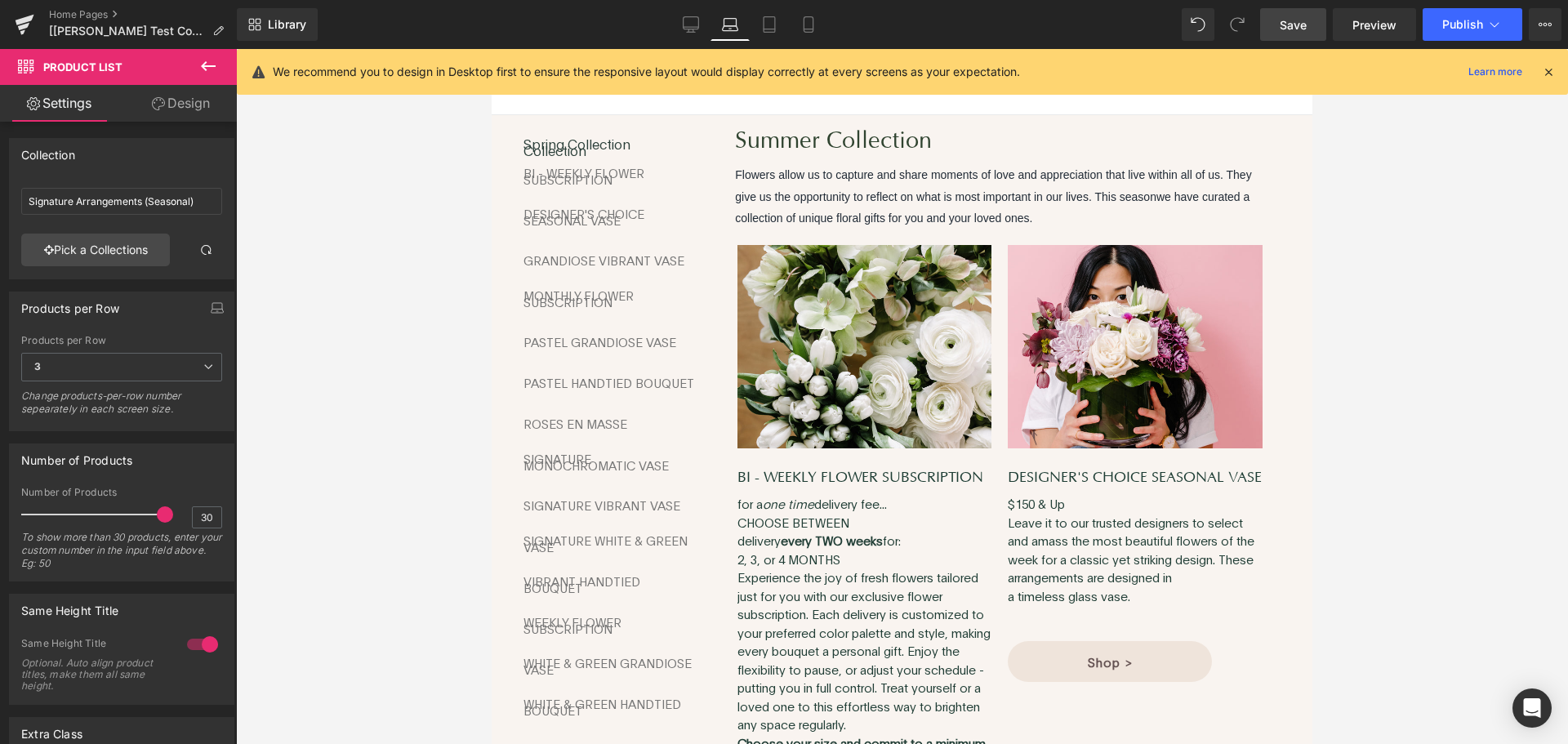
click at [1302, 21] on span "Save" at bounding box center [1293, 25] width 27 height 17
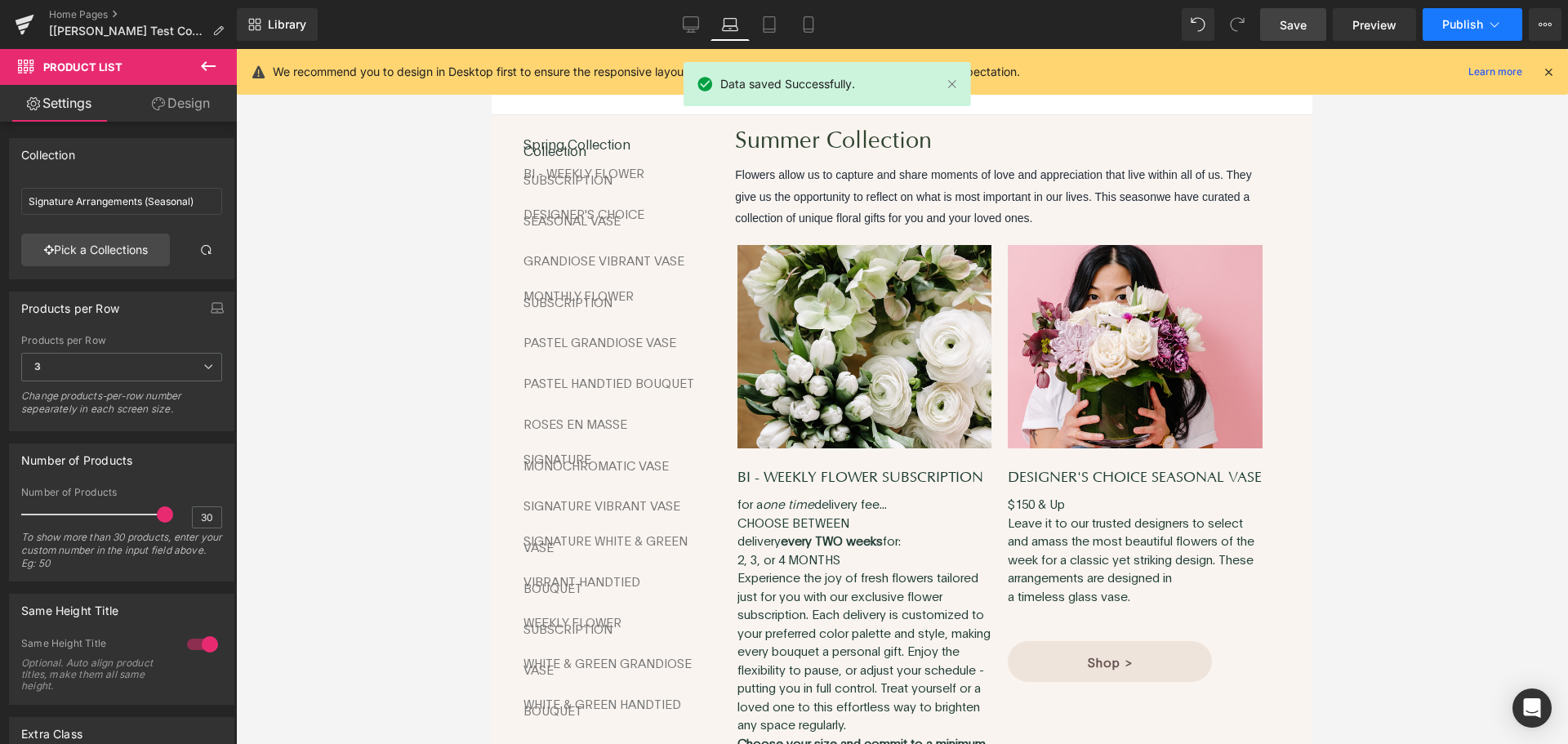
click at [1474, 22] on span "Publish" at bounding box center [1462, 24] width 41 height 13
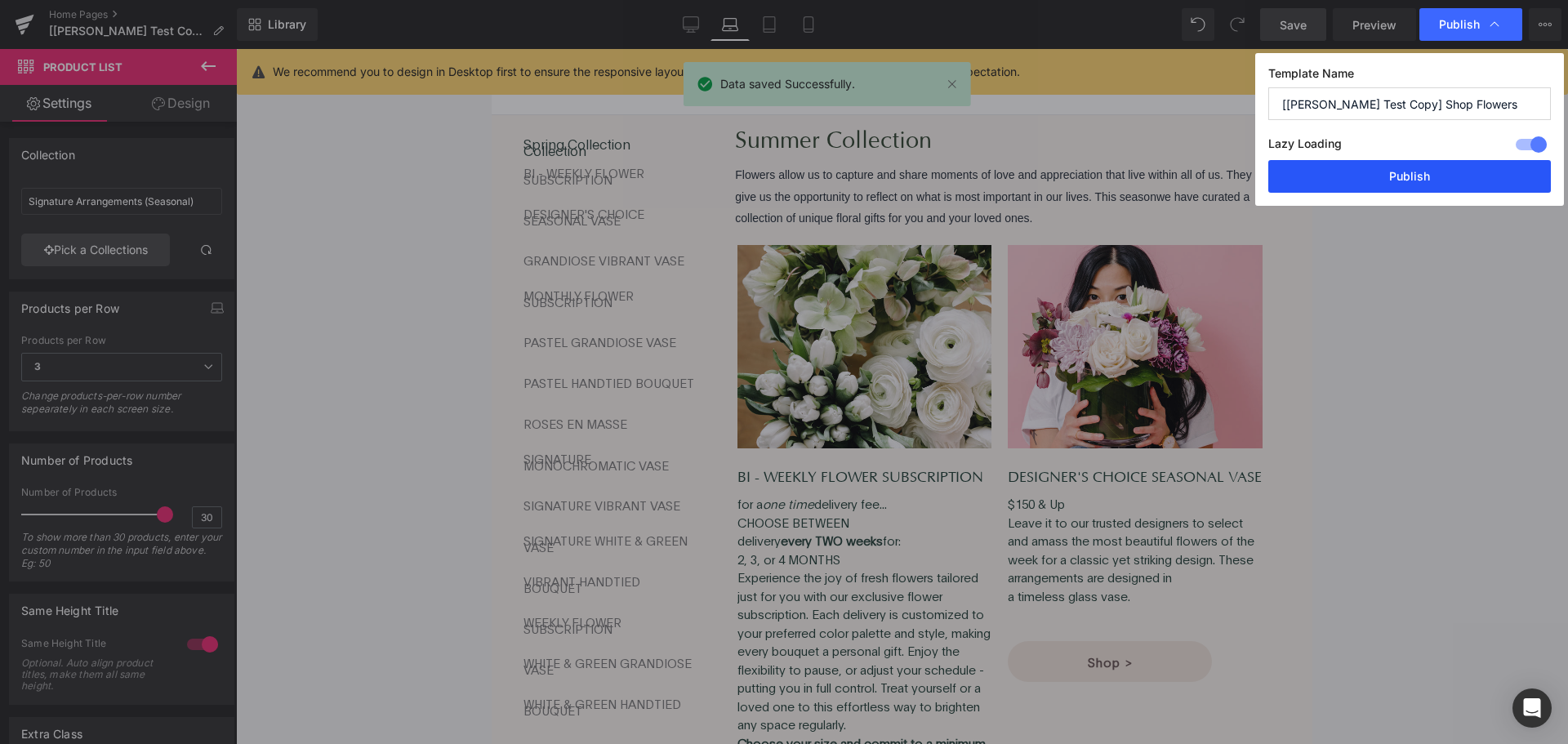
click at [1414, 175] on button "Publish" at bounding box center [1410, 177] width 283 height 33
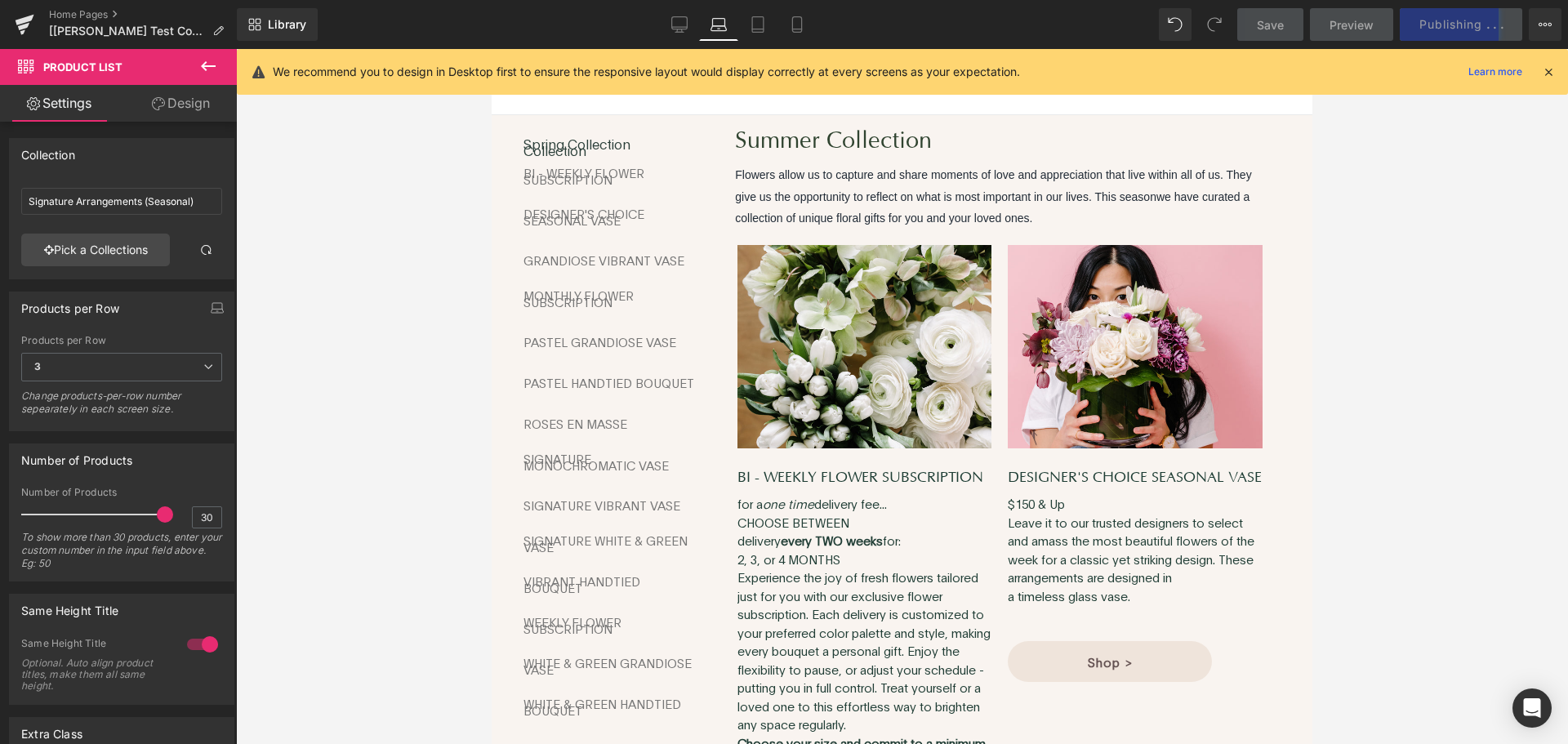
drag, startPoint x: 679, startPoint y: 25, endPoint x: 678, endPoint y: 66, distance: 41.0
click at [679, 25] on icon at bounding box center [679, 24] width 16 height 16
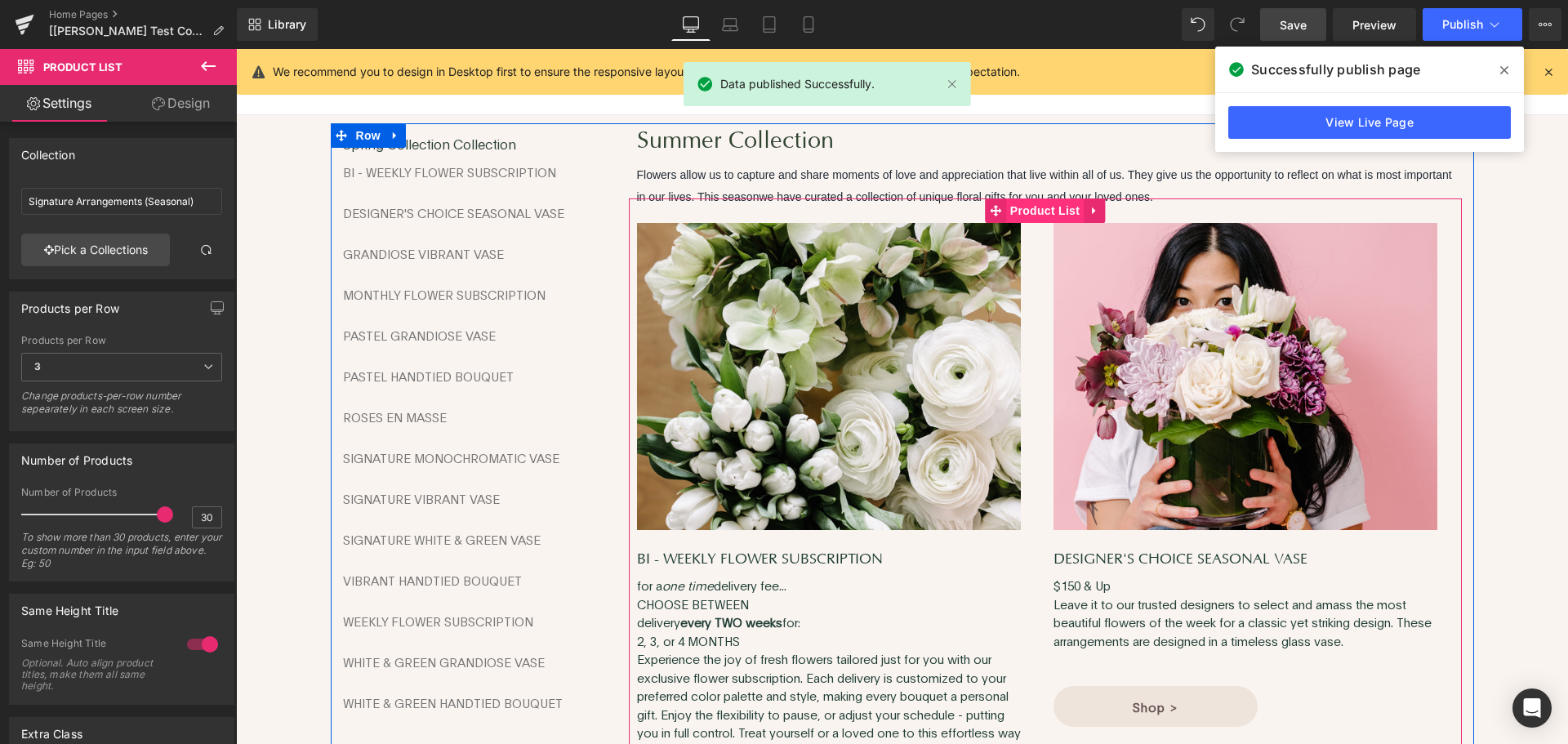
click at [1006, 213] on span "Product List" at bounding box center [1045, 210] width 78 height 24
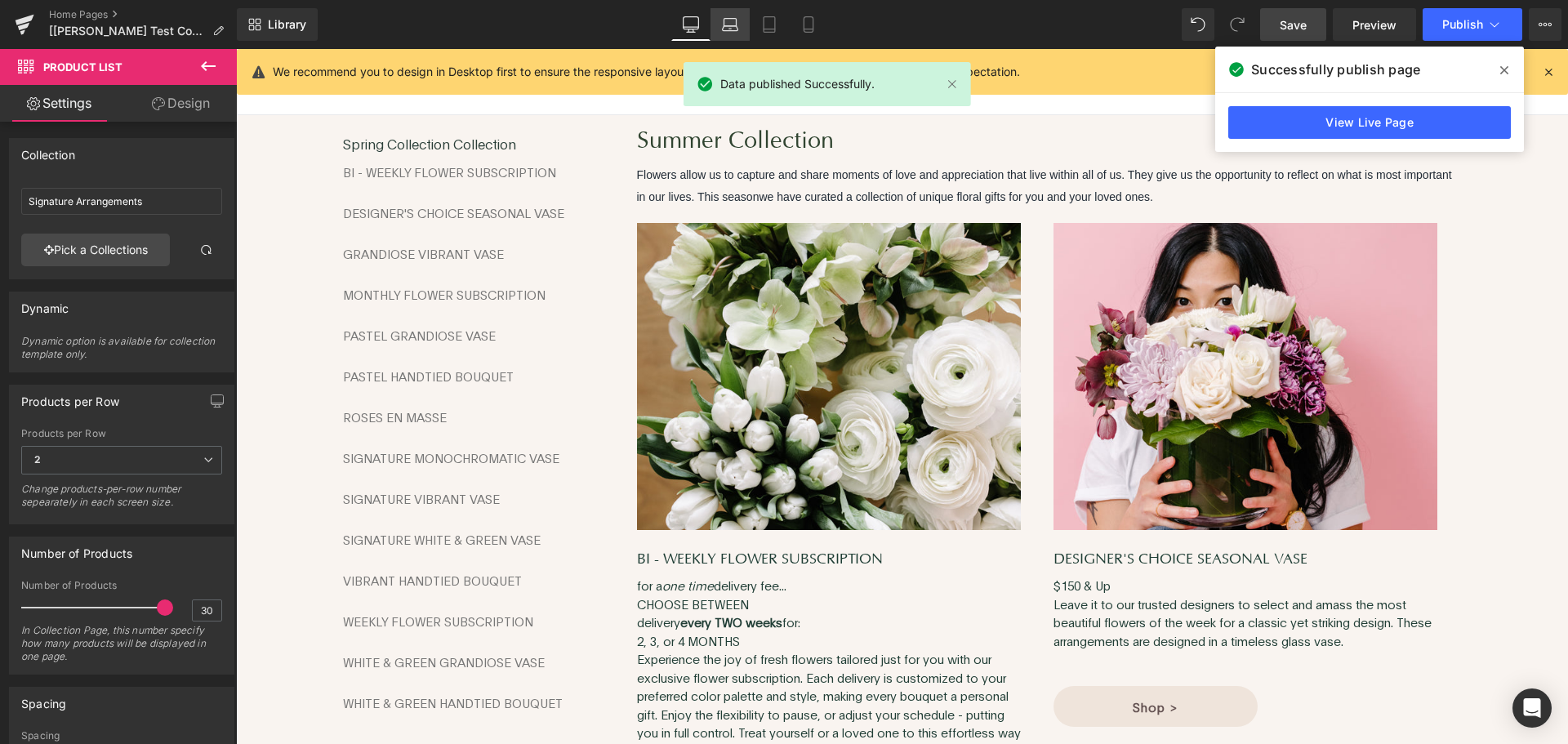
click at [736, 28] on icon at bounding box center [730, 24] width 16 height 16
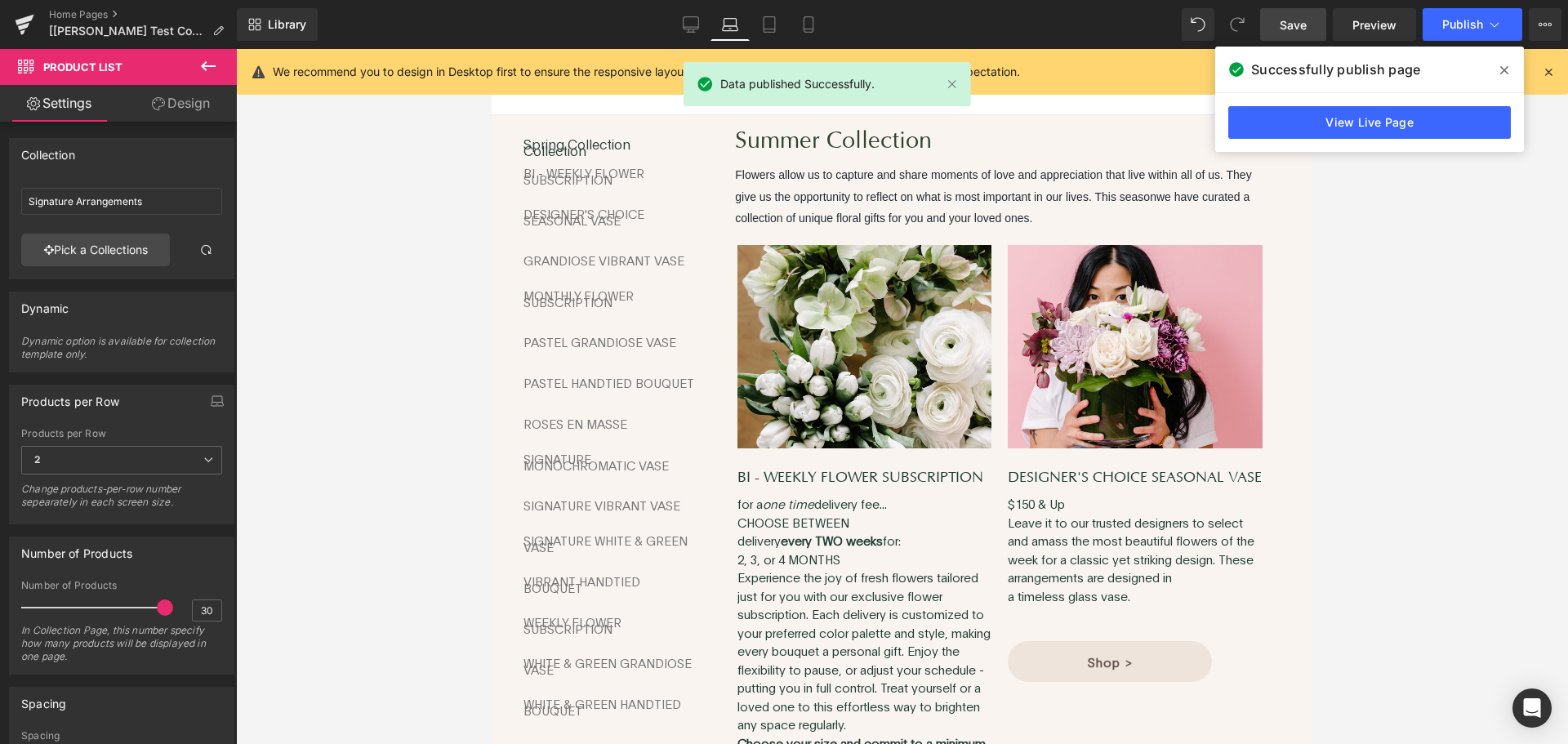
scroll to position [22, 0]
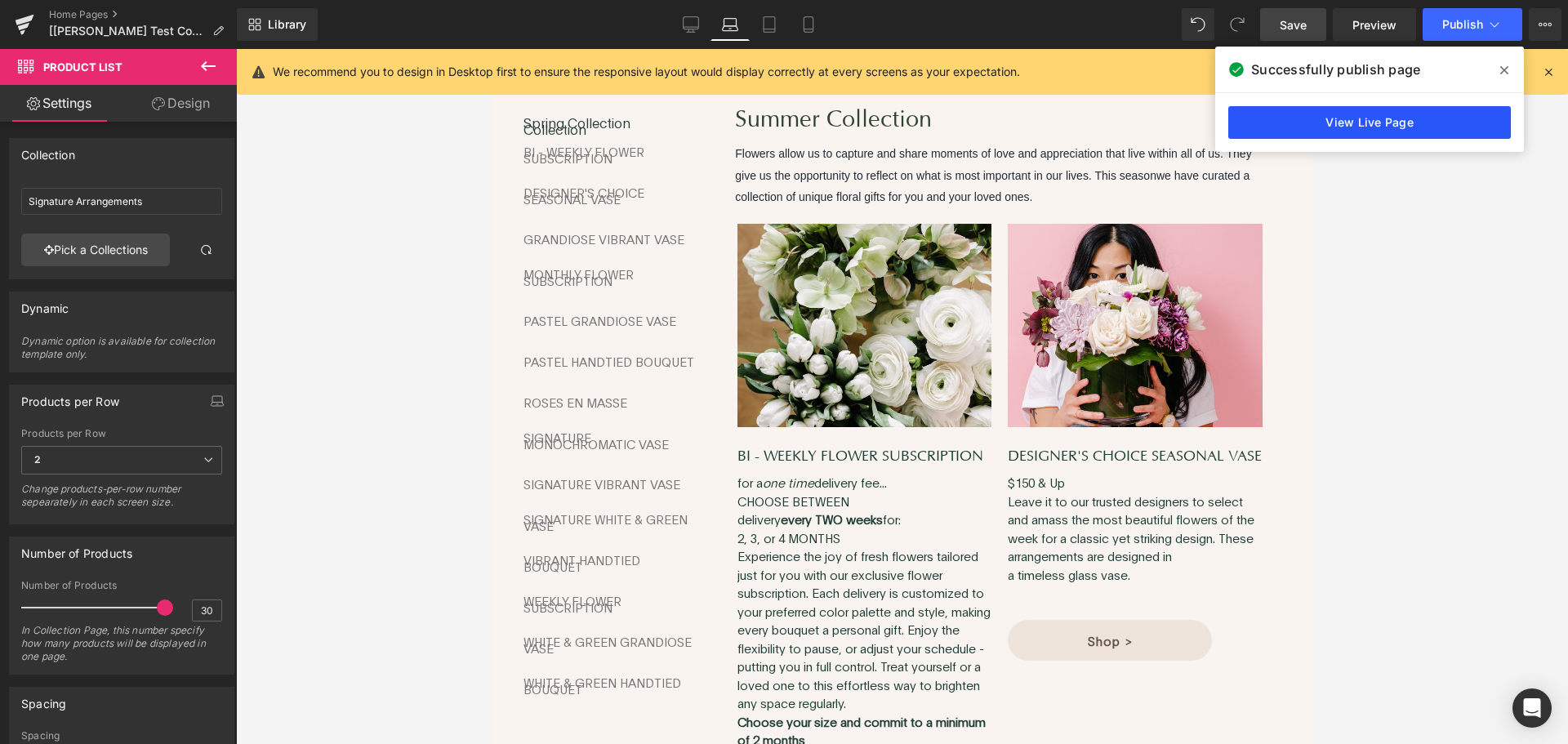
click at [1278, 130] on link "View Live Page" at bounding box center [1370, 122] width 283 height 33
